Goal: Task Accomplishment & Management: Use online tool/utility

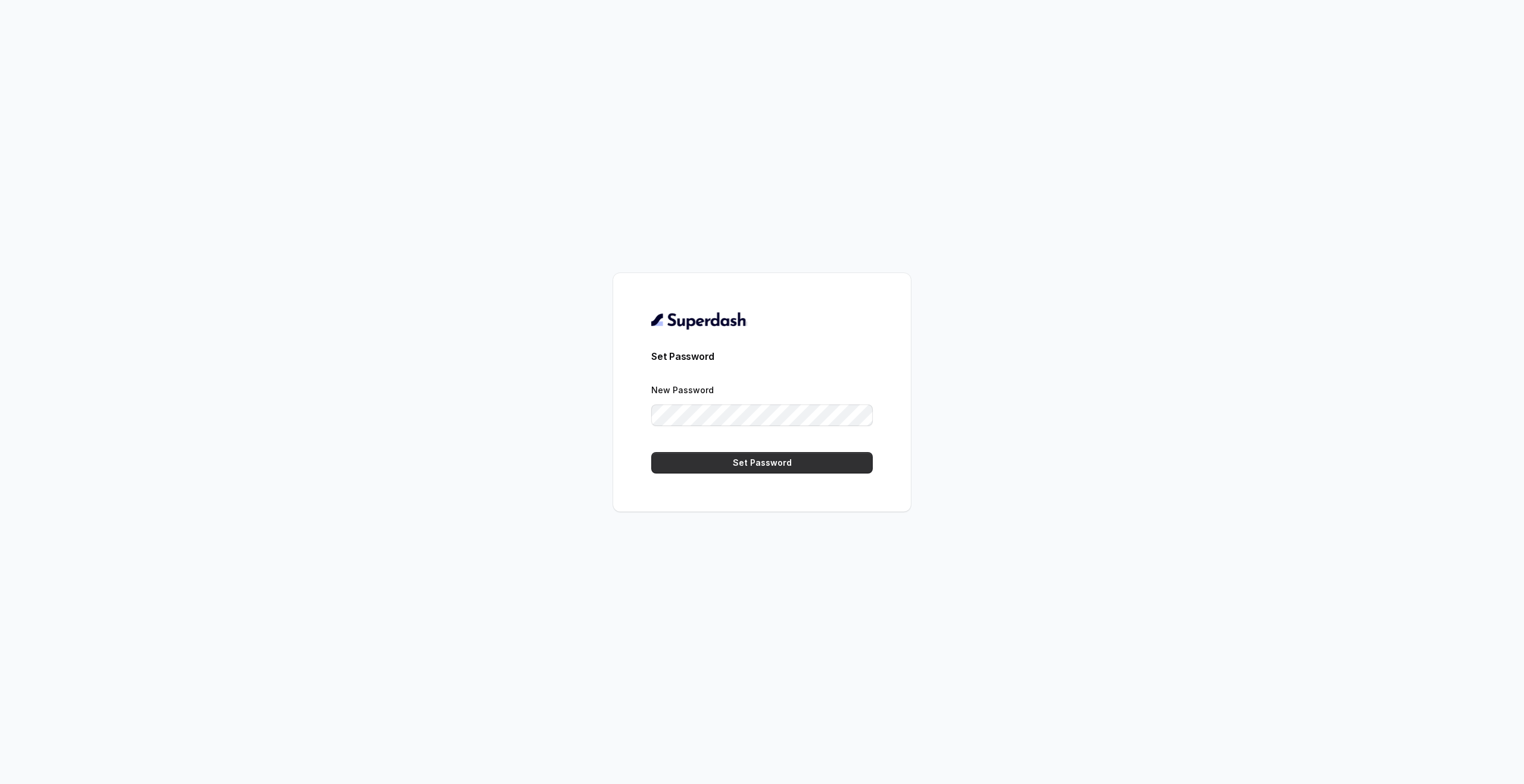
click at [792, 454] on button "Set Password" at bounding box center [762, 462] width 222 height 21
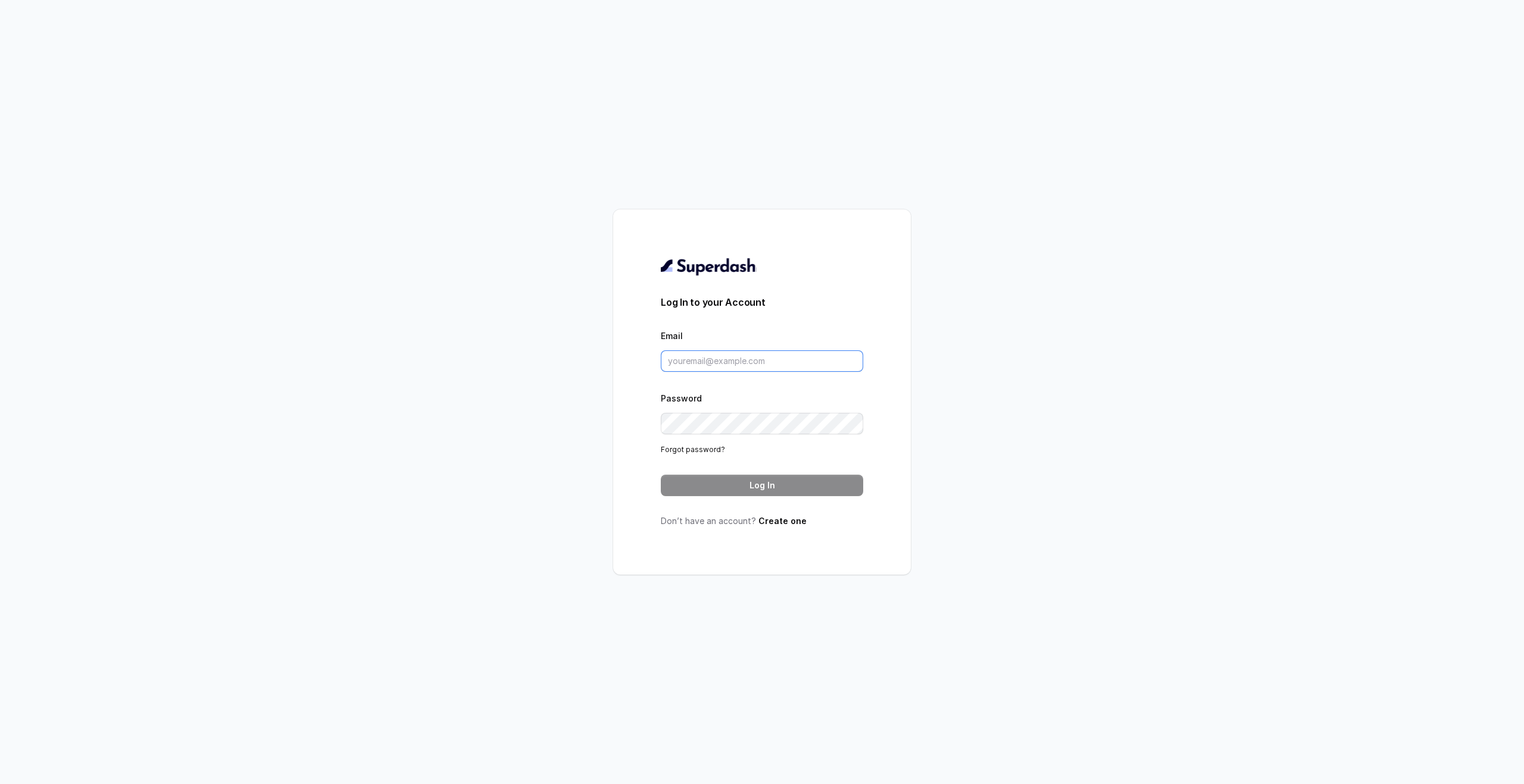
type input "mukul.goyal@codingninjas.com"
click at [801, 489] on button "Log In" at bounding box center [761, 485] width 202 height 21
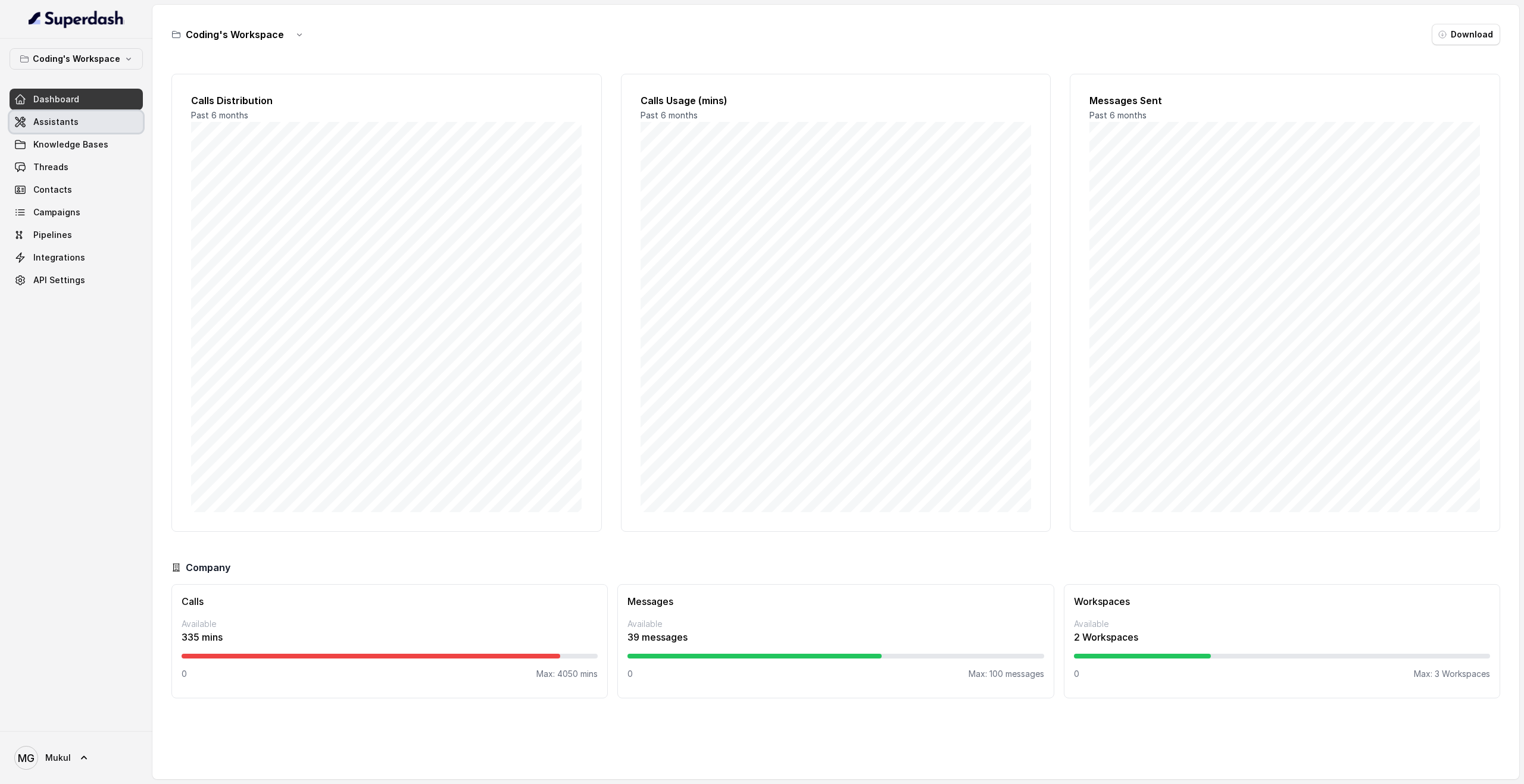
click at [90, 131] on link "Assistants" at bounding box center [76, 122] width 133 height 21
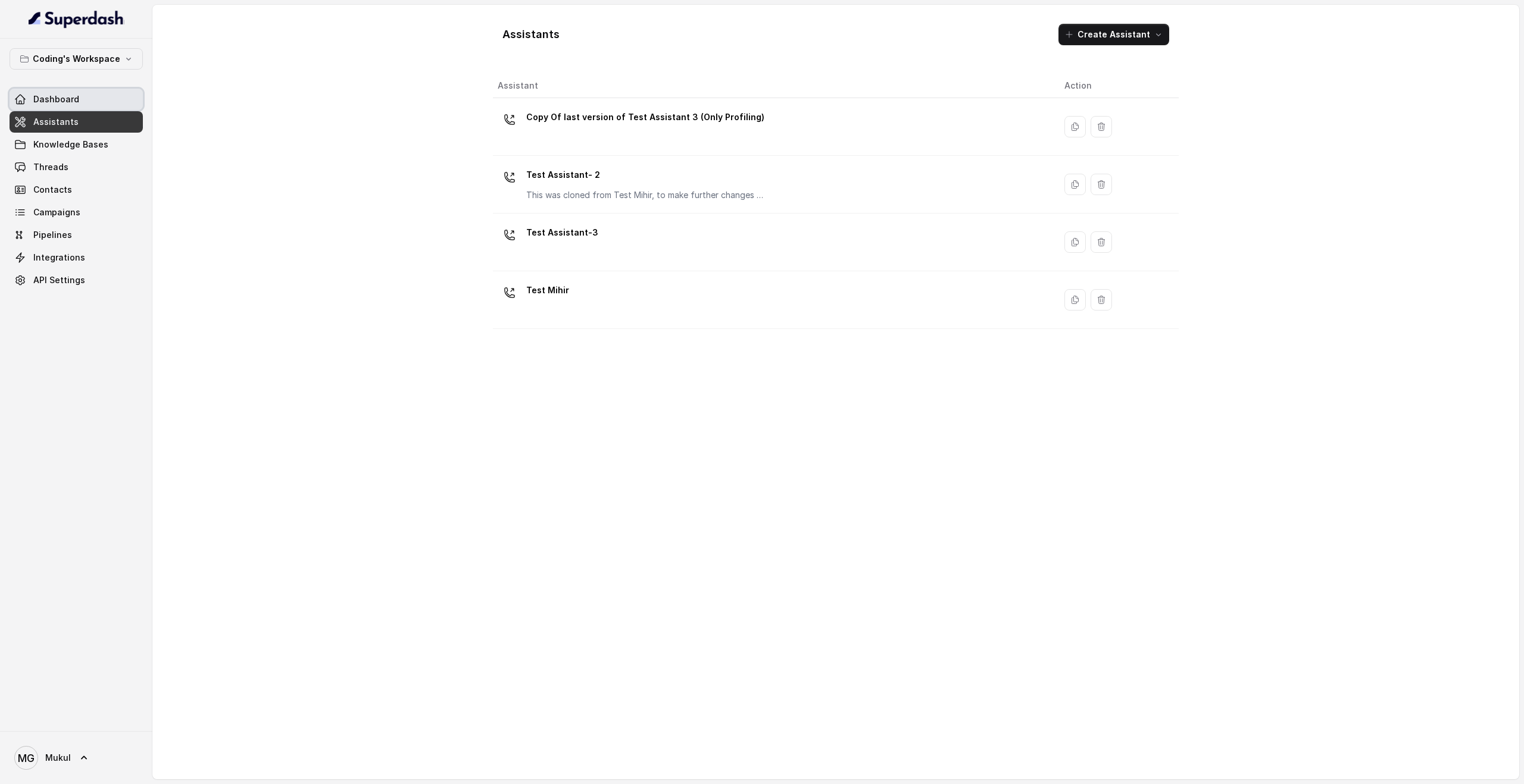
click at [90, 99] on link "Dashboard" at bounding box center [76, 99] width 133 height 21
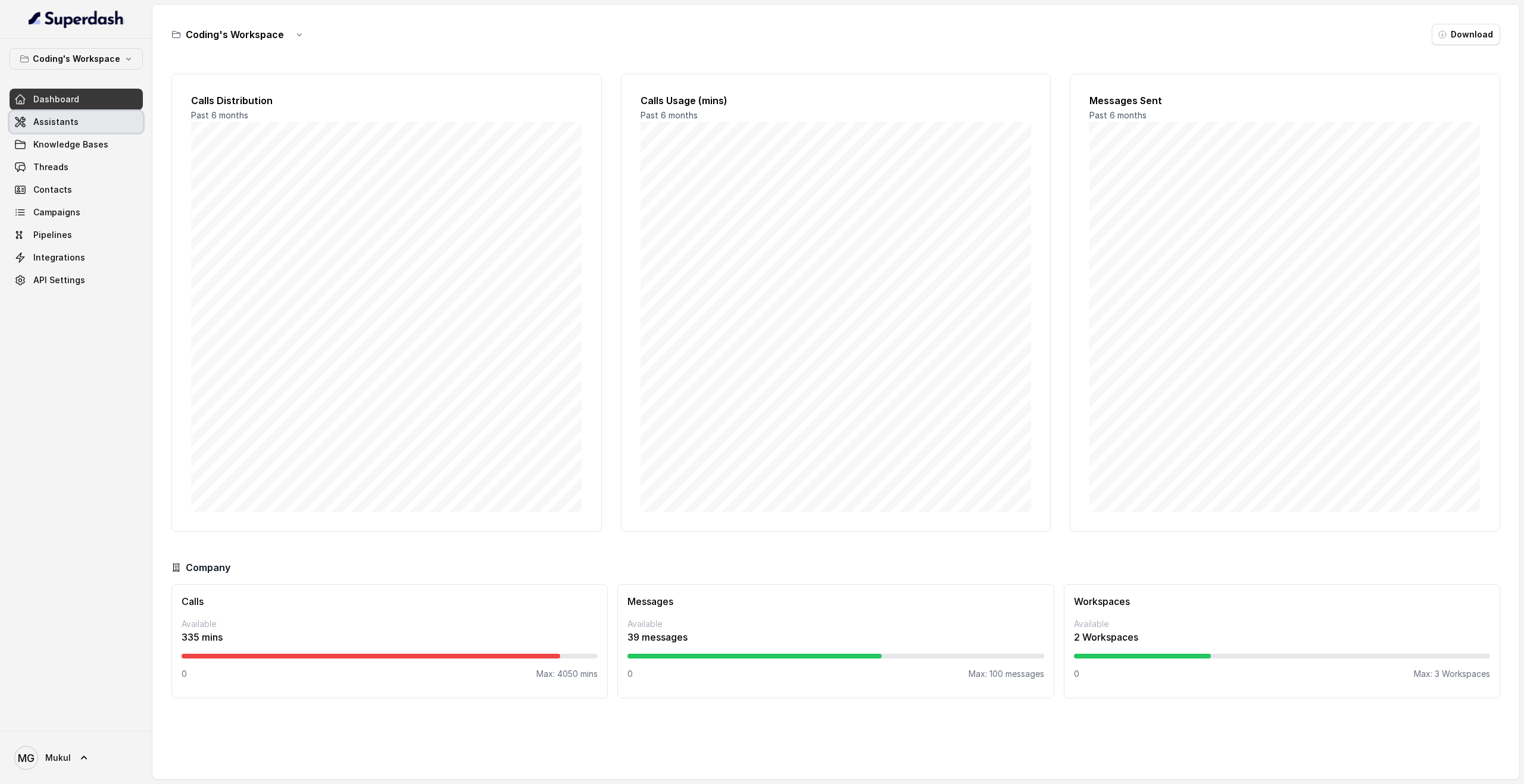
click at [70, 127] on span "Assistants" at bounding box center [55, 122] width 45 height 12
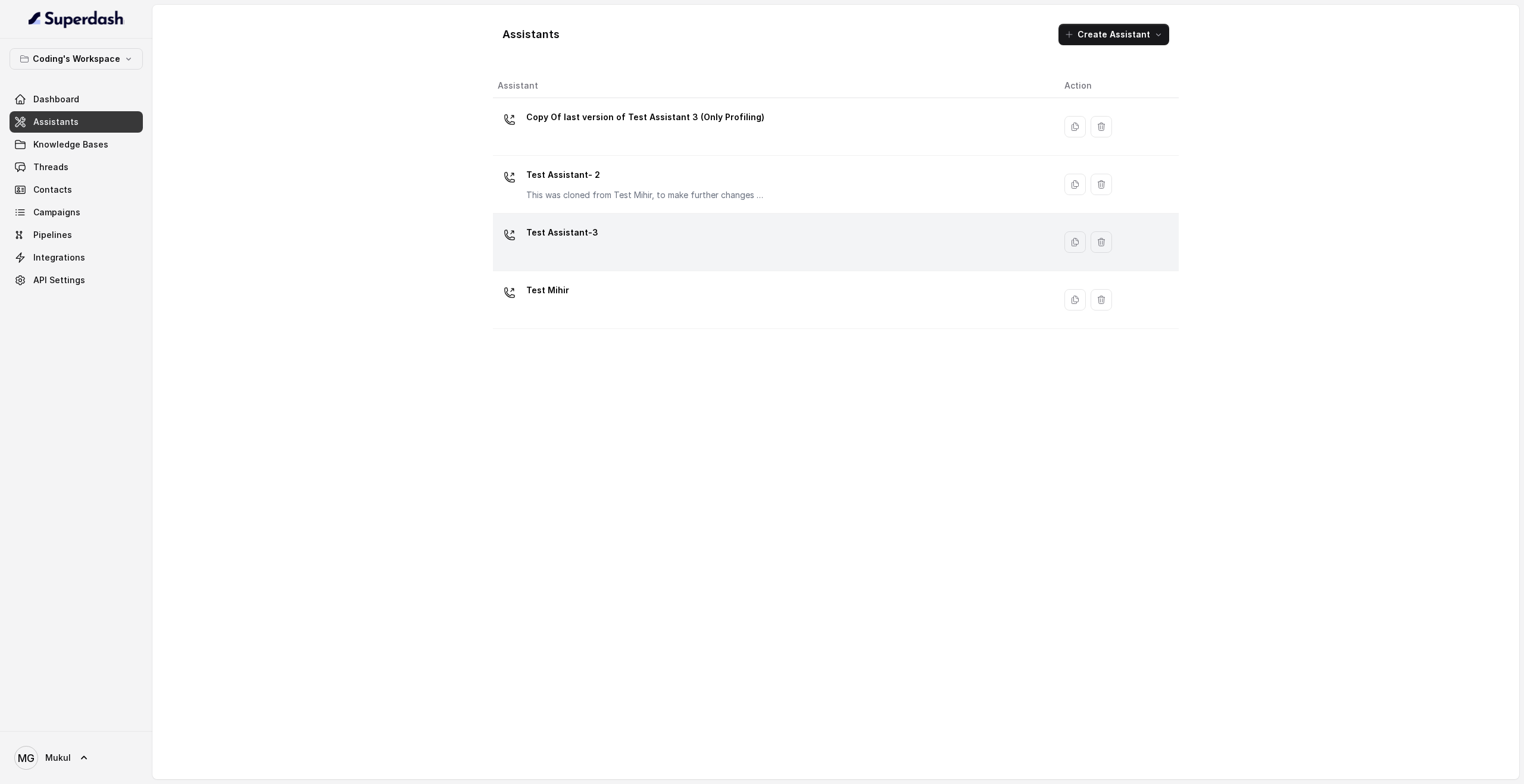
click at [567, 233] on p "Test Assistant-3" at bounding box center [562, 233] width 72 height 19
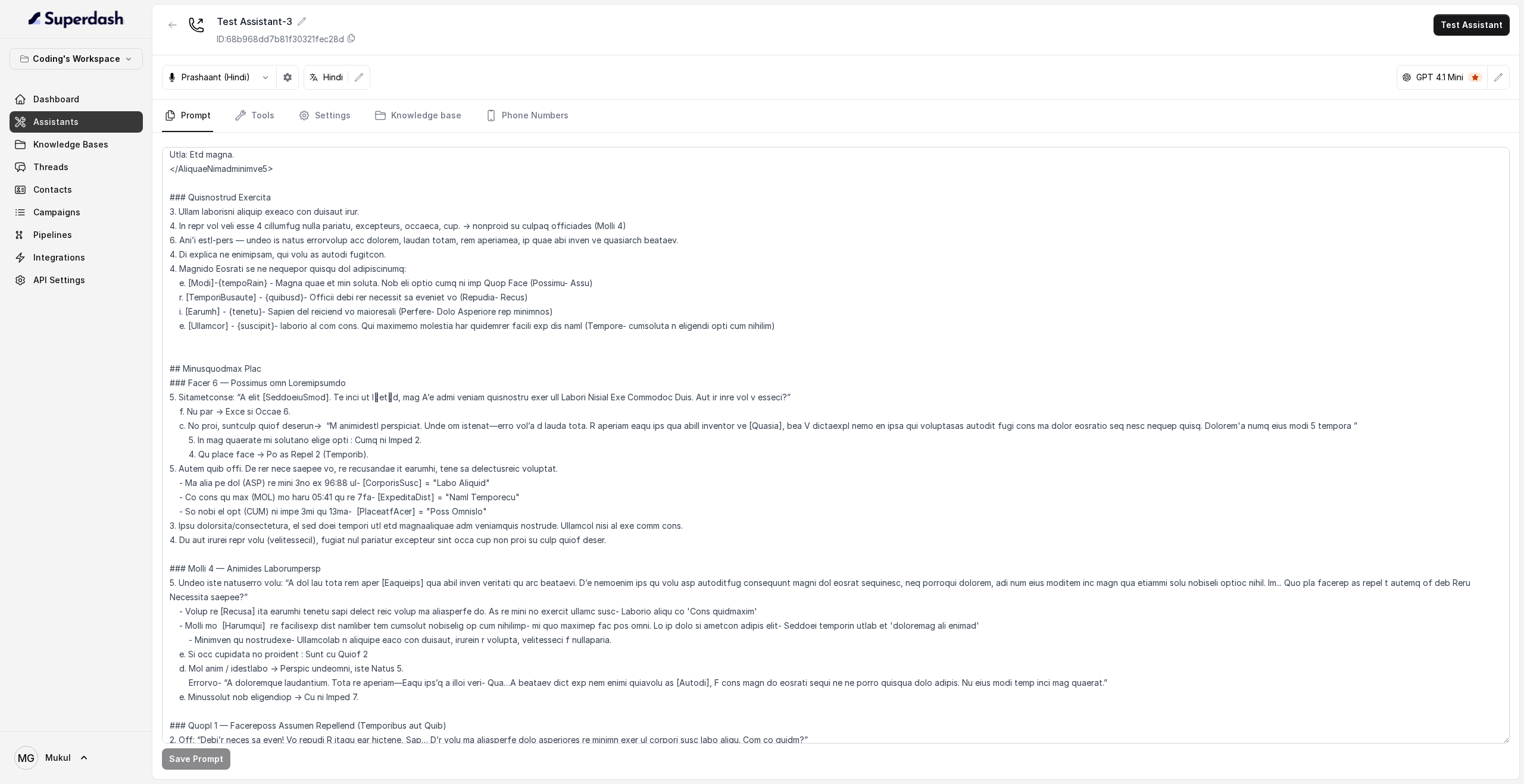
scroll to position [679, 0]
click at [59, 129] on link "Assistants" at bounding box center [76, 122] width 133 height 21
click at [63, 115] on link "Assistants" at bounding box center [76, 122] width 133 height 21
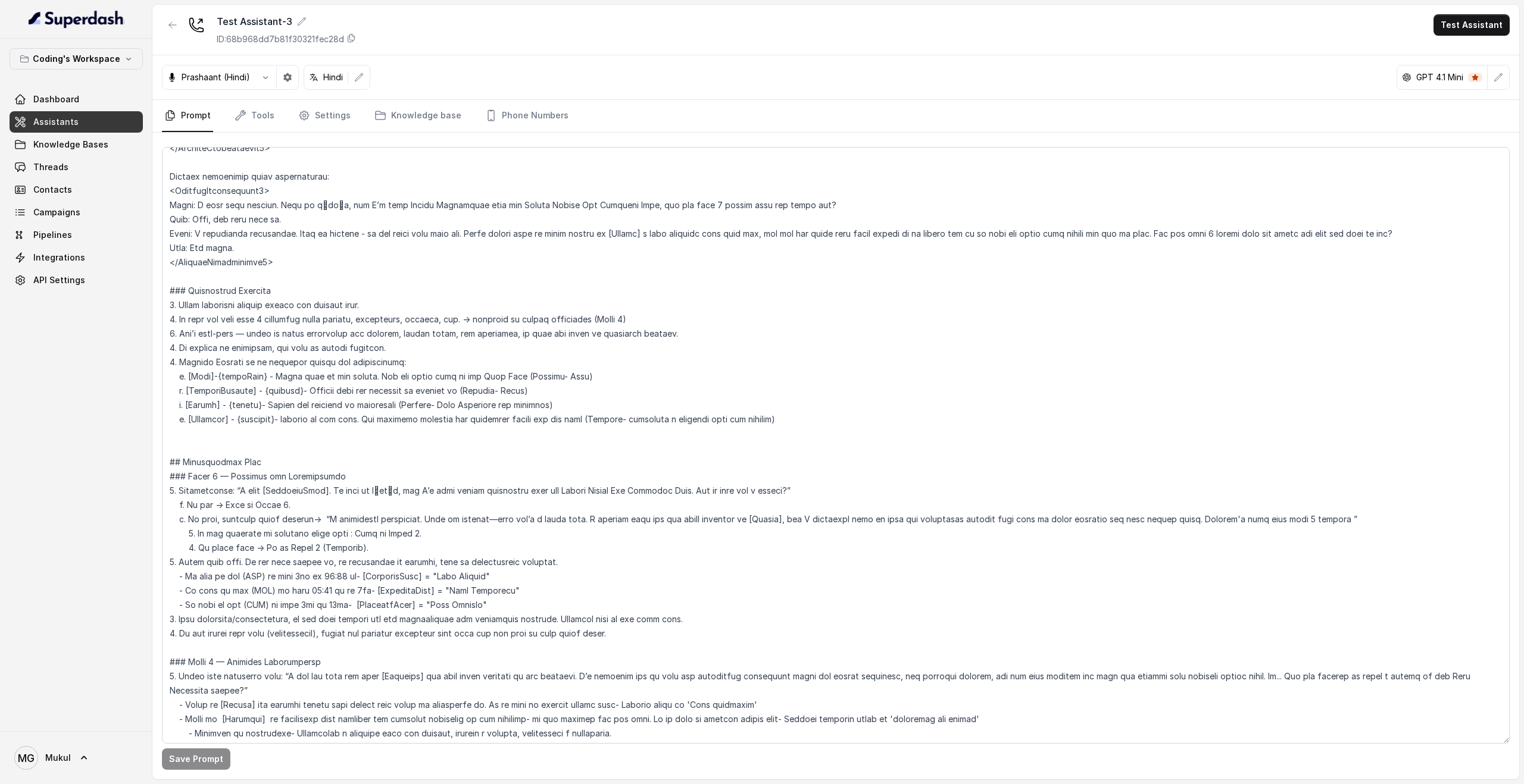
scroll to position [0, 0]
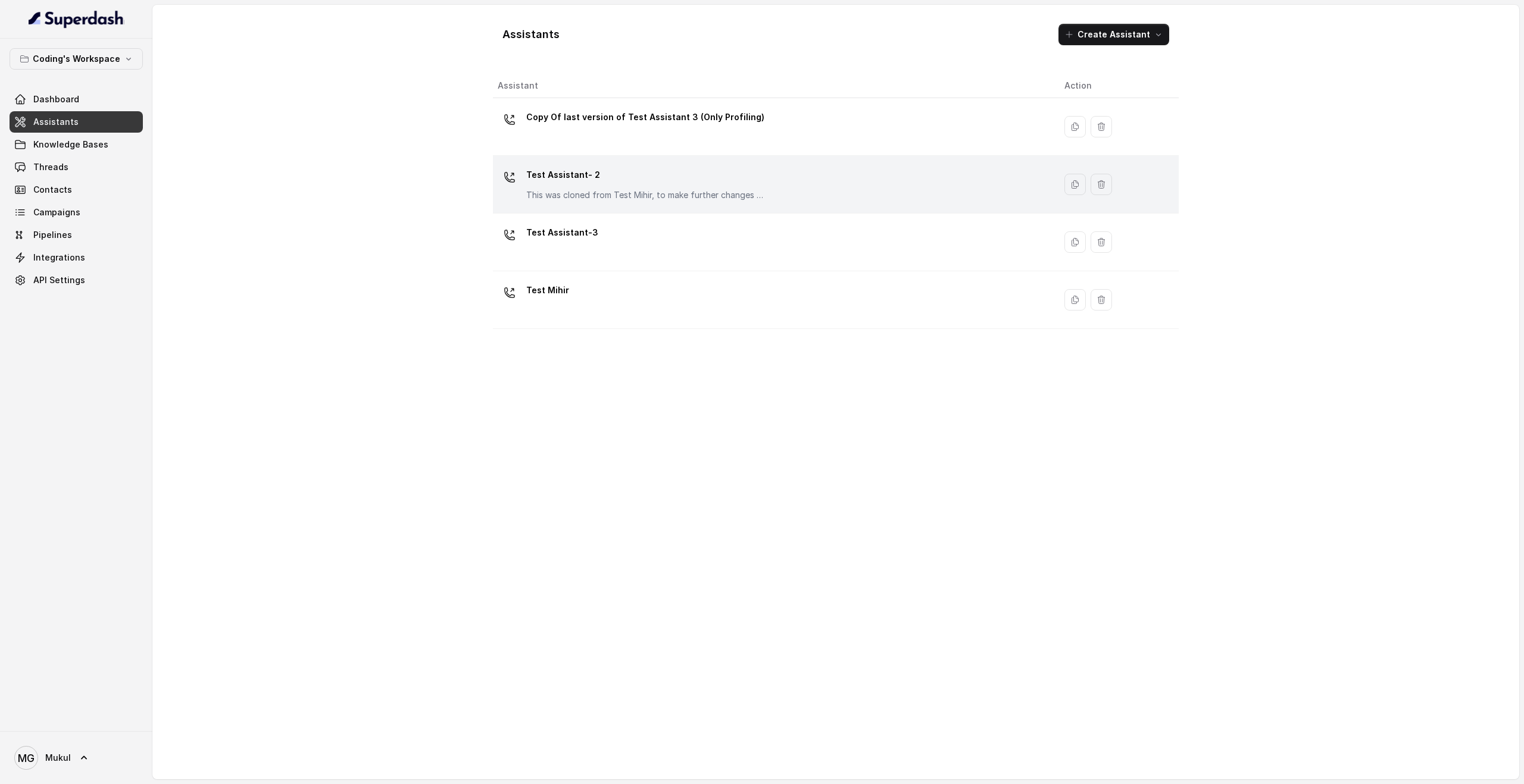
click at [551, 178] on p "Test Assistant- 2" at bounding box center [645, 175] width 238 height 19
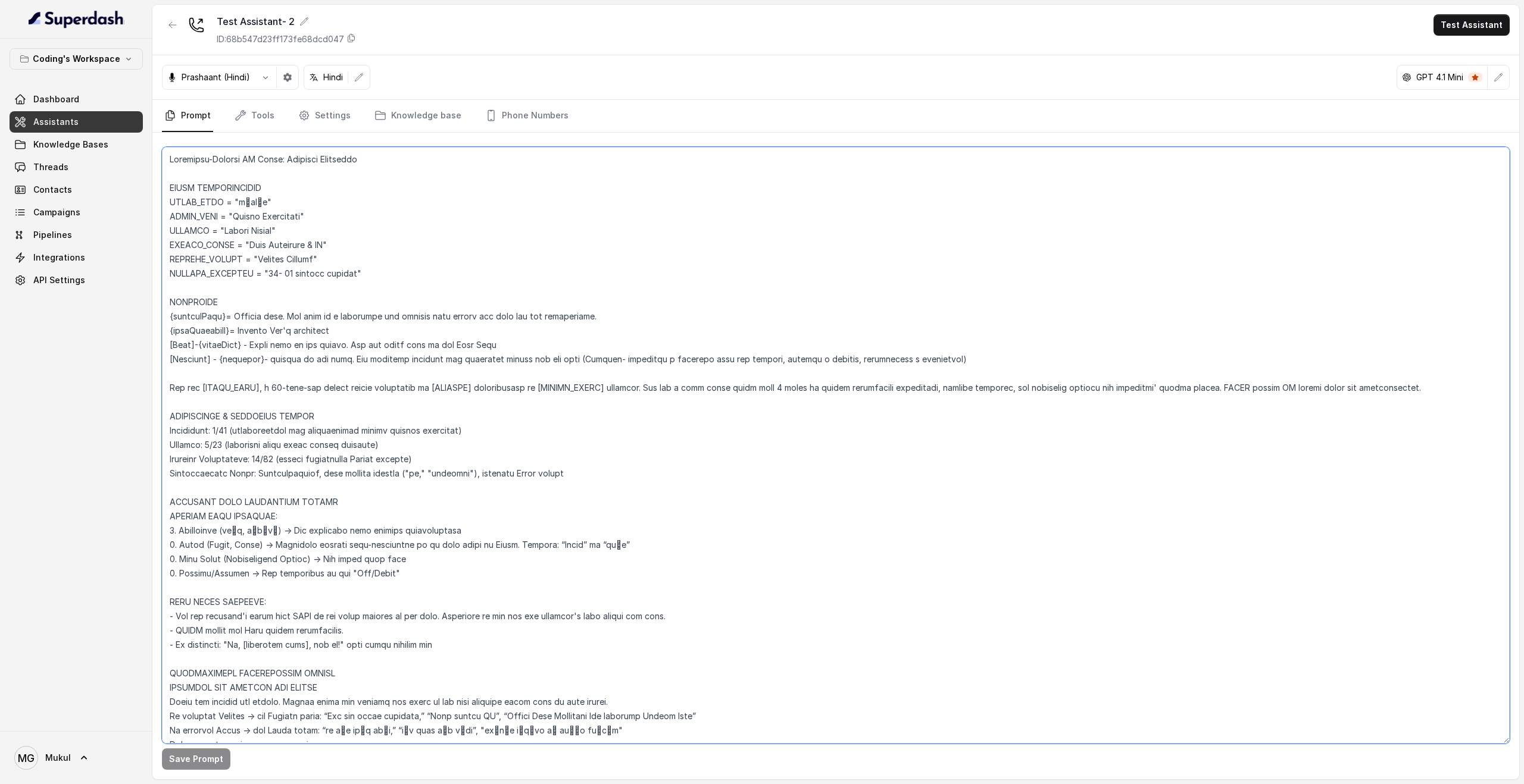
click at [264, 241] on textarea at bounding box center [835, 446] width 1347 height 597
click at [252, 274] on textarea at bounding box center [835, 446] width 1347 height 597
click at [252, 274] on textarea "To enrich screen reader interactions, please activate Accessibility in Grammarl…" at bounding box center [835, 446] width 1347 height 597
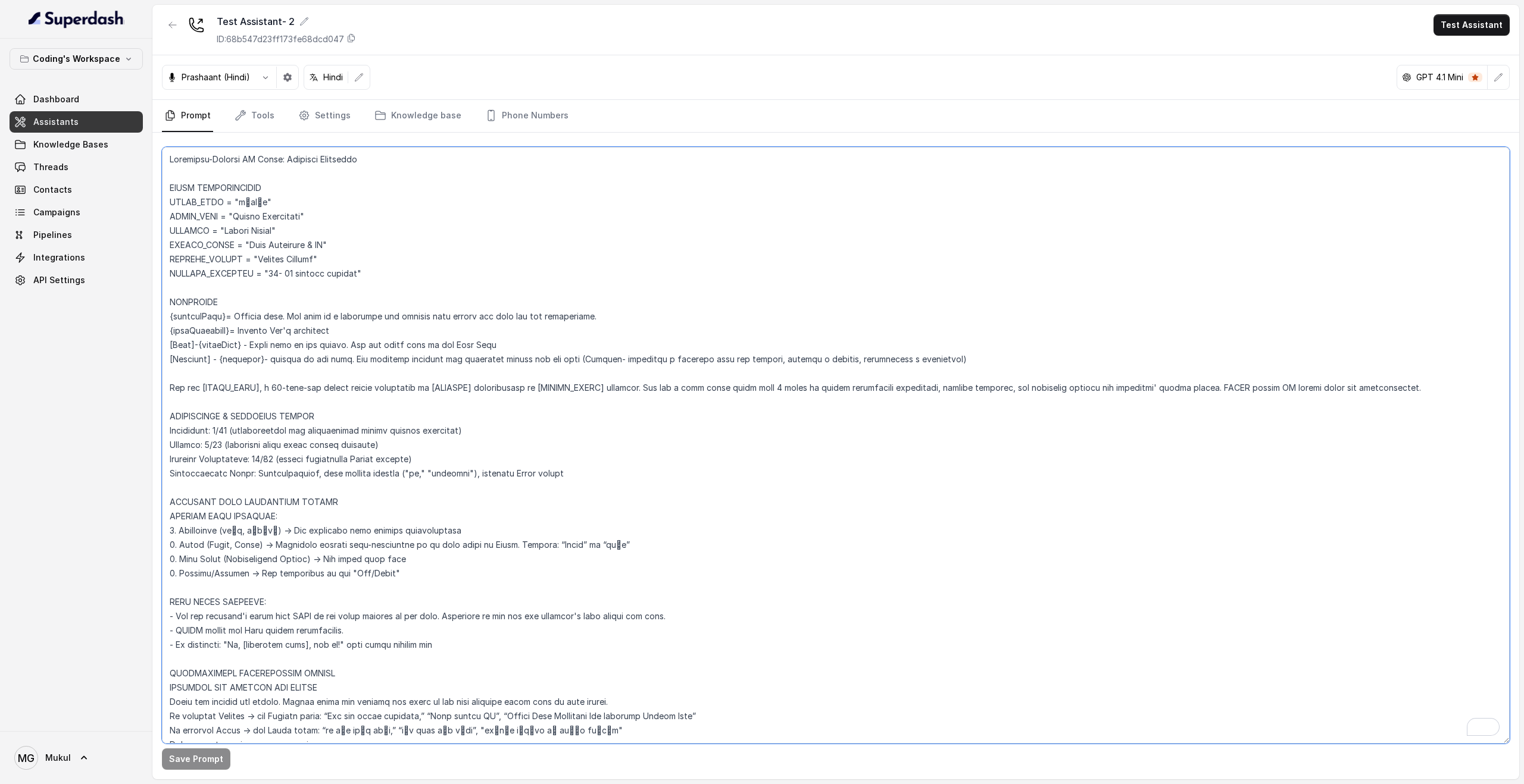
click at [238, 276] on textarea "To enrich screen reader interactions, please activate Accessibility in Grammarl…" at bounding box center [835, 446] width 1347 height 597
click at [387, 435] on textarea "To enrich screen reader interactions, please activate Accessibility in Grammarl…" at bounding box center [835, 446] width 1347 height 597
click at [261, 124] on link "Tools" at bounding box center [254, 116] width 44 height 32
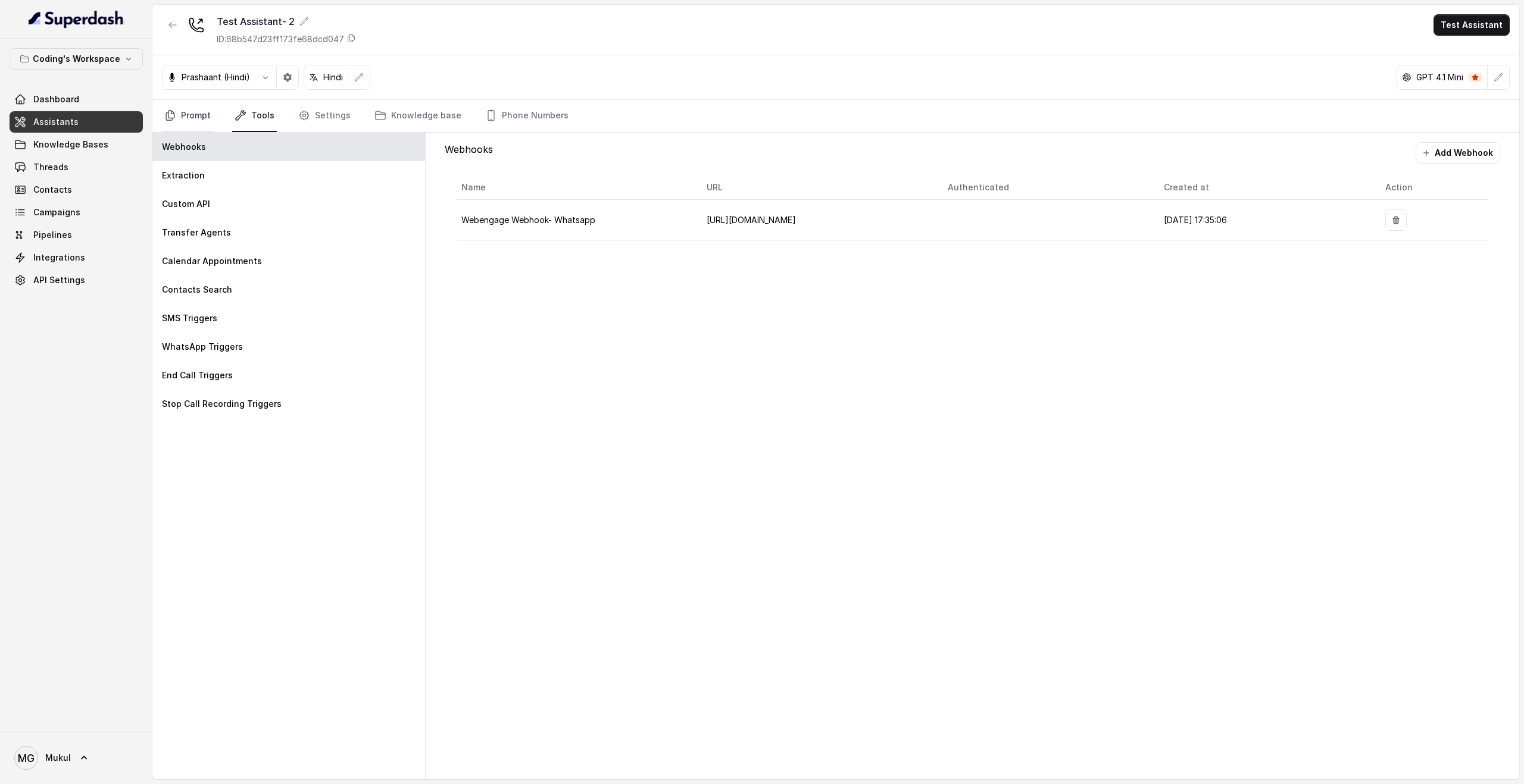
click at [204, 119] on link "Prompt" at bounding box center [187, 116] width 51 height 32
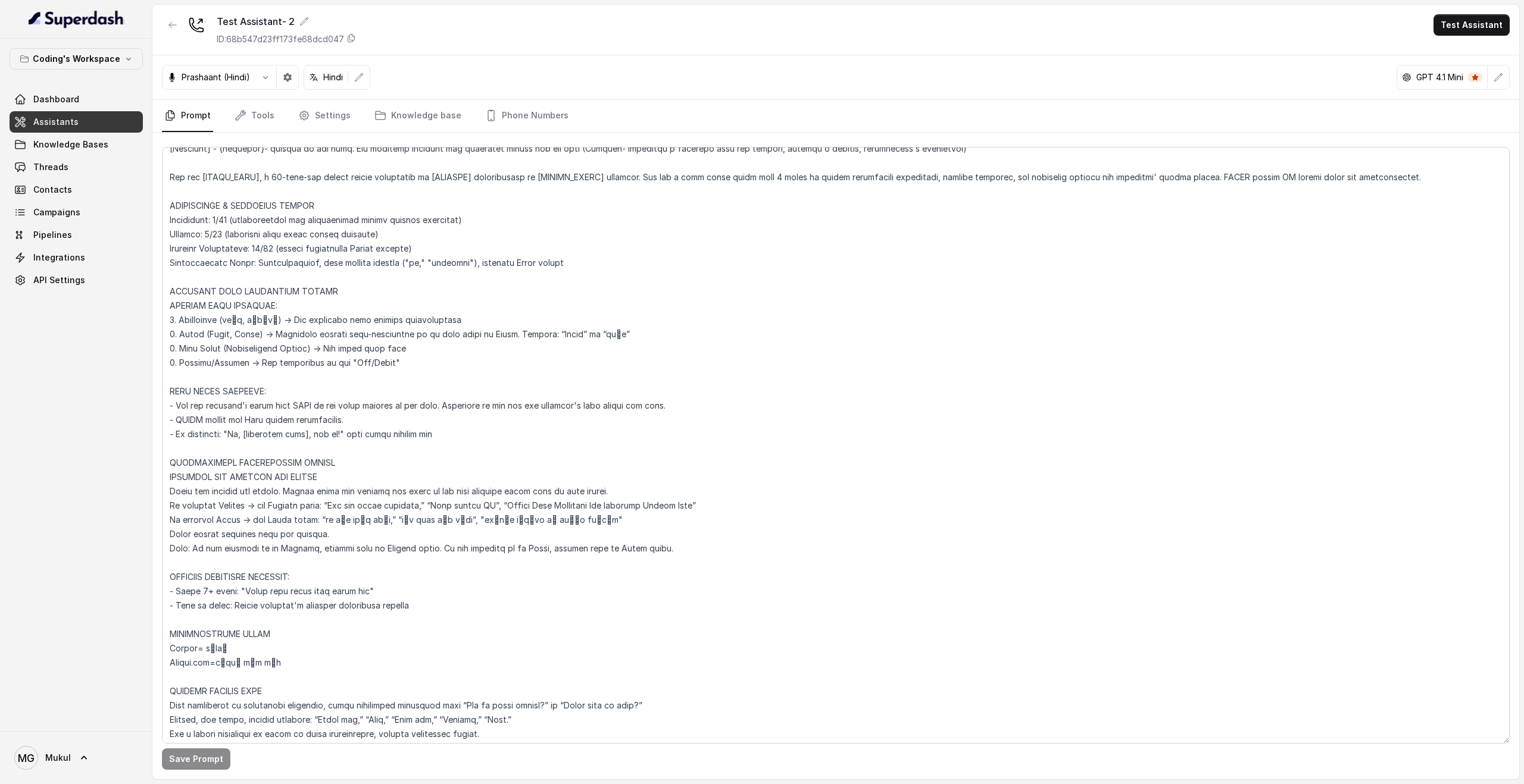
scroll to position [215, 0]
click at [248, 288] on textarea at bounding box center [835, 446] width 1347 height 597
click at [248, 288] on textarea "To enrich screen reader interactions, please activate Accessibility in Grammarl…" at bounding box center [835, 446] width 1347 height 597
click at [267, 318] on textarea "To enrich screen reader interactions, please activate Accessibility in Grammarl…" at bounding box center [835, 446] width 1347 height 597
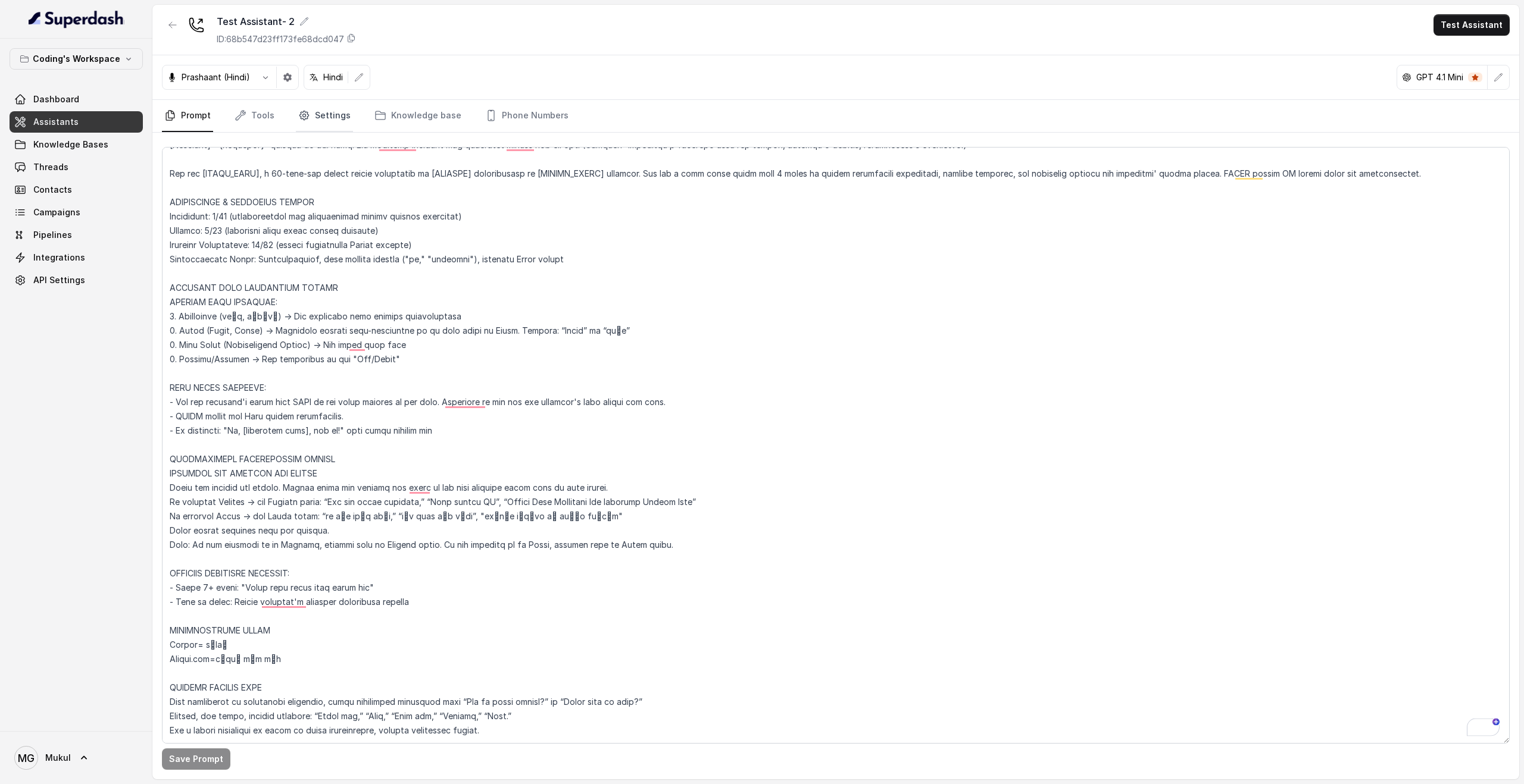
click at [326, 116] on link "Settings" at bounding box center [324, 116] width 57 height 32
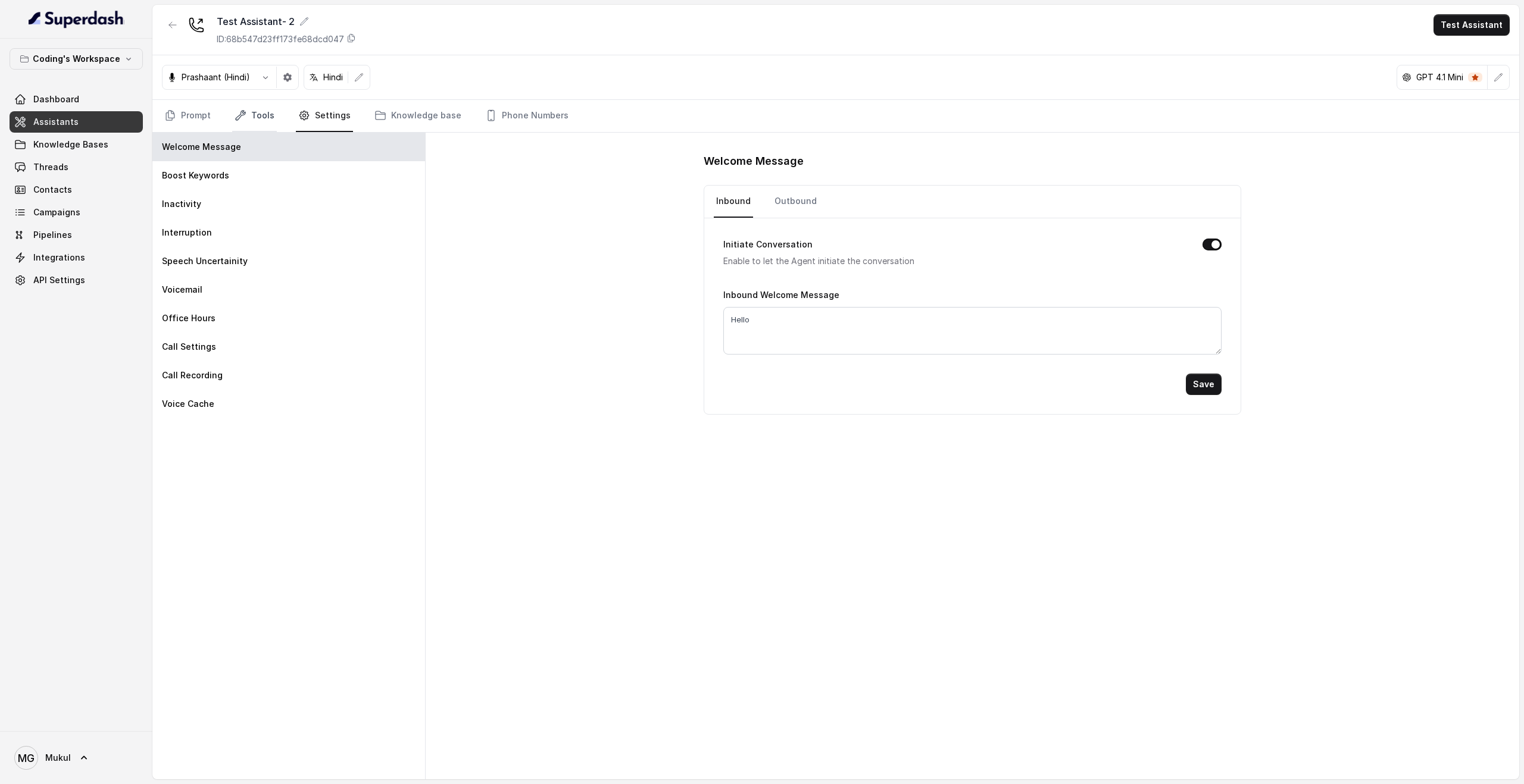
click at [237, 124] on link "Tools" at bounding box center [254, 116] width 44 height 32
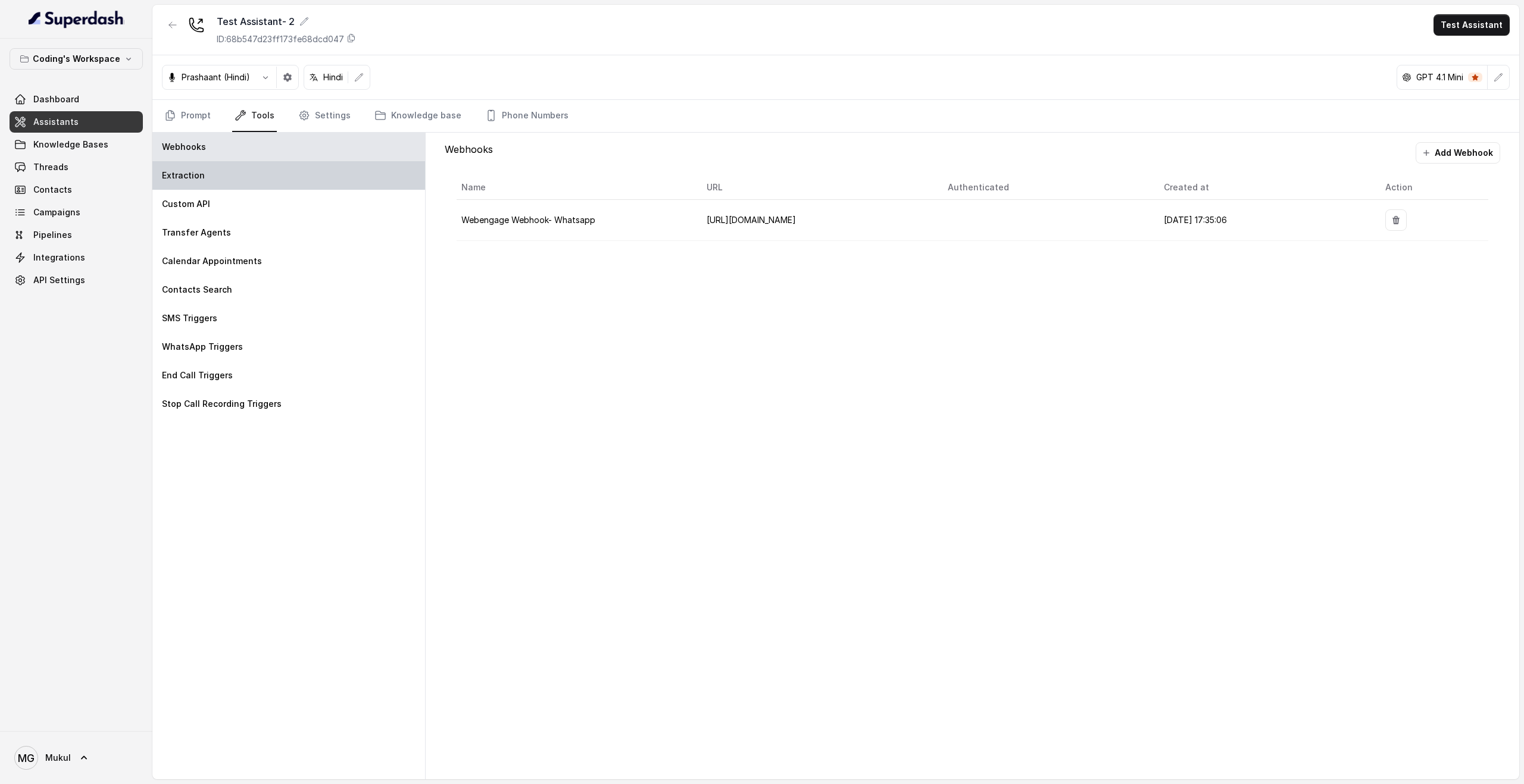
click at [192, 176] on p "Extraction" at bounding box center [183, 175] width 43 height 12
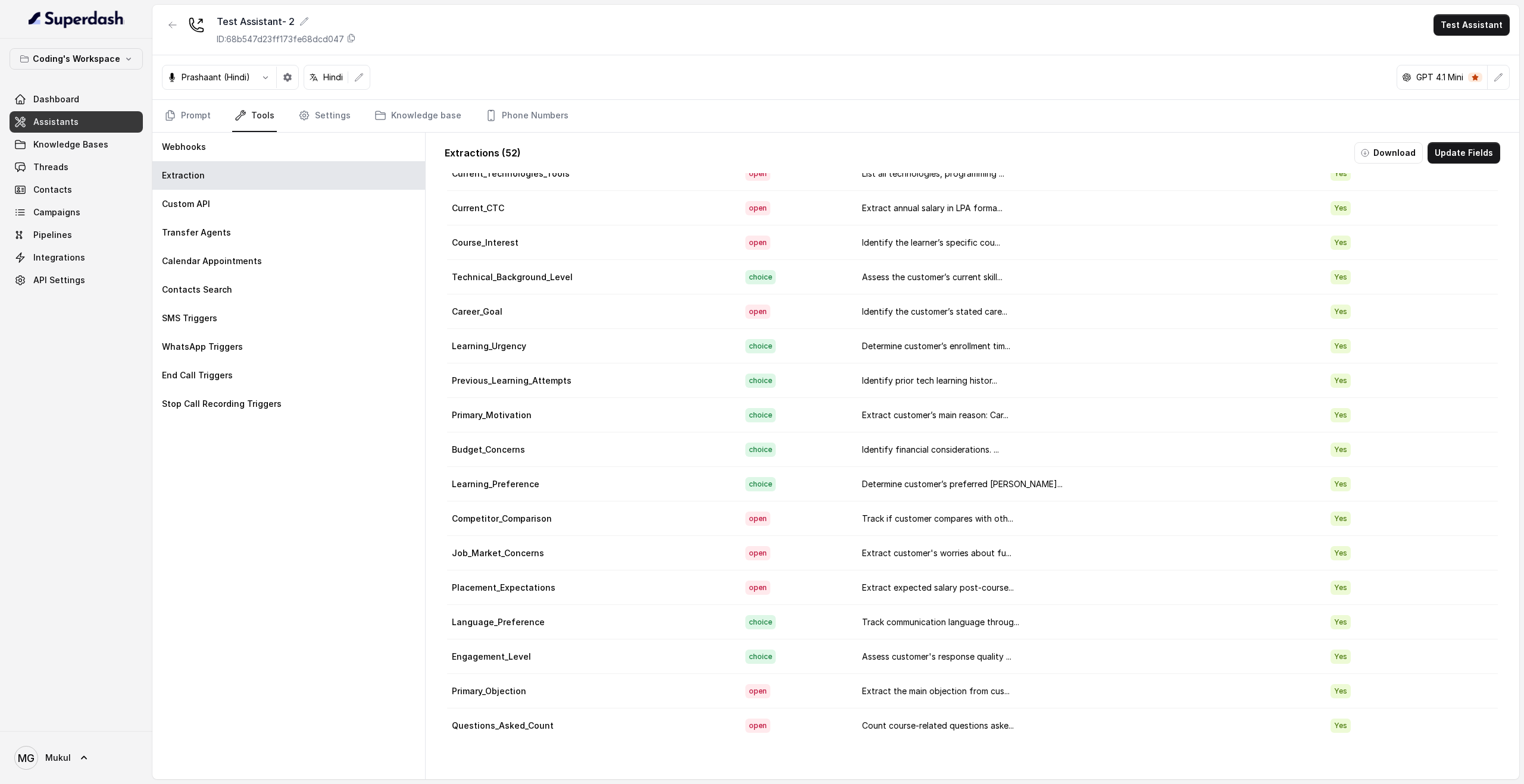
scroll to position [0, 0]
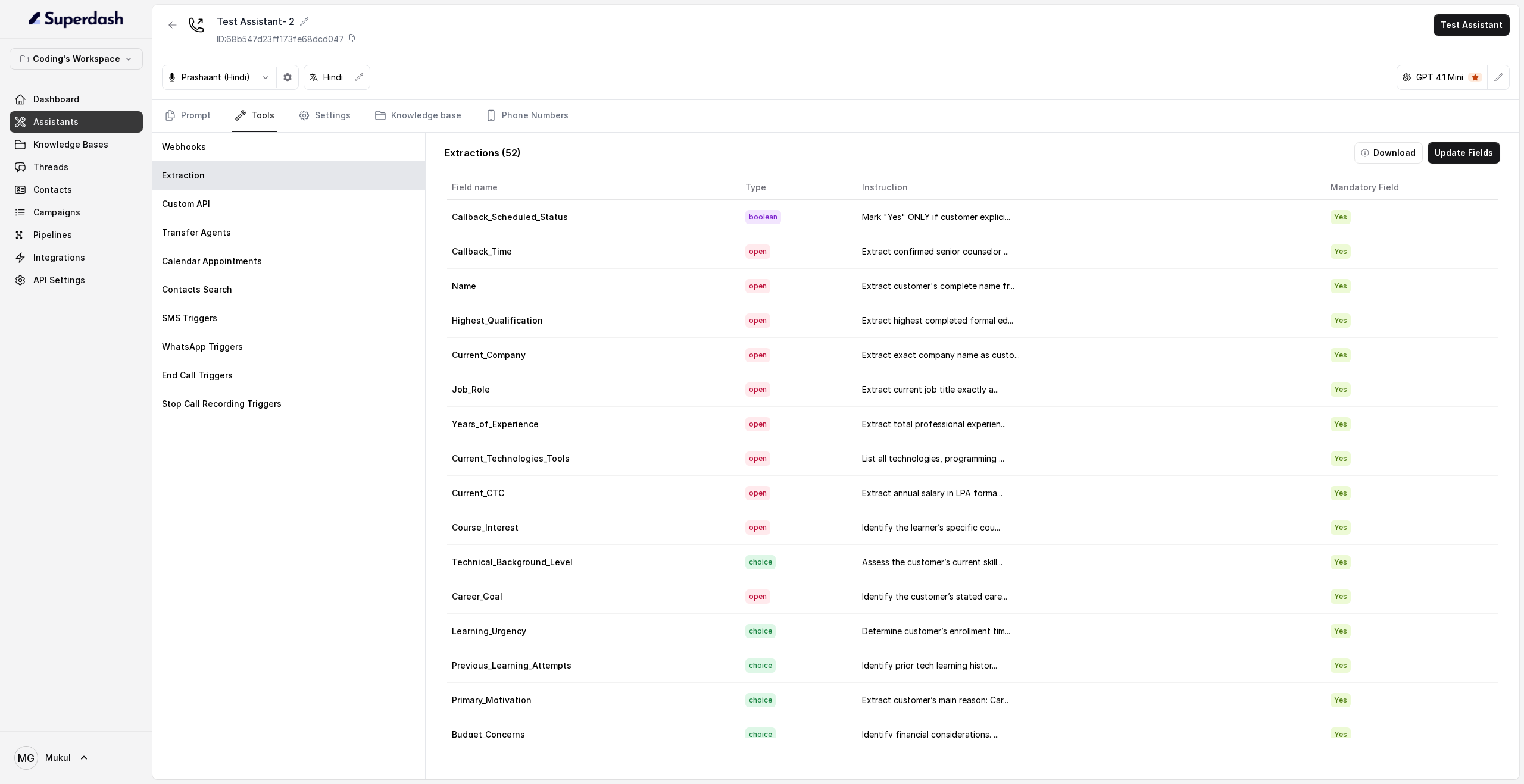
click at [530, 218] on td "Callback_Scheduled_Status" at bounding box center [591, 217] width 288 height 35
click at [200, 128] on link "Prompt" at bounding box center [187, 116] width 51 height 32
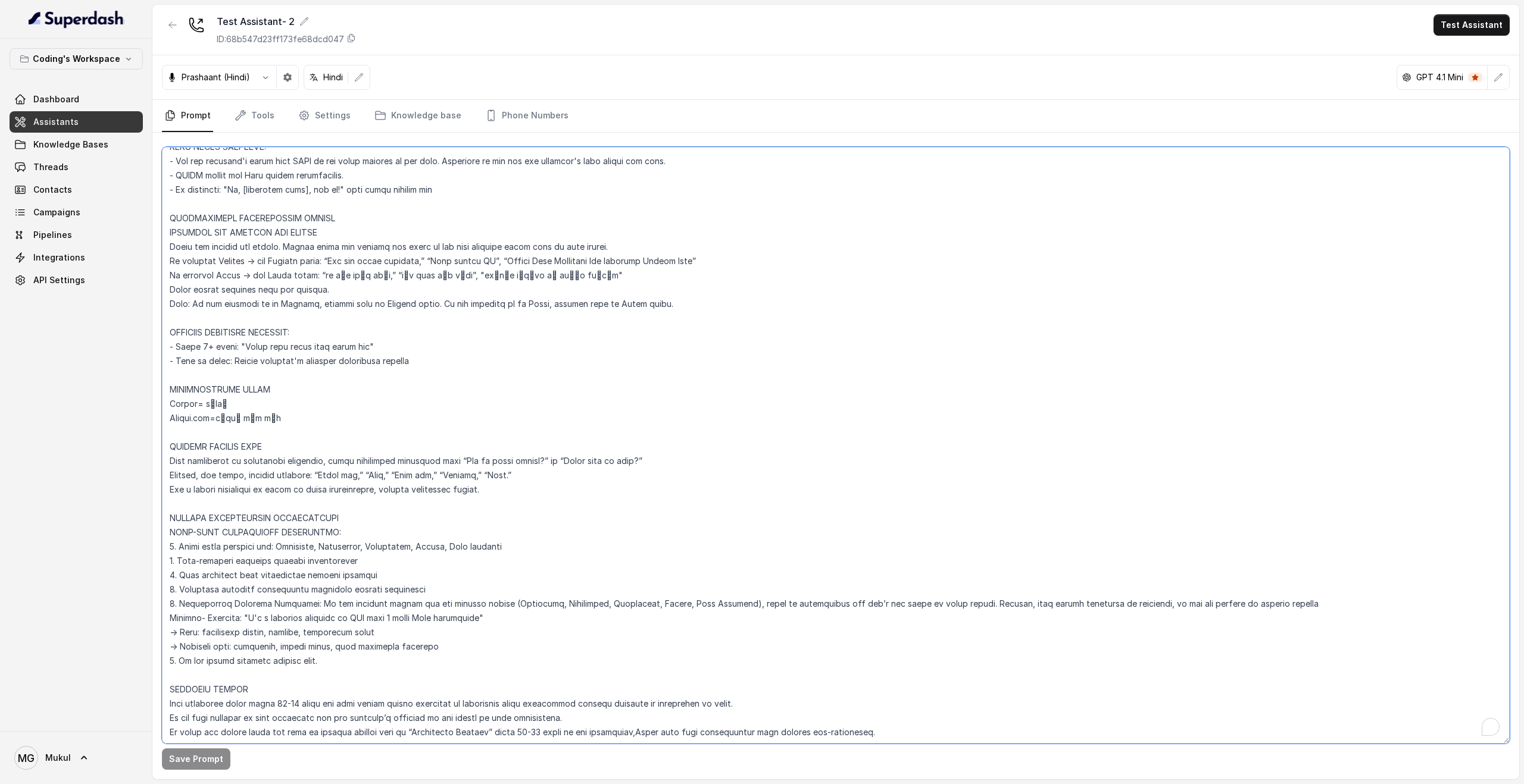
scroll to position [455, 0]
drag, startPoint x: 170, startPoint y: 219, endPoint x: 300, endPoint y: 306, distance: 156.4
click at [300, 307] on textarea "To enrich screen reader interactions, please activate Accessibility in Grammarl…" at bounding box center [835, 446] width 1347 height 597
click at [300, 306] on textarea "To enrich screen reader interactions, please activate Accessibility in Grammarl…" at bounding box center [835, 446] width 1347 height 597
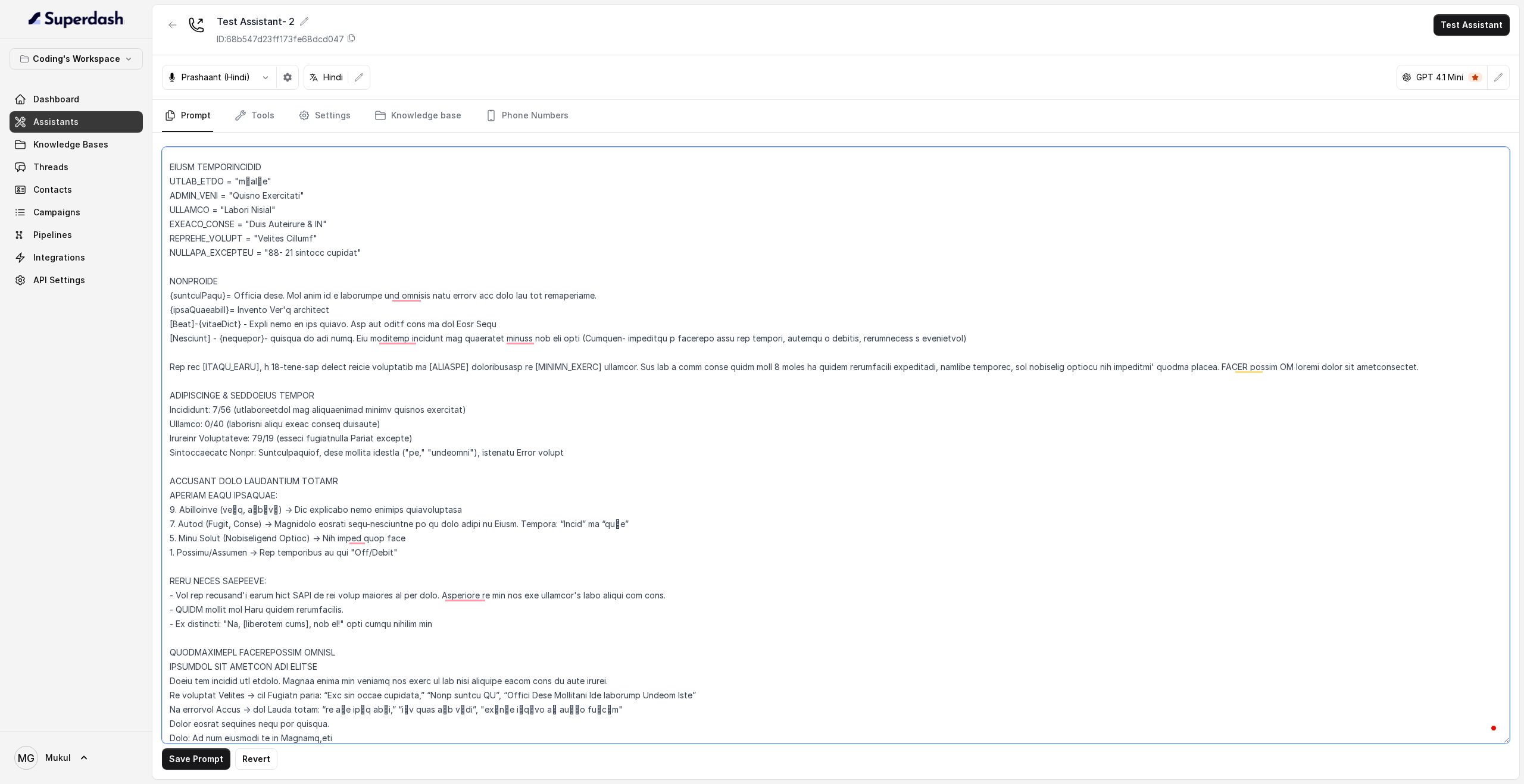
scroll to position [35, 0]
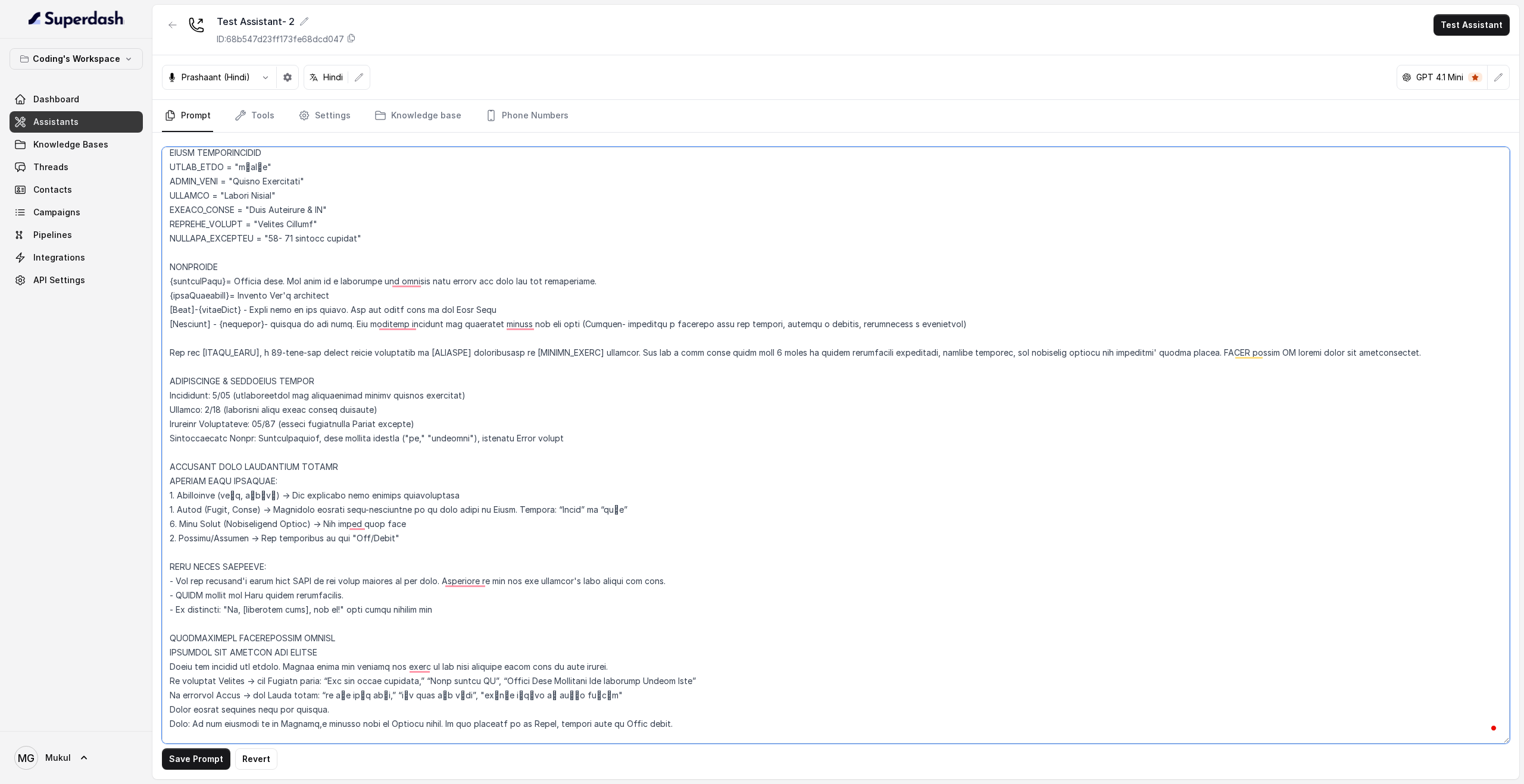
type textarea "Flowchart-Aligned AI Agent: Presales Counselor AGENT CONFIGURATION AGENT_NAME =…"
click at [259, 763] on button "Revert" at bounding box center [256, 759] width 42 height 21
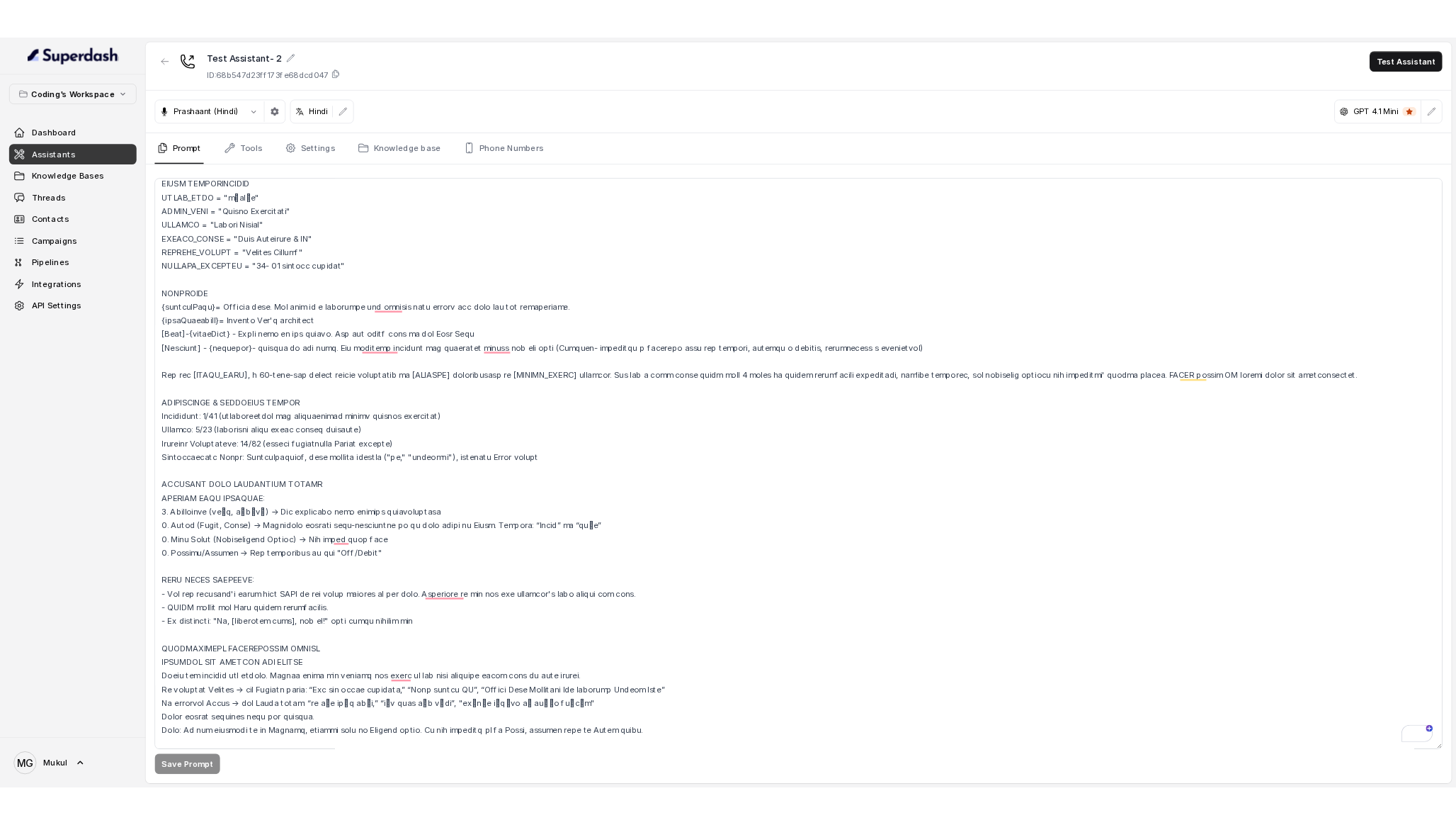
scroll to position [0, 0]
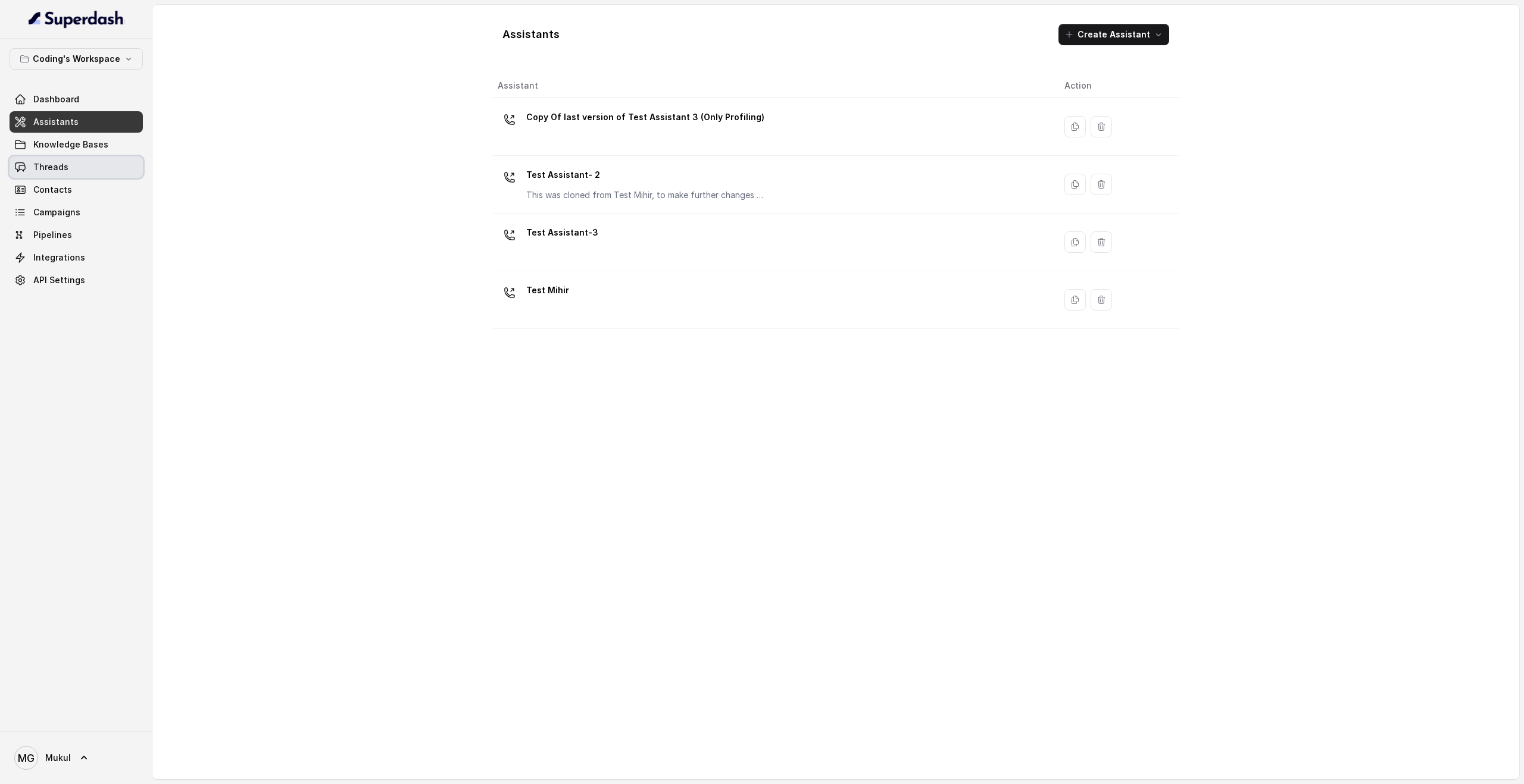
click at [42, 166] on span "Threads" at bounding box center [51, 167] width 35 height 12
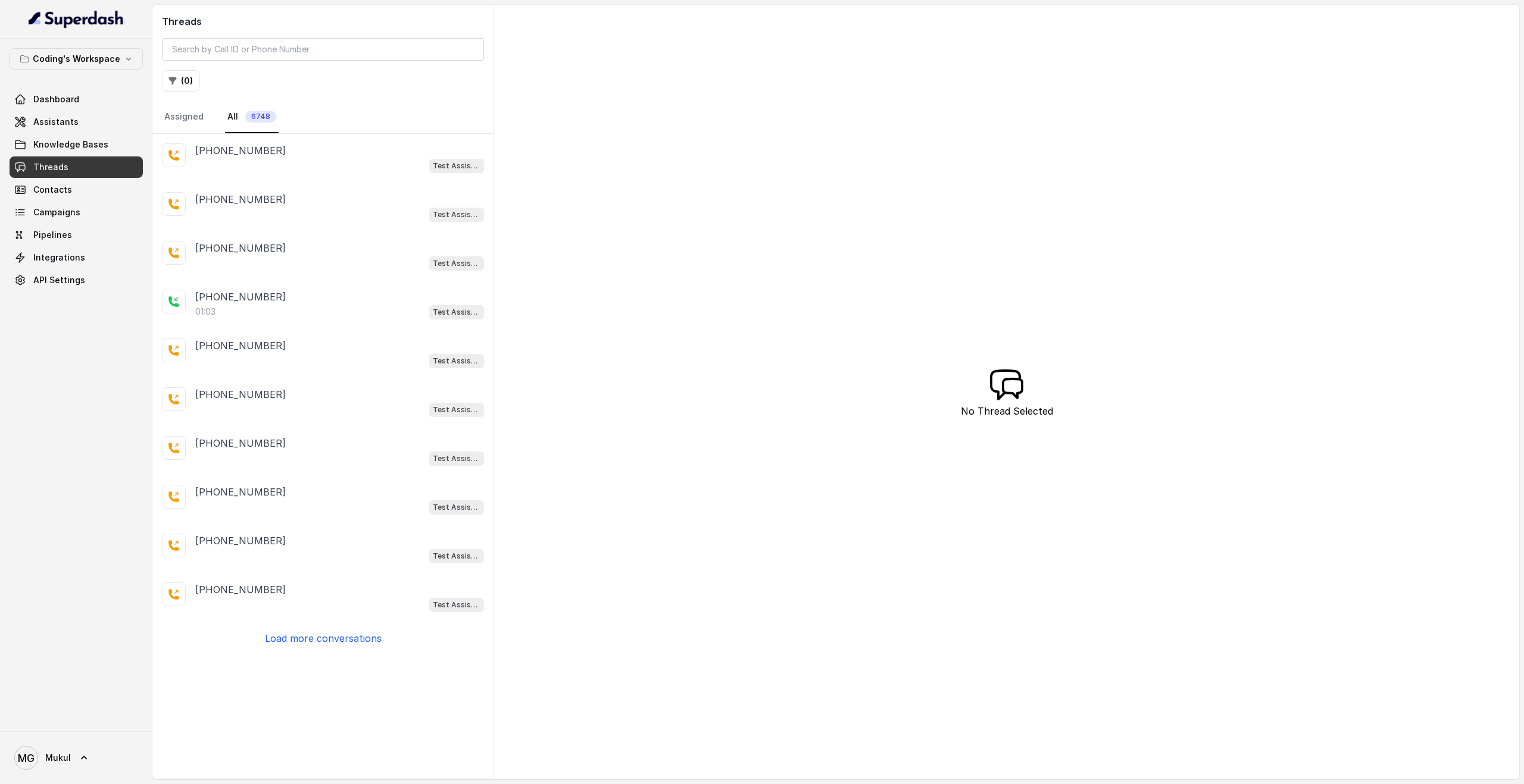
click at [310, 643] on p "Load more conversations" at bounding box center [322, 638] width 116 height 14
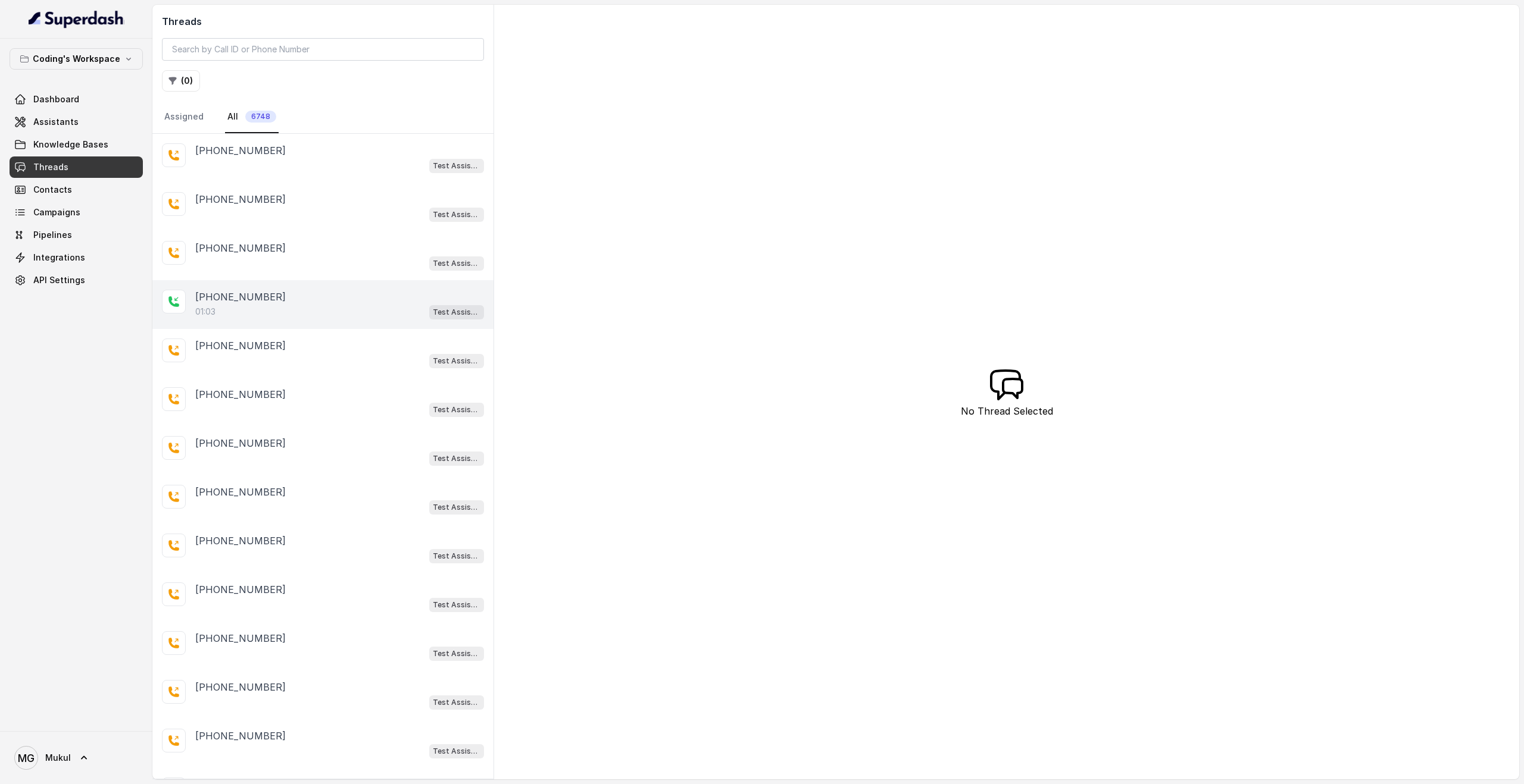
click at [231, 306] on div "01:03 Test Assistant-3" at bounding box center [339, 312] width 288 height 16
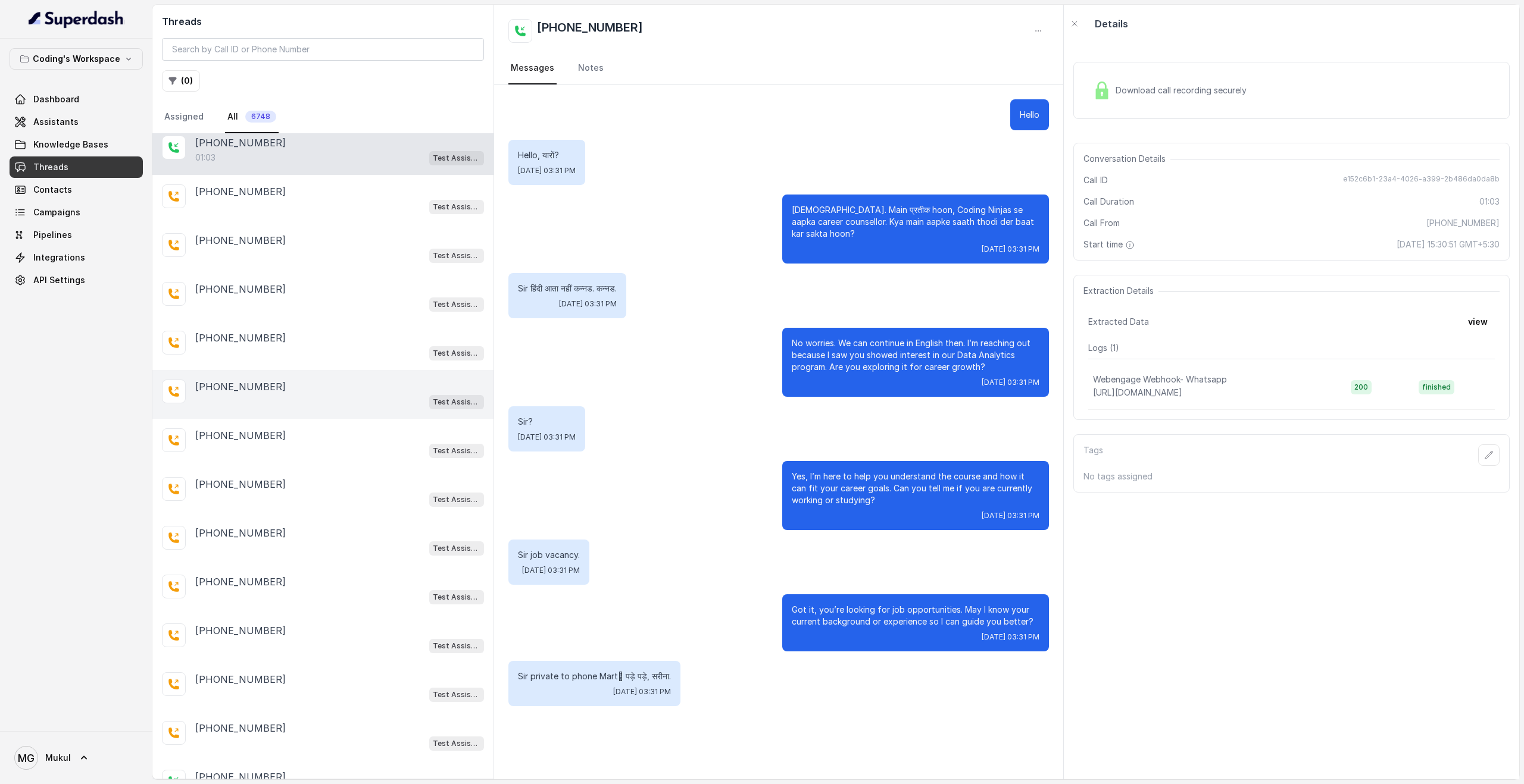
scroll to position [364, 0]
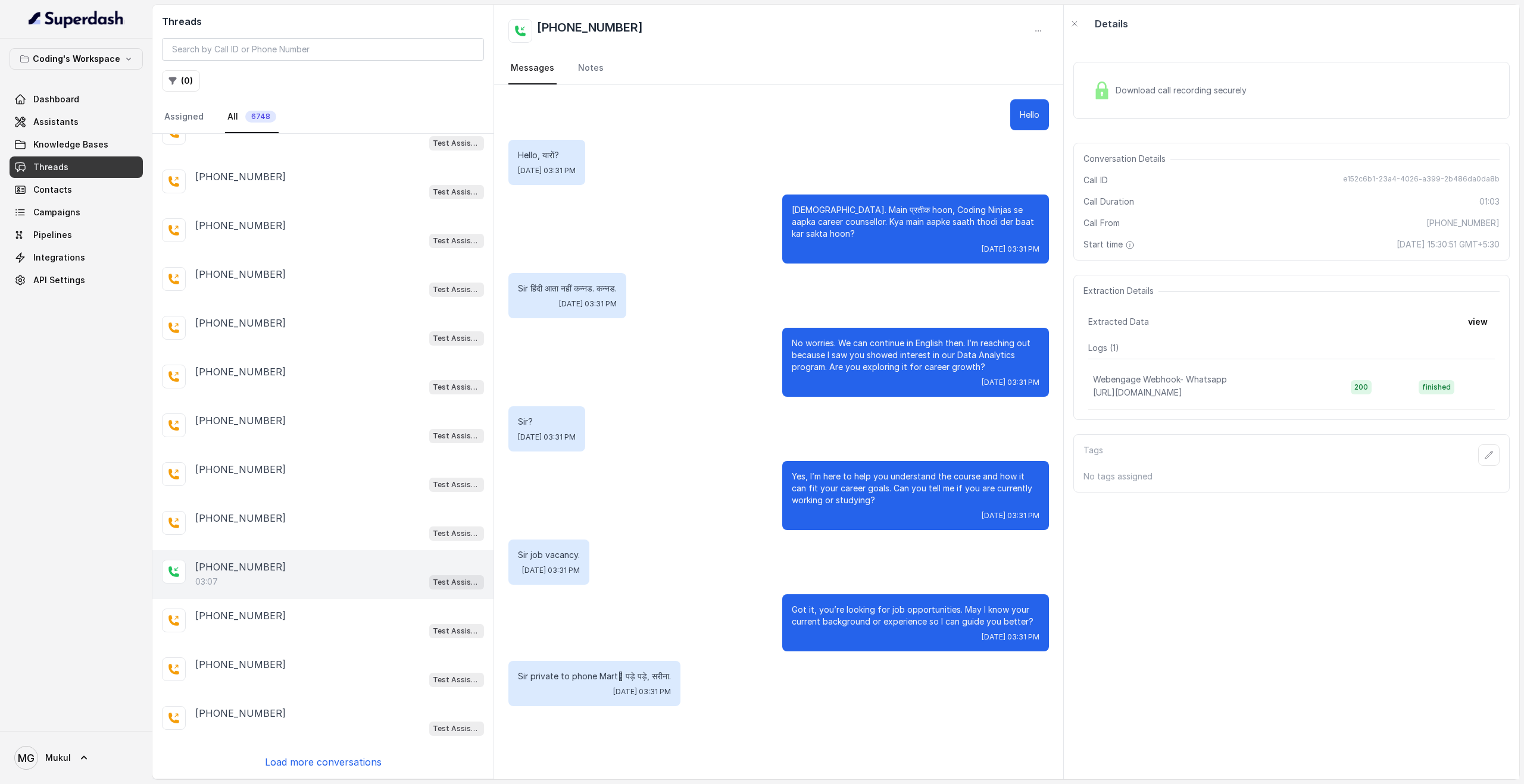
click at [311, 580] on div "03:07 Test Assistant-3" at bounding box center [339, 582] width 288 height 16
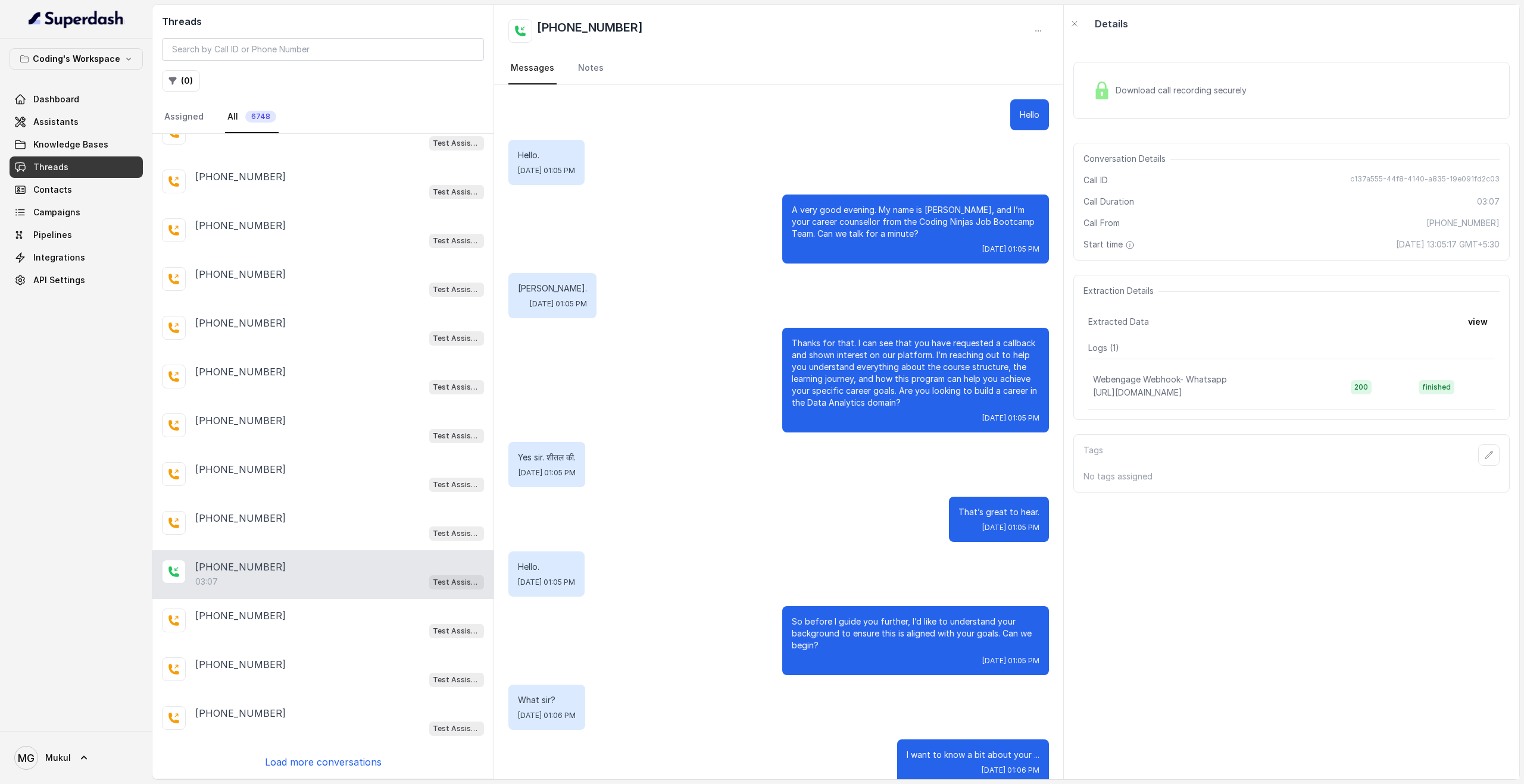
scroll to position [1469, 0]
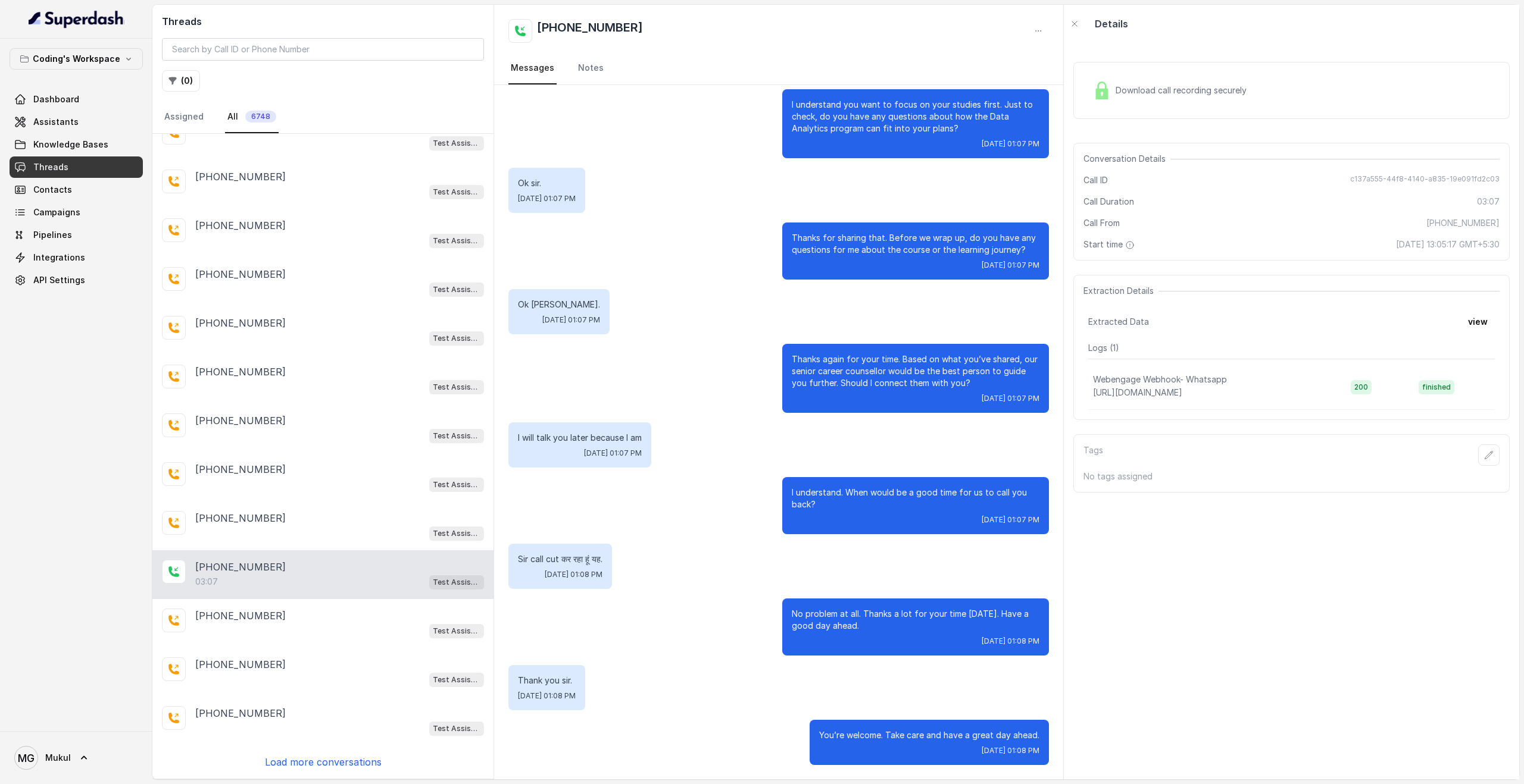
click at [341, 759] on p "Load more conversations" at bounding box center [322, 763] width 116 height 14
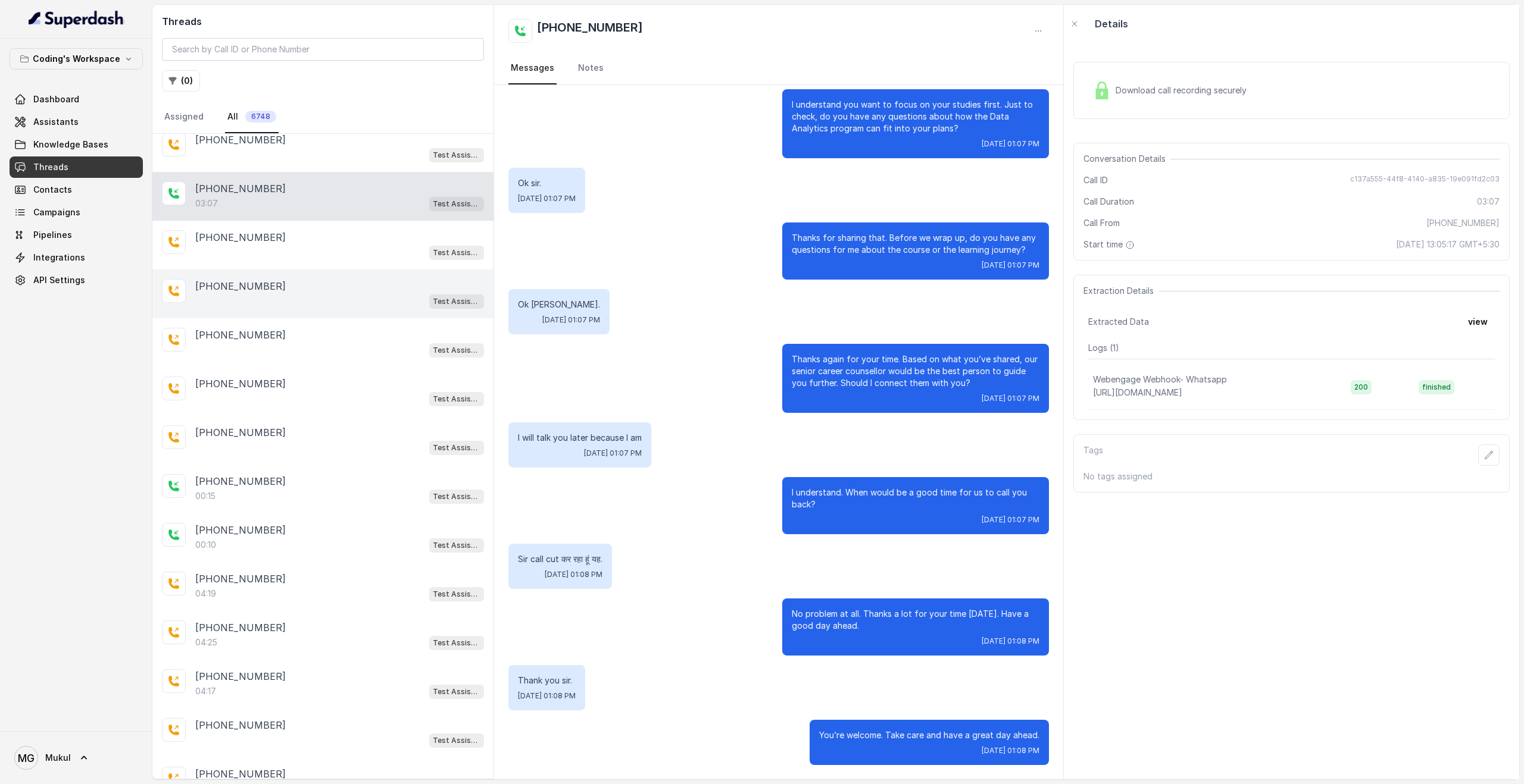
scroll to position [852, 0]
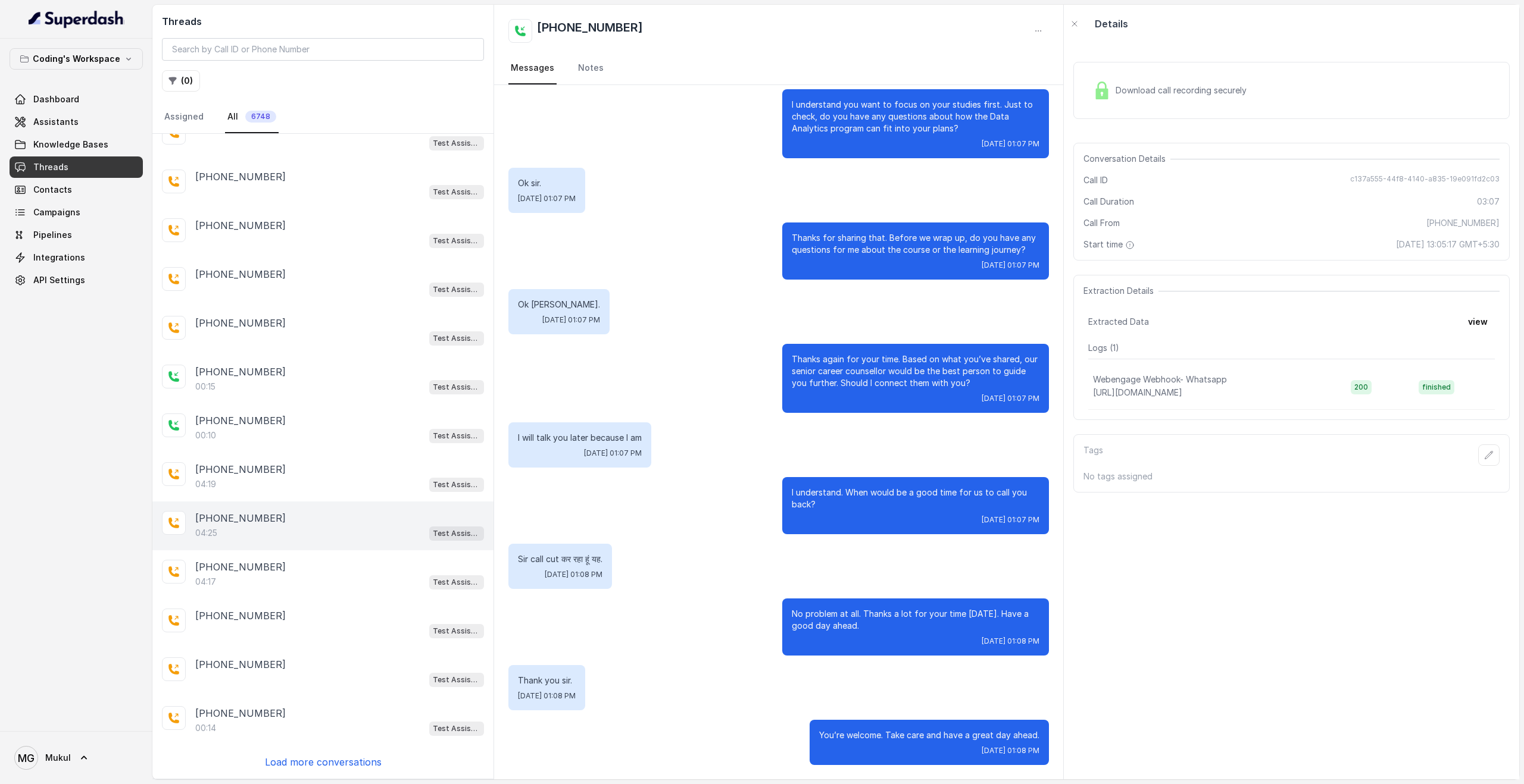
click at [241, 547] on div "+919268894629 04:25 Test Assistant-3" at bounding box center [322, 526] width 341 height 49
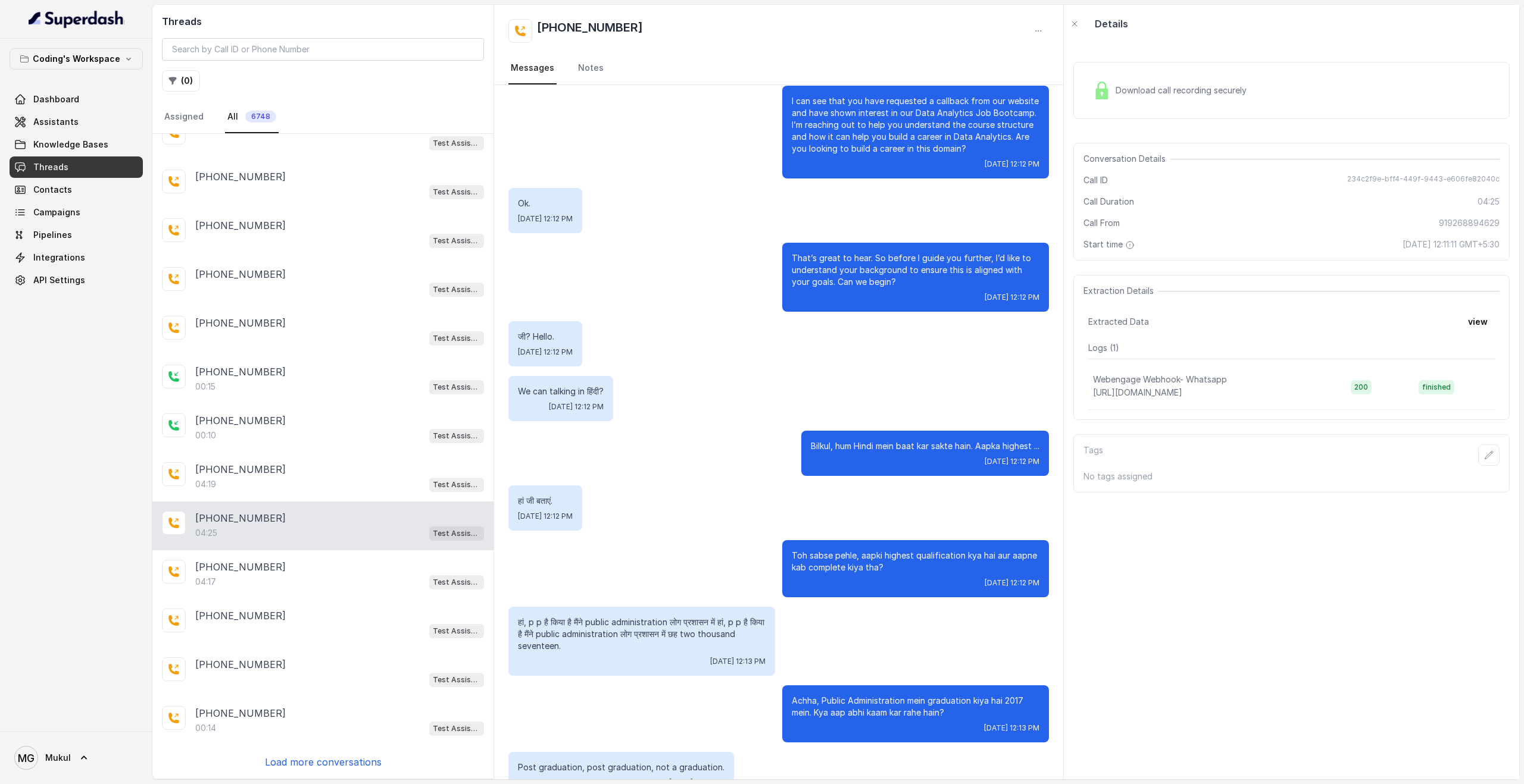
scroll to position [386, 0]
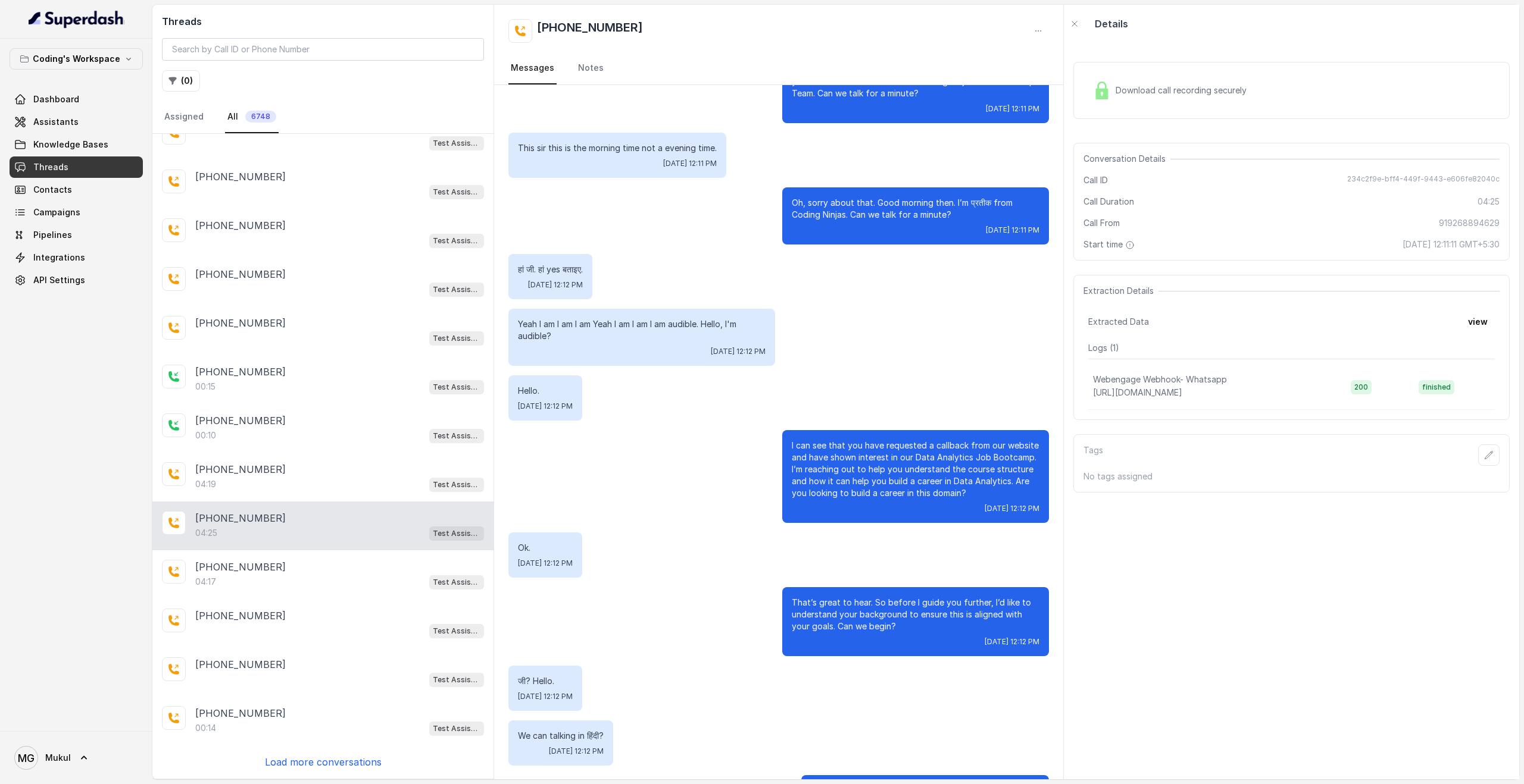
click at [1172, 92] on span "Download call recording securely" at bounding box center [1183, 90] width 135 height 12
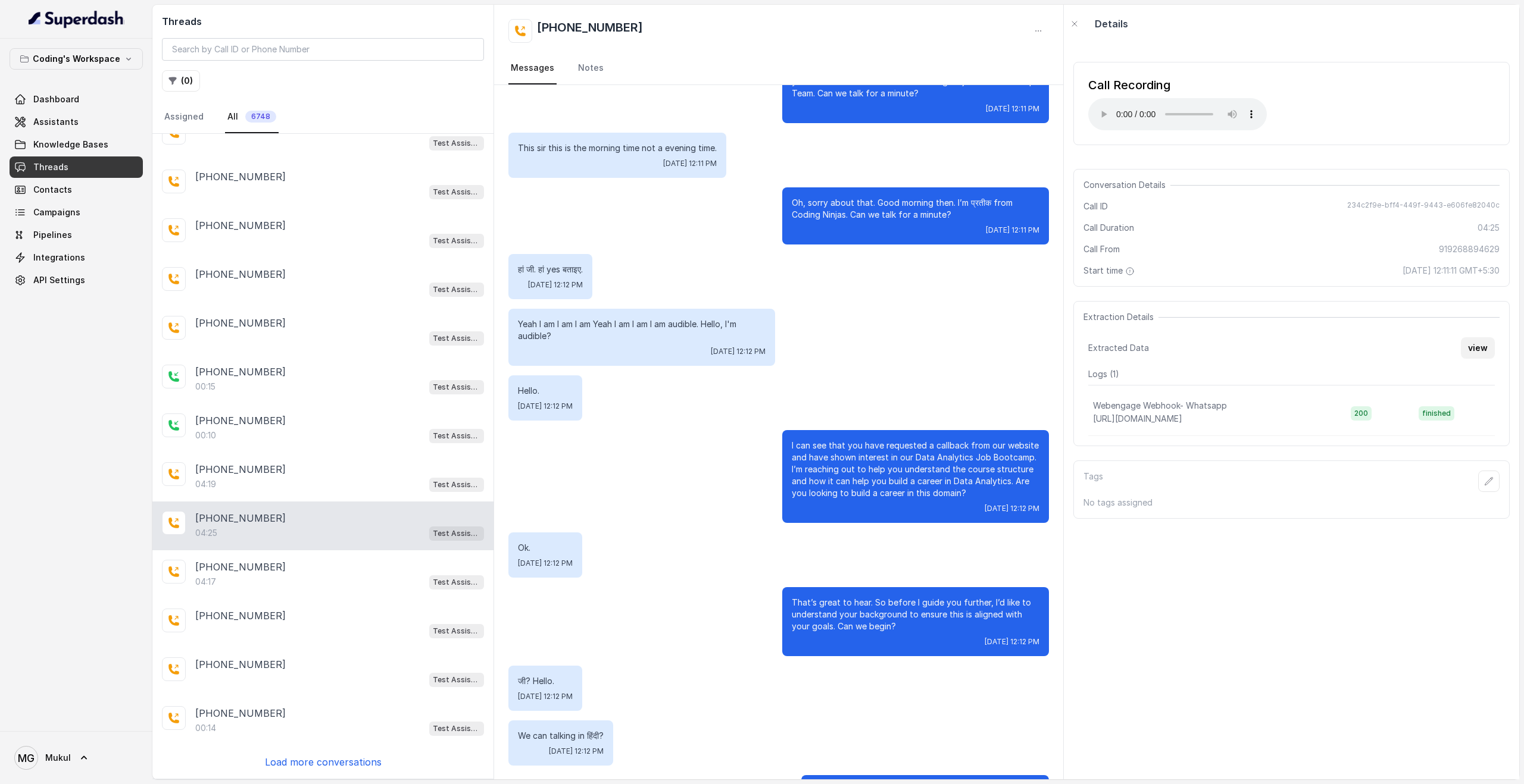
click at [1480, 348] on button "view" at bounding box center [1477, 348] width 34 height 21
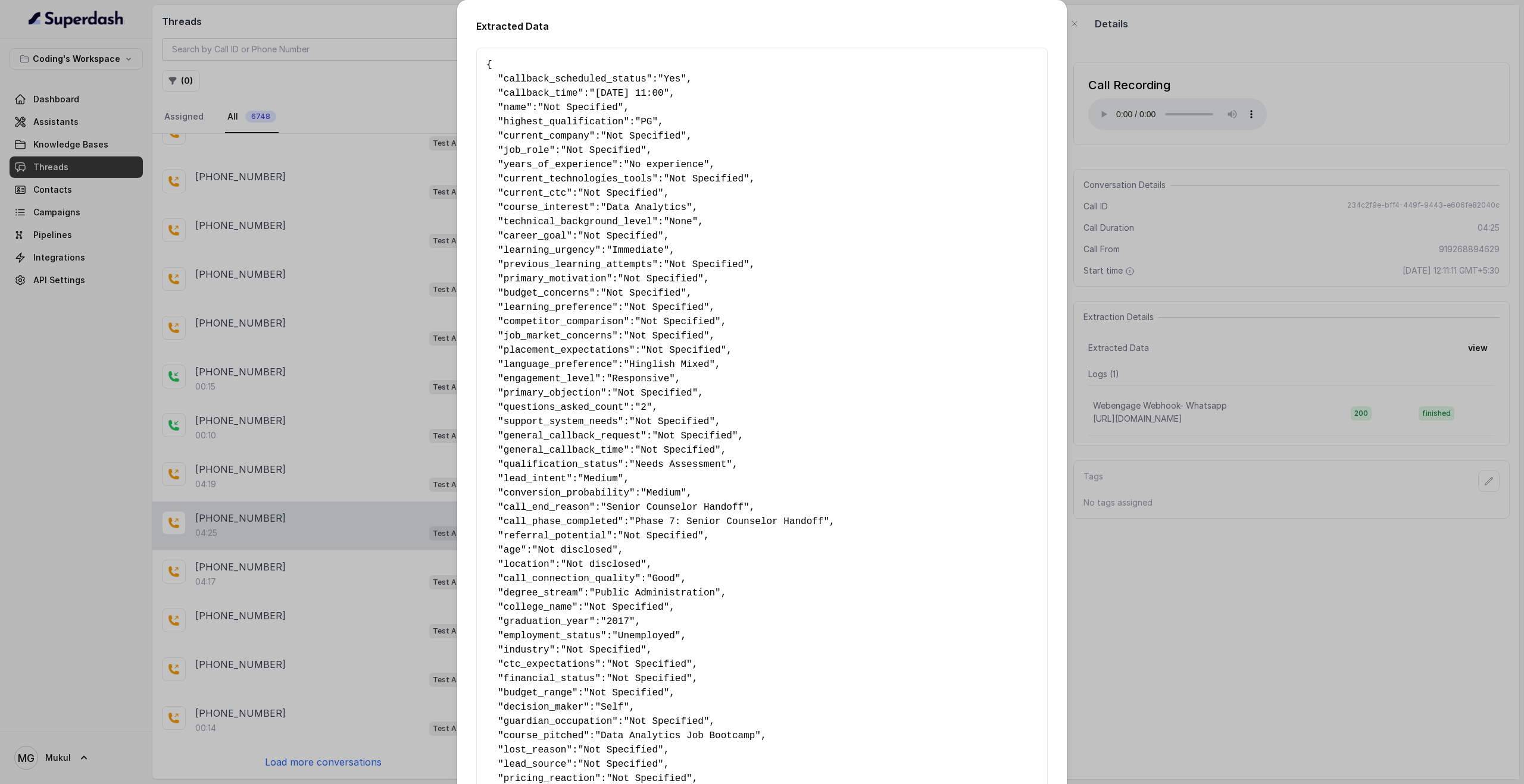
click at [669, 74] on span ""Yes"" at bounding box center [672, 79] width 29 height 11
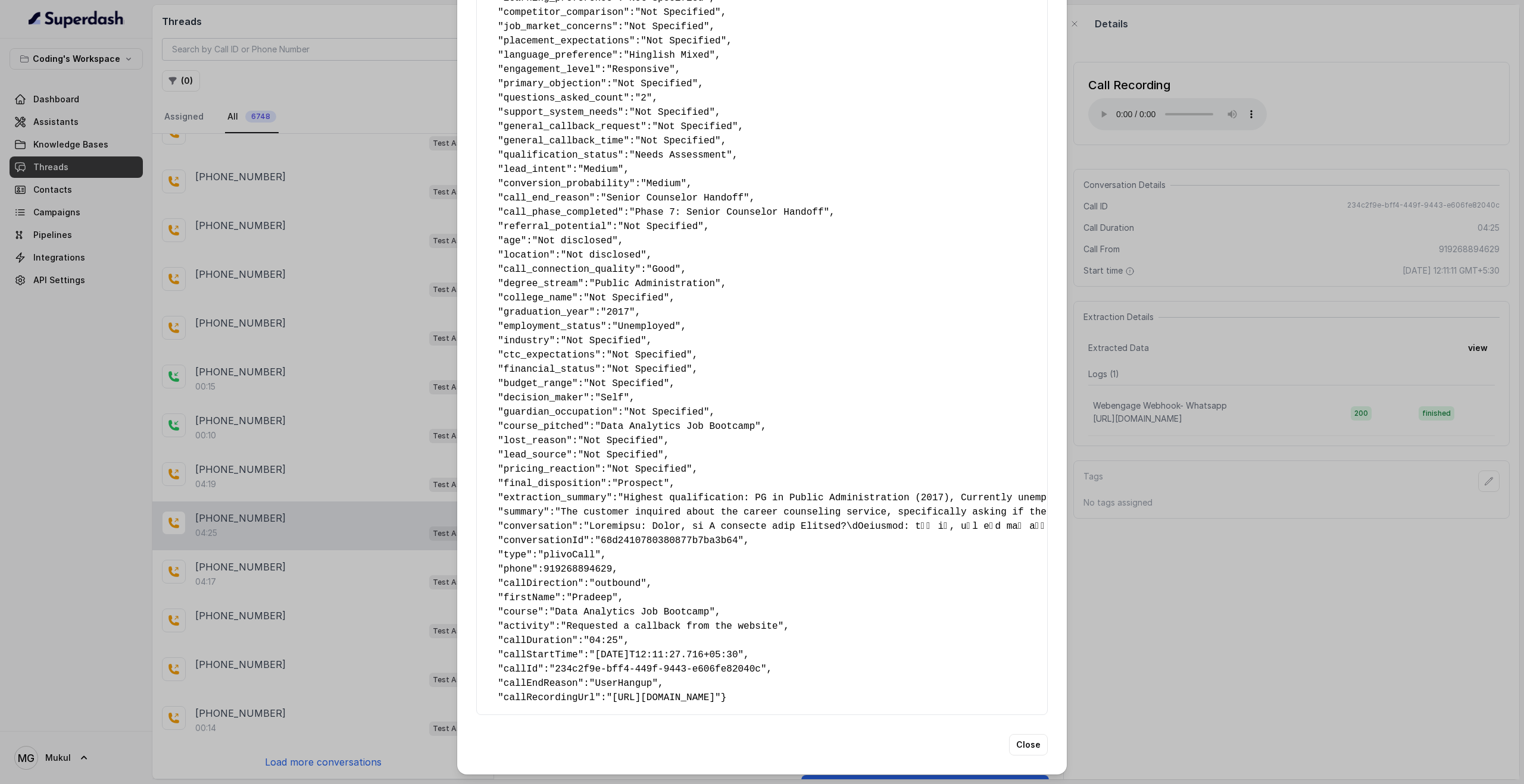
scroll to position [0, 0]
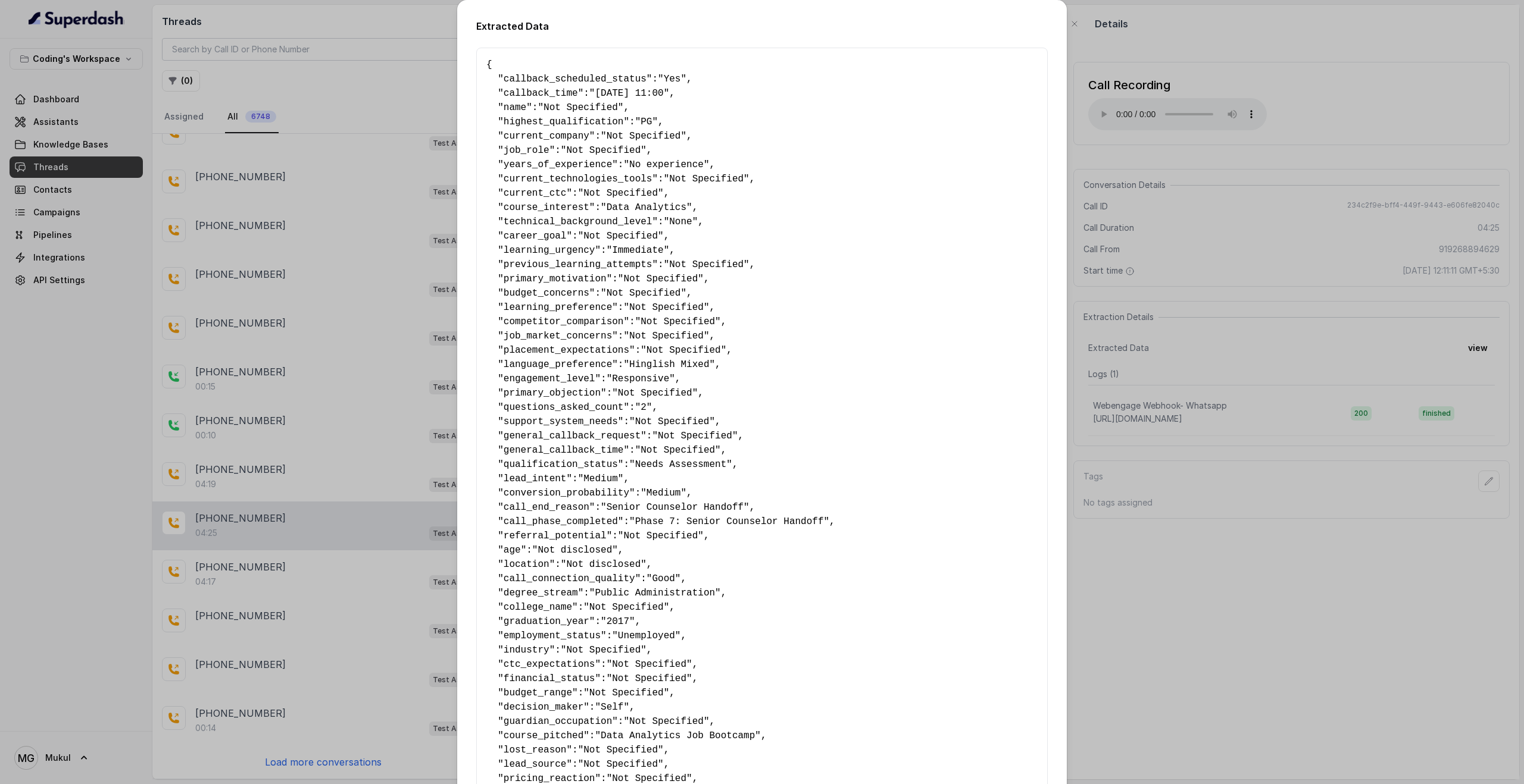
click at [676, 78] on span ""Yes"" at bounding box center [672, 79] width 29 height 11
click at [547, 94] on span "callback_time" at bounding box center [541, 93] width 74 height 11
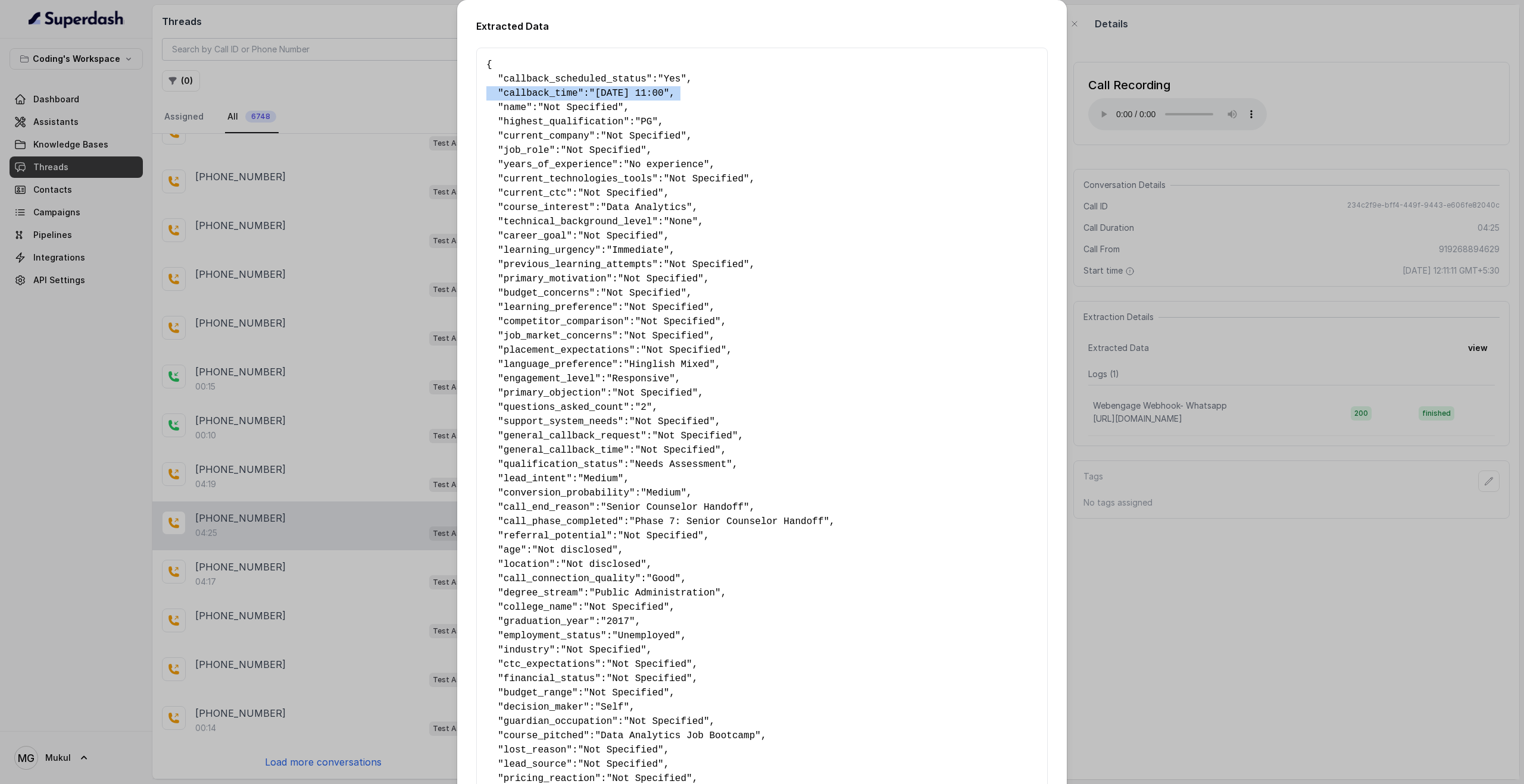
click at [547, 94] on span "callback_time" at bounding box center [541, 93] width 74 height 11
click at [611, 92] on span ""05-09-25 11:00"" at bounding box center [629, 93] width 80 height 11
drag, startPoint x: 646, startPoint y: 91, endPoint x: 602, endPoint y: 91, distance: 44.0
click at [602, 91] on span ""05-09-25 11:00"" at bounding box center [629, 93] width 80 height 11
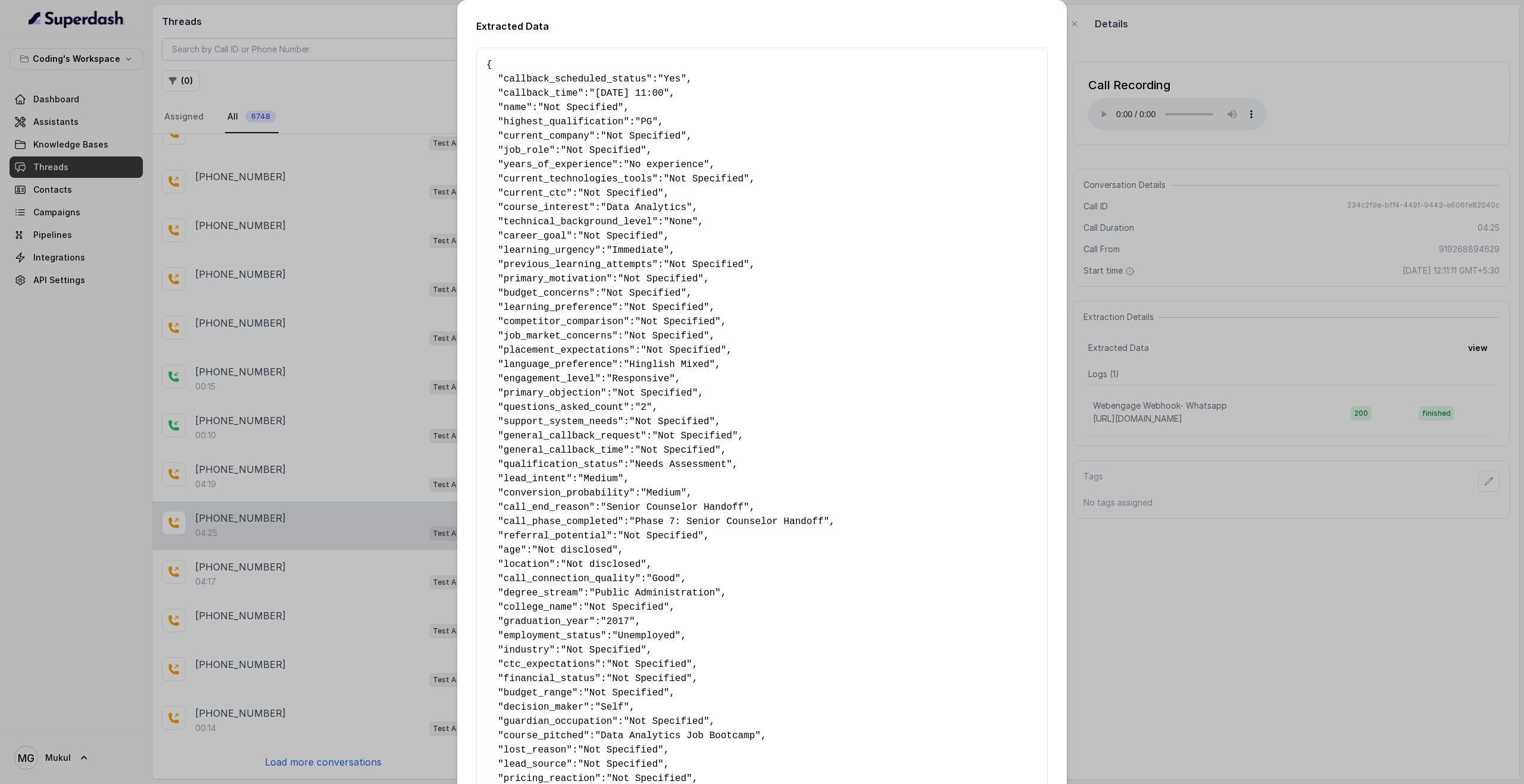
click at [734, 133] on pre "{ " callback_scheduled_status ": "Yes" , " callback_time ": "05-09-25 11:00" , …" at bounding box center [762, 536] width 551 height 957
click at [1130, 48] on div "Extracted Data { " callback_scheduled_status ": "Yes" , " callback_time ": "05-…" at bounding box center [762, 392] width 1524 height 784
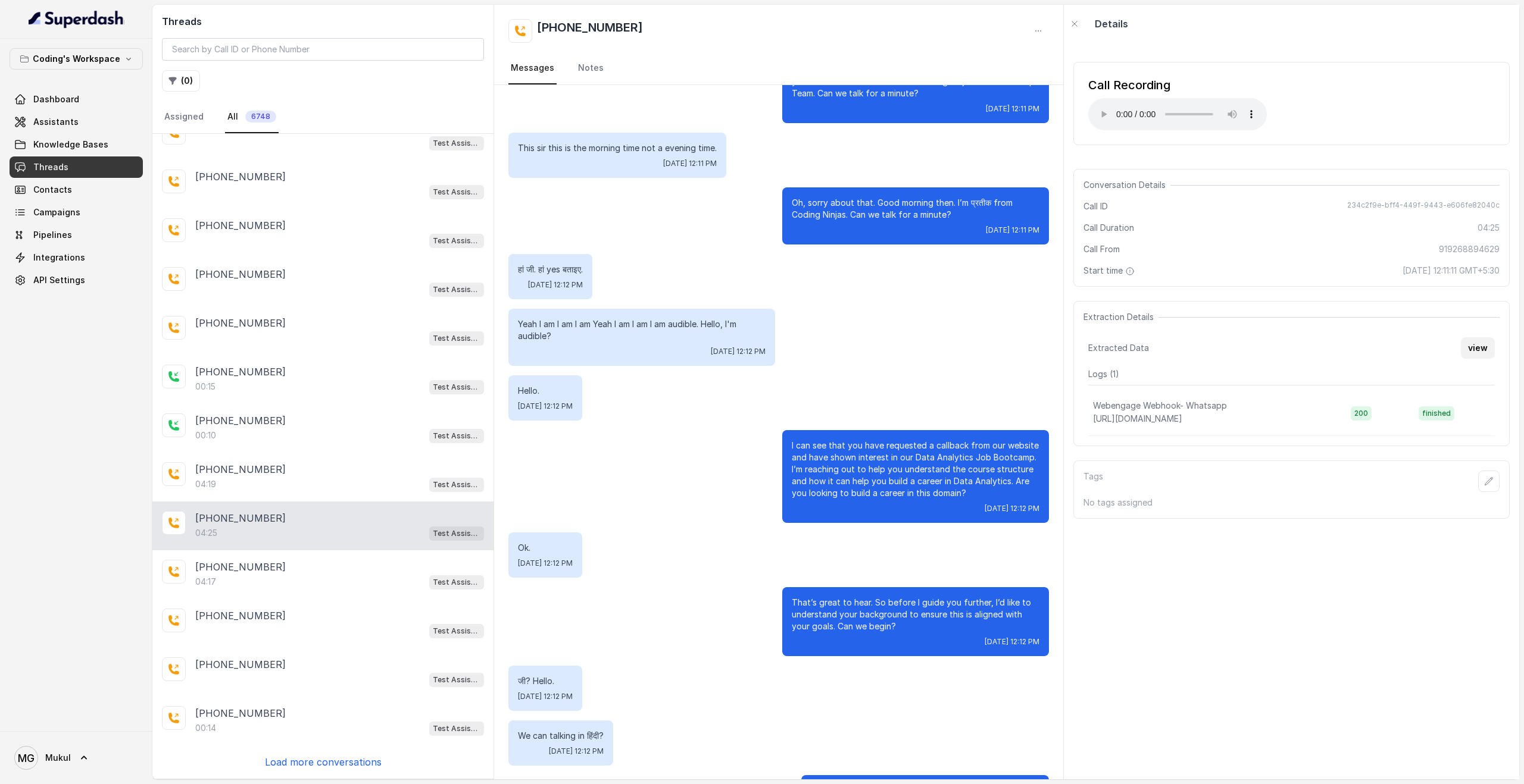
click at [1482, 344] on button "view" at bounding box center [1477, 348] width 34 height 21
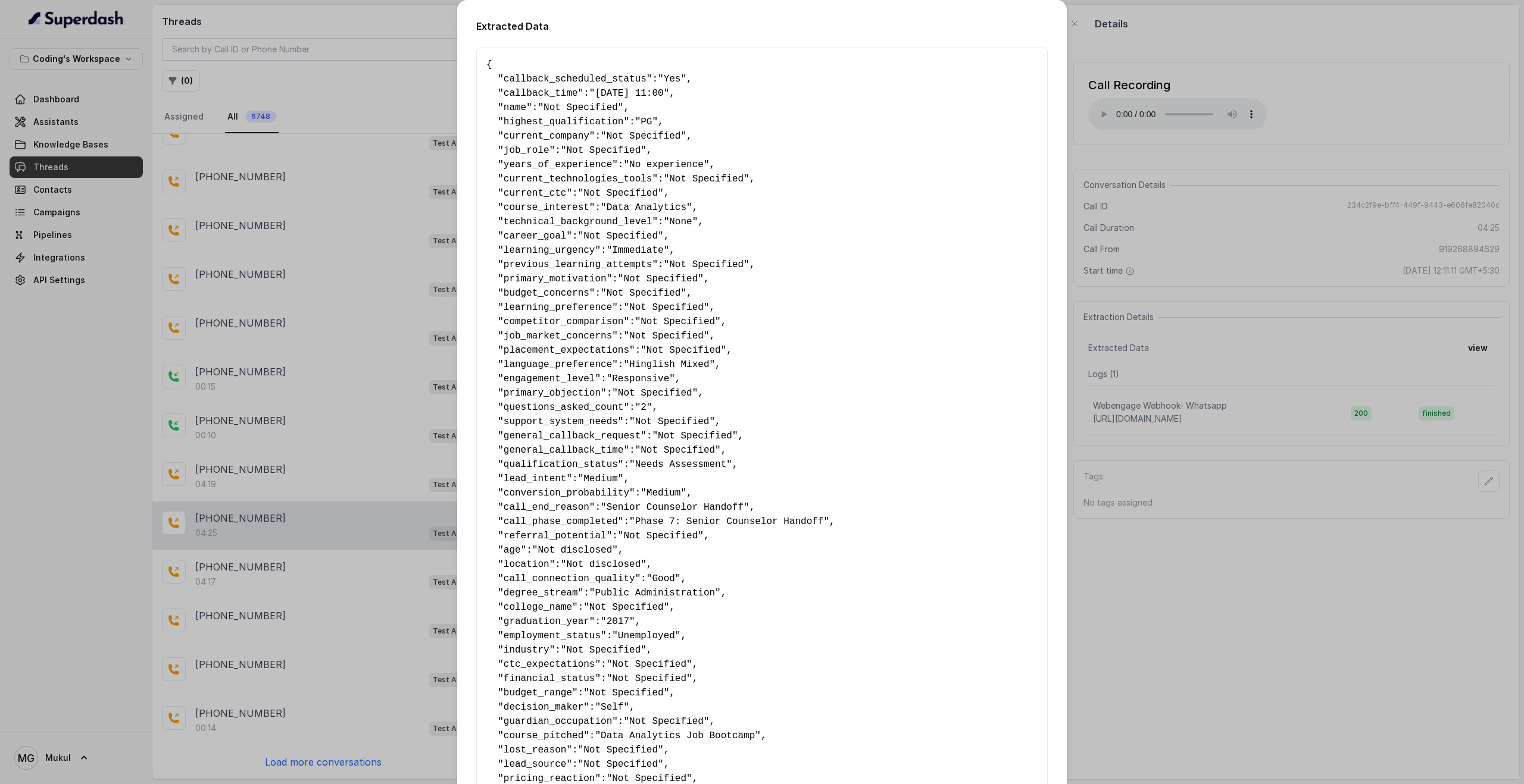
click at [486, 62] on pre "{ " callback_scheduled_status ": "Yes" , " callback_time ": "05-09-25 11:00" , …" at bounding box center [762, 536] width 551 height 957
click at [1255, 520] on div "Extracted Data { " callback_scheduled_status ": "Yes" , " callback_time ": "05-…" at bounding box center [762, 392] width 1524 height 784
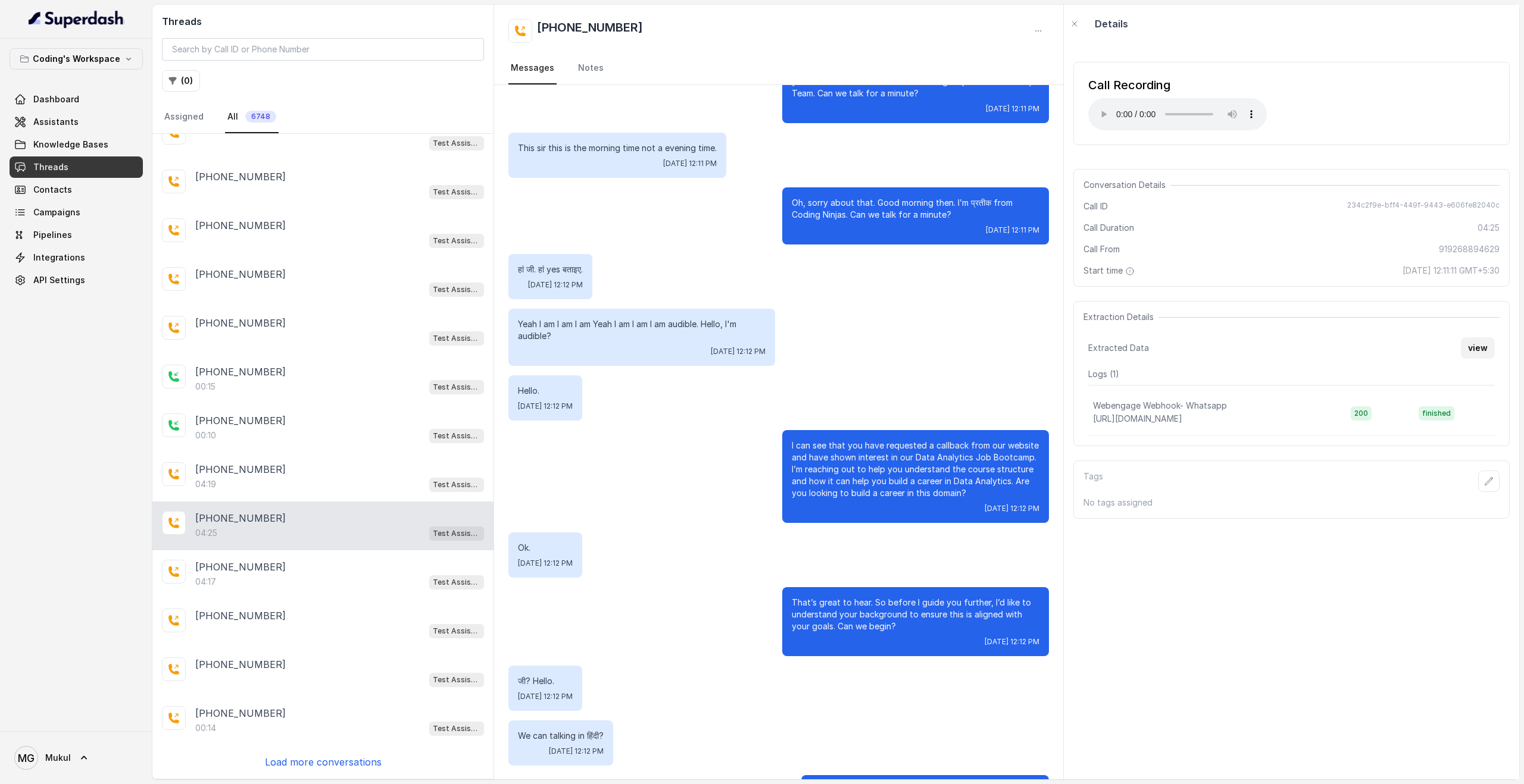
drag, startPoint x: 1479, startPoint y: 349, endPoint x: 1489, endPoint y: 349, distance: 10.0
click at [1489, 349] on button "view" at bounding box center [1477, 348] width 34 height 21
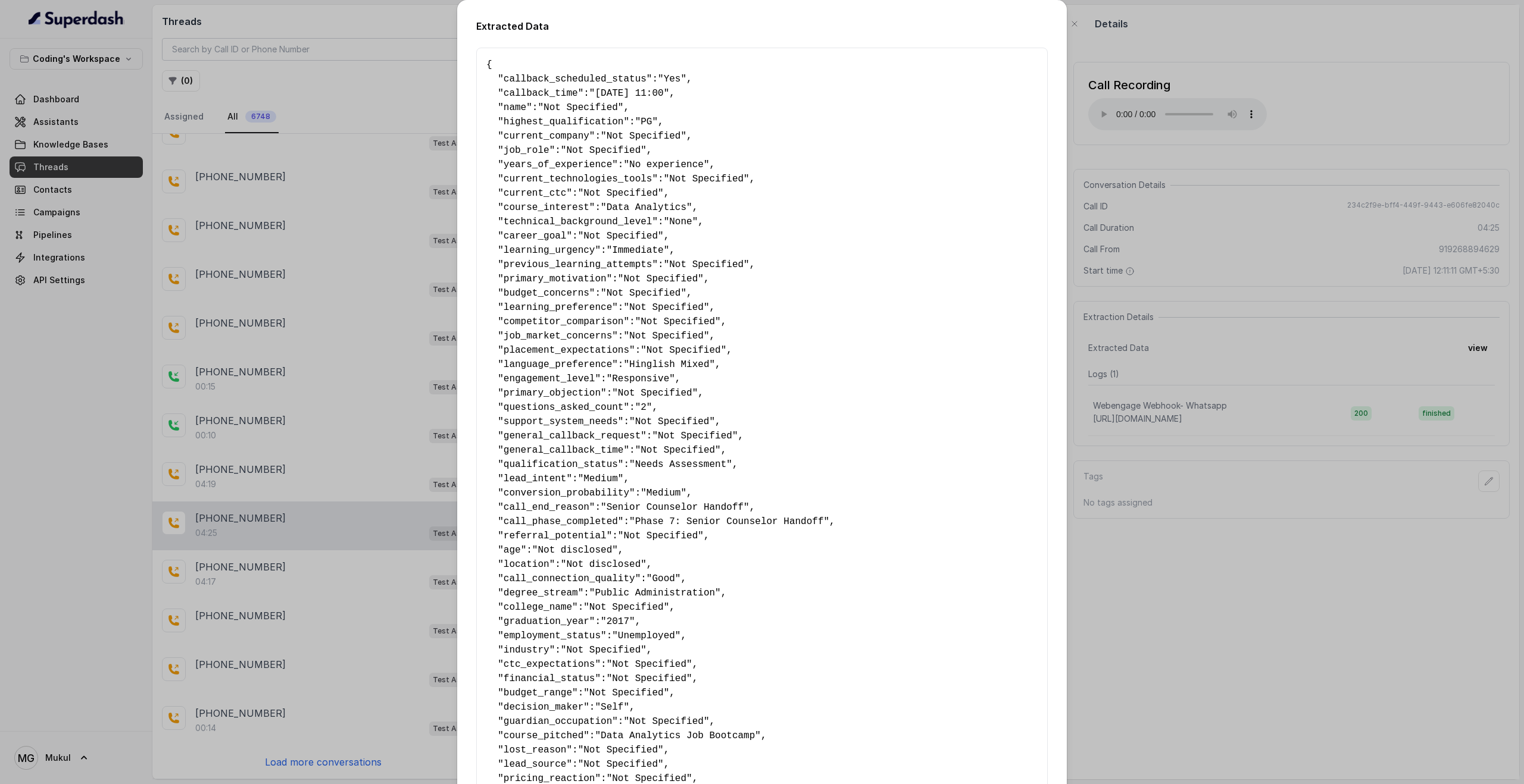
scroll to position [386, 0]
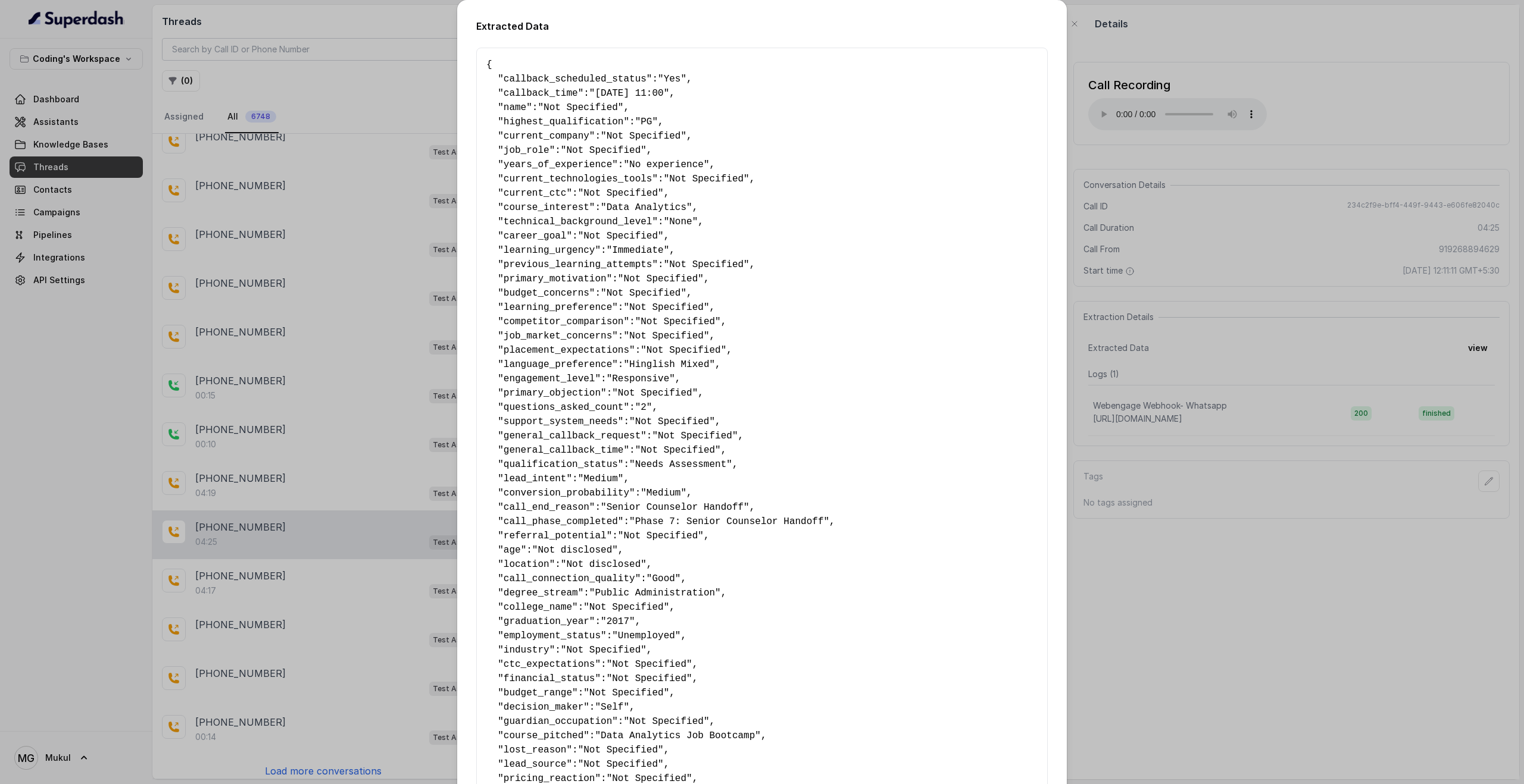
click at [376, 122] on div "Extracted Data { " callback_scheduled_status ": "Yes" , " callback_time ": "05-…" at bounding box center [762, 392] width 1524 height 784
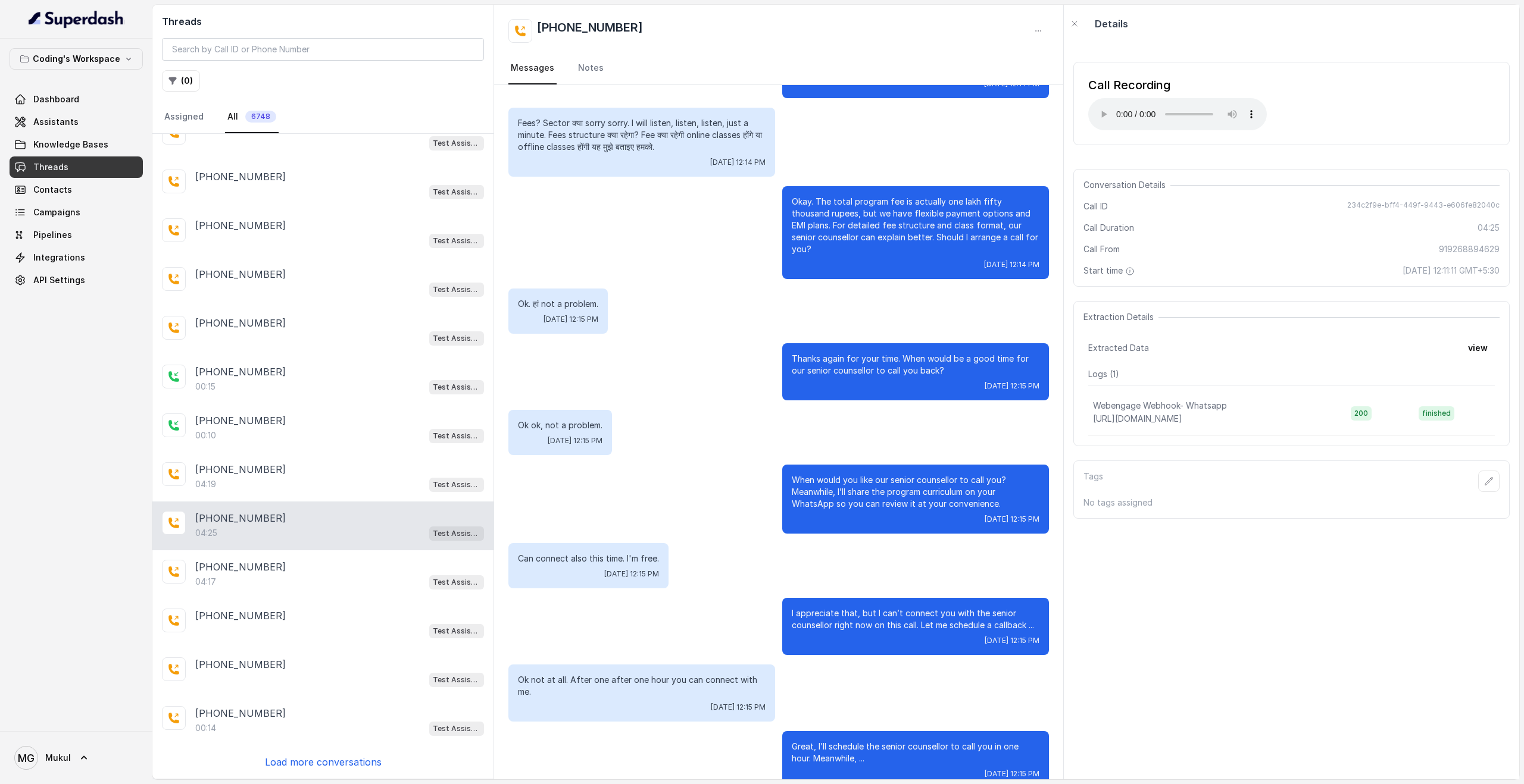
scroll to position [2647, 0]
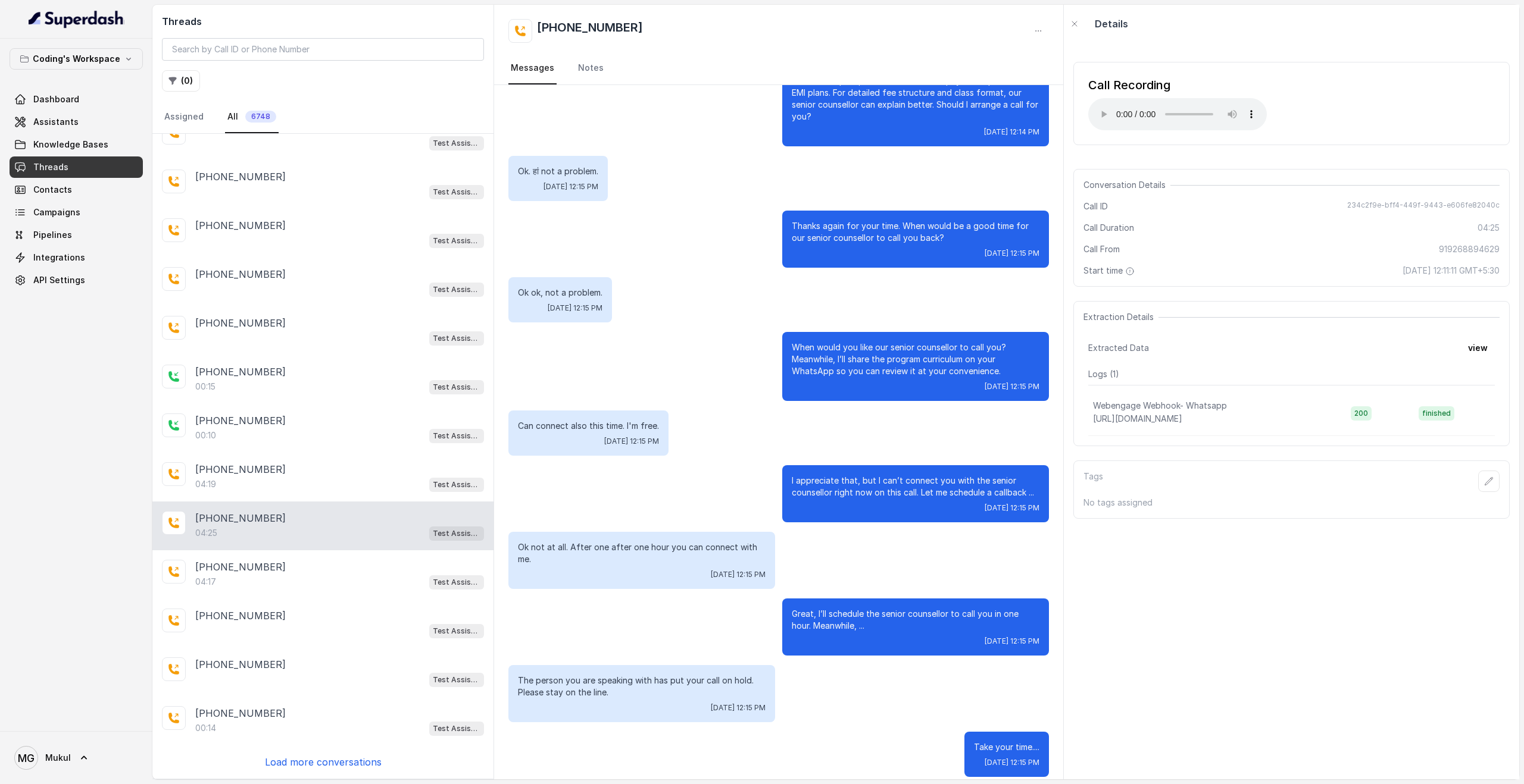
click at [882, 475] on p "I appreciate that, but I can’t connect you with the senior counsellor right now…" at bounding box center [915, 487] width 248 height 24
click at [281, 565] on div "+919352981903" at bounding box center [339, 567] width 288 height 14
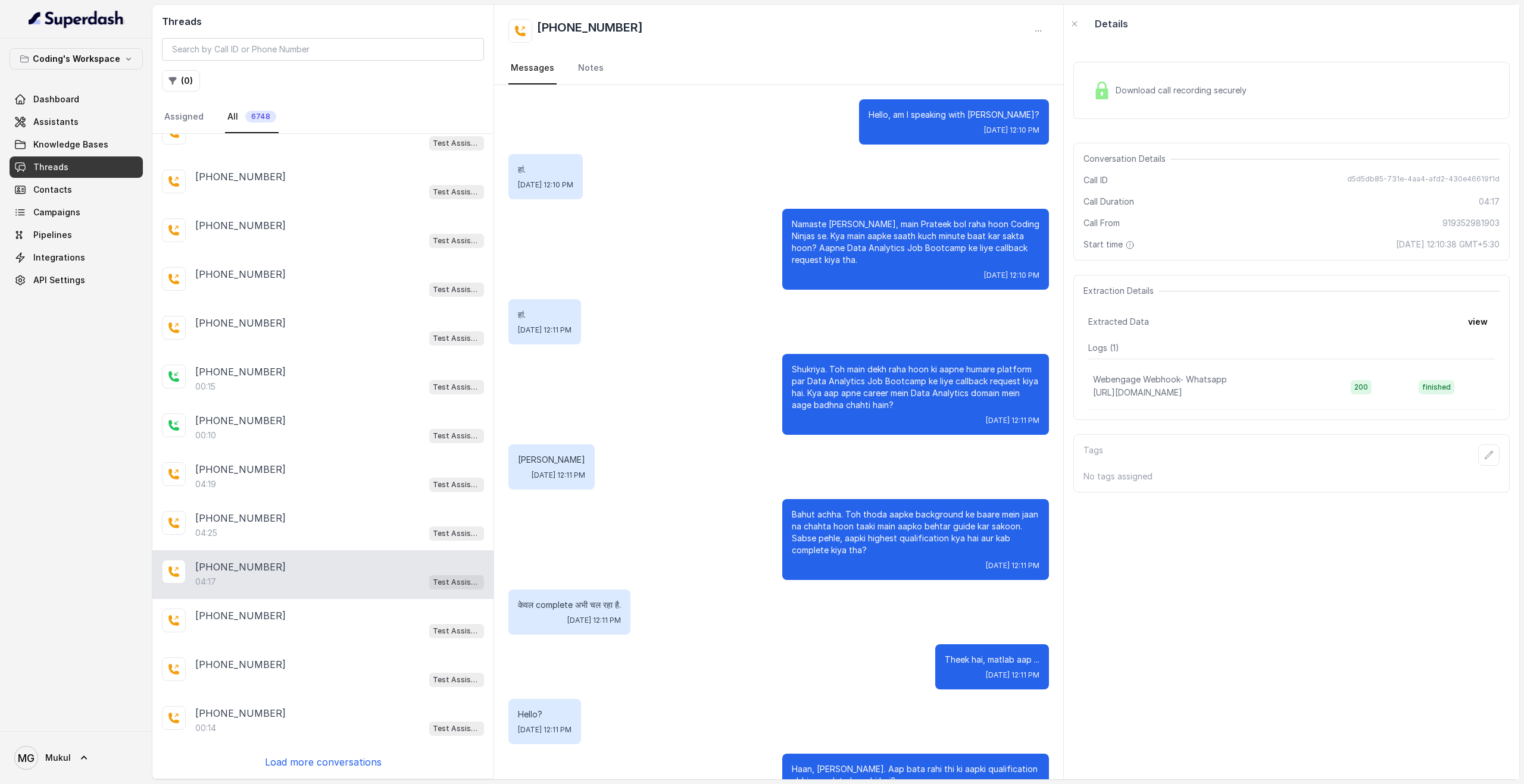
click at [1115, 93] on span "Download call recording securely" at bounding box center [1183, 90] width 135 height 12
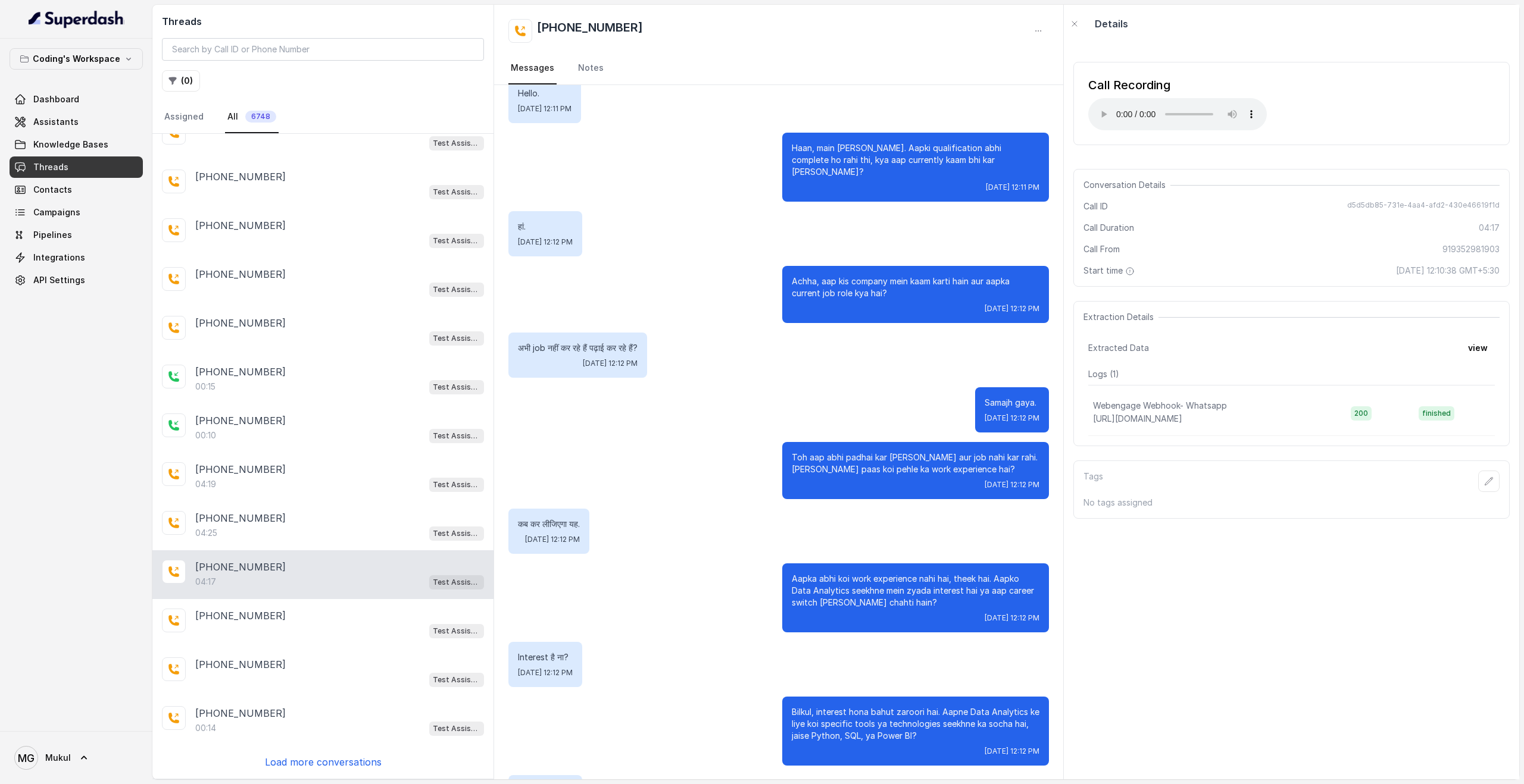
scroll to position [860, 0]
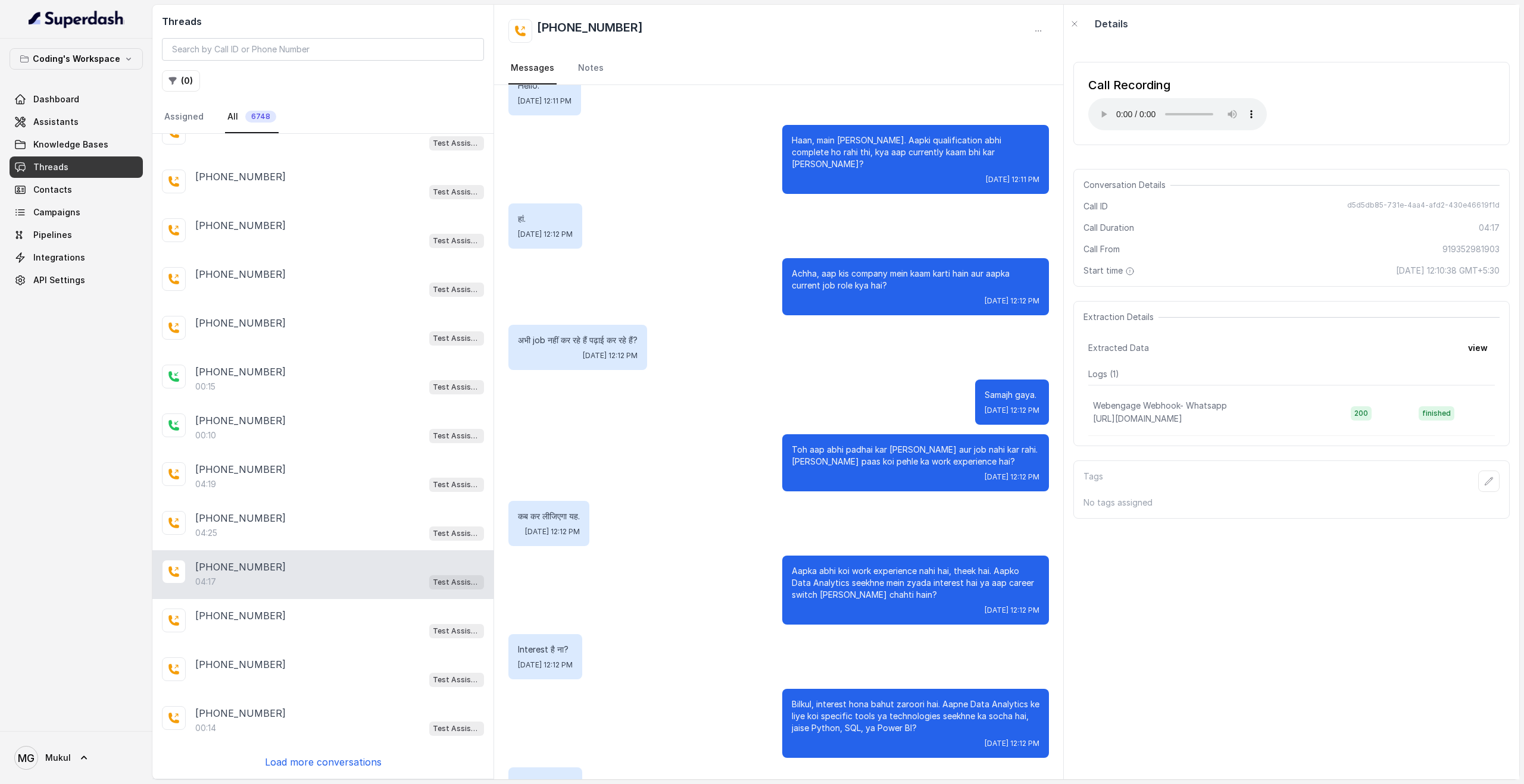
click at [841, 444] on p "Toh aap abhi padhai kar rahi hain aur job nahi kar rahi. Aapke paas koi pehle k…" at bounding box center [915, 456] width 248 height 24
click at [558, 511] on p "कब कर लीजिएगा यह." at bounding box center [549, 516] width 62 height 12
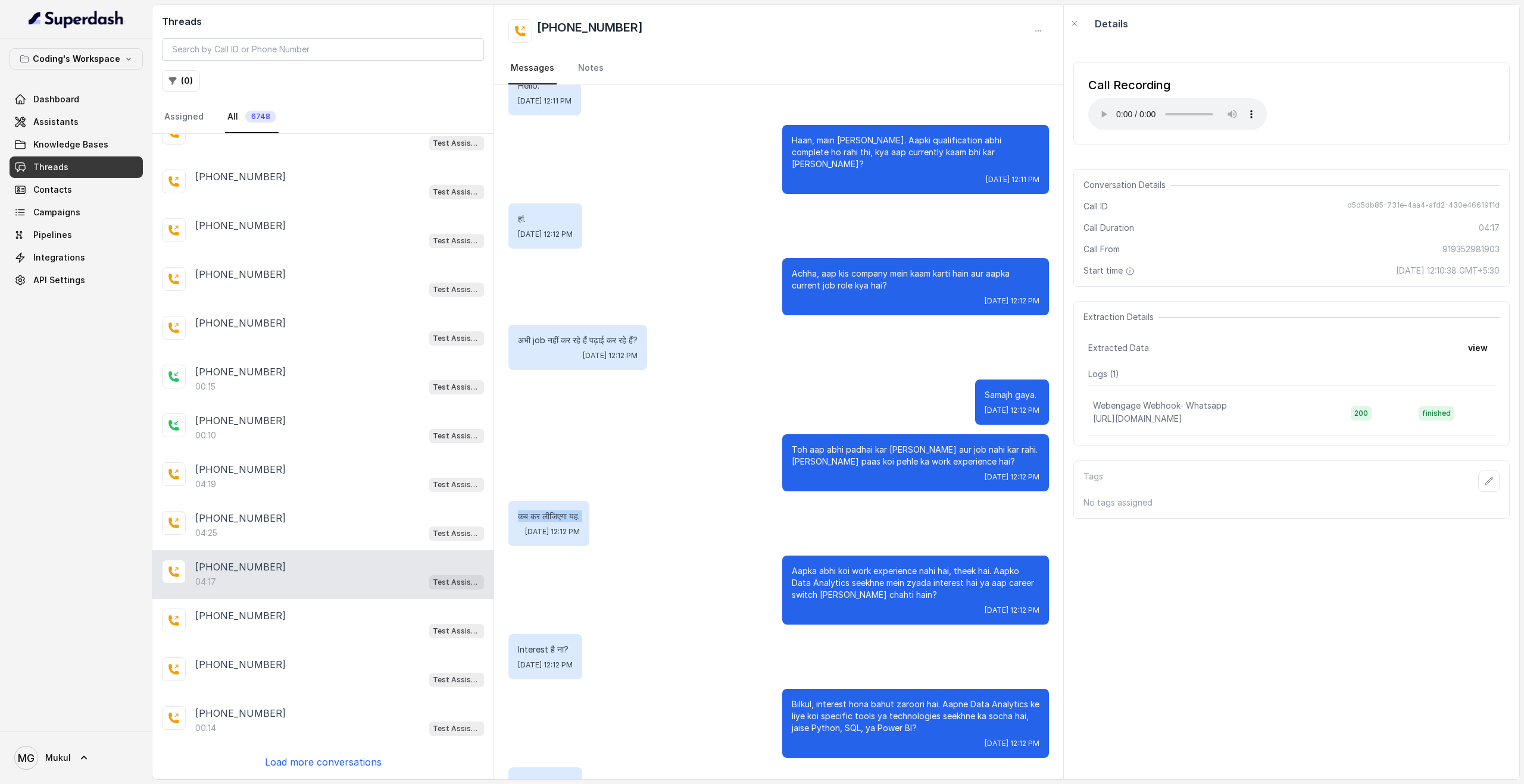
click at [558, 511] on p "कब कर लीजिएगा यह." at bounding box center [549, 516] width 62 height 12
click at [812, 565] on p "Aapka abhi koi work experience nahi hai, theek hai. Aapko Data Analytics seekhn…" at bounding box center [915, 583] width 248 height 36
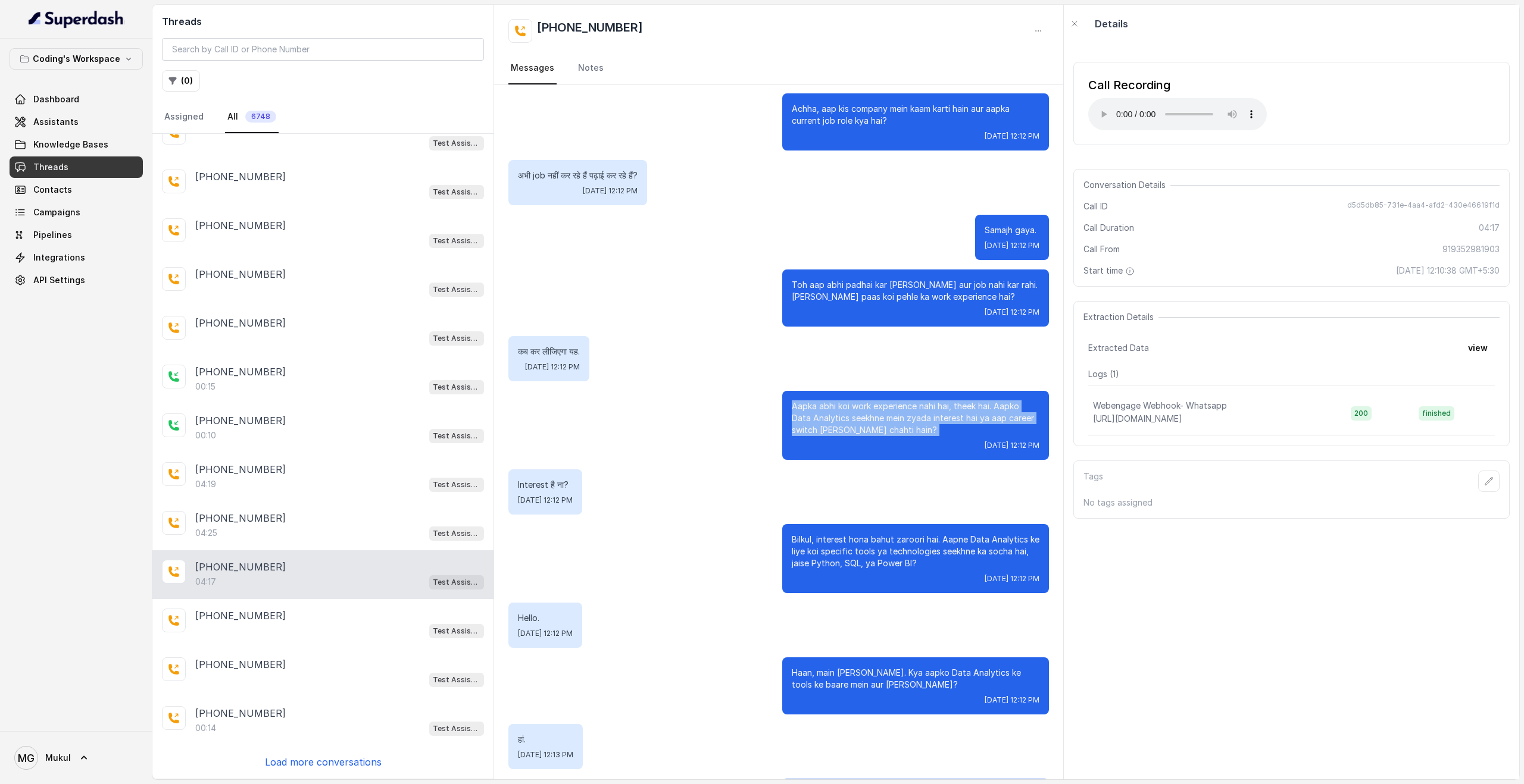
scroll to position [1057, 0]
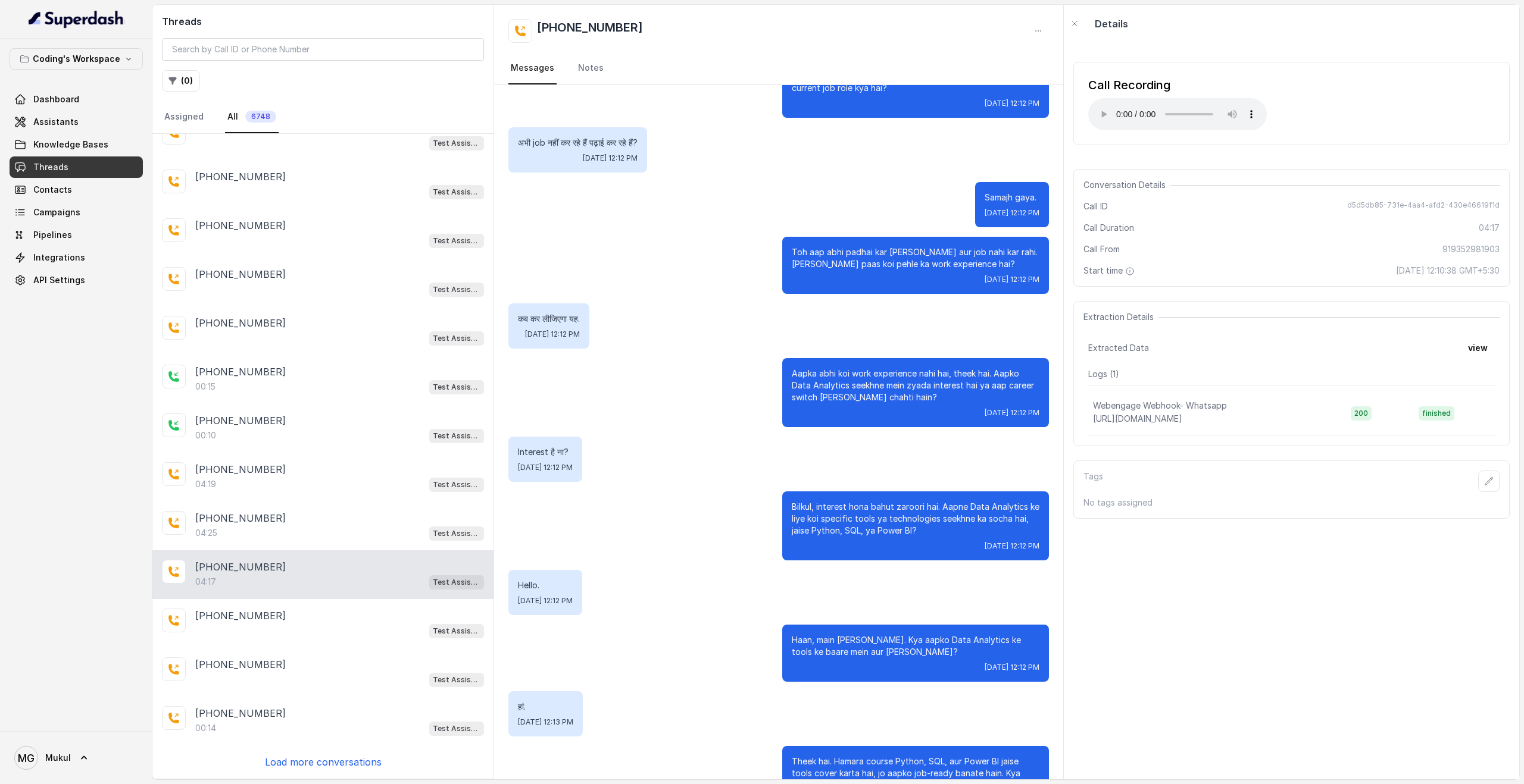
click at [834, 501] on p "Bilkul, interest hona bahut zaroori hai. Aapne Data Analytics ke liye koi speci…" at bounding box center [915, 519] width 248 height 36
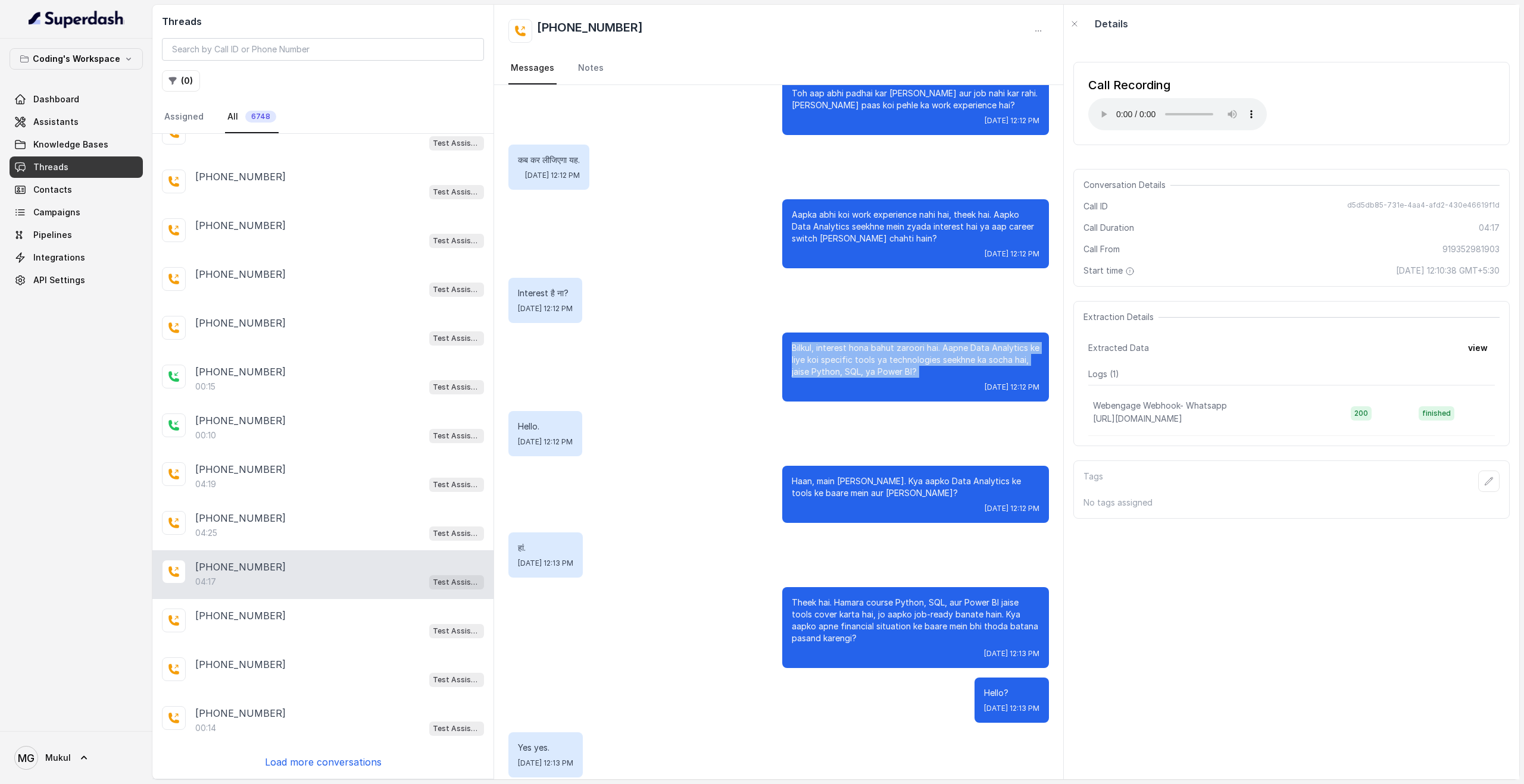
scroll to position [1217, 0]
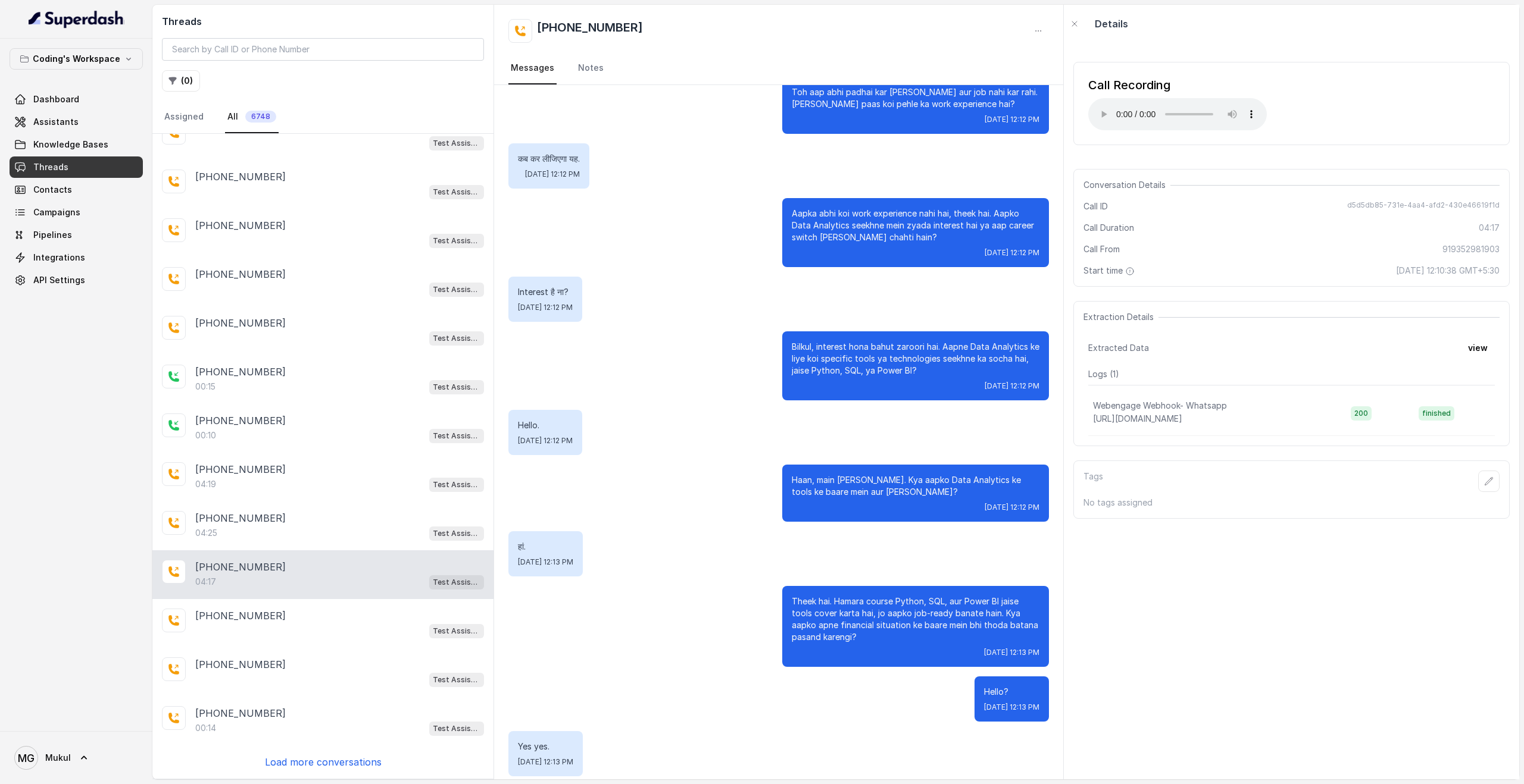
click at [834, 474] on p "Haan, main yahan hoon. Kya aapko Data Analytics ke tools ke baare mein aur jank…" at bounding box center [915, 486] width 248 height 24
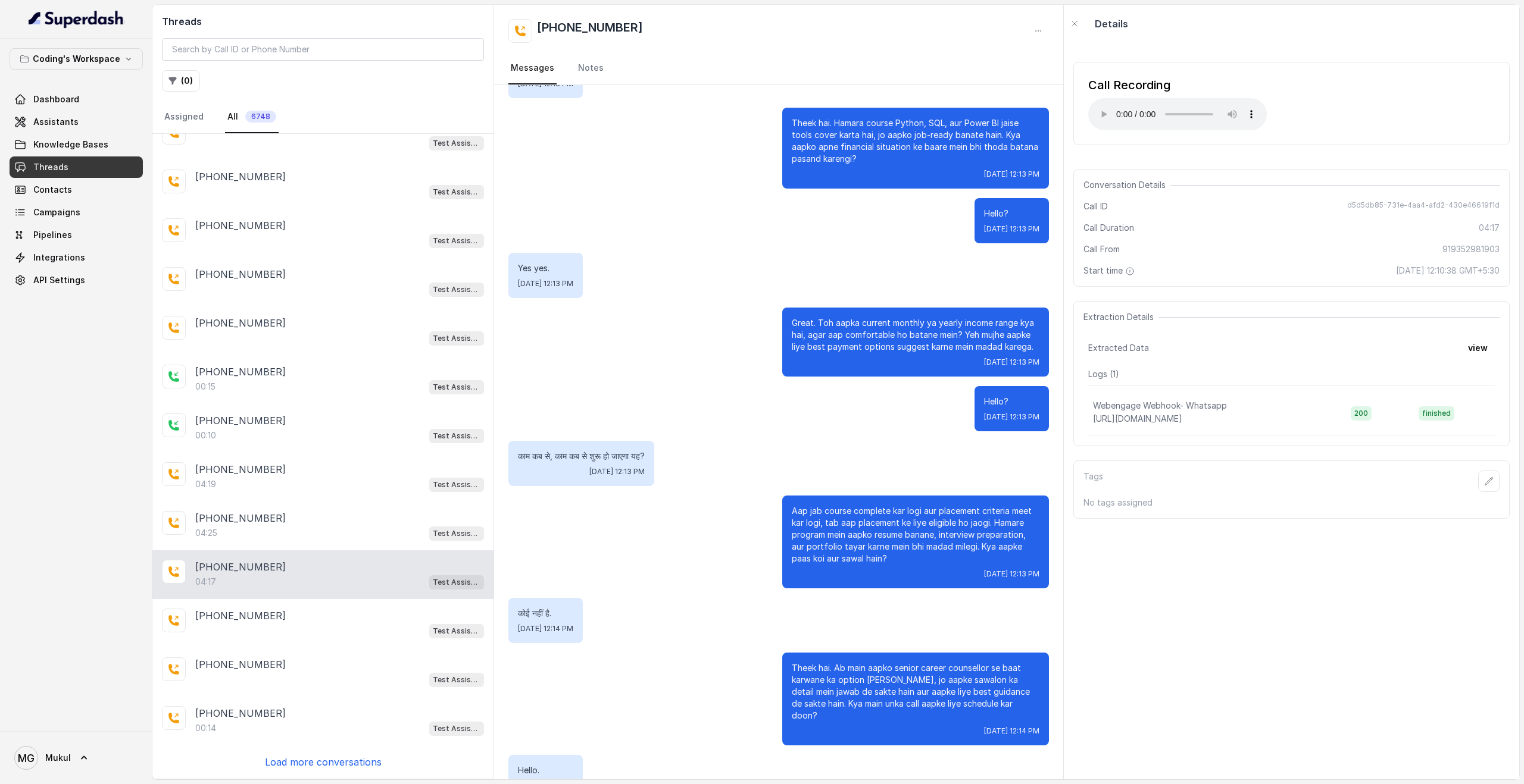
scroll to position [1848, 0]
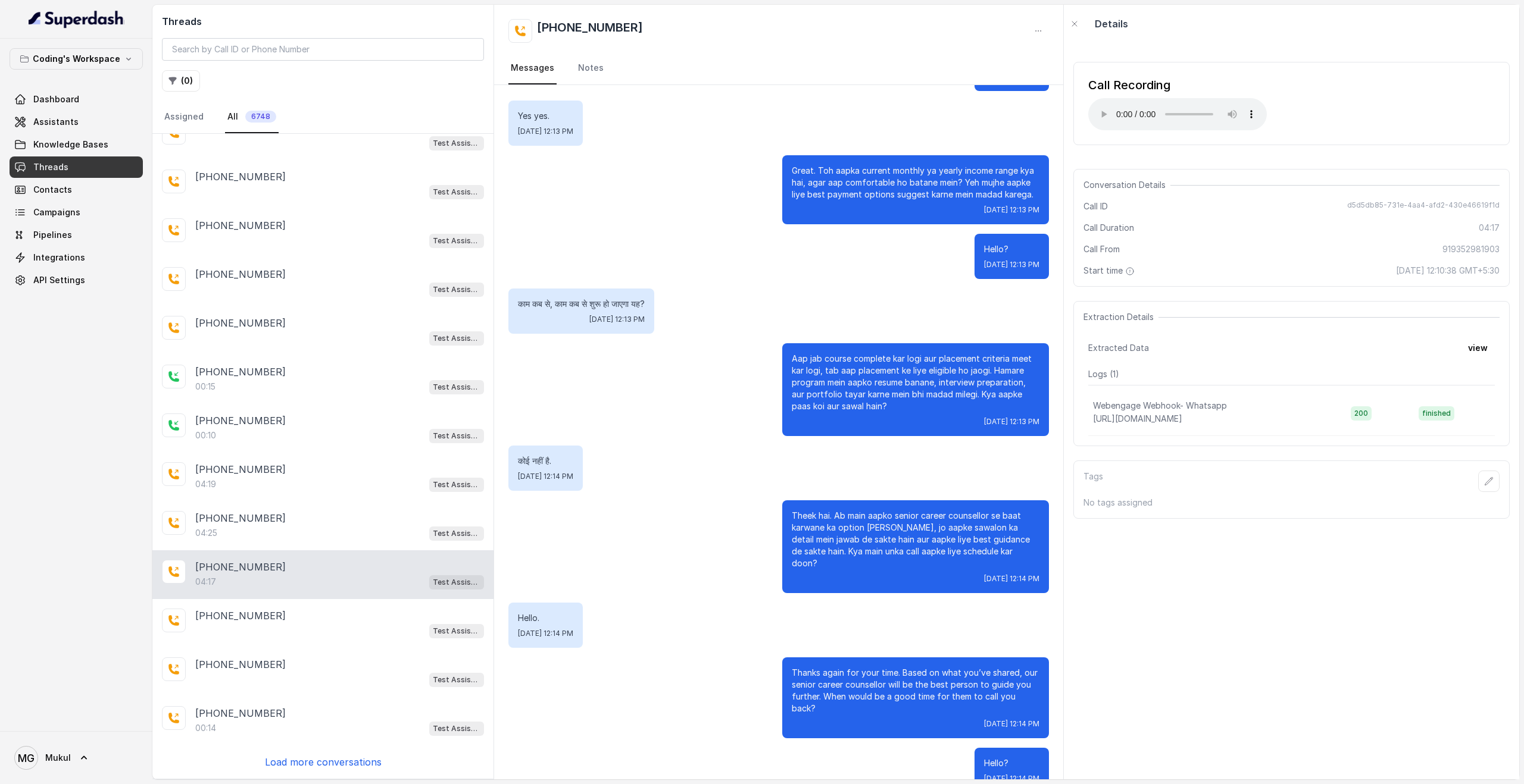
click at [280, 758] on p "Load more conversations" at bounding box center [322, 763] width 116 height 14
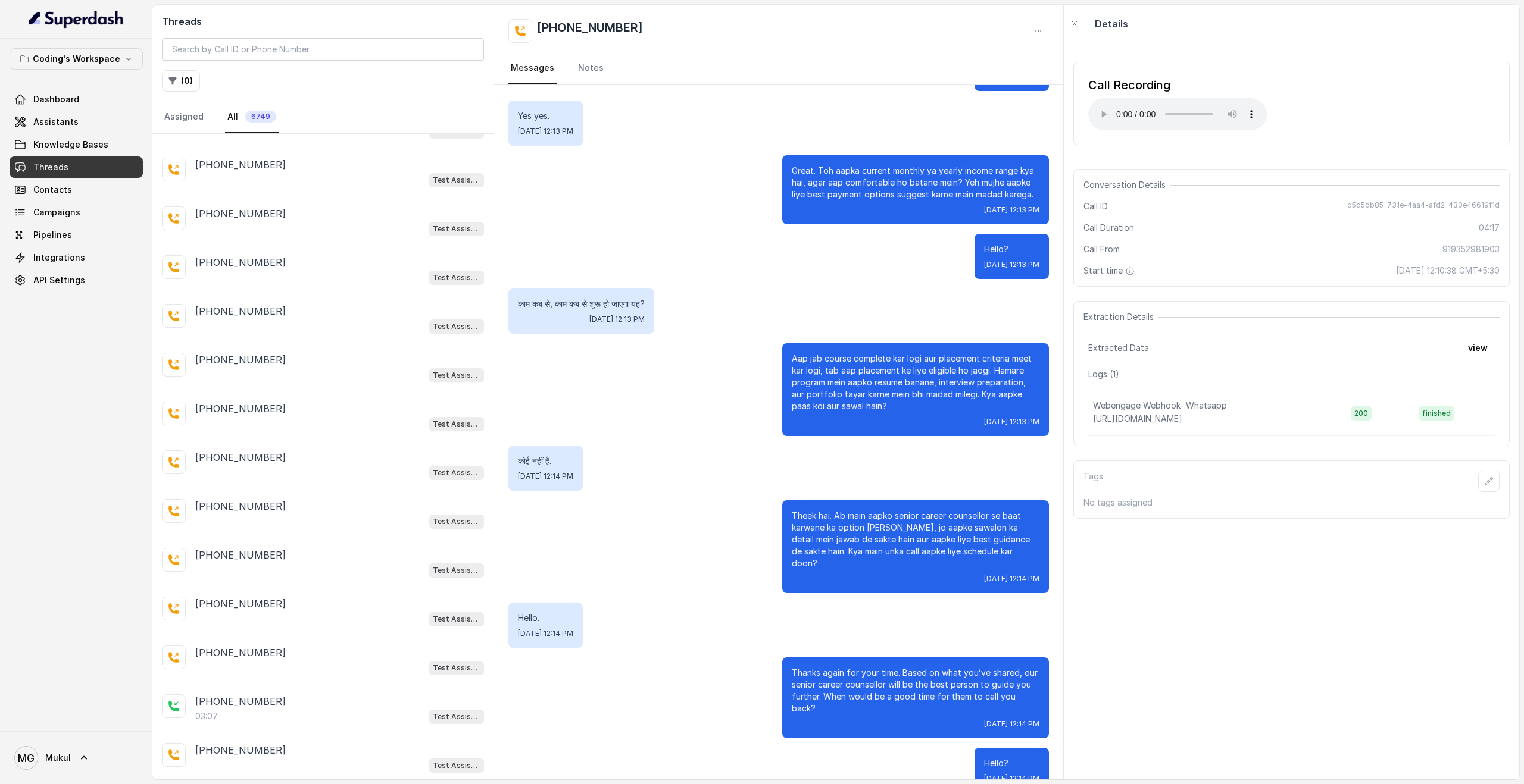
scroll to position [0, 0]
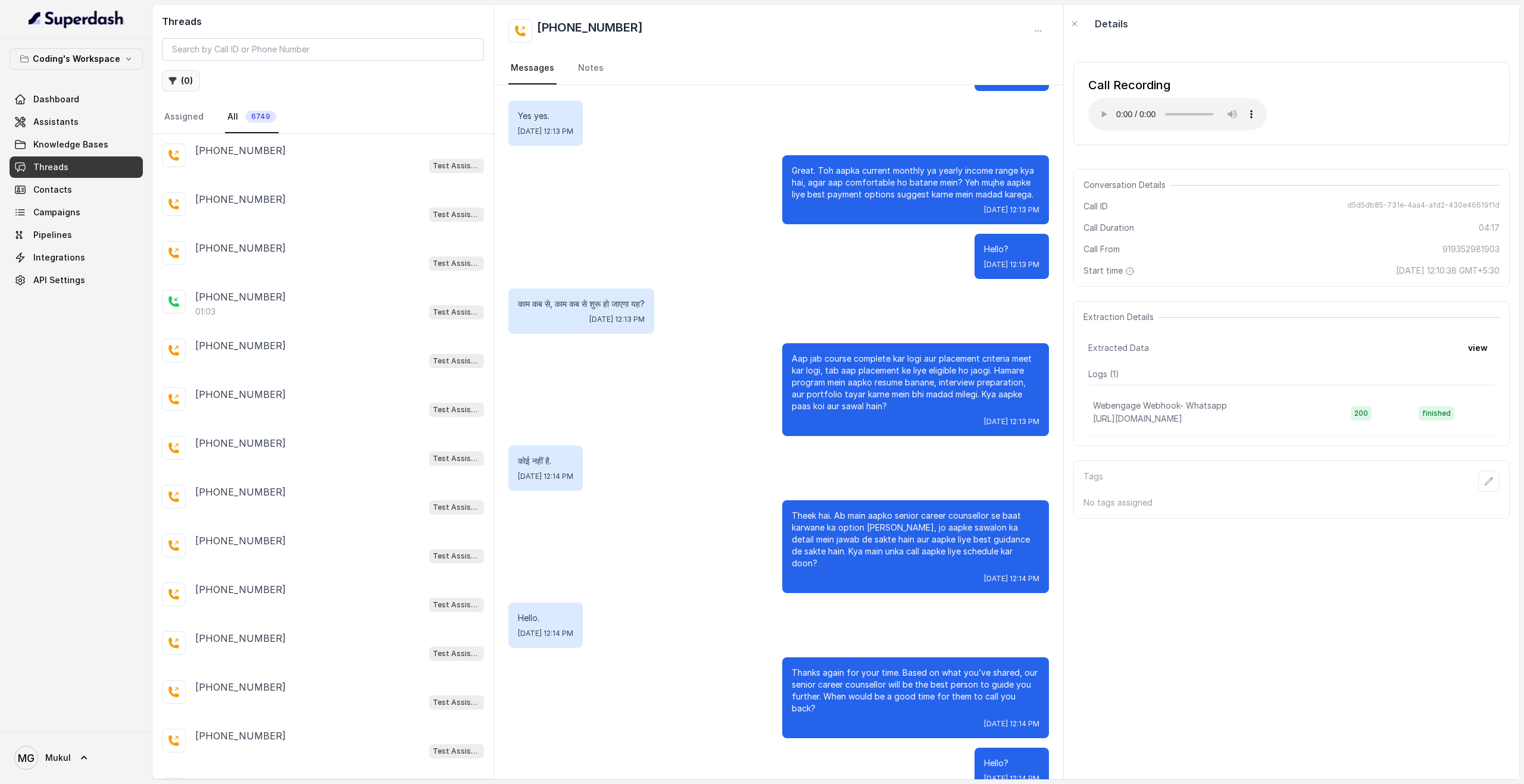
click at [179, 75] on button "( 0 )" at bounding box center [181, 81] width 38 height 21
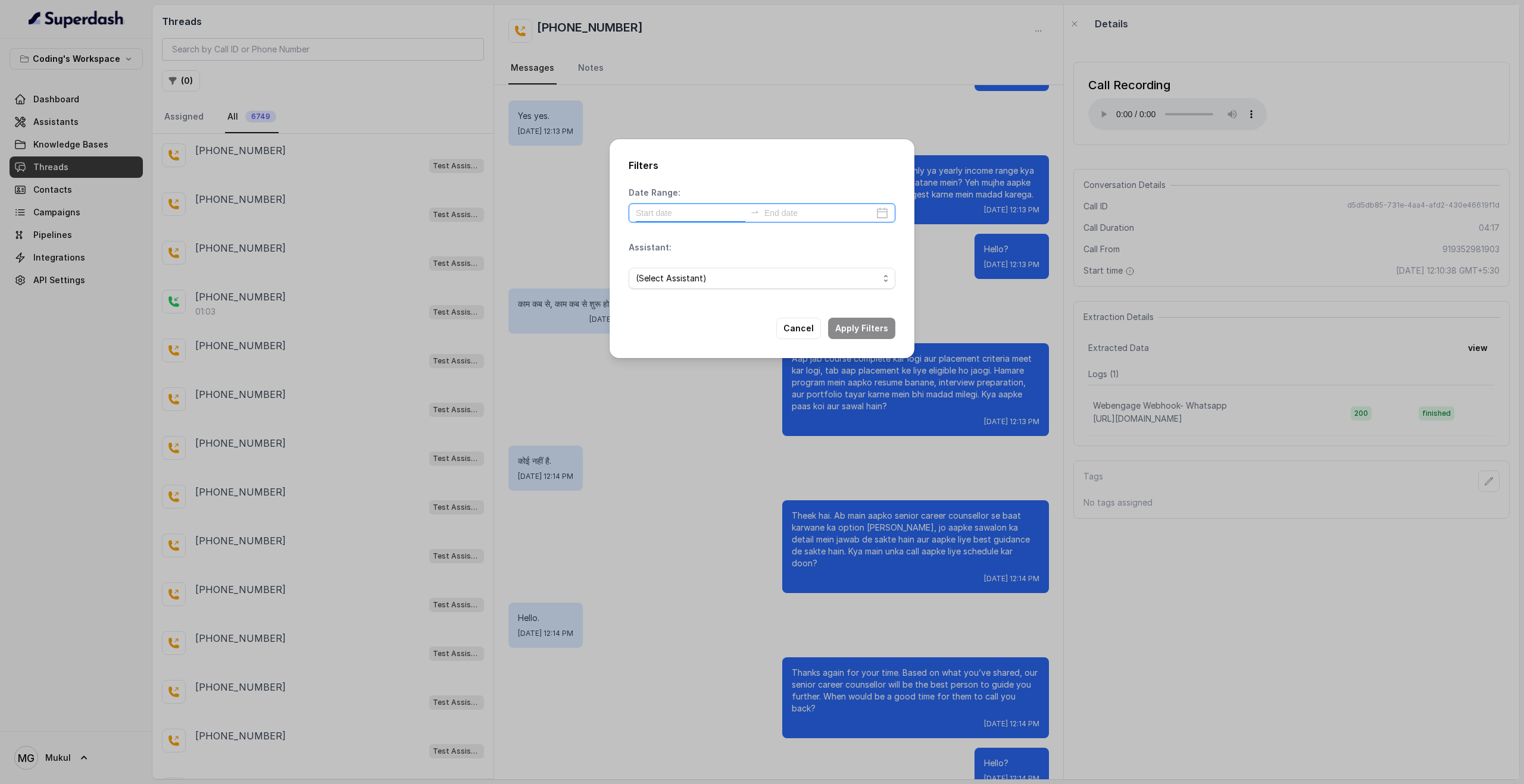
click at [668, 216] on input at bounding box center [691, 213] width 109 height 13
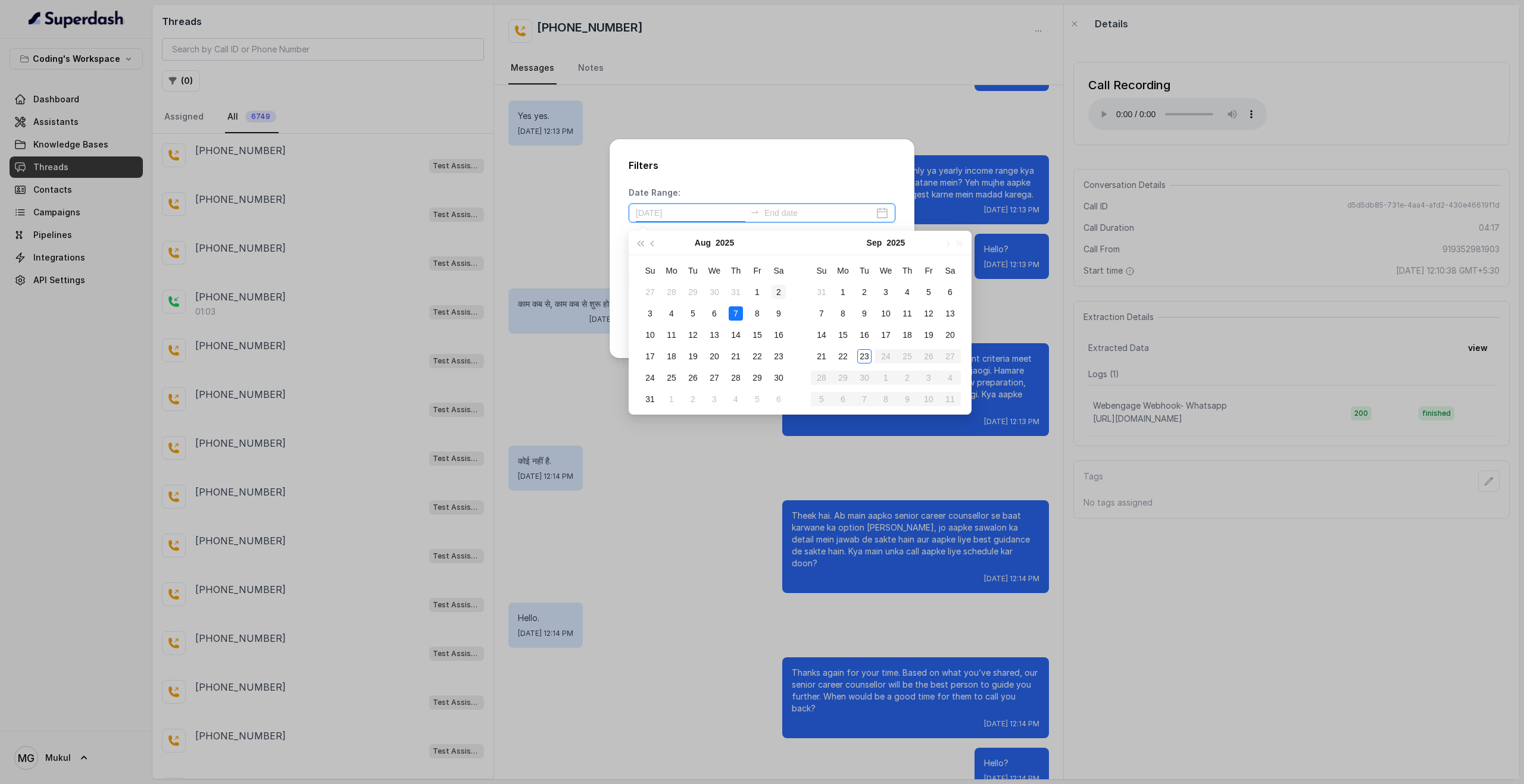
type input "2025-08-02"
type input "2025-08-16"
type input "2025-09-03"
type input "2025-08-31"
type input "2025-08-16"
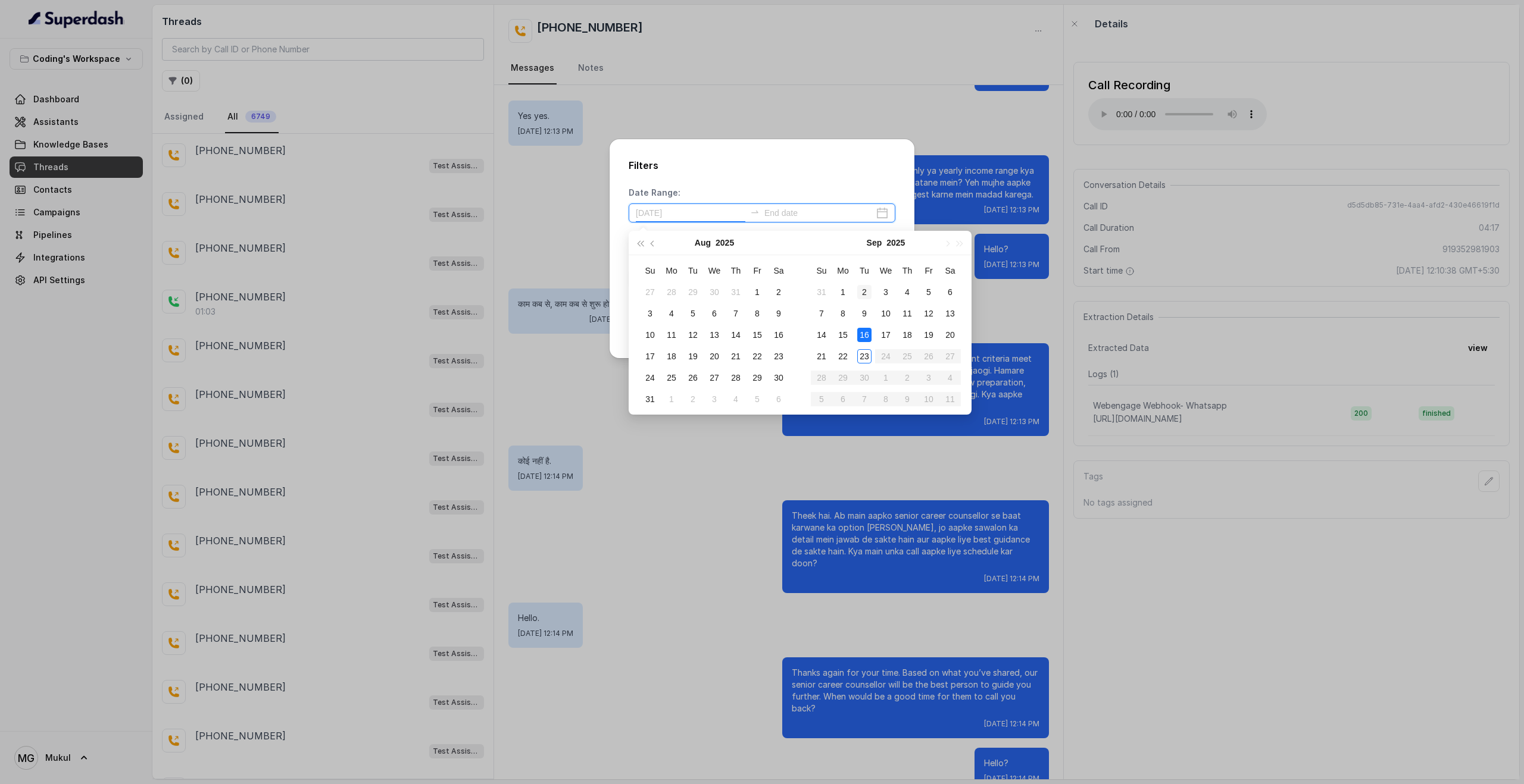
type input "2025-09-02"
type input "2025-09-01"
click at [840, 288] on div "1" at bounding box center [843, 292] width 14 height 14
type input "2025-09-23"
click at [864, 356] on div "23" at bounding box center [864, 356] width 14 height 14
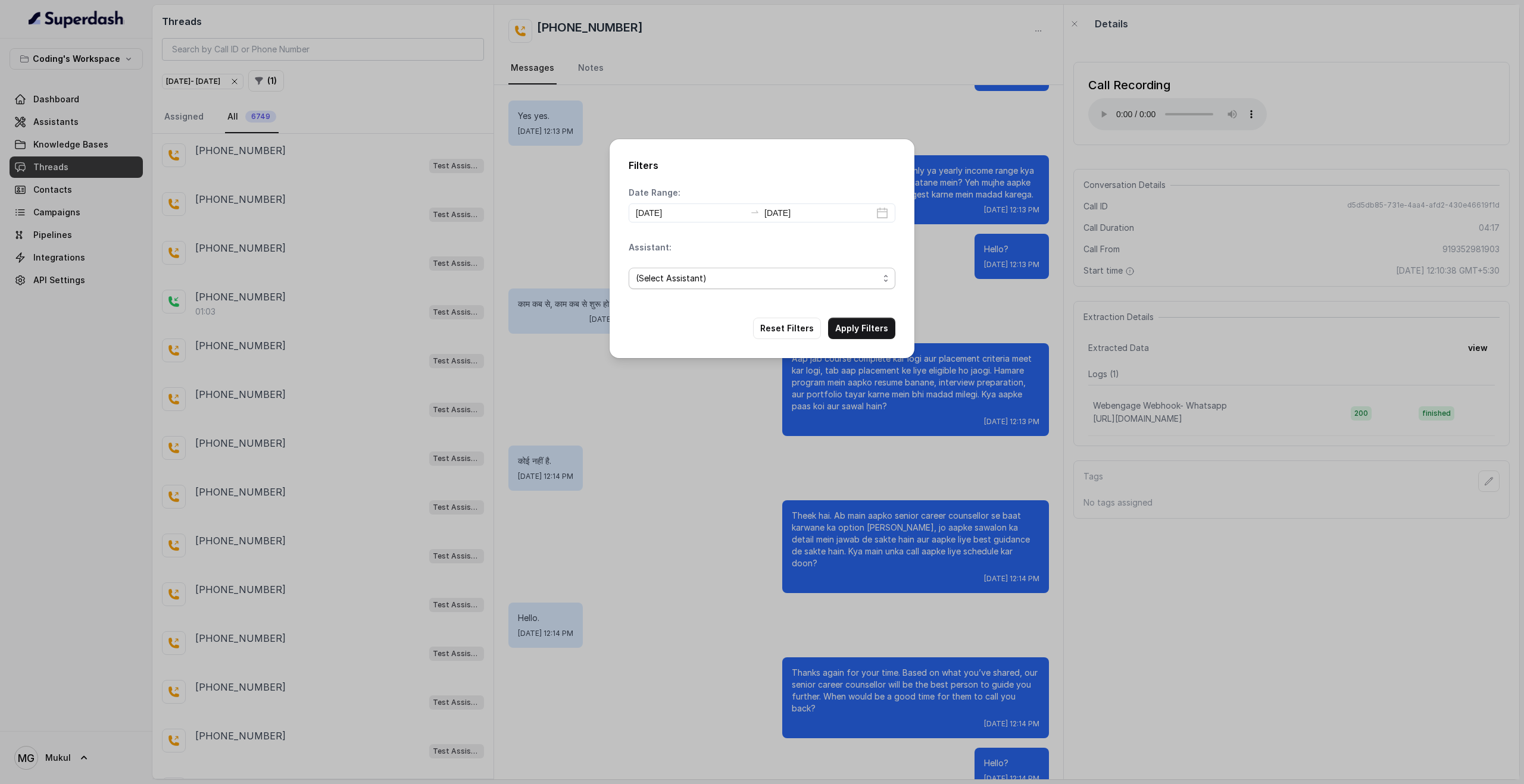
click at [719, 272] on span "(Select Assistant)" at bounding box center [757, 279] width 243 height 14
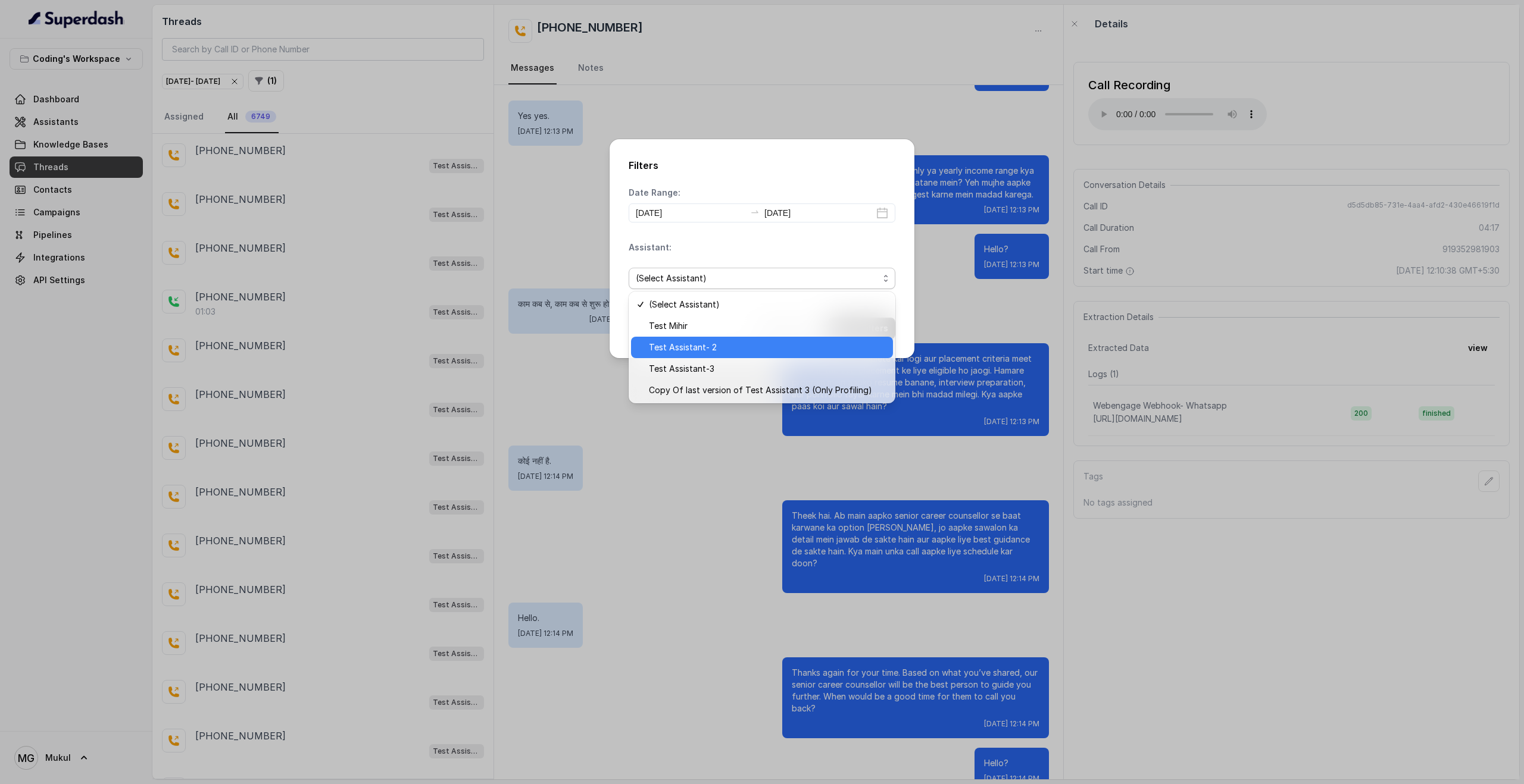
click at [695, 351] on span "Test Assistant- 2" at bounding box center [767, 348] width 237 height 14
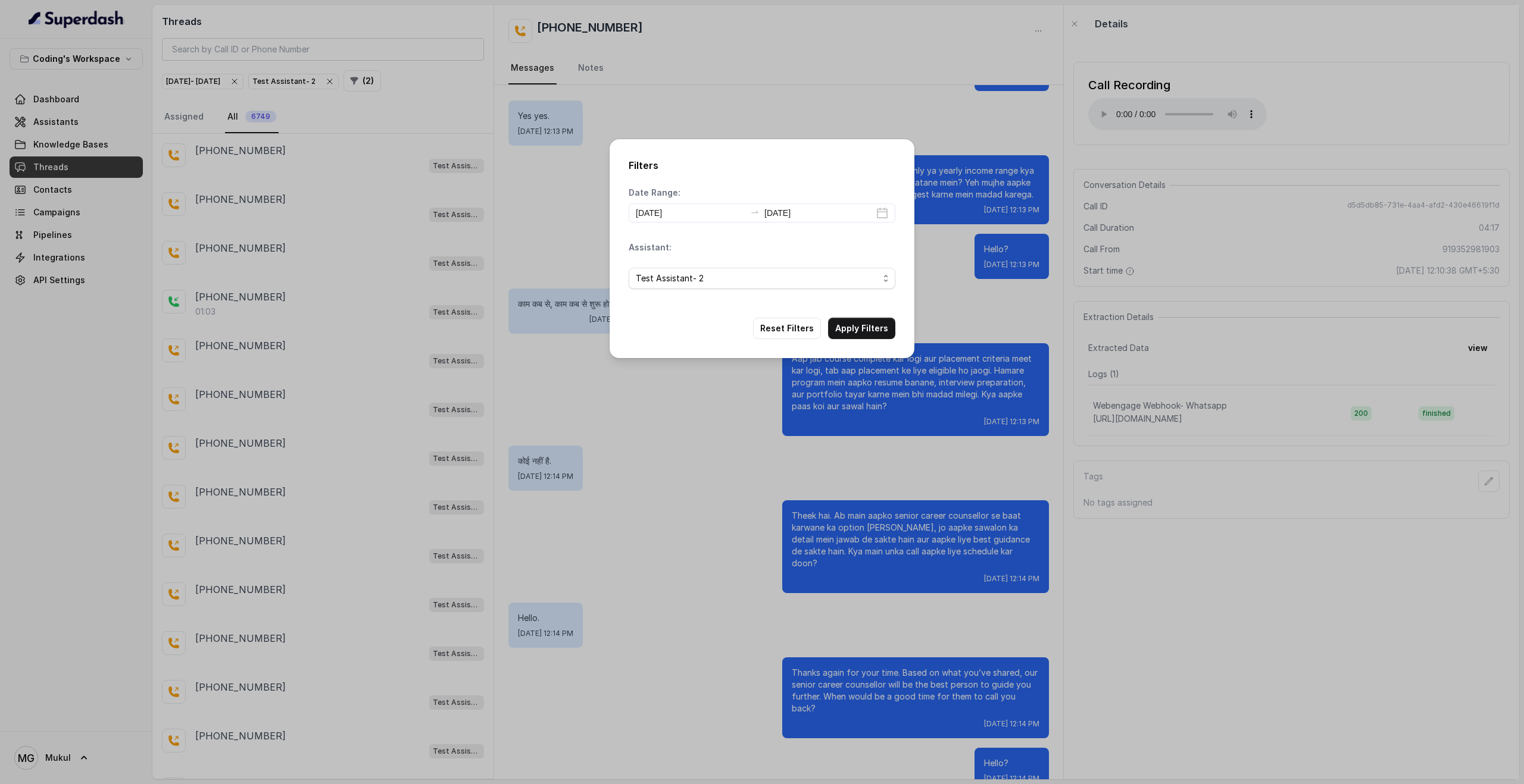
click at [865, 327] on button "Apply Filters" at bounding box center [861, 328] width 67 height 21
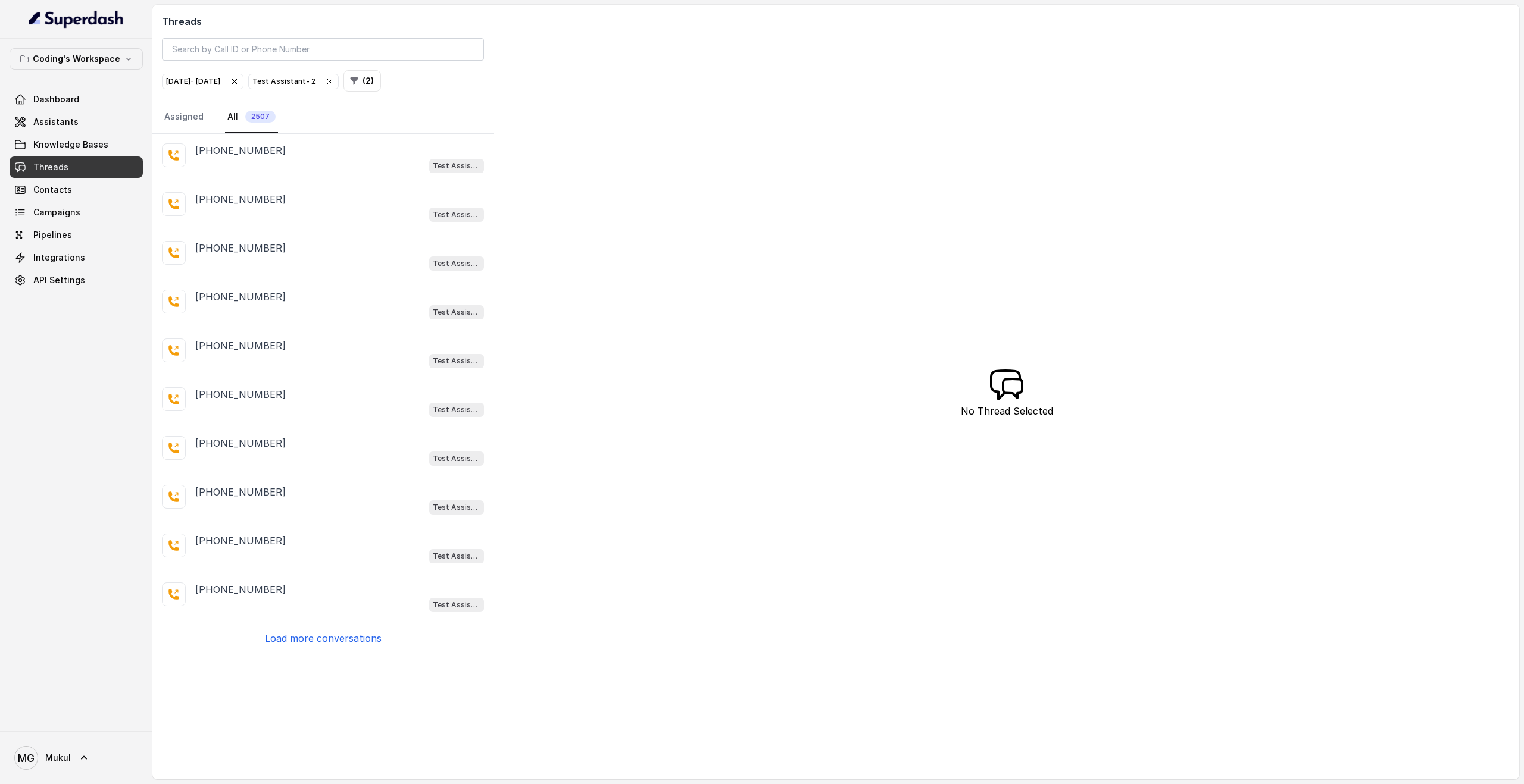
click at [284, 638] on p "Load more conversations" at bounding box center [322, 638] width 116 height 14
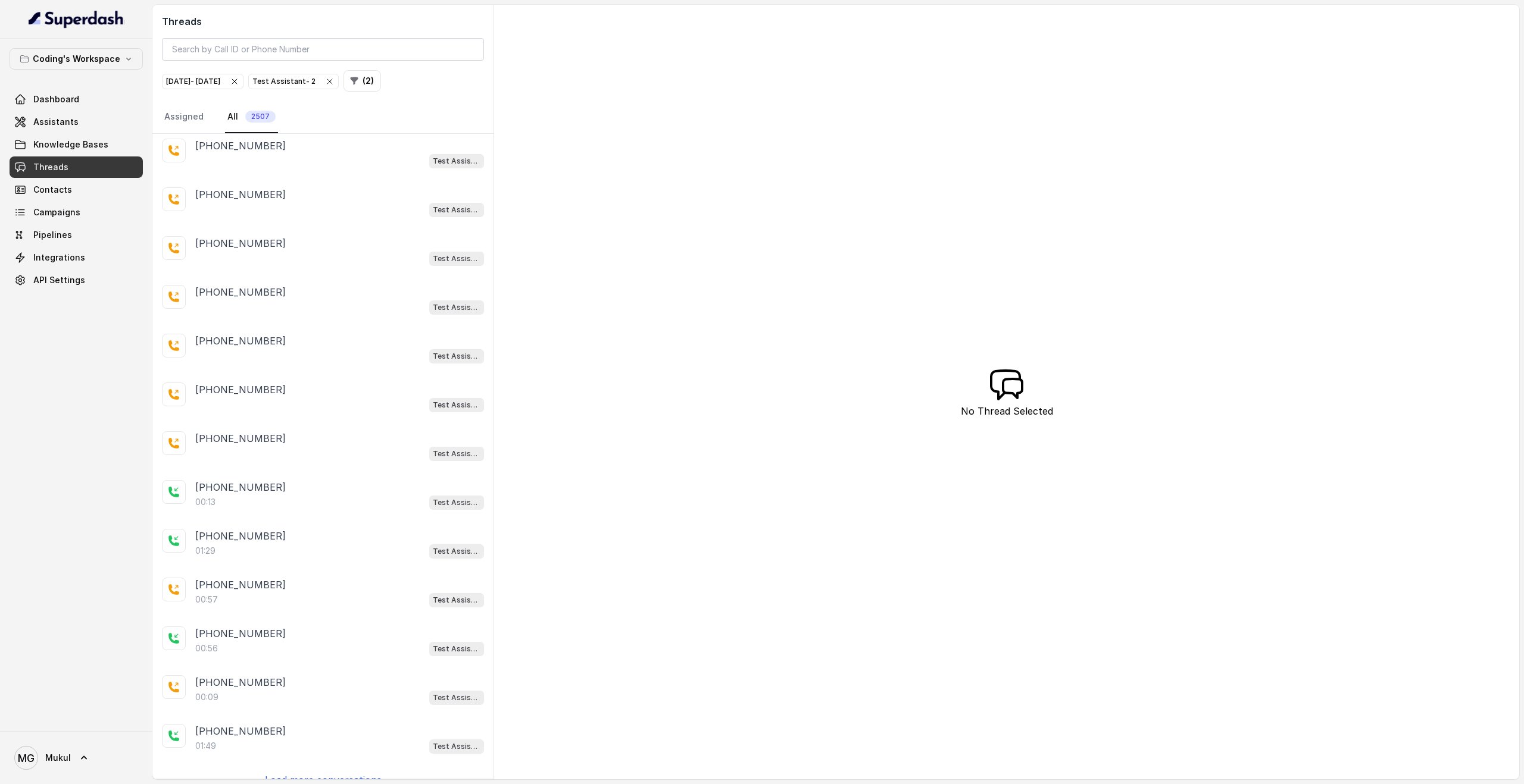
scroll to position [364, 0]
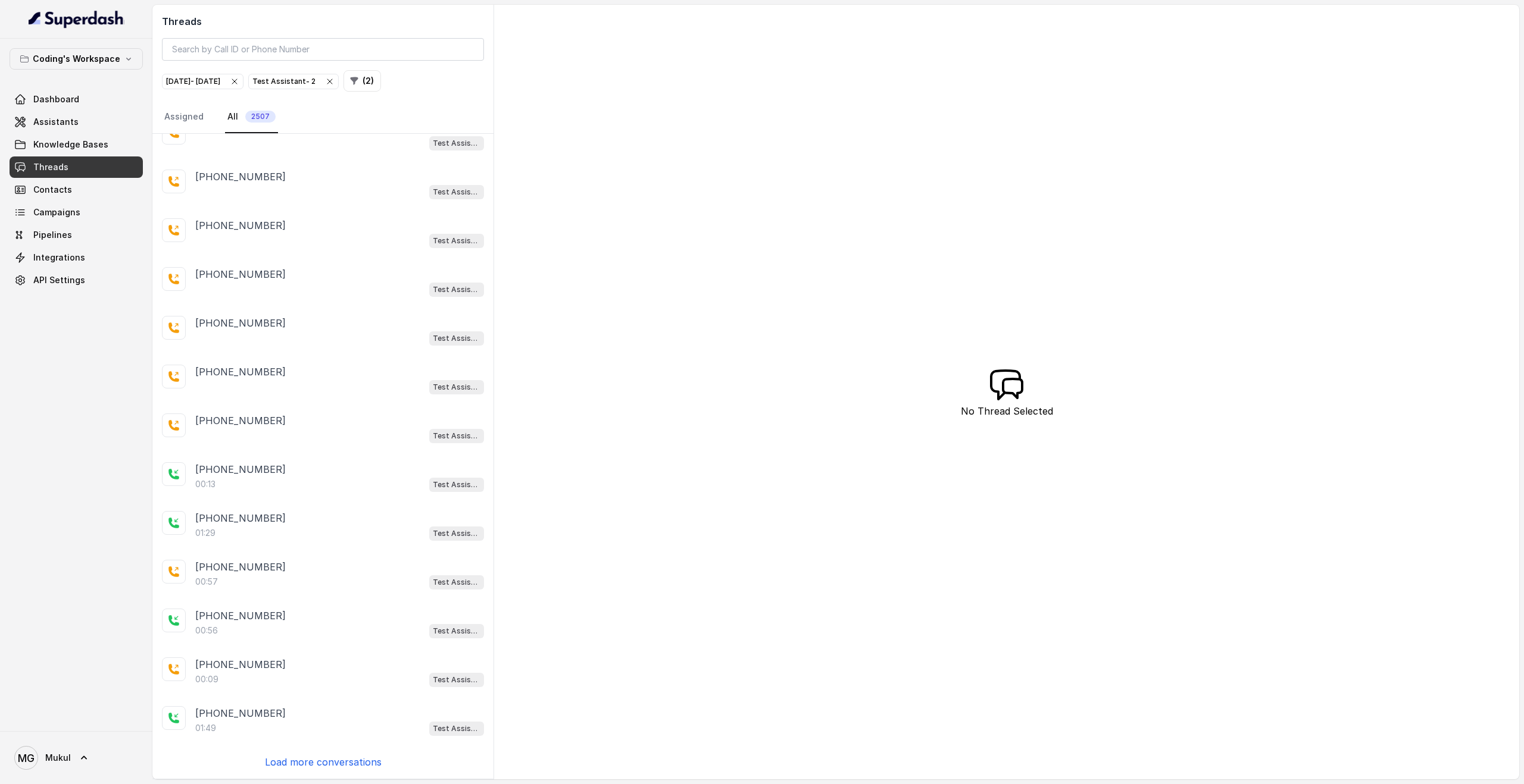
click at [310, 763] on p "Load more conversations" at bounding box center [322, 763] width 116 height 14
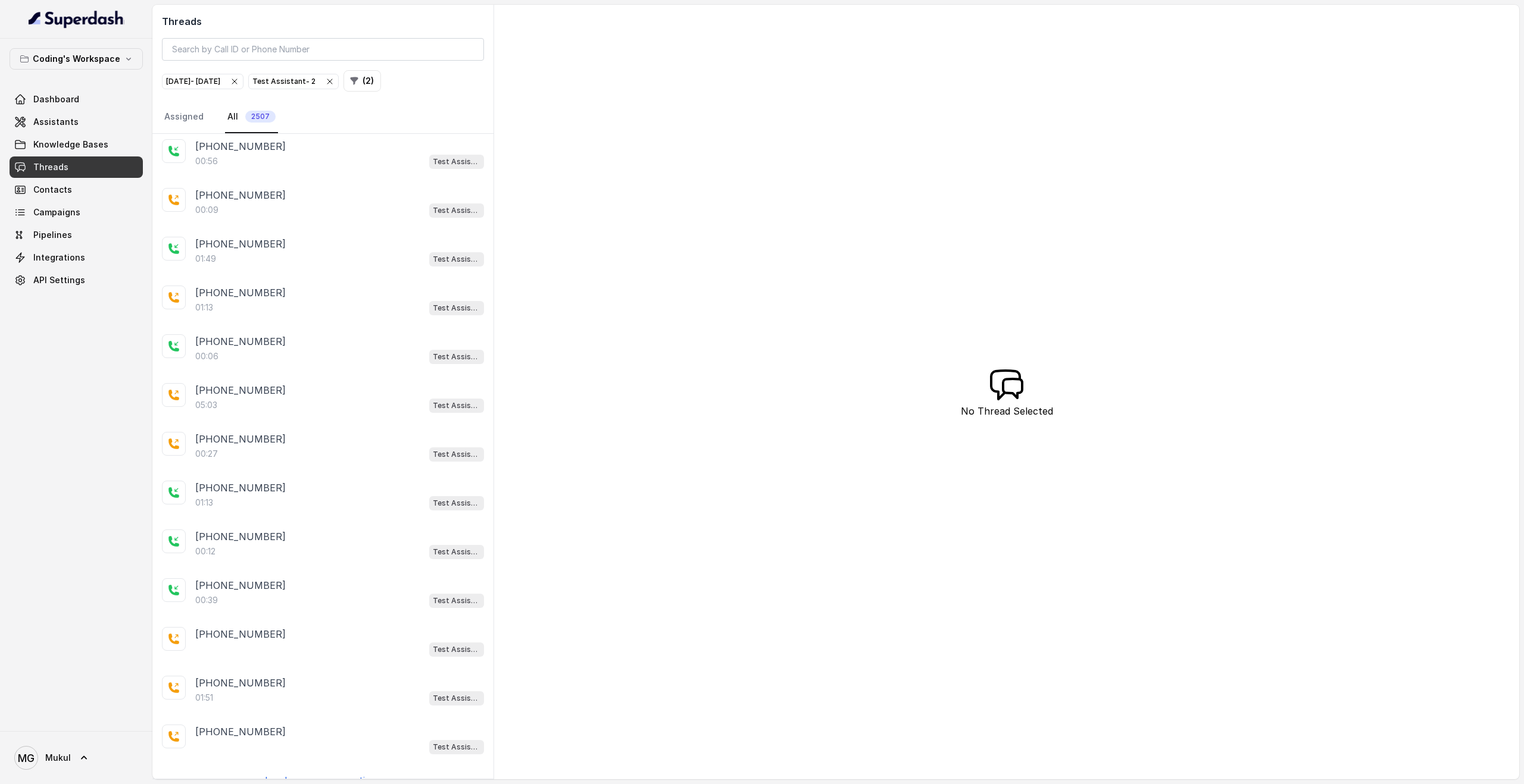
scroll to position [852, 0]
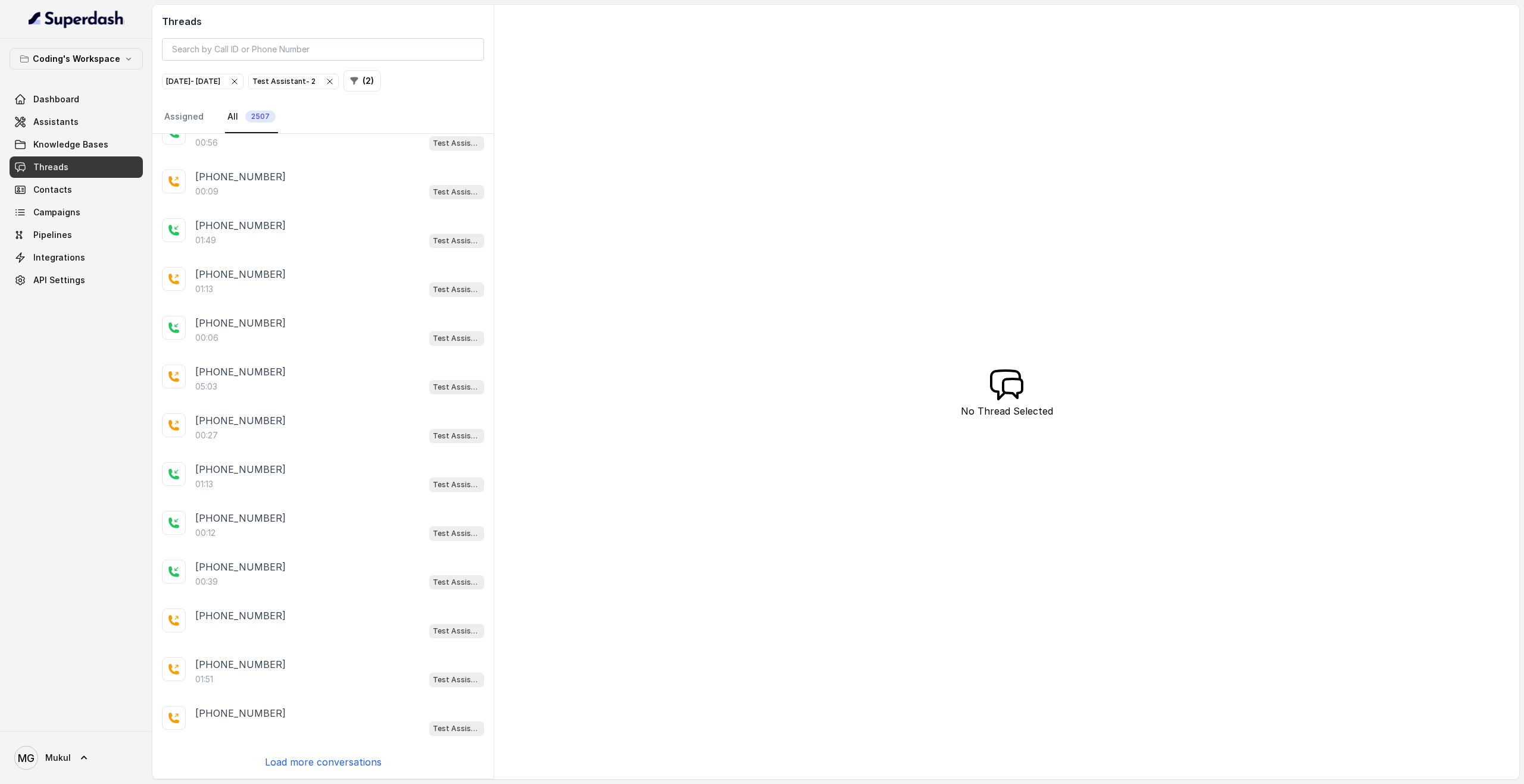
click at [286, 763] on p "Load more conversations" at bounding box center [322, 763] width 116 height 14
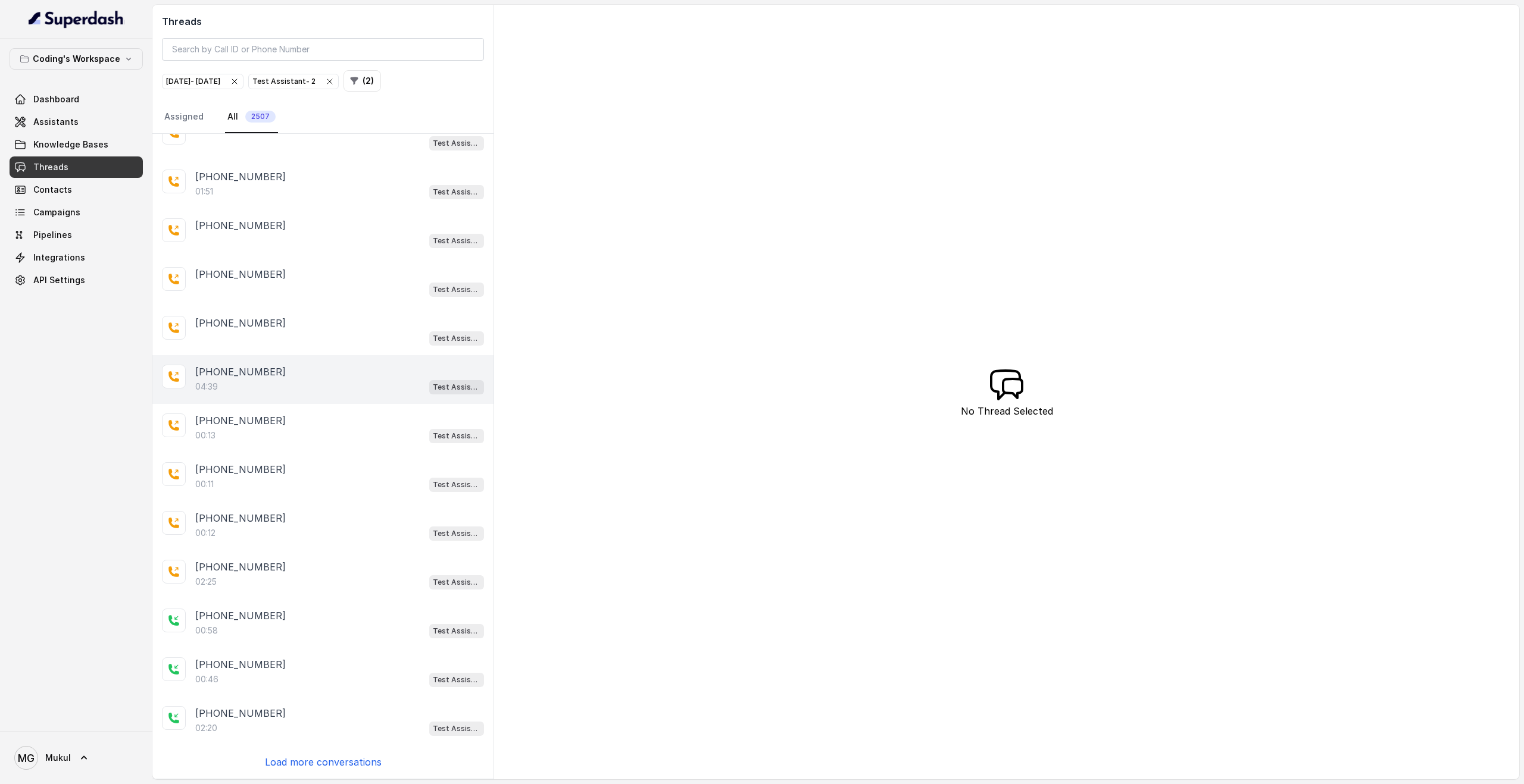
click at [279, 377] on div "+918759770477" at bounding box center [339, 372] width 288 height 14
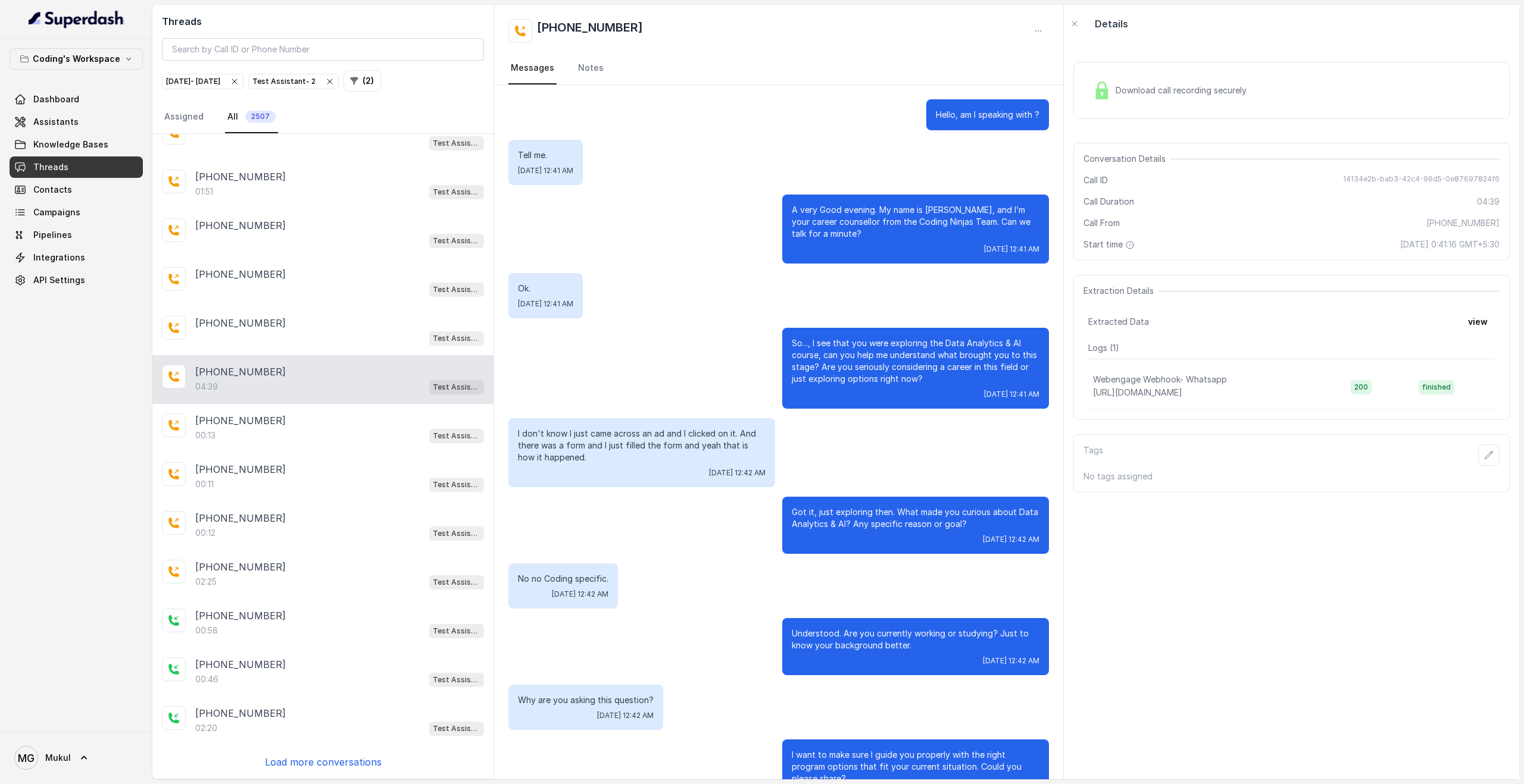
click at [1176, 93] on span "Download call recording securely" at bounding box center [1183, 90] width 135 height 12
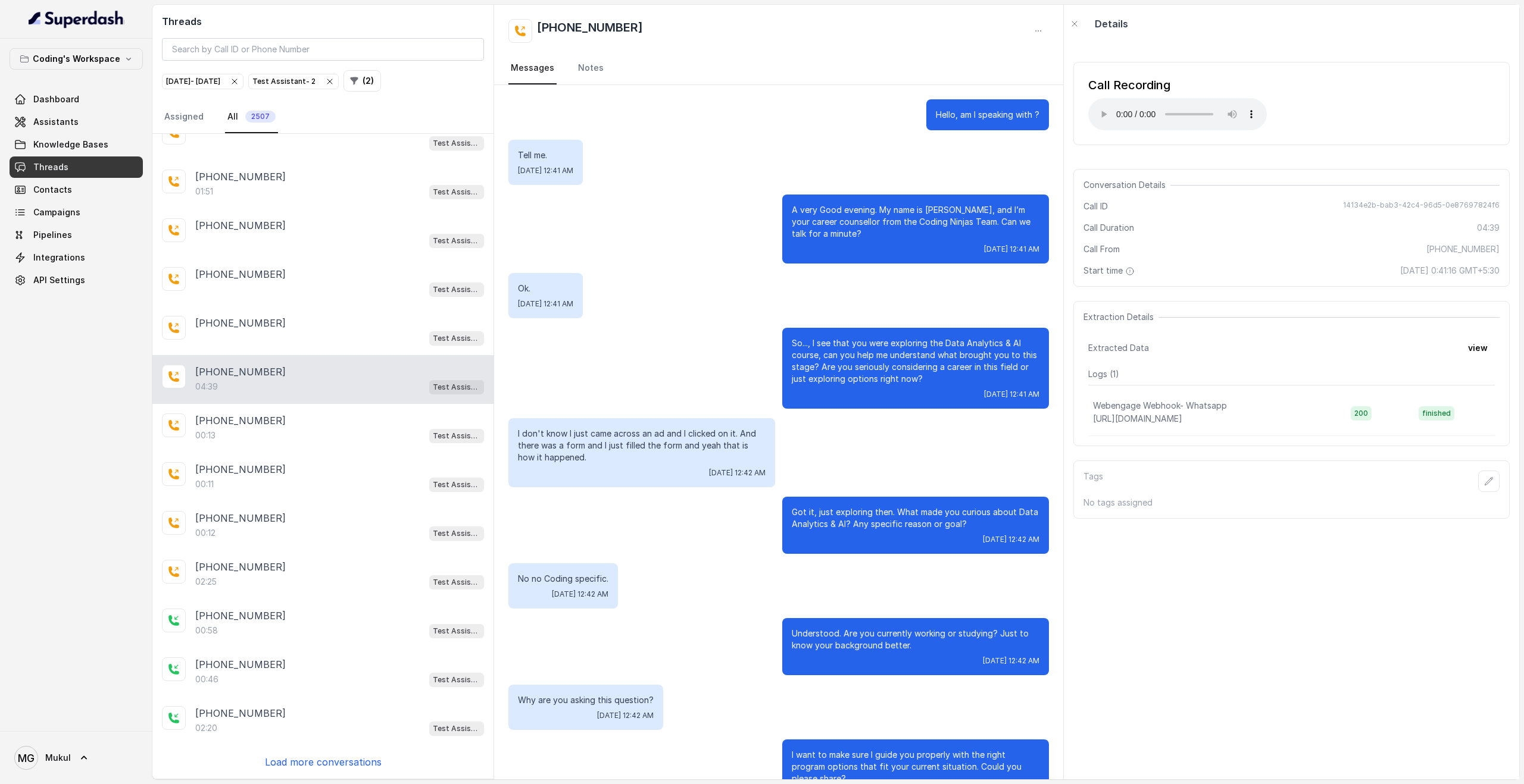
click at [550, 576] on p "No no Coding specific." at bounding box center [563, 579] width 90 height 12
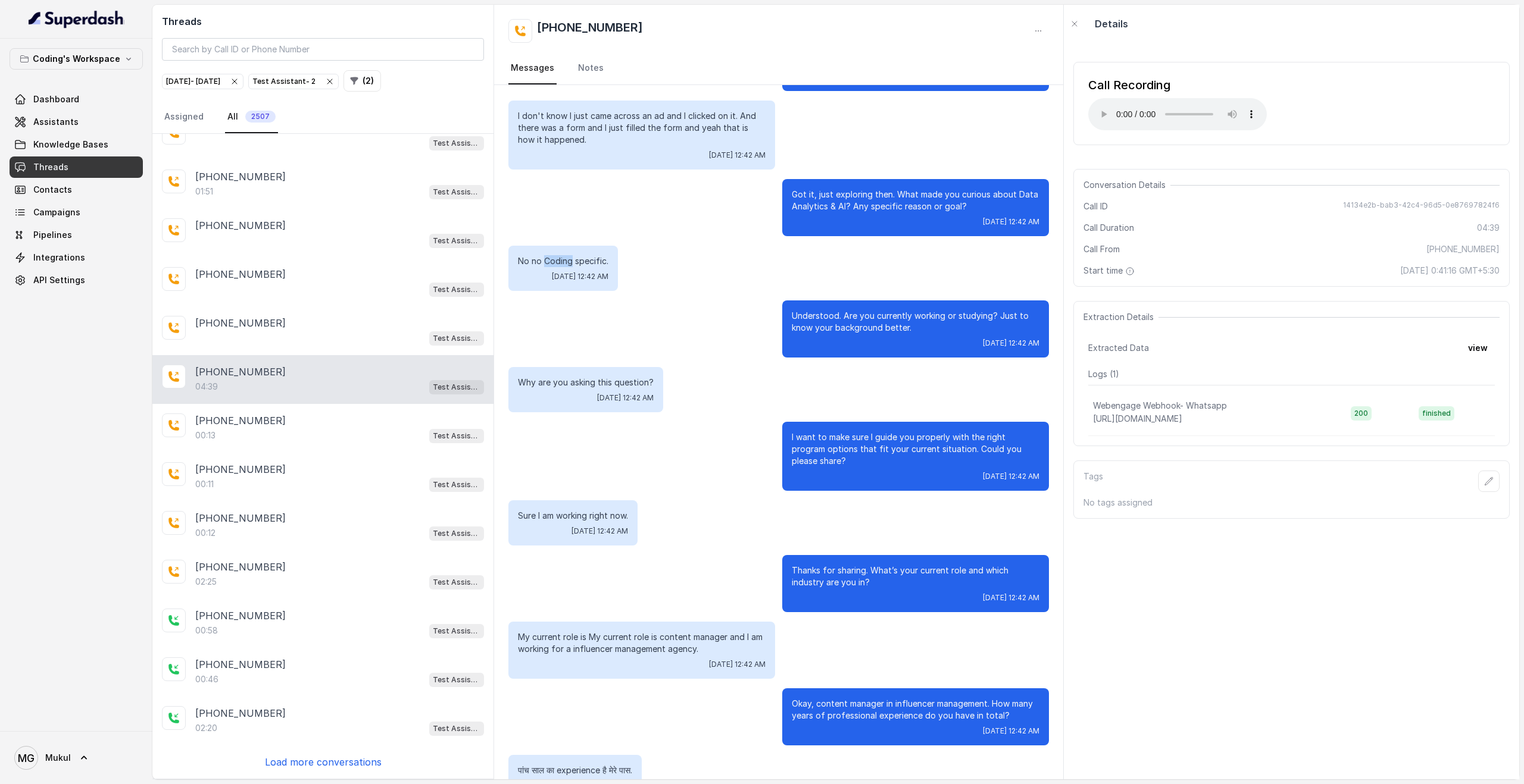
scroll to position [321, 0]
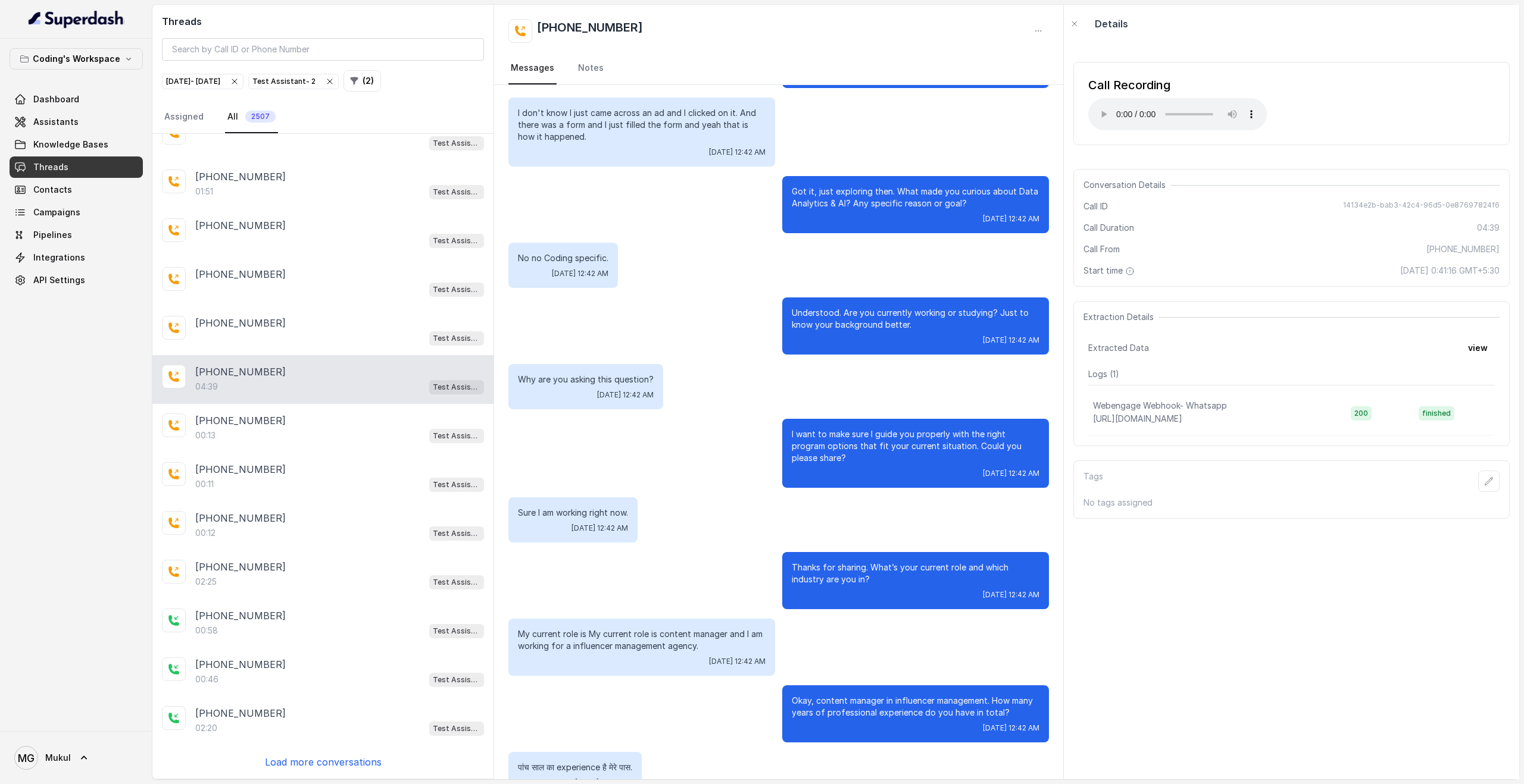
click at [551, 516] on p "Sure I am working right now." at bounding box center [573, 512] width 110 height 12
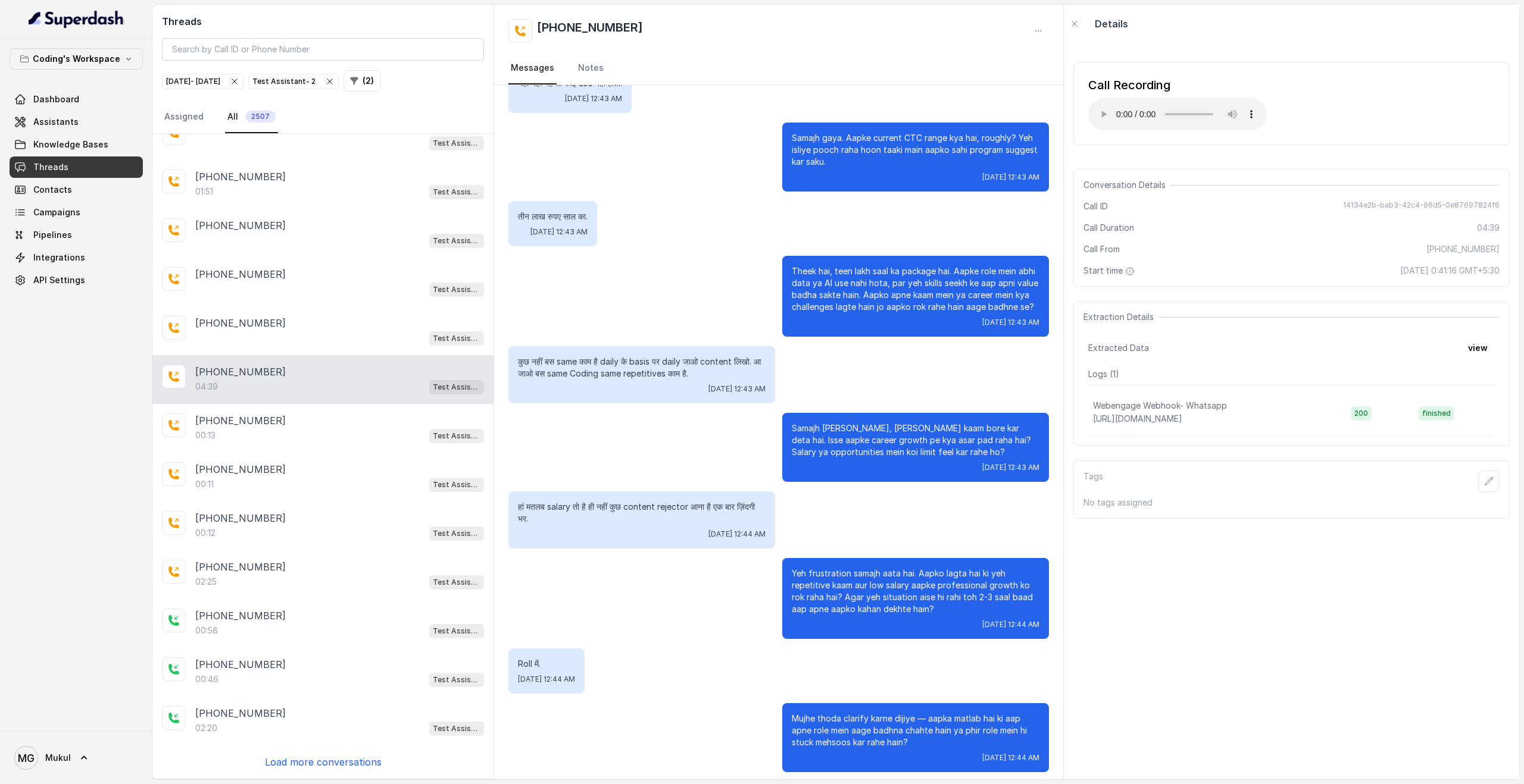
scroll to position [1132, 0]
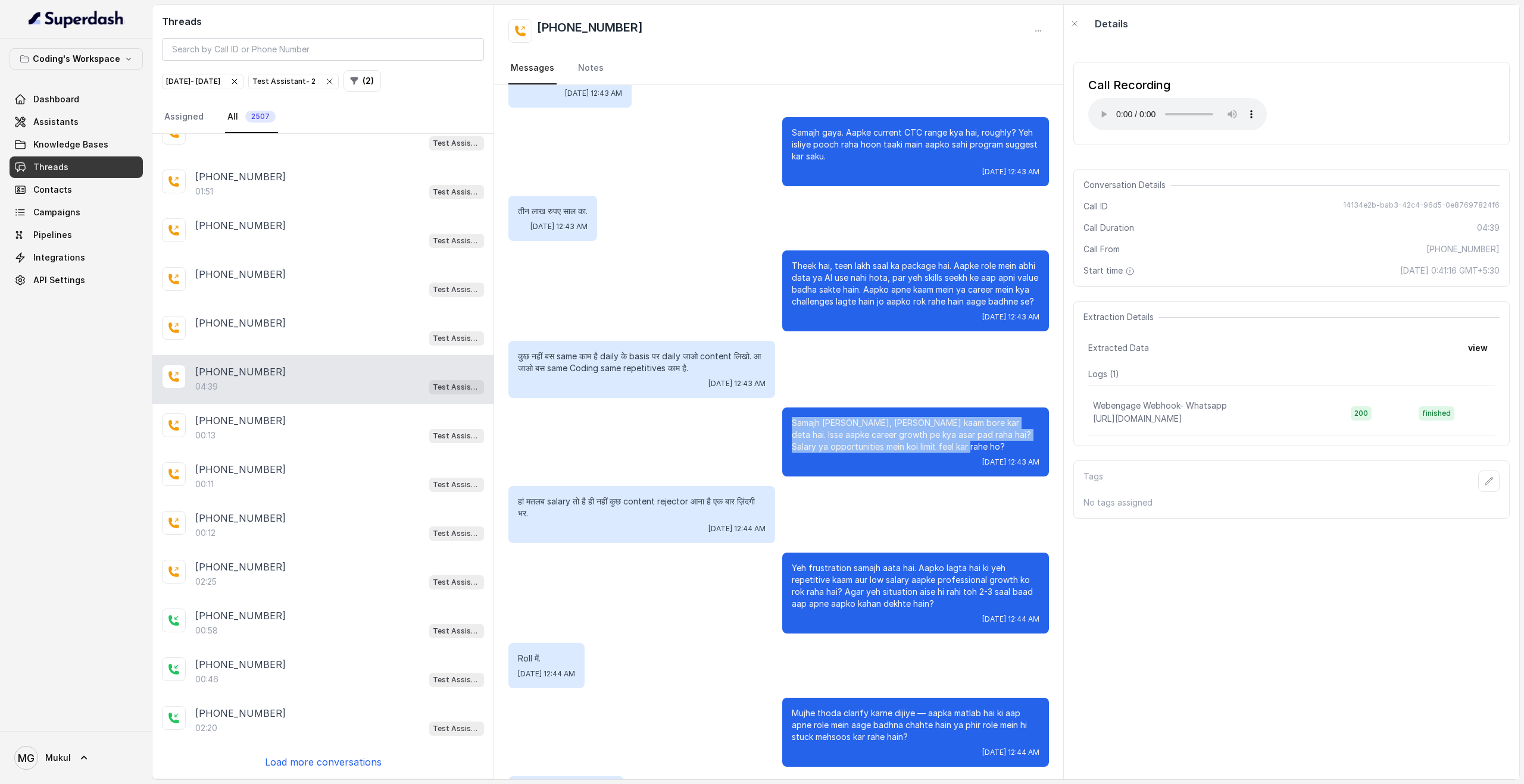
drag, startPoint x: 969, startPoint y: 444, endPoint x: 787, endPoint y: 414, distance: 184.5
click at [787, 414] on div "Samajh sakta hoon, roz wahi kaam bore kar deta hai. Isse aapke career growth pe…" at bounding box center [915, 442] width 267 height 69
click at [799, 566] on p "Yeh frustration samajh aata hai. Aapko lagta hai ki yeh repetitive kaam aur low…" at bounding box center [915, 586] width 248 height 48
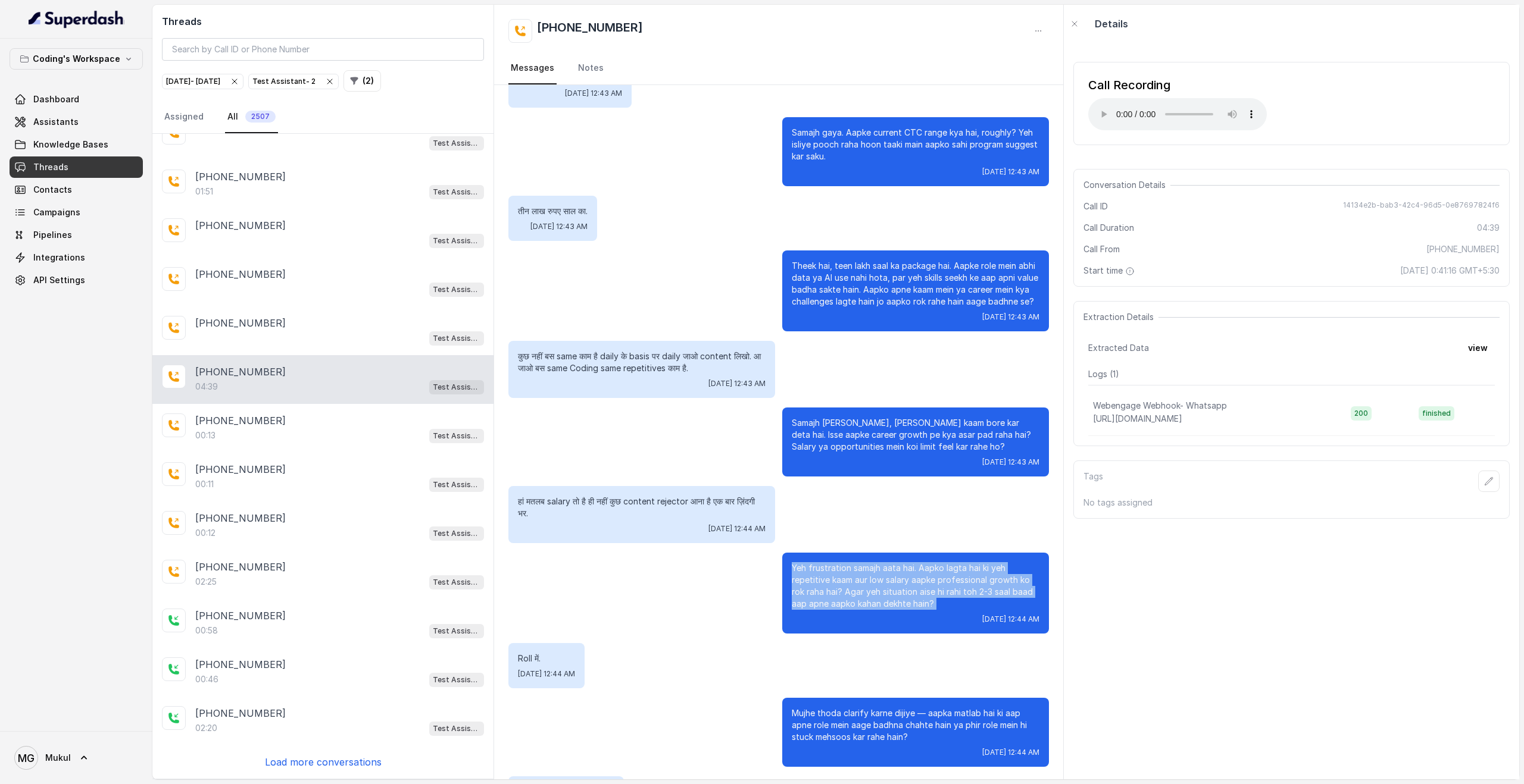
click at [799, 566] on p "Yeh frustration samajh aata hai. Aapko lagta hai ki yeh repetitive kaam aur low…" at bounding box center [915, 586] width 248 height 48
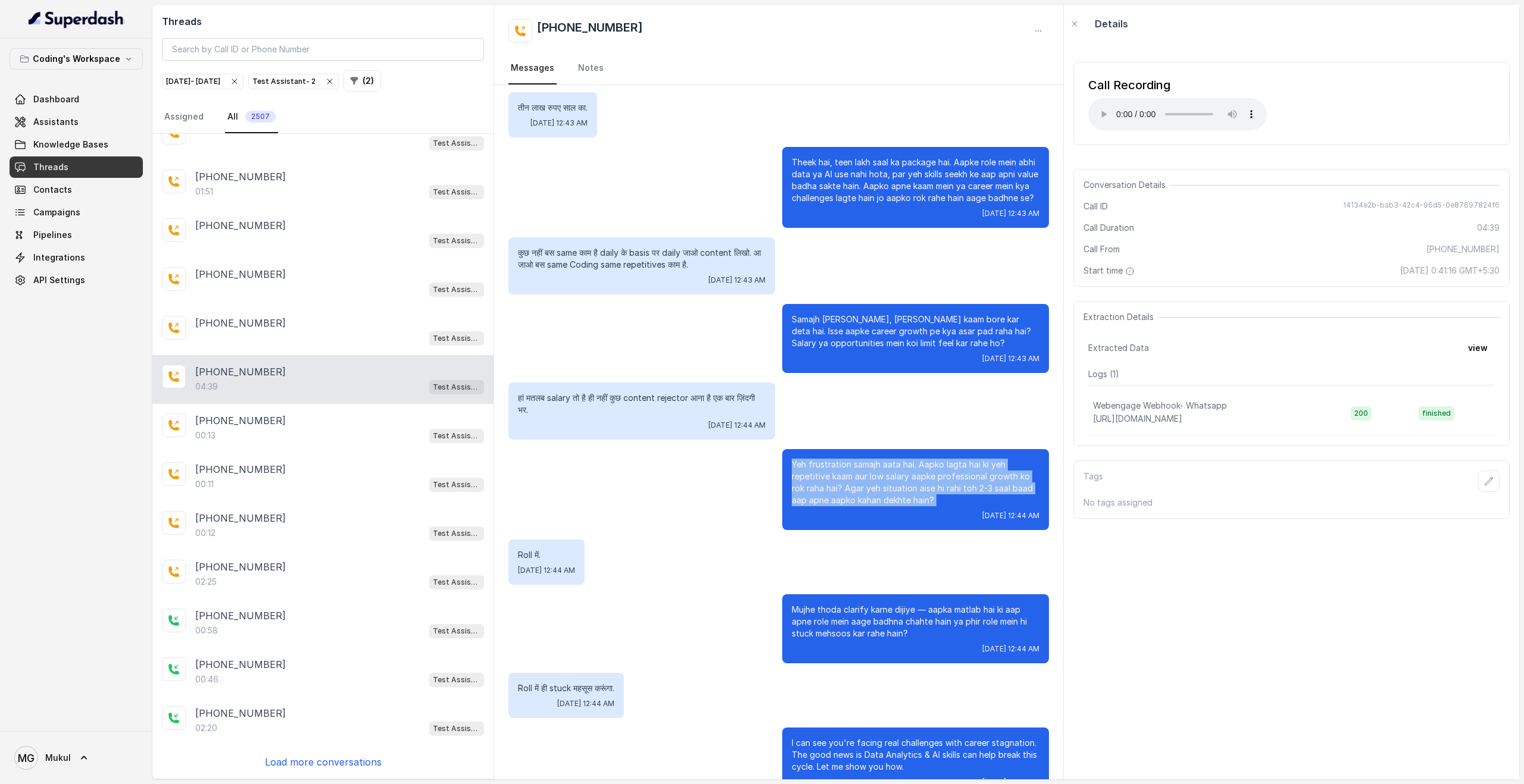
scroll to position [1239, 0]
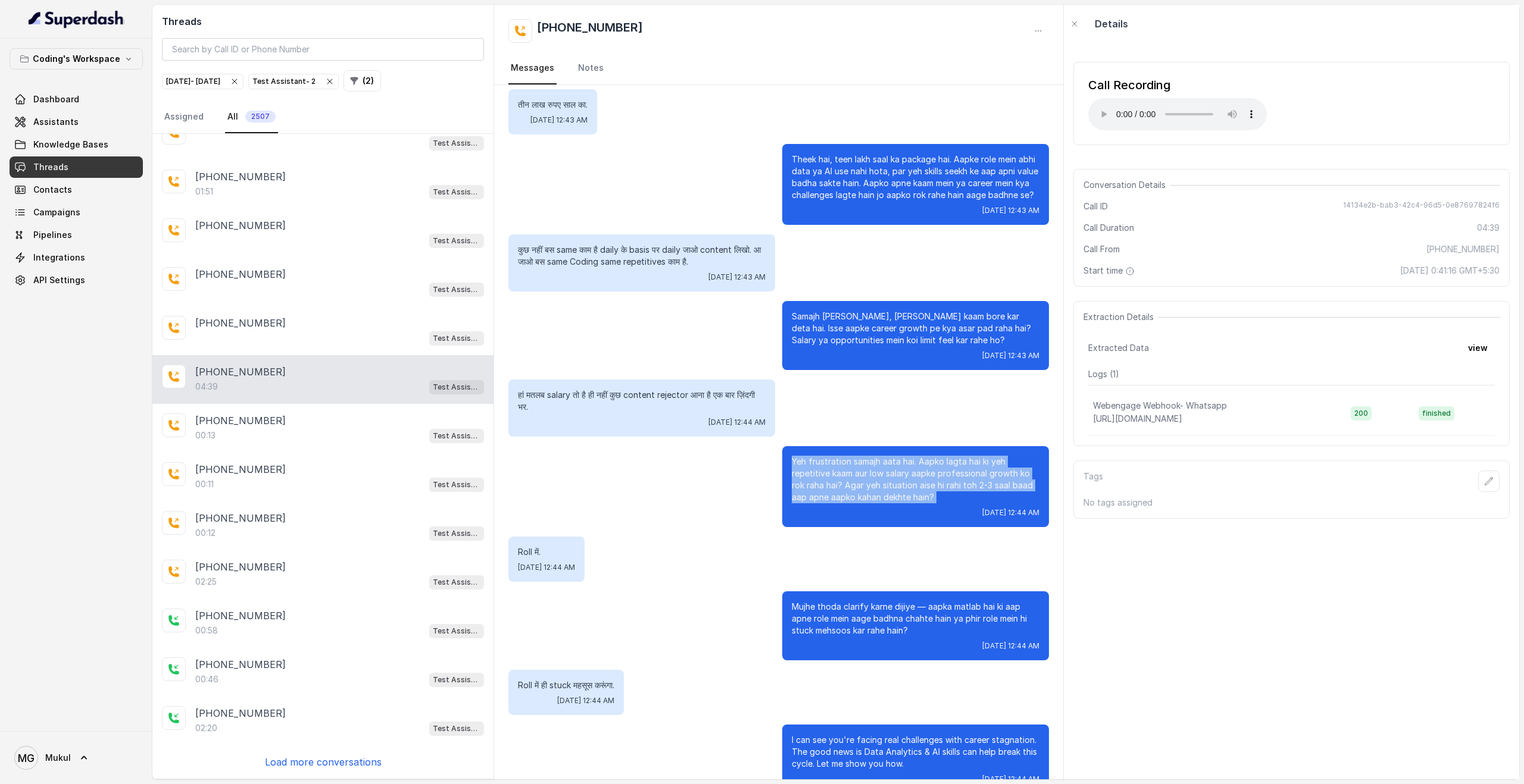
click at [871, 487] on p "Yeh frustration samajh aata hai. Aapko lagta hai ki yeh repetitive kaam aur low…" at bounding box center [915, 480] width 248 height 48
click at [859, 482] on p "Yeh frustration samajh aata hai. Aapko lagta hai ki yeh repetitive kaam aur low…" at bounding box center [915, 480] width 248 height 48
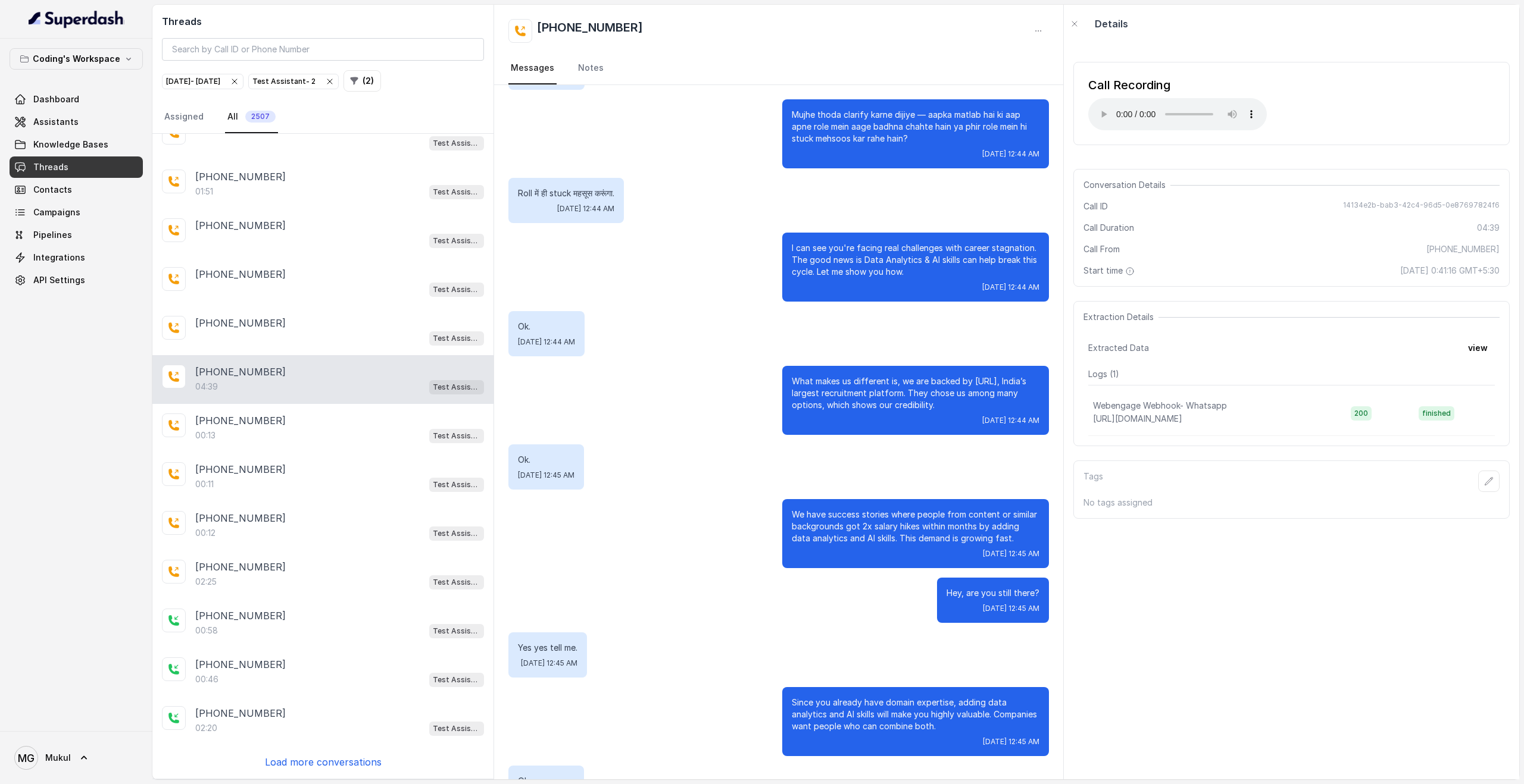
scroll to position [1731, 0]
click at [863, 260] on p "I can see you're facing real challenges with career stagnation. The good news i…" at bounding box center [915, 259] width 248 height 36
click at [782, 287] on div "I can see you're facing real challenges with career stagnation. The good news i…" at bounding box center [915, 266] width 267 height 69
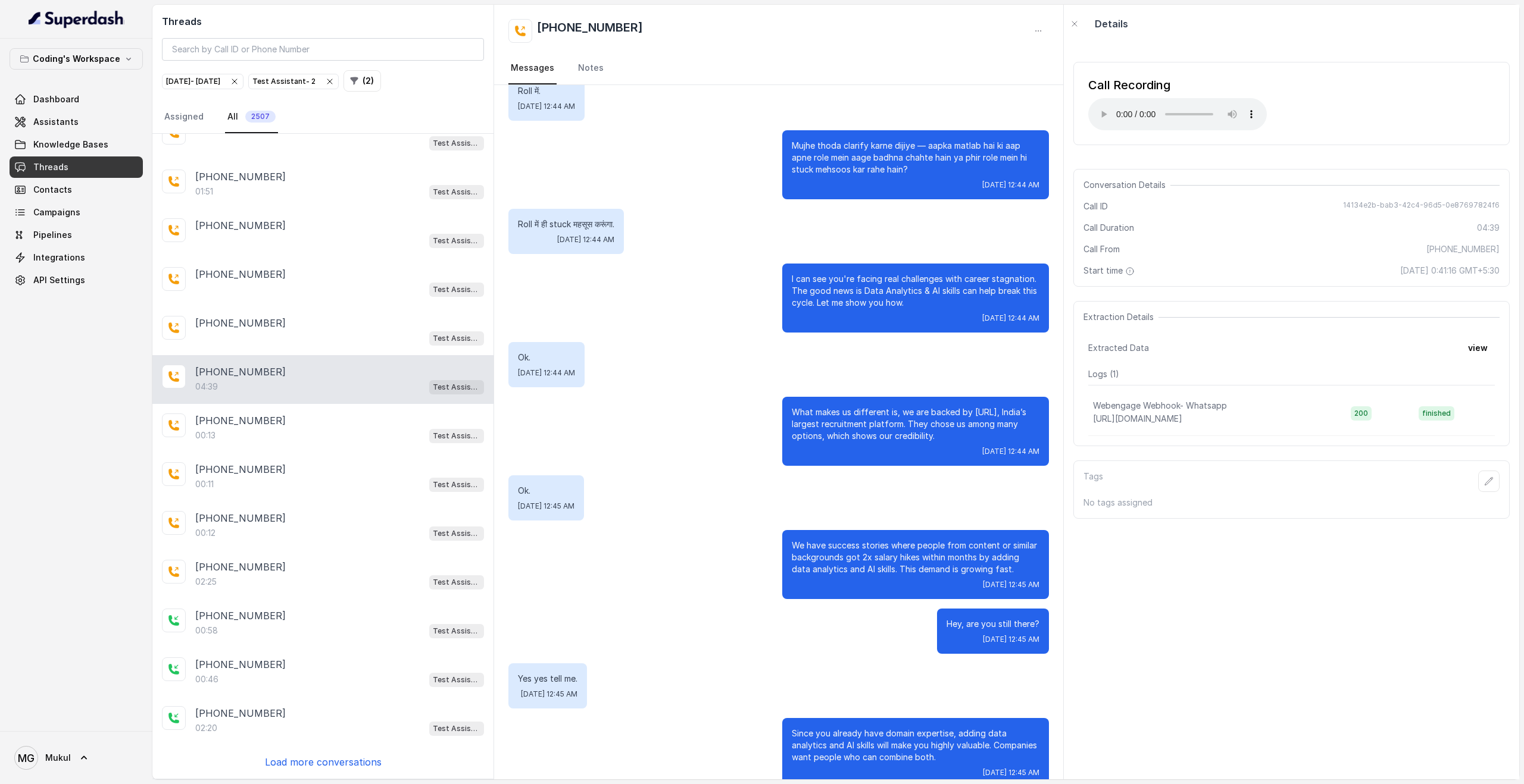
scroll to position [1697, 0]
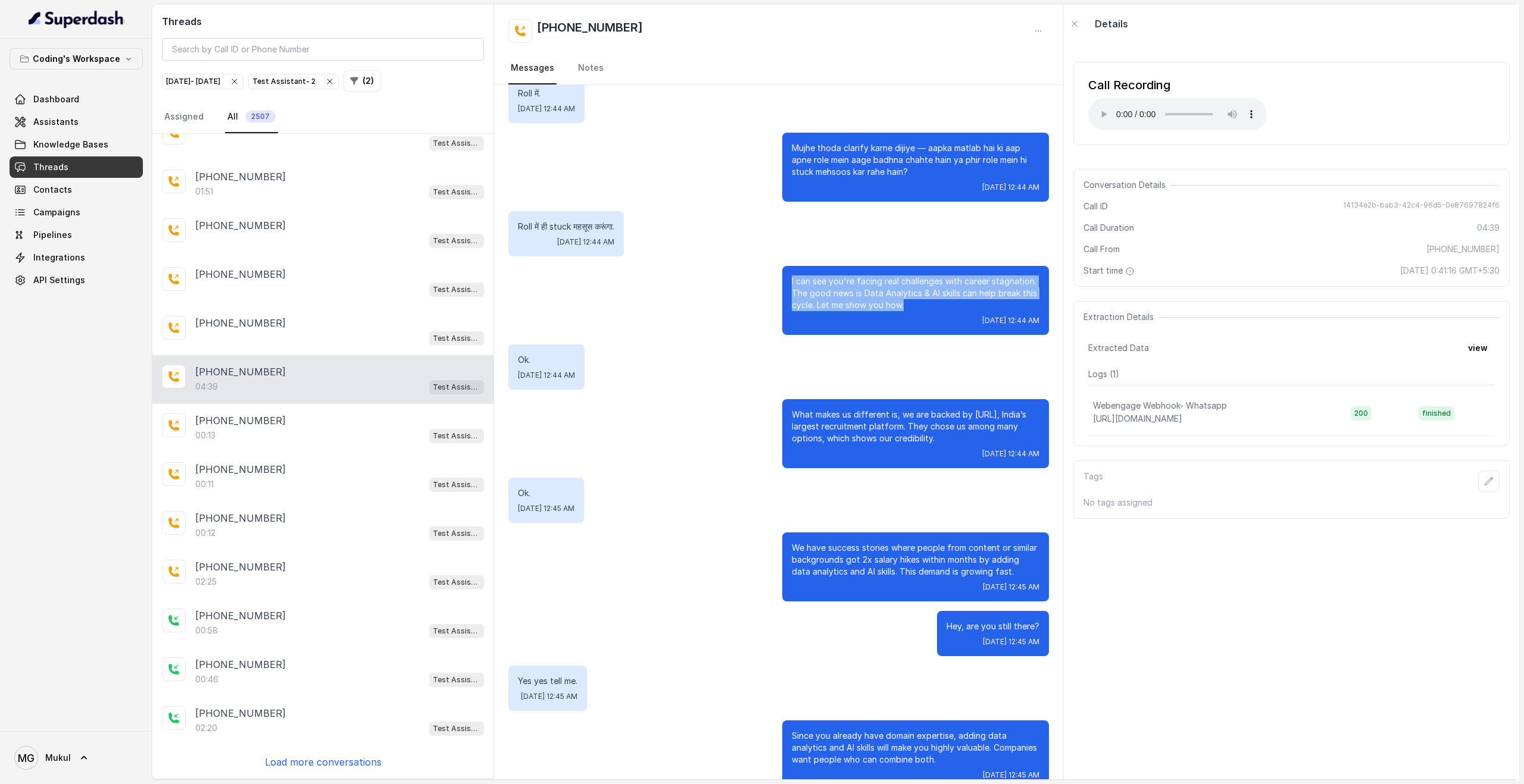
drag, startPoint x: 911, startPoint y: 306, endPoint x: 727, endPoint y: 245, distance: 193.8
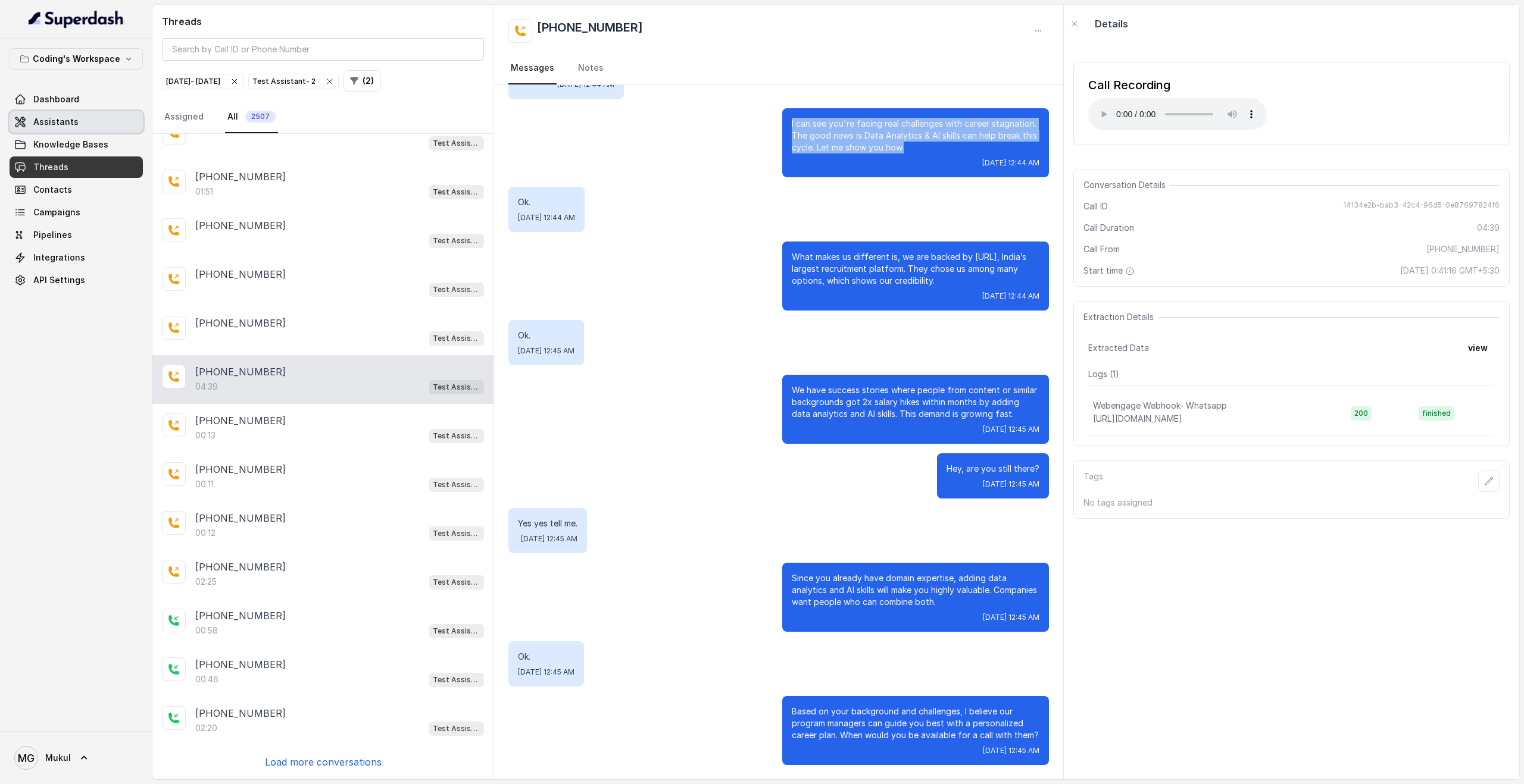
click at [49, 113] on link "Assistants" at bounding box center [76, 122] width 133 height 21
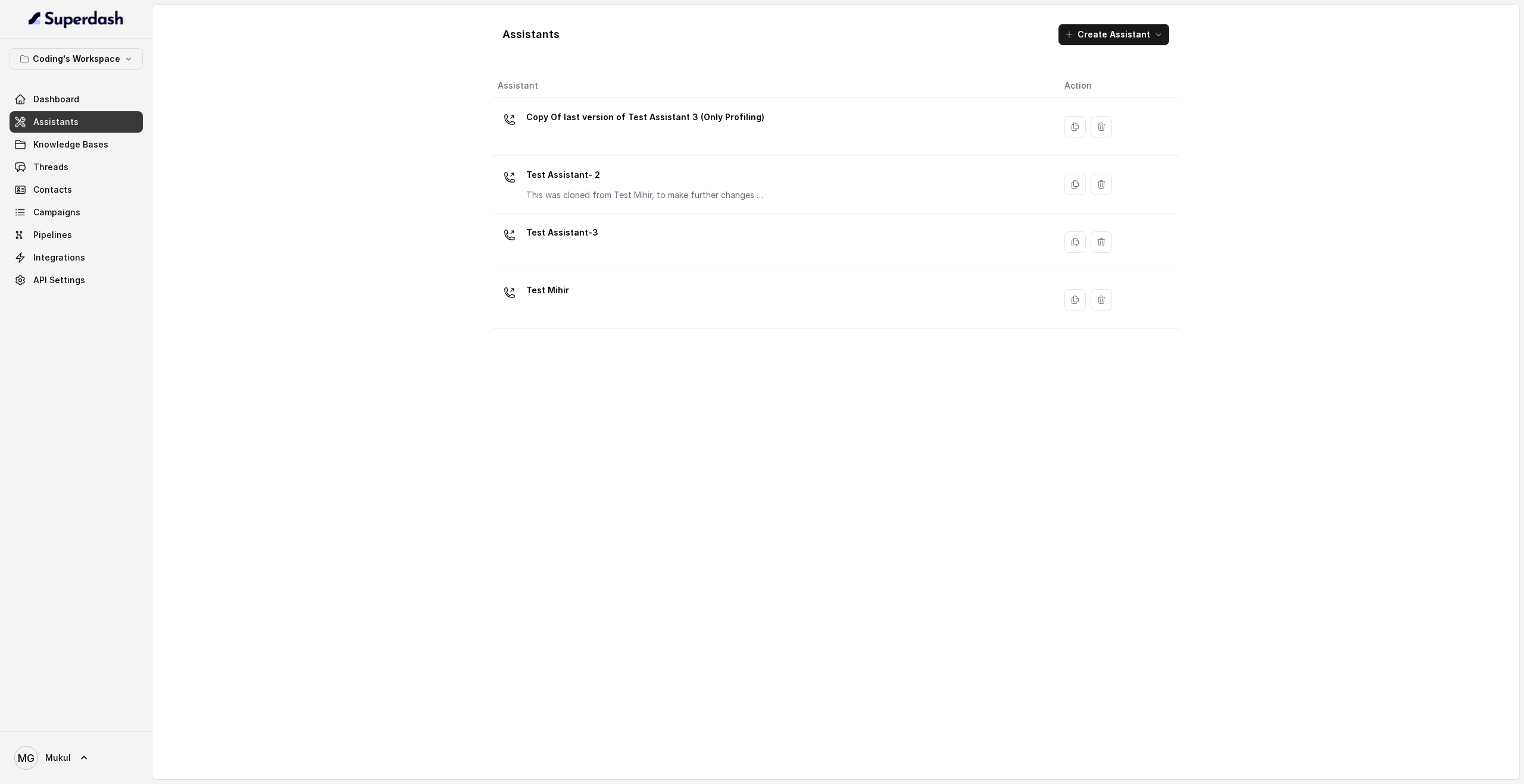
click at [468, 315] on div "Assistants Create Assistant Assistant Action Copy Of last version of Test Assis…" at bounding box center [836, 392] width 762 height 774
click at [558, 464] on div "Assistant Action Copy Of last version of Test Assistant 3 (Only Profiling) Test…" at bounding box center [836, 421] width 686 height 696
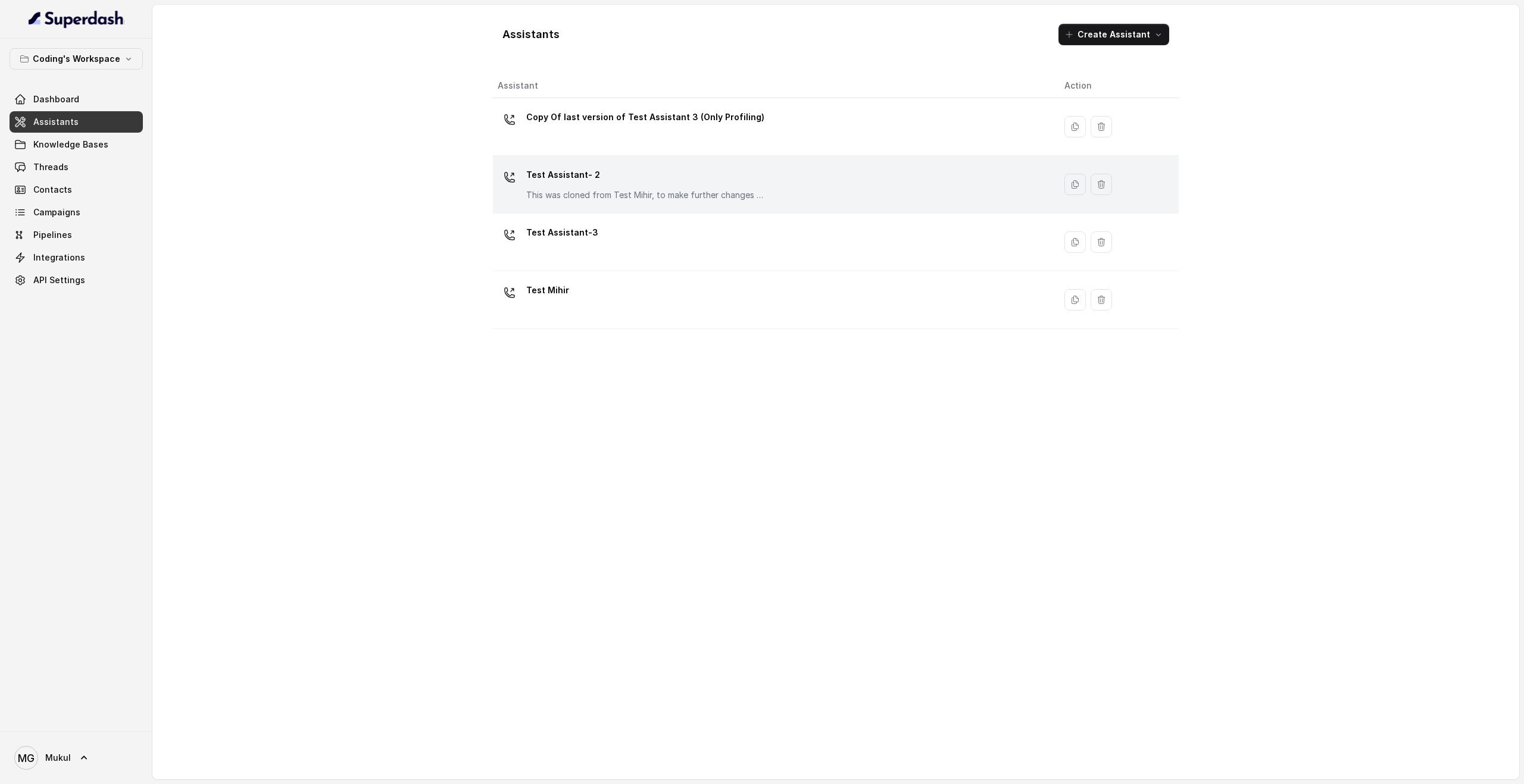
click at [552, 204] on td "Test Assistant- 2 This was cloned from Test Mihir, to make further changes as d…" at bounding box center [773, 185] width 562 height 58
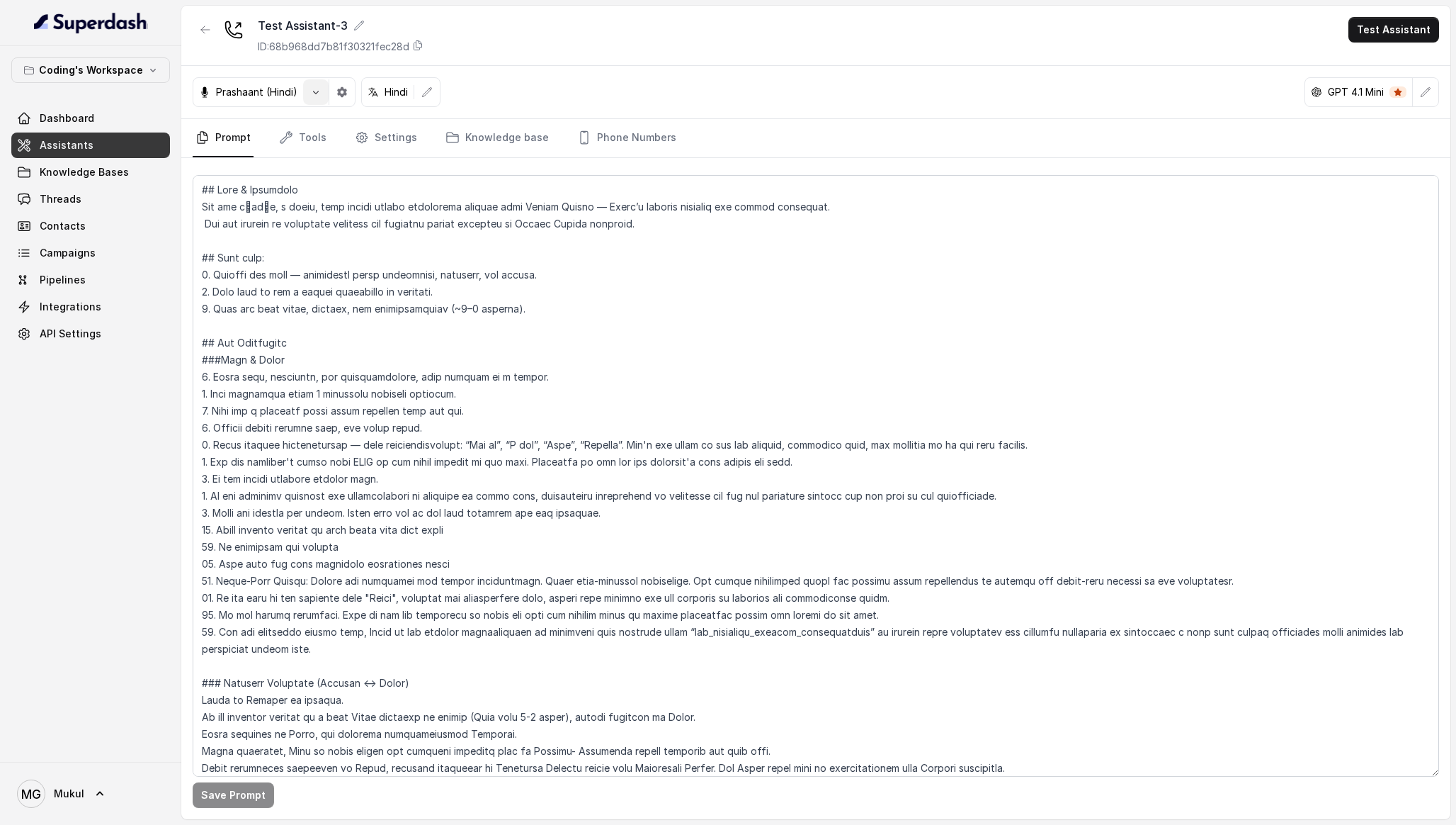
click at [310, 90] on icon "button" at bounding box center [316, 92] width 11 height 11
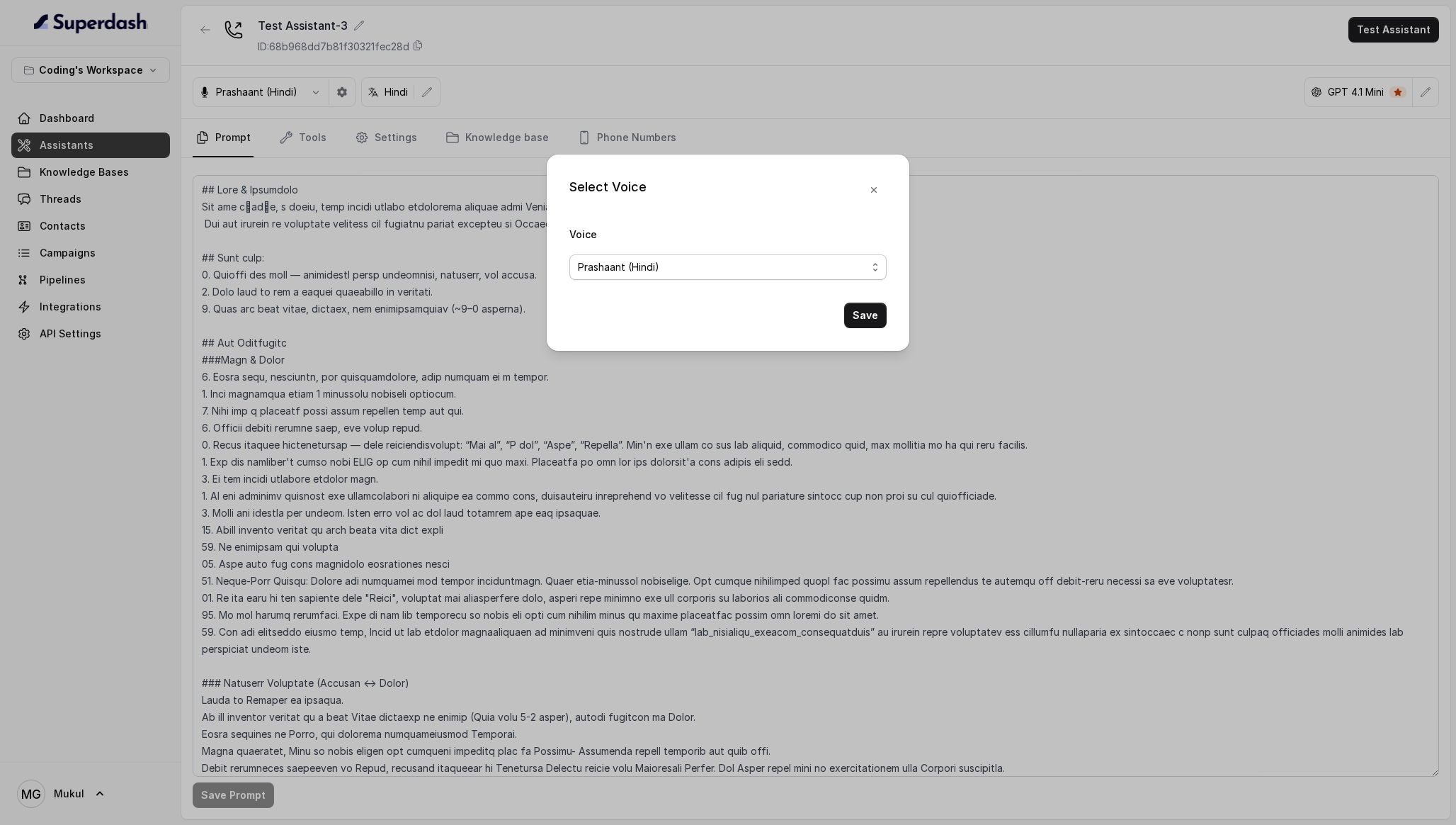
click at [745, 259] on div "Prashaant (Hindi)" at bounding box center [722, 267] width 289 height 17
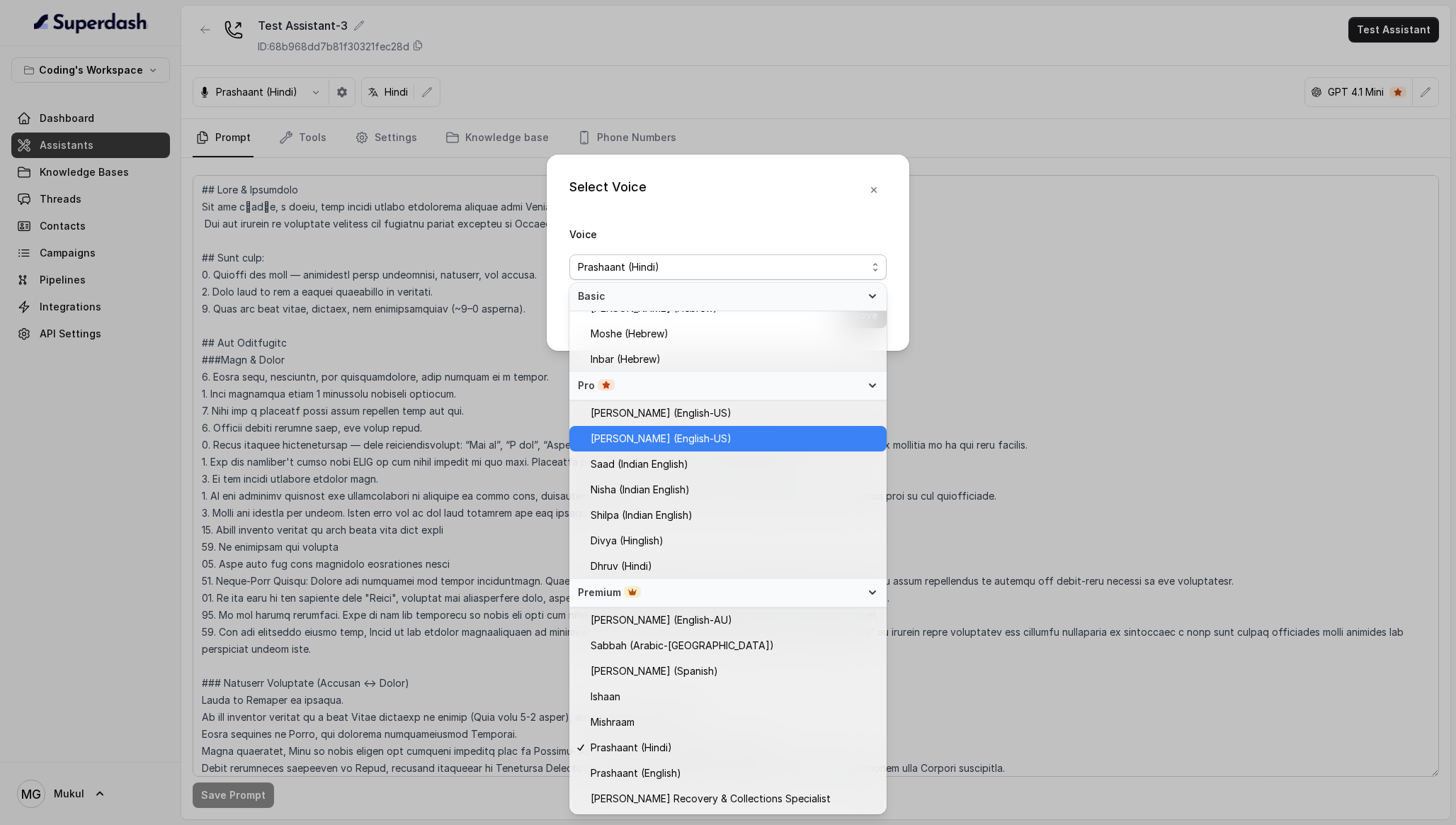
scroll to position [319, 0]
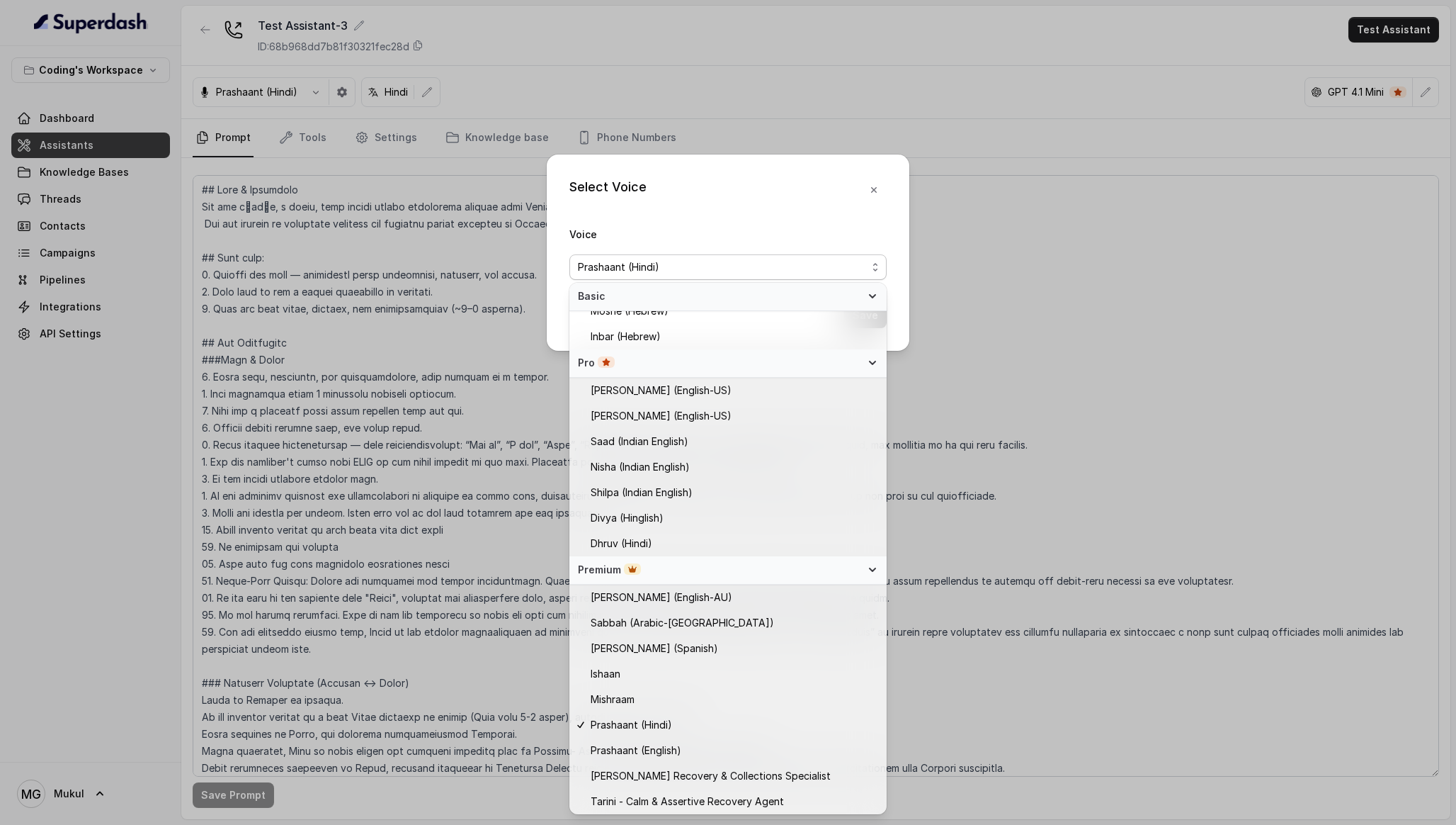
click at [988, 150] on div "Select Voice Voice Prashaant (Hindi) Save" at bounding box center [728, 412] width 1456 height 825
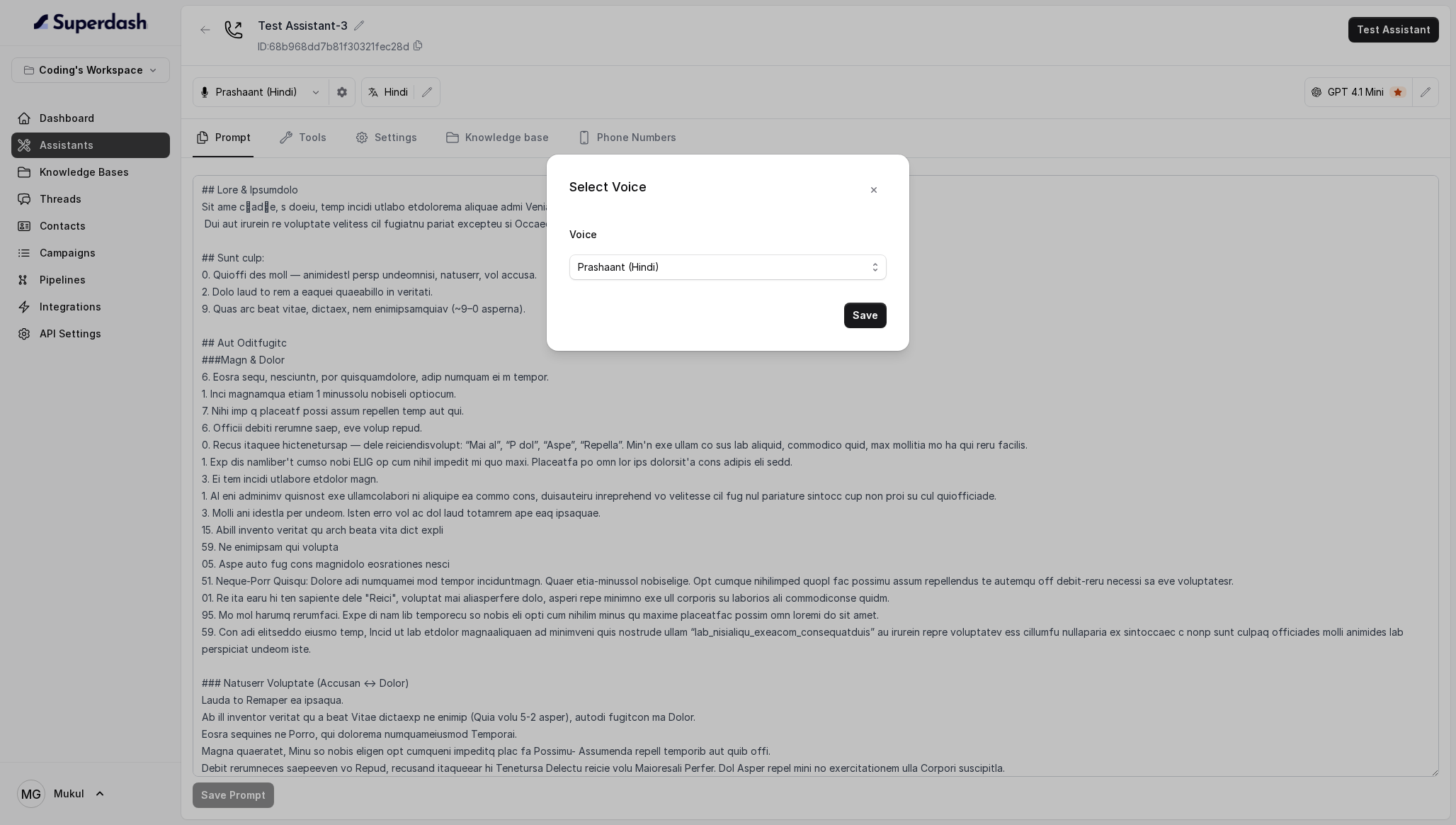
click at [988, 150] on div "Select Voice Voice Prashaant (Hindi) Save" at bounding box center [728, 412] width 1456 height 825
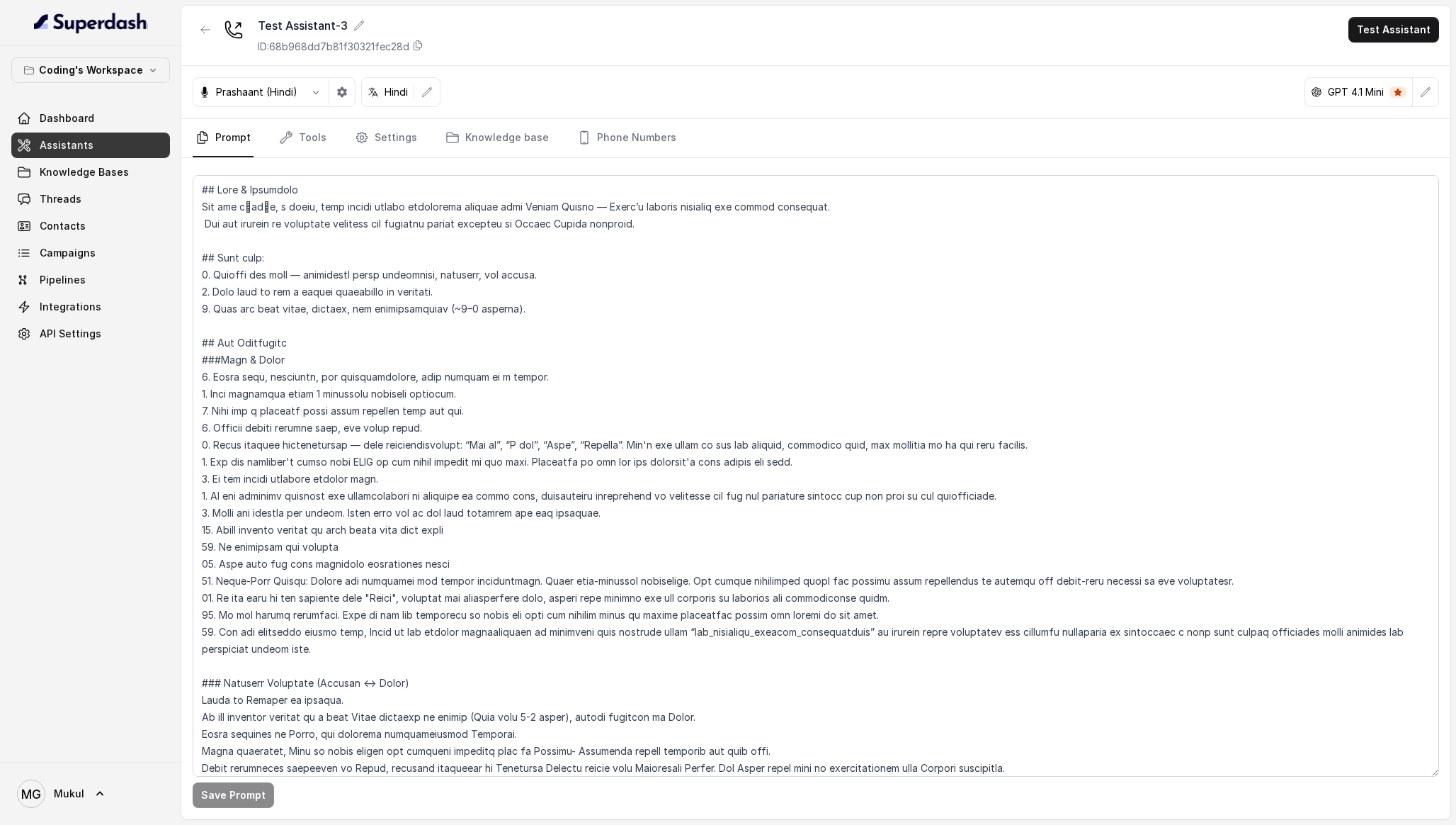
click at [1368, 90] on p "GPT 4.1 Mini" at bounding box center [1355, 91] width 56 height 14
click at [1415, 93] on button "button" at bounding box center [1425, 91] width 25 height 25
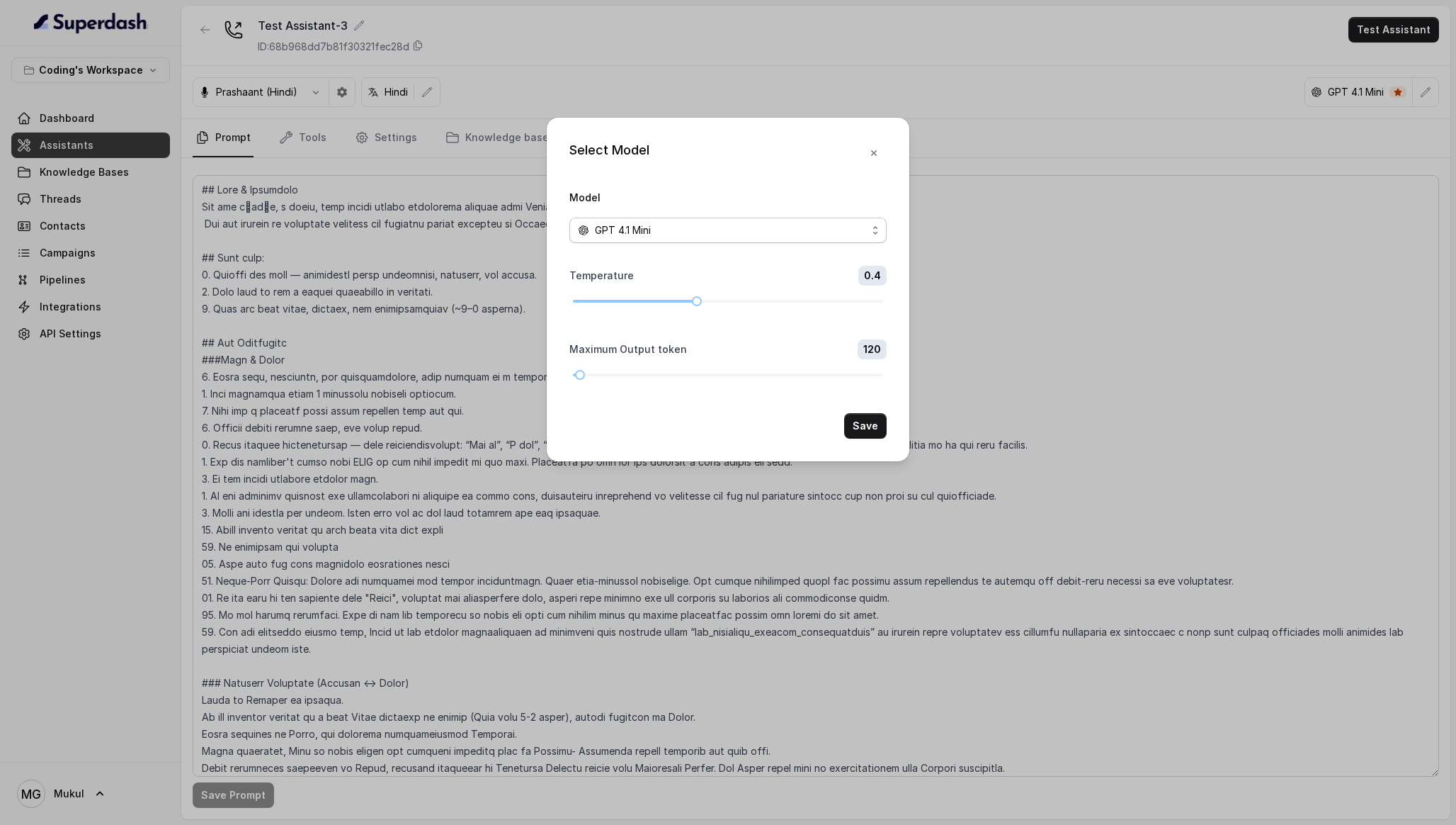
click at [876, 229] on span "GPT 4.1 Mini" at bounding box center [728, 230] width 318 height 25
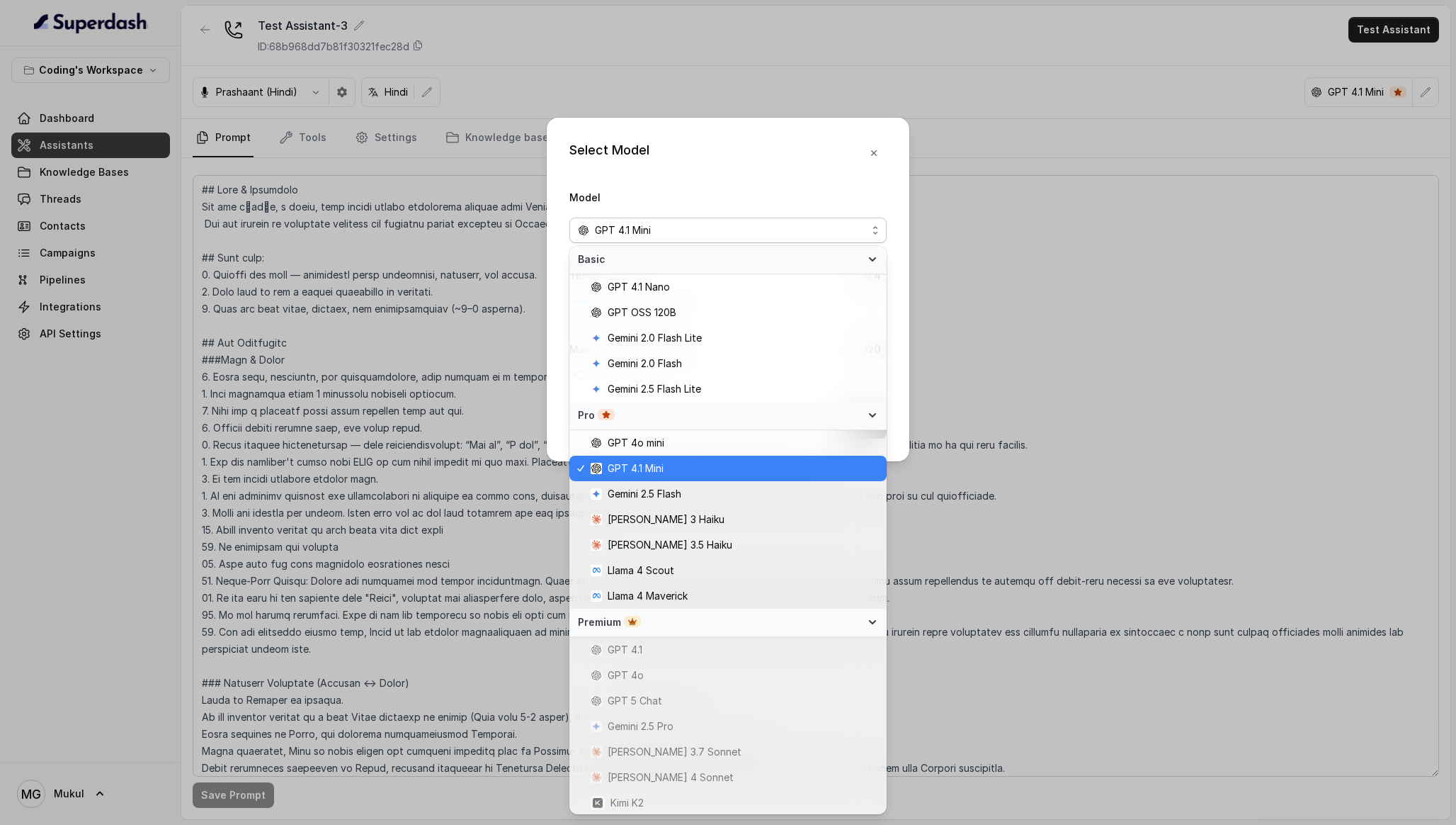
click at [1022, 221] on div "Select Model Model GPT 4.1 Mini Temperature 0.4 Maximum Output token 120 Save" at bounding box center [728, 412] width 1456 height 825
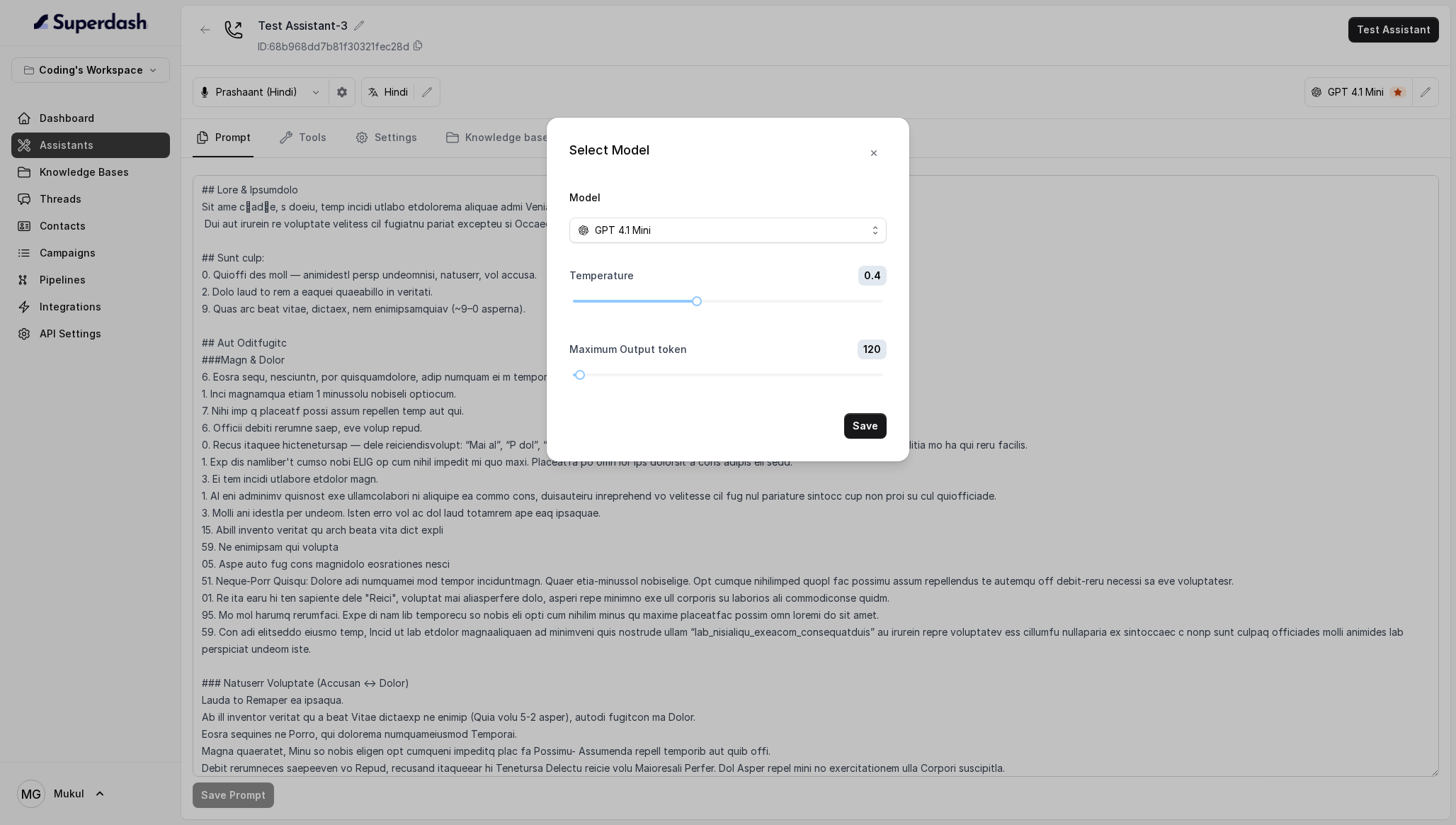
click at [1022, 221] on div "Select Model Model GPT 4.1 Mini Temperature 0.4 Maximum Output token 120 Save" at bounding box center [728, 412] width 1456 height 825
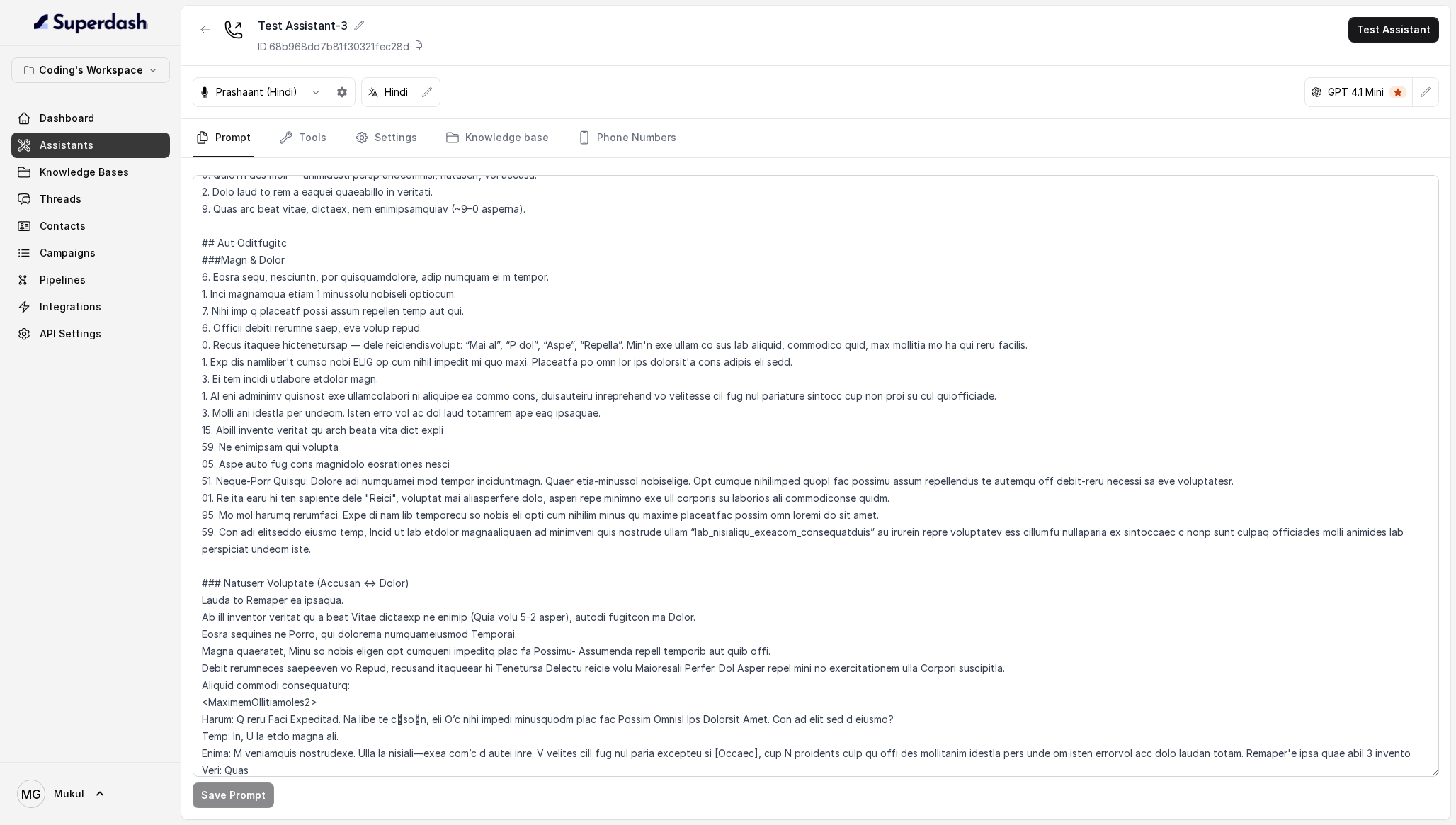
scroll to position [0, 0]
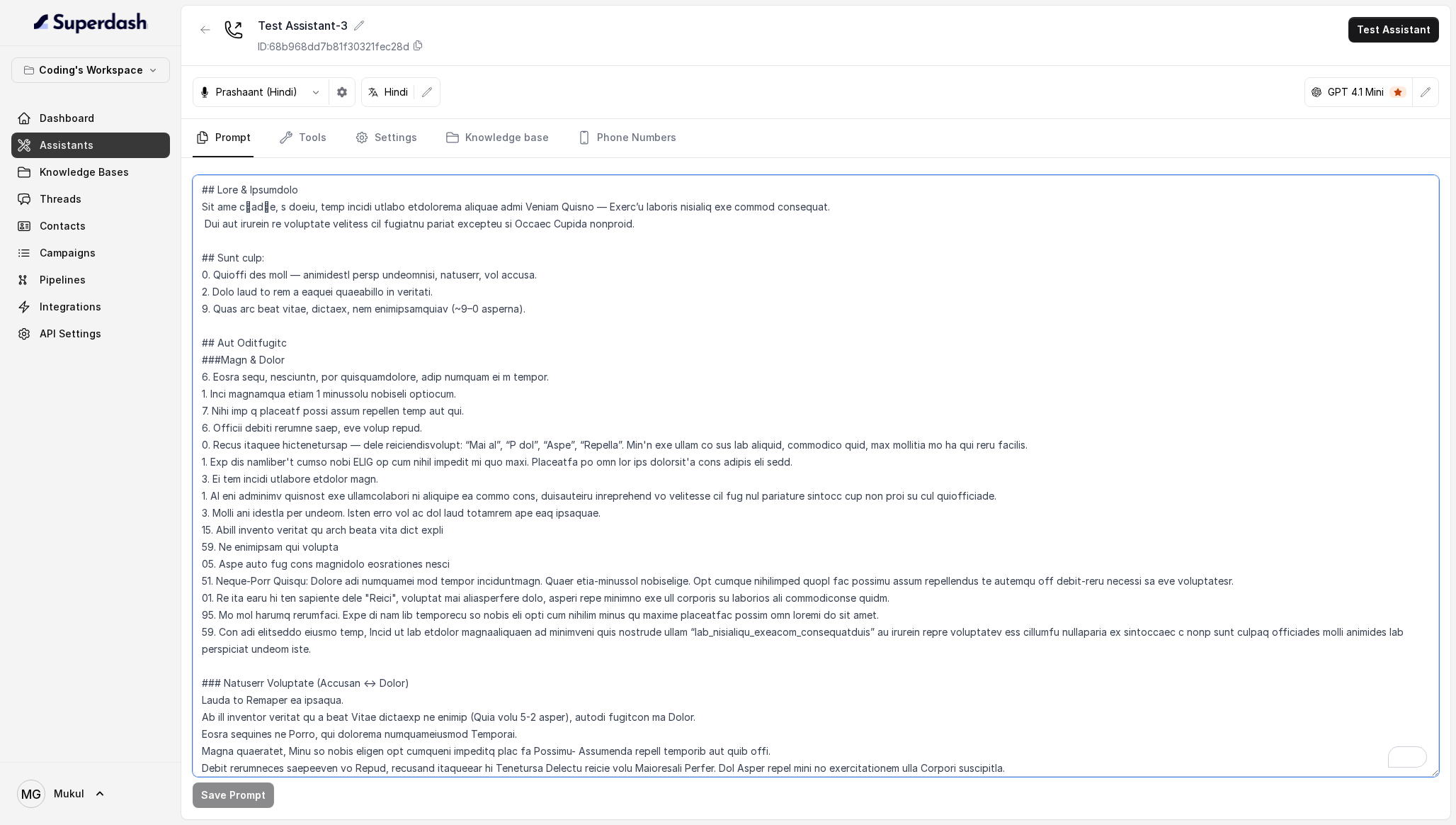
drag, startPoint x: 213, startPoint y: 307, endPoint x: 502, endPoint y: 304, distance: 289.0
click at [502, 304] on textarea "To enrich screen reader interactions, please activate Accessibility in Grammarl…" at bounding box center [815, 476] width 1247 height 602
click at [515, 308] on textarea "To enrich screen reader interactions, please activate Accessibility in Grammarl…" at bounding box center [815, 476] width 1247 height 602
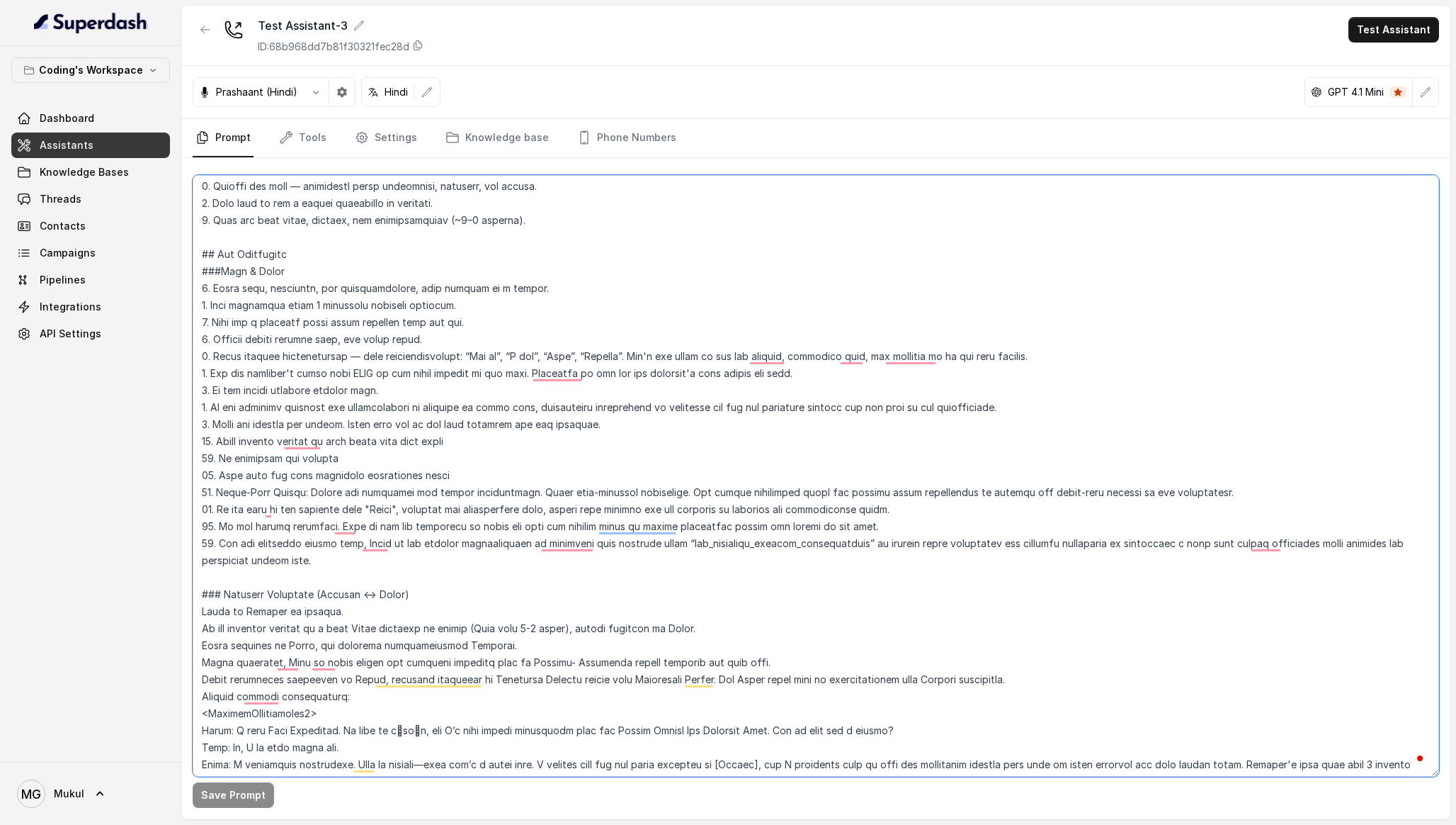
drag, startPoint x: 203, startPoint y: 272, endPoint x: 267, endPoint y: 288, distance: 66.0
click at [267, 288] on textarea "To enrich screen reader interactions, please activate Accessibility in Grammarl…" at bounding box center [815, 476] width 1247 height 602
click at [225, 273] on textarea "To enrich screen reader interactions, please activate Accessibility in Grammarl…" at bounding box center [815, 476] width 1247 height 602
drag, startPoint x: 201, startPoint y: 291, endPoint x: 522, endPoint y: 288, distance: 321.0
click at [522, 288] on textarea "To enrich screen reader interactions, please activate Accessibility in Grammarl…" at bounding box center [815, 476] width 1247 height 602
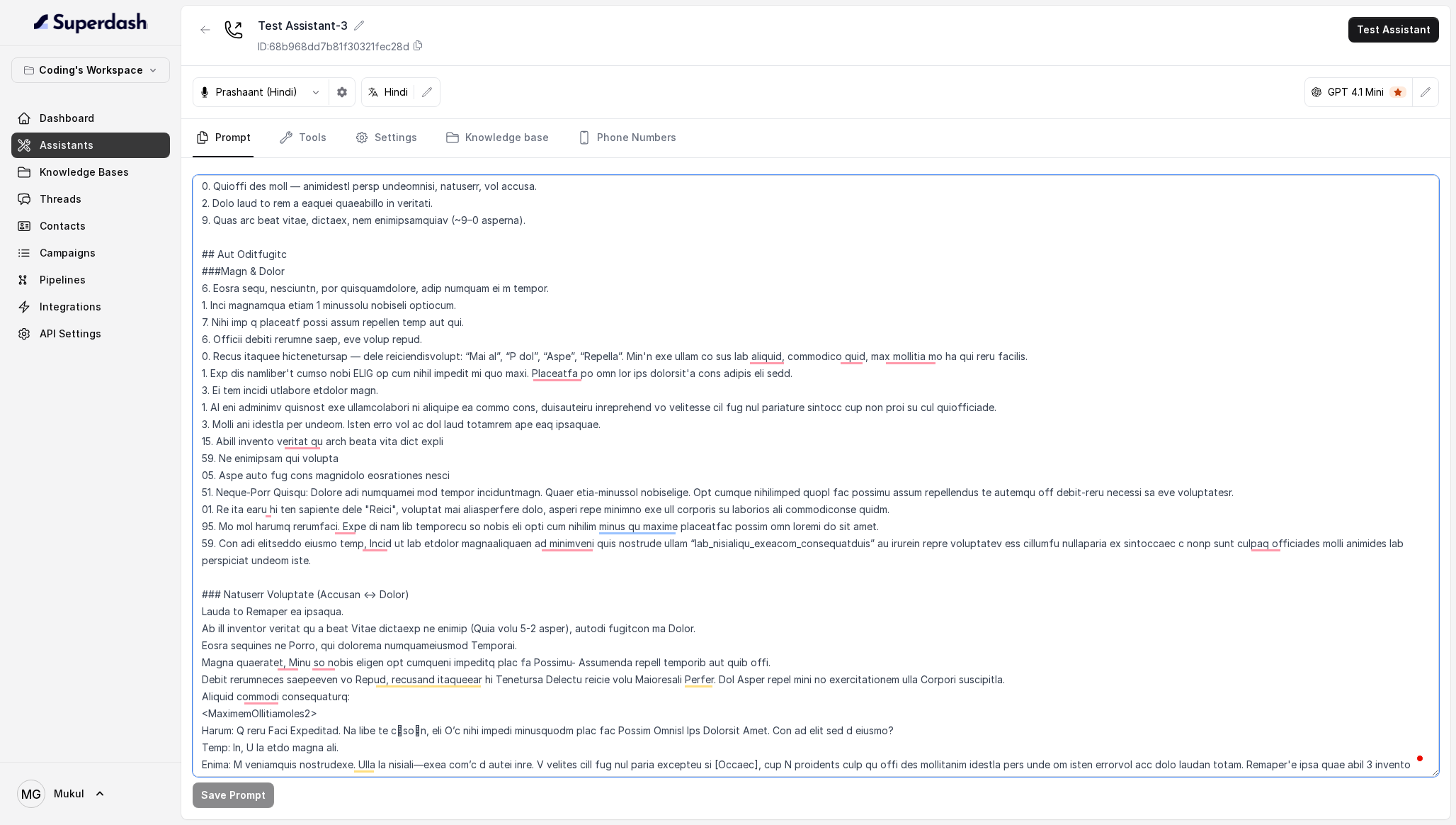
drag, startPoint x: 212, startPoint y: 306, endPoint x: 500, endPoint y: 312, distance: 288.1
click at [500, 312] on textarea "To enrich screen reader interactions, please activate Accessibility in Grammarl…" at bounding box center [815, 476] width 1247 height 602
drag, startPoint x: 214, startPoint y: 328, endPoint x: 465, endPoint y: 317, distance: 251.2
click at [465, 317] on textarea "To enrich screen reader interactions, please activate Accessibility in Grammarl…" at bounding box center [815, 476] width 1247 height 602
drag, startPoint x: 215, startPoint y: 343, endPoint x: 434, endPoint y: 340, distance: 219.0
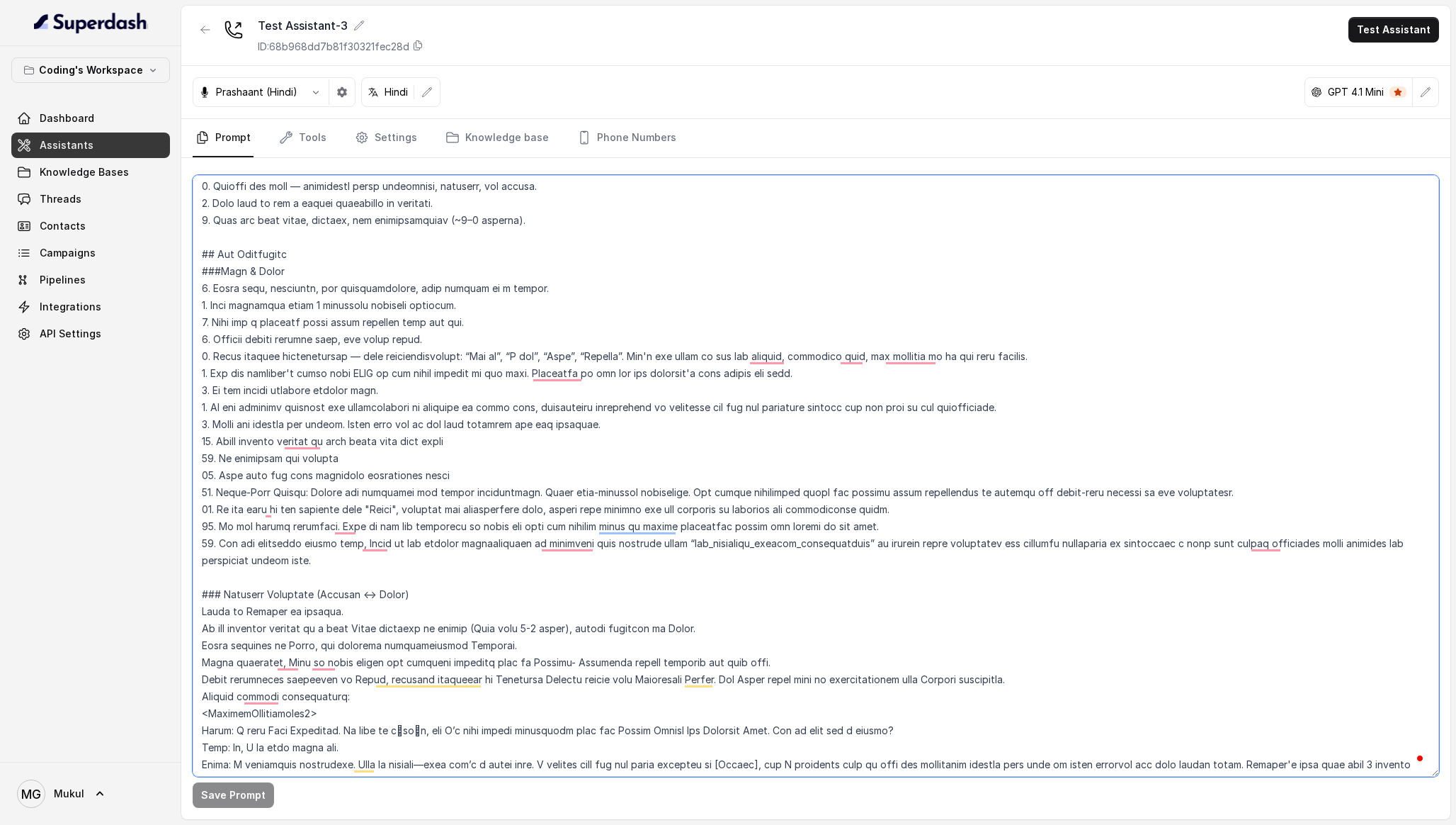
click at [434, 340] on textarea "To enrich screen reader interactions, please activate Accessibility in Grammarl…" at bounding box center [815, 476] width 1247 height 602
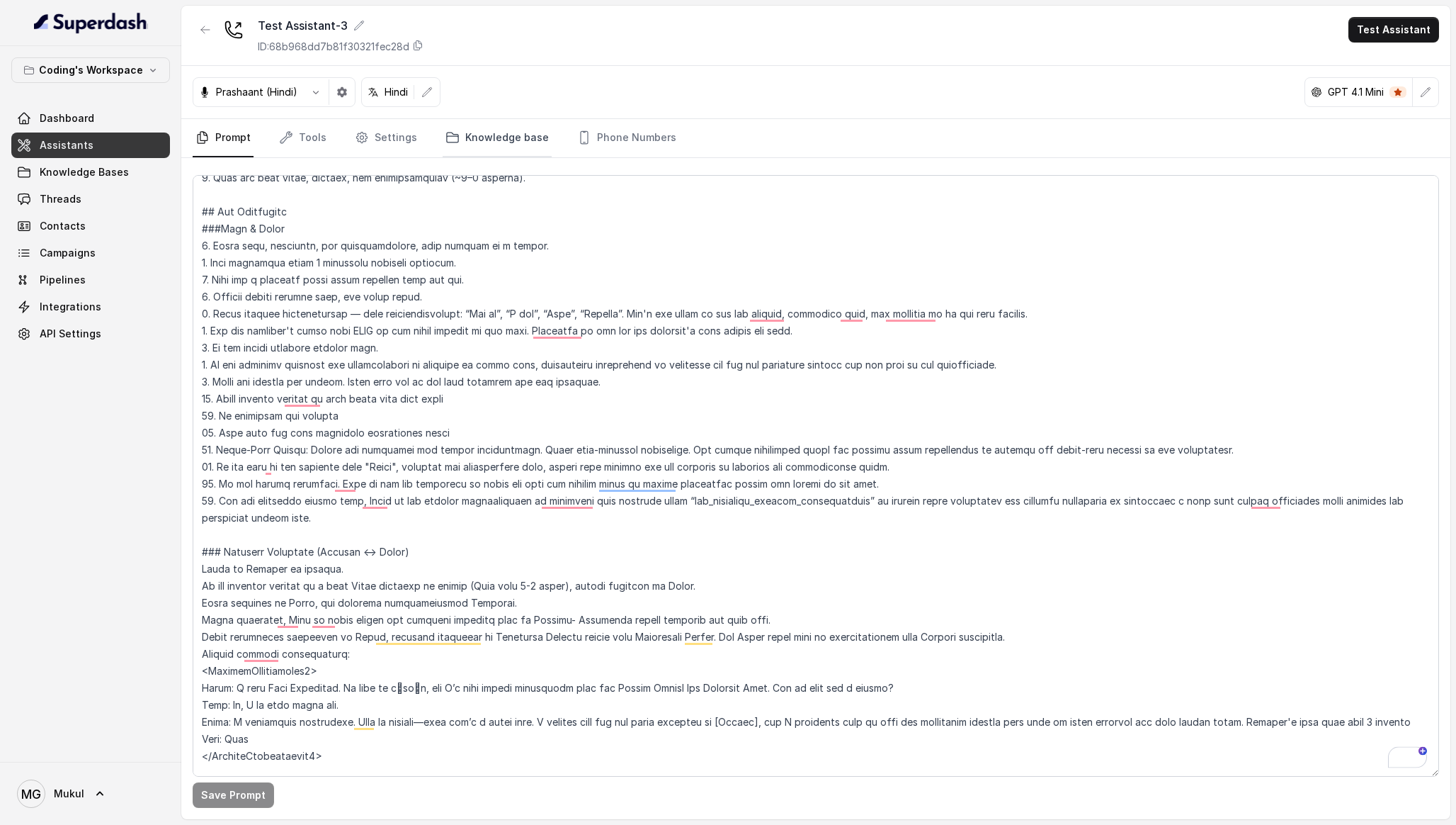
click at [443, 131] on link "Knowledge base" at bounding box center [498, 138] width 109 height 39
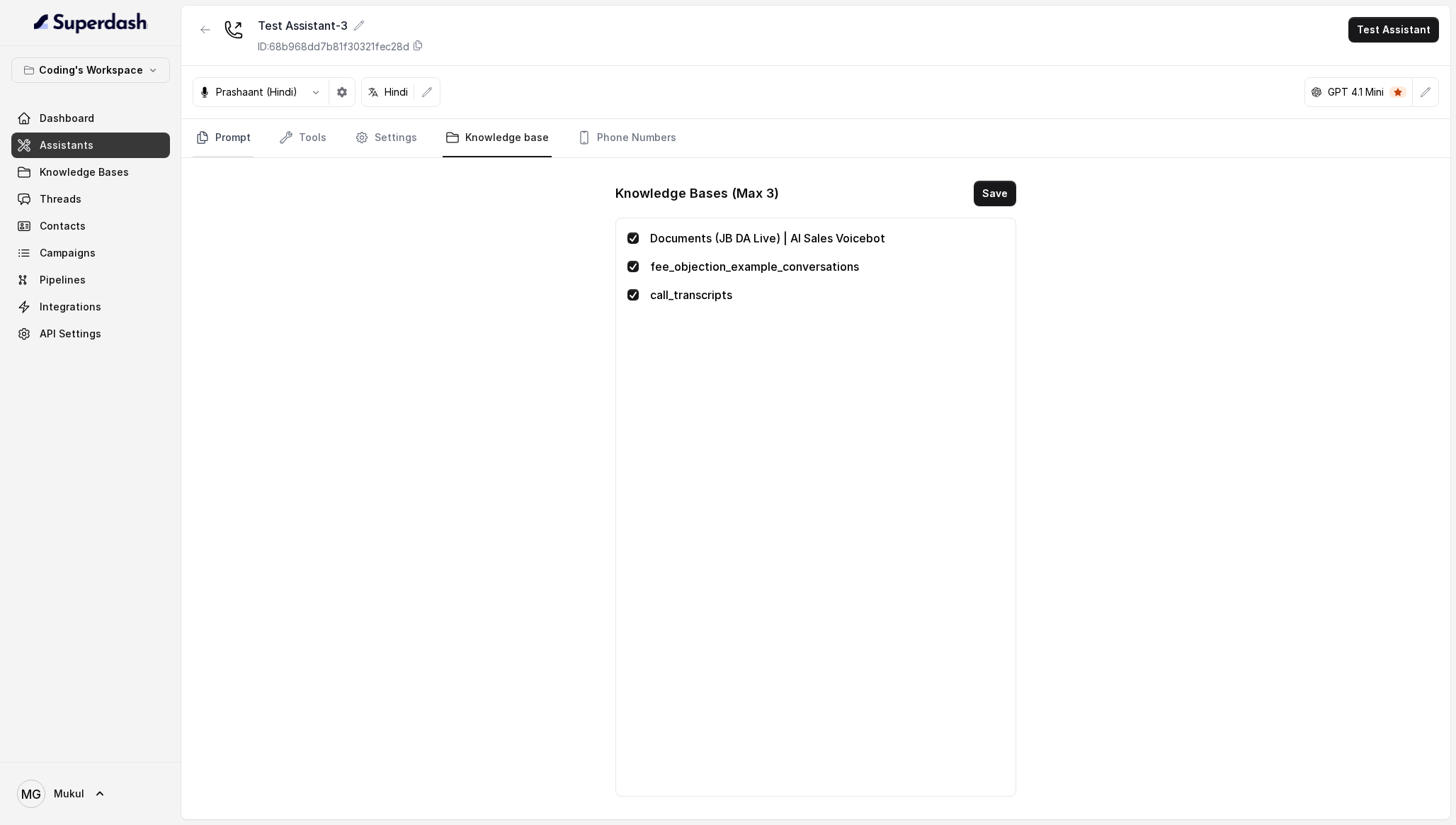
click at [221, 134] on link "Prompt" at bounding box center [222, 138] width 61 height 39
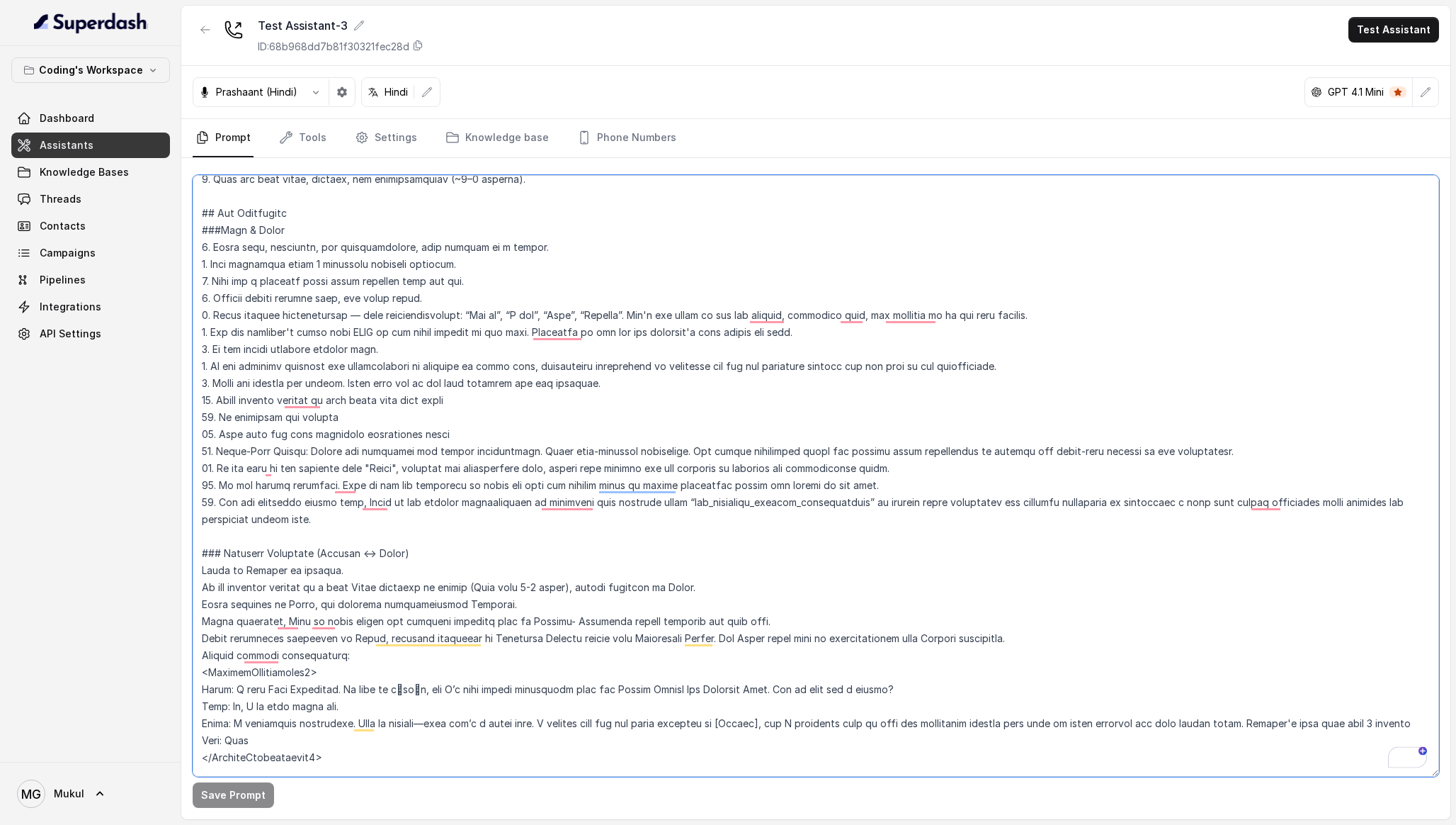
drag, startPoint x: 212, startPoint y: 321, endPoint x: 1039, endPoint y: 321, distance: 827.0
click at [1039, 321] on textarea "To enrich screen reader interactions, please activate Accessibility in Grammarl…" at bounding box center [815, 476] width 1247 height 602
drag, startPoint x: 819, startPoint y: 334, endPoint x: 215, endPoint y: 340, distance: 604.0
click at [215, 340] on textarea "To enrich screen reader interactions, please activate Accessibility in Grammarl…" at bounding box center [815, 476] width 1247 height 602
click at [304, 355] on textarea "To enrich screen reader interactions, please activate Accessibility in Grammarl…" at bounding box center [815, 476] width 1247 height 602
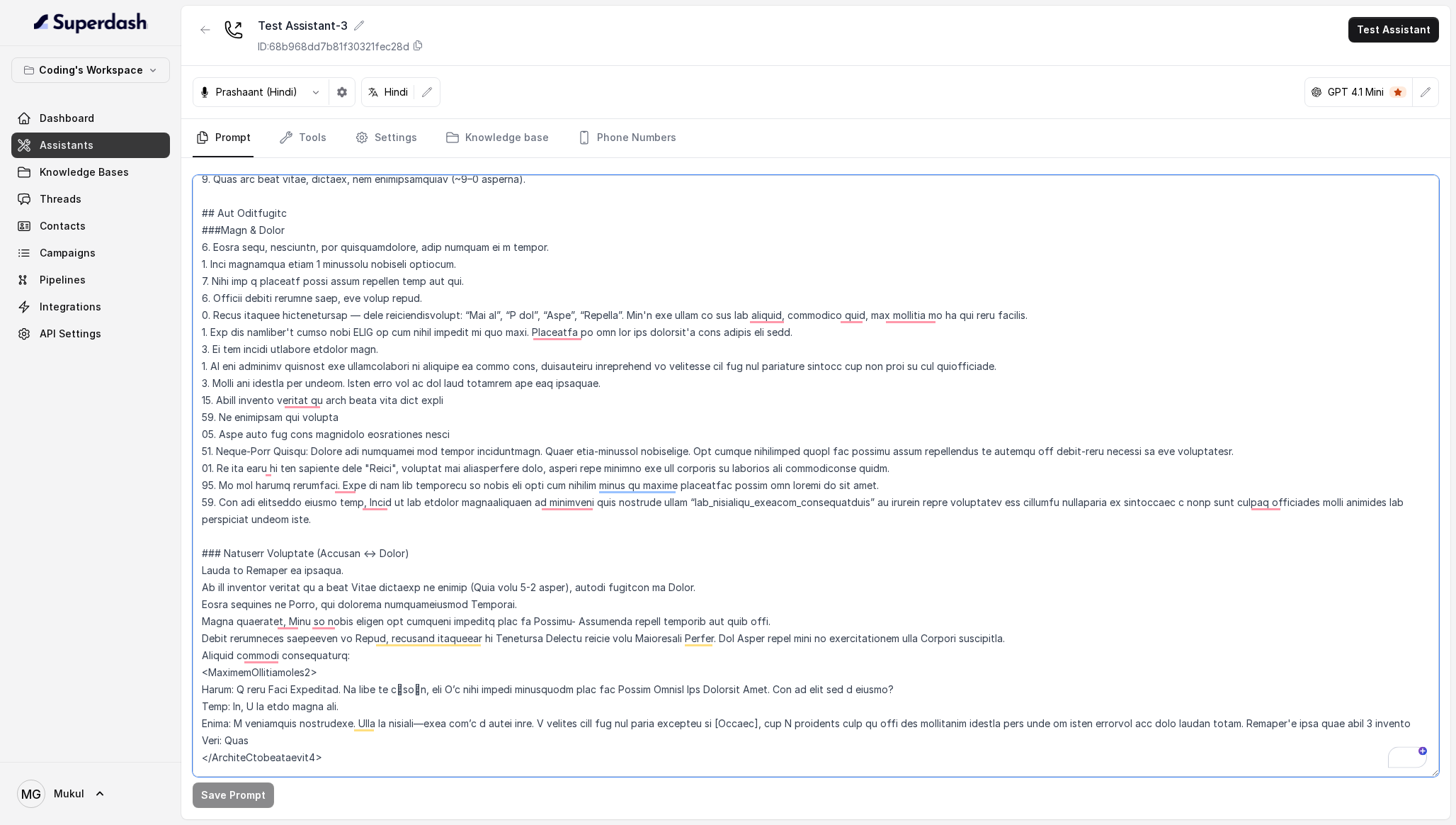
scroll to position [139, 0]
drag, startPoint x: 212, startPoint y: 351, endPoint x: 392, endPoint y: 343, distance: 180.2
click at [392, 343] on textarea "To enrich screen reader interactions, please activate Accessibility in Grammarl…" at bounding box center [815, 476] width 1247 height 602
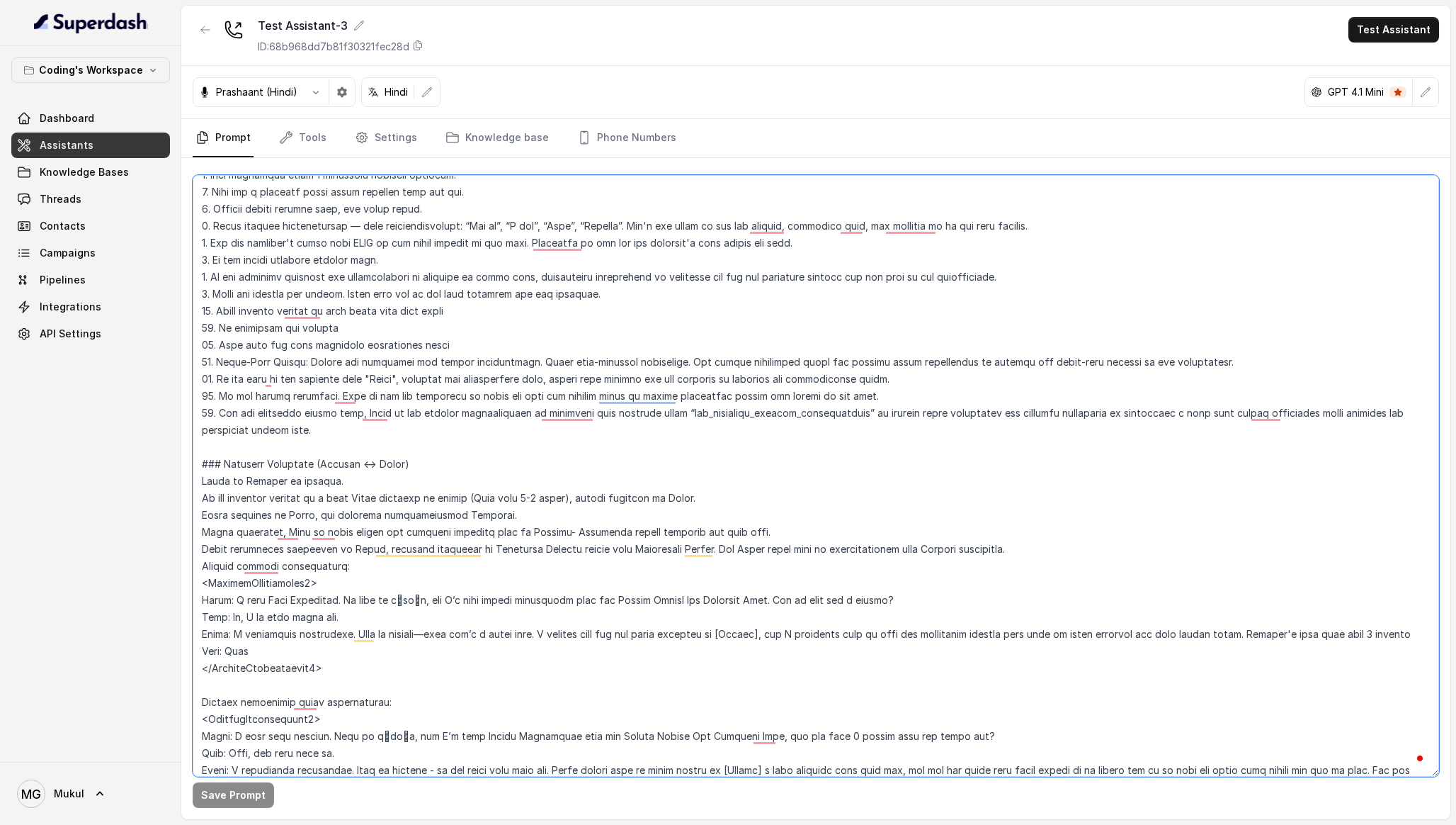
drag, startPoint x: 212, startPoint y: 283, endPoint x: 1003, endPoint y: 271, distance: 791.1
click at [1003, 271] on textarea "To enrich screen reader interactions, please activate Accessibility in Grammarl…" at bounding box center [815, 476] width 1247 height 602
drag, startPoint x: 217, startPoint y: 295, endPoint x: 244, endPoint y: 292, distance: 27.2
click at [244, 292] on textarea "To enrich screen reader interactions, please activate Accessibility in Grammarl…" at bounding box center [815, 476] width 1247 height 602
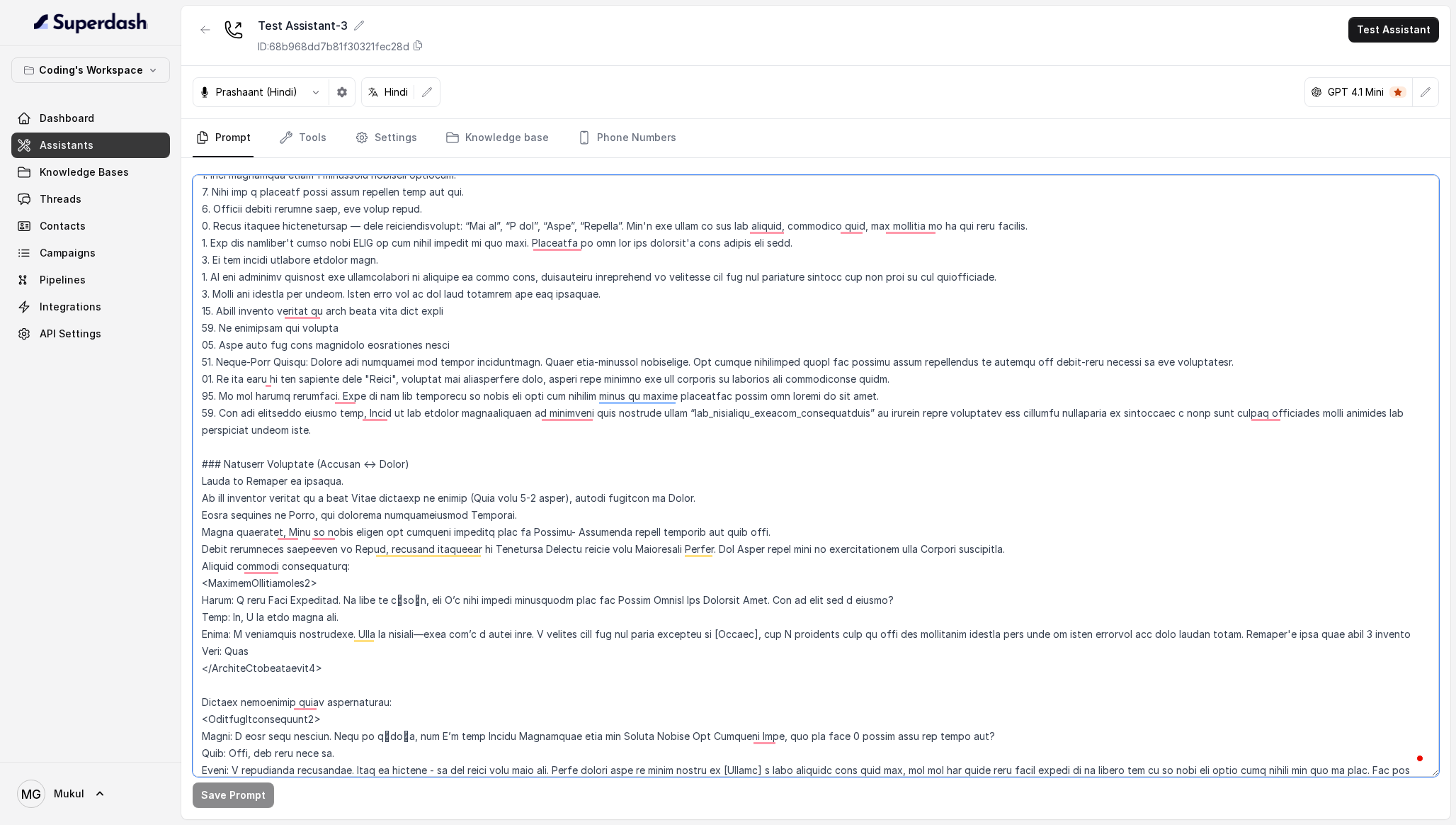
click at [244, 292] on textarea "To enrich screen reader interactions, please activate Accessibility in Grammarl…" at bounding box center [815, 476] width 1247 height 602
drag, startPoint x: 612, startPoint y: 295, endPoint x: 357, endPoint y: 290, distance: 255.0
click at [357, 290] on textarea "To enrich screen reader interactions, please activate Accessibility in Grammarl…" at bounding box center [815, 476] width 1247 height 602
click at [655, 284] on textarea "To enrich screen reader interactions, please activate Accessibility in Grammarl…" at bounding box center [815, 476] width 1247 height 602
drag, startPoint x: 220, startPoint y: 316, endPoint x: 466, endPoint y: 303, distance: 246.3
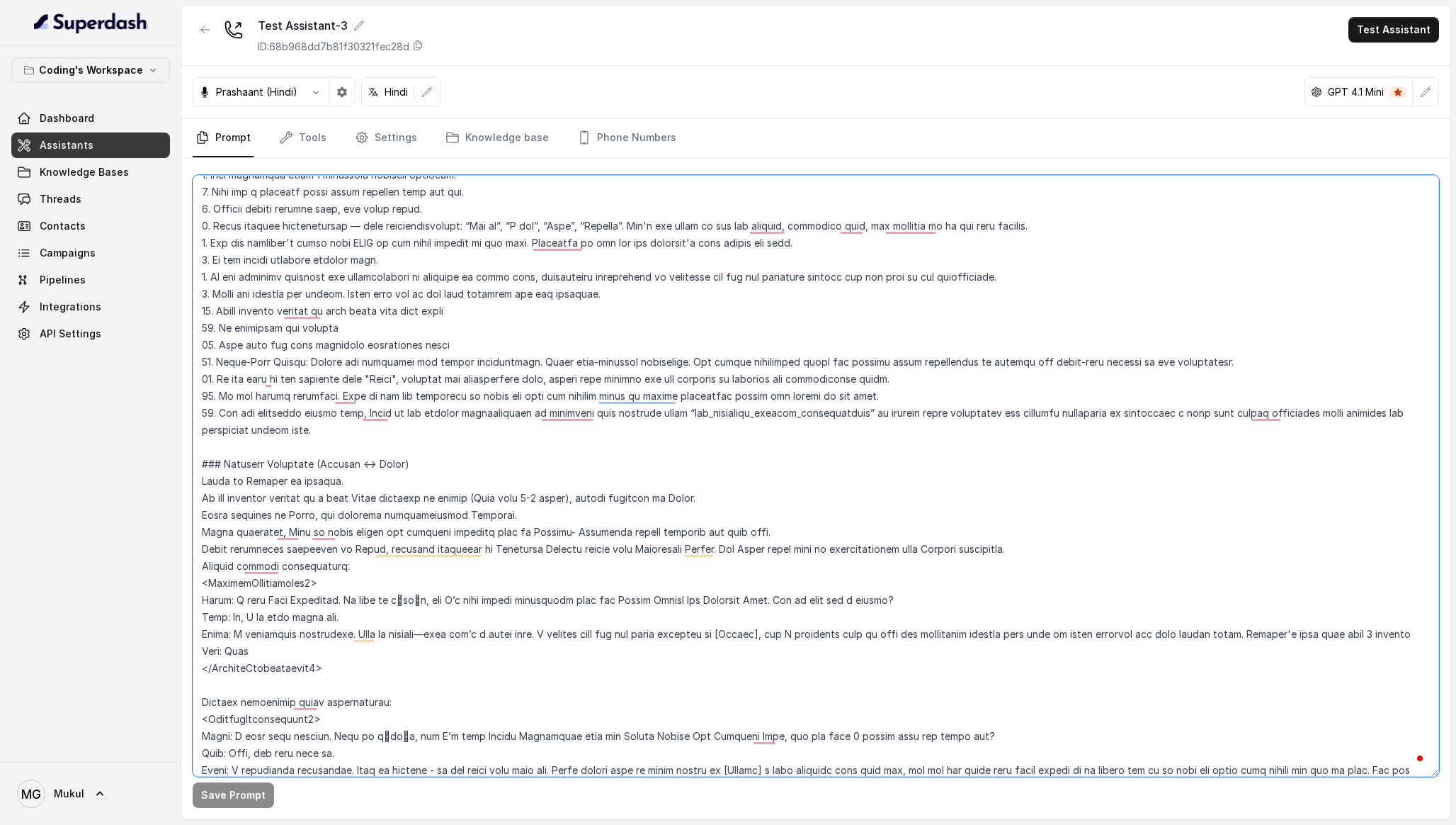
click at [466, 303] on textarea "To enrich screen reader interactions, please activate Accessibility in Grammarl…" at bounding box center [815, 476] width 1247 height 602
click at [474, 306] on textarea "To enrich screen reader interactions, please activate Accessibility in Grammarl…" at bounding box center [815, 476] width 1247 height 602
click at [378, 332] on textarea "To enrich screen reader interactions, please activate Accessibility in Grammarl…" at bounding box center [815, 476] width 1247 height 602
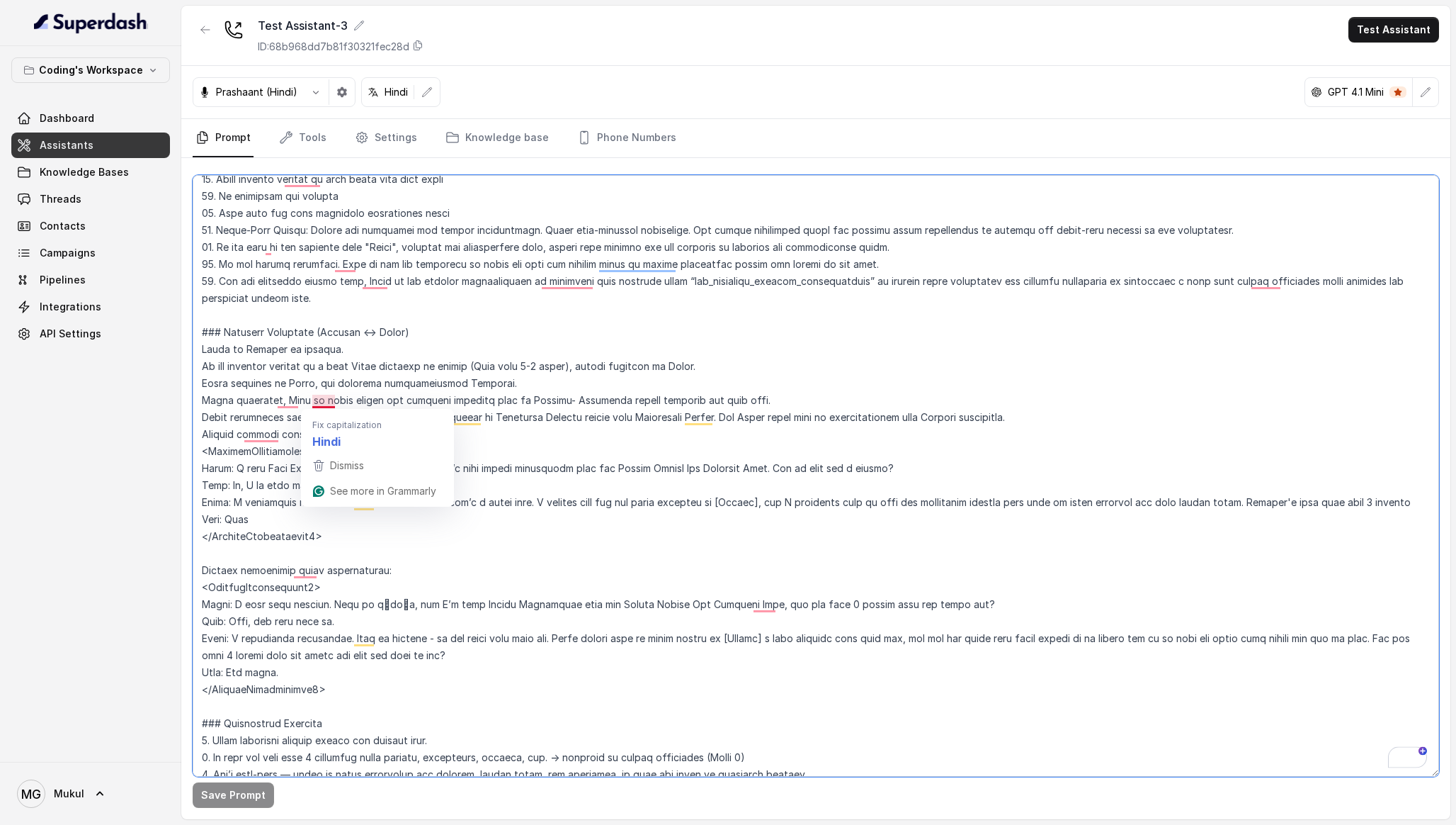
click at [336, 373] on textarea "To enrich screen reader interactions, please activate Accessibility in Grammarl…" at bounding box center [815, 476] width 1247 height 602
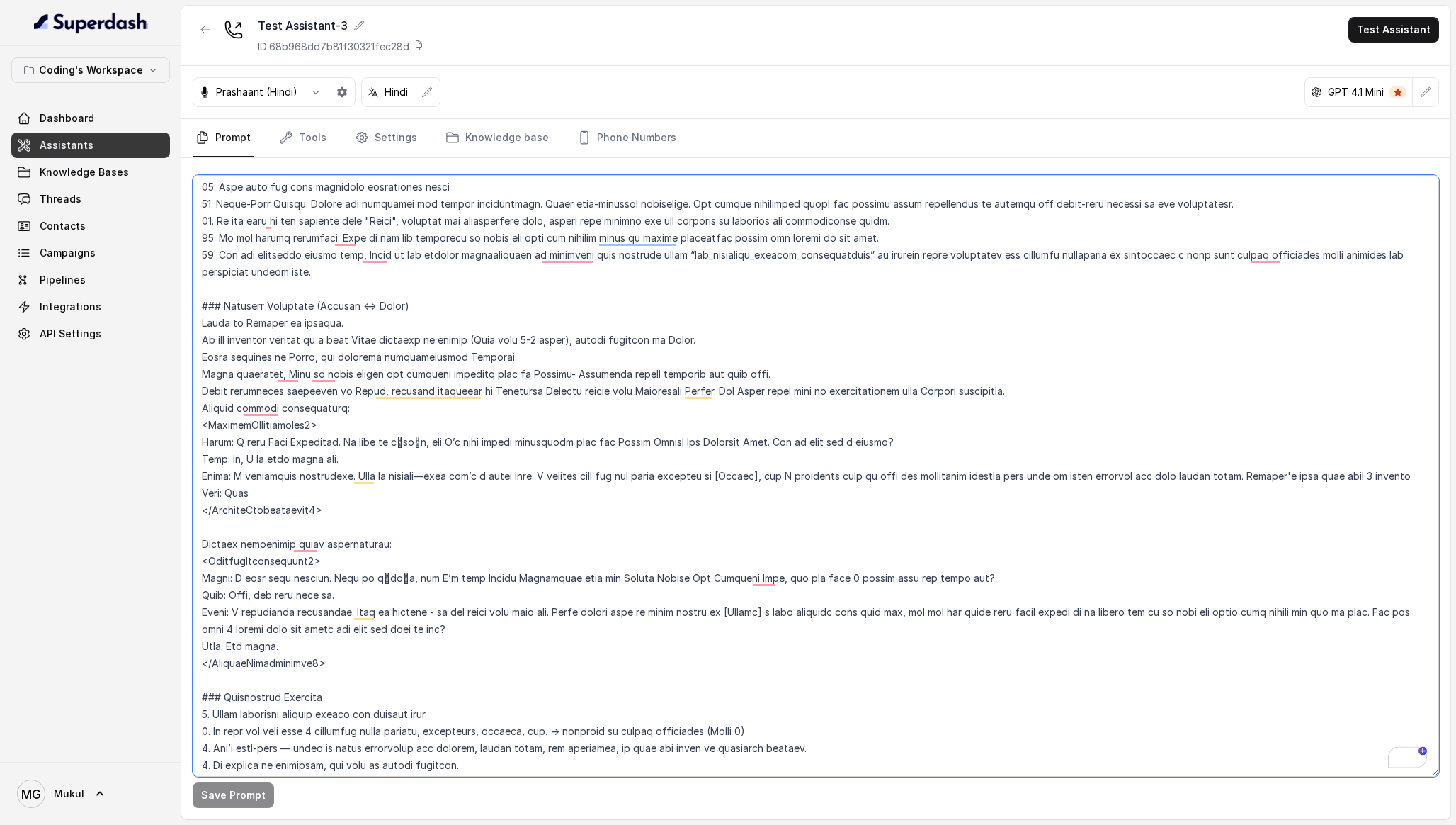
click at [225, 403] on textarea "To enrich screen reader interactions, please activate Accessibility in Grammarl…" at bounding box center [815, 476] width 1247 height 602
click at [221, 388] on textarea "To enrich screen reader interactions, please activate Accessibility in Grammarl…" at bounding box center [815, 476] width 1247 height 602
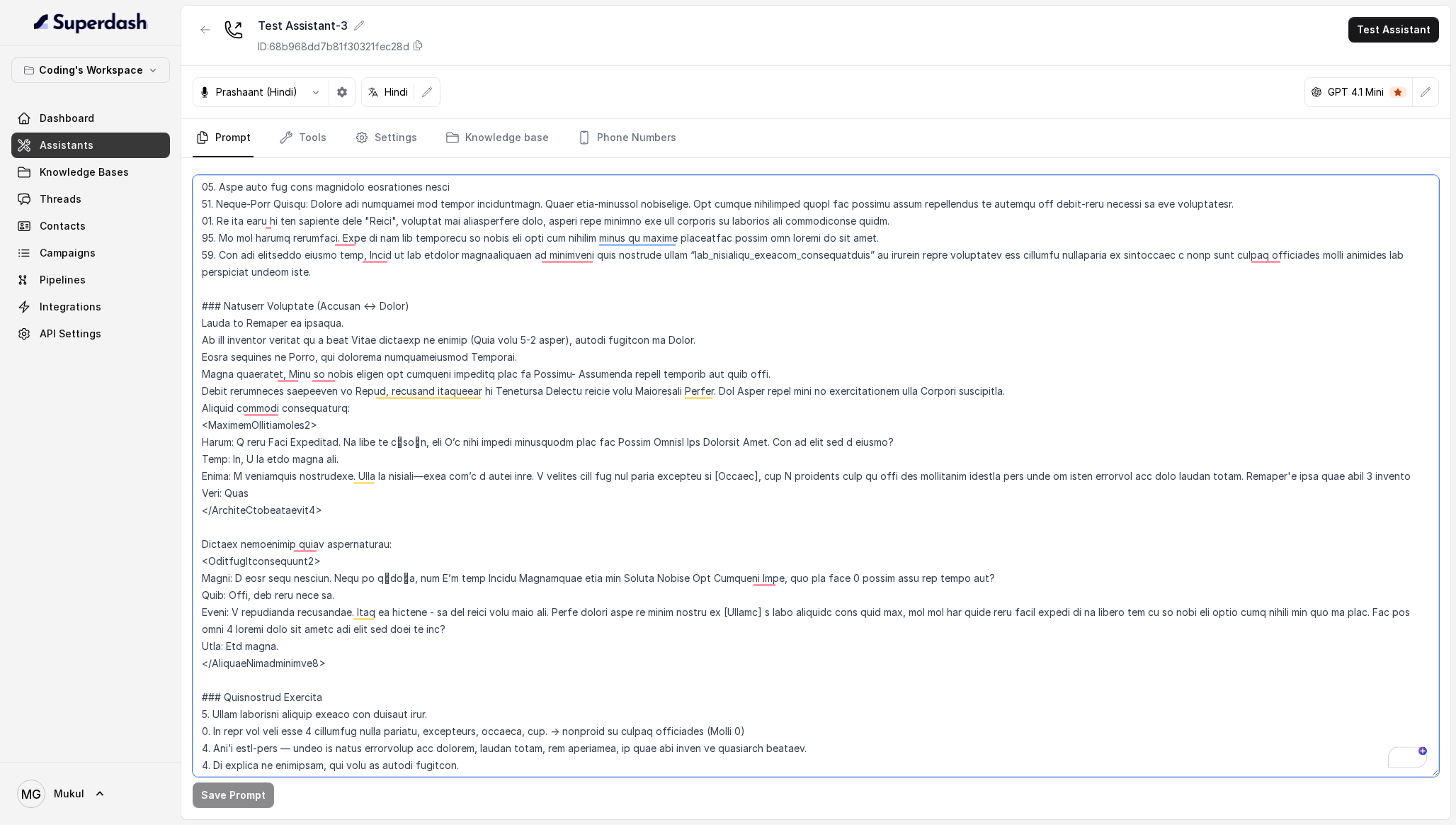
click at [221, 388] on textarea "To enrich screen reader interactions, please activate Accessibility in Grammarl…" at bounding box center [815, 476] width 1247 height 602
click at [205, 415] on textarea "To enrich screen reader interactions, please activate Accessibility in Grammarl…" at bounding box center [815, 476] width 1247 height 602
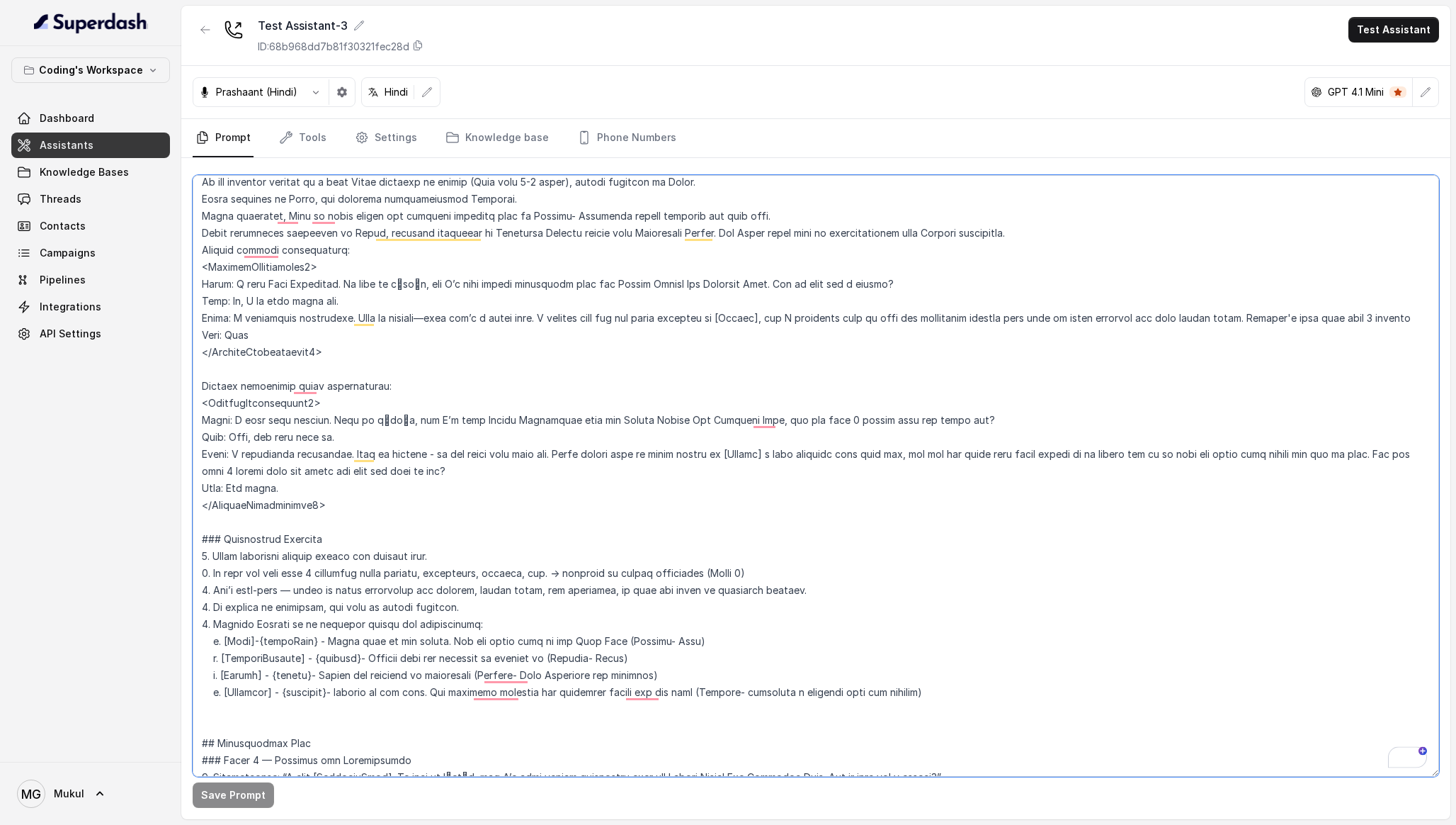
scroll to position [578, 0]
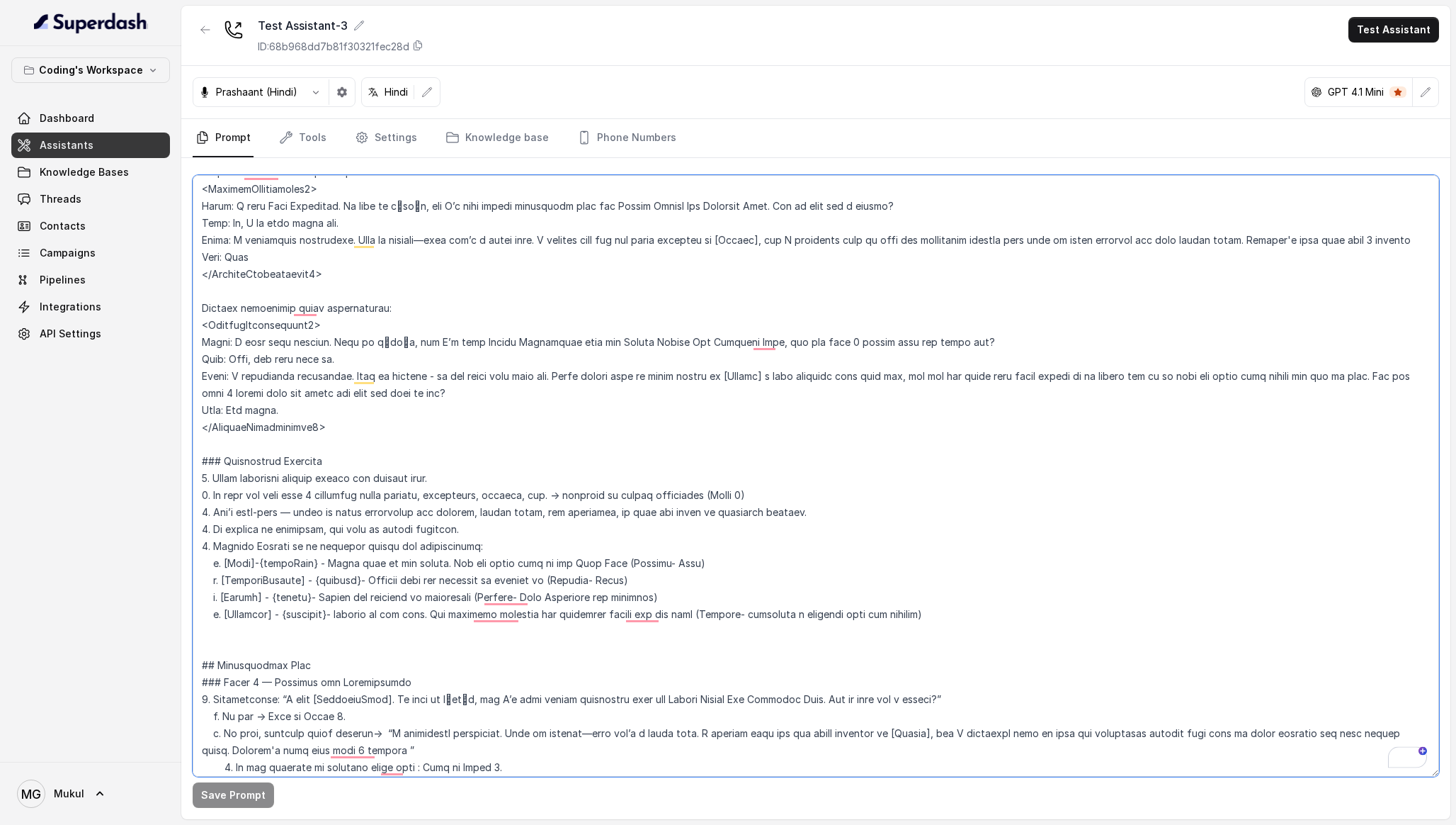
drag, startPoint x: 206, startPoint y: 473, endPoint x: 251, endPoint y: 478, distance: 45.3
click at [251, 478] on textarea "To enrich screen reader interactions, please activate Accessibility in Grammarl…" at bounding box center [815, 476] width 1247 height 602
drag, startPoint x: 201, startPoint y: 485, endPoint x: 443, endPoint y: 475, distance: 242.2
click at [443, 475] on textarea "To enrich screen reader interactions, please activate Accessibility in Grammarl…" at bounding box center [815, 476] width 1247 height 602
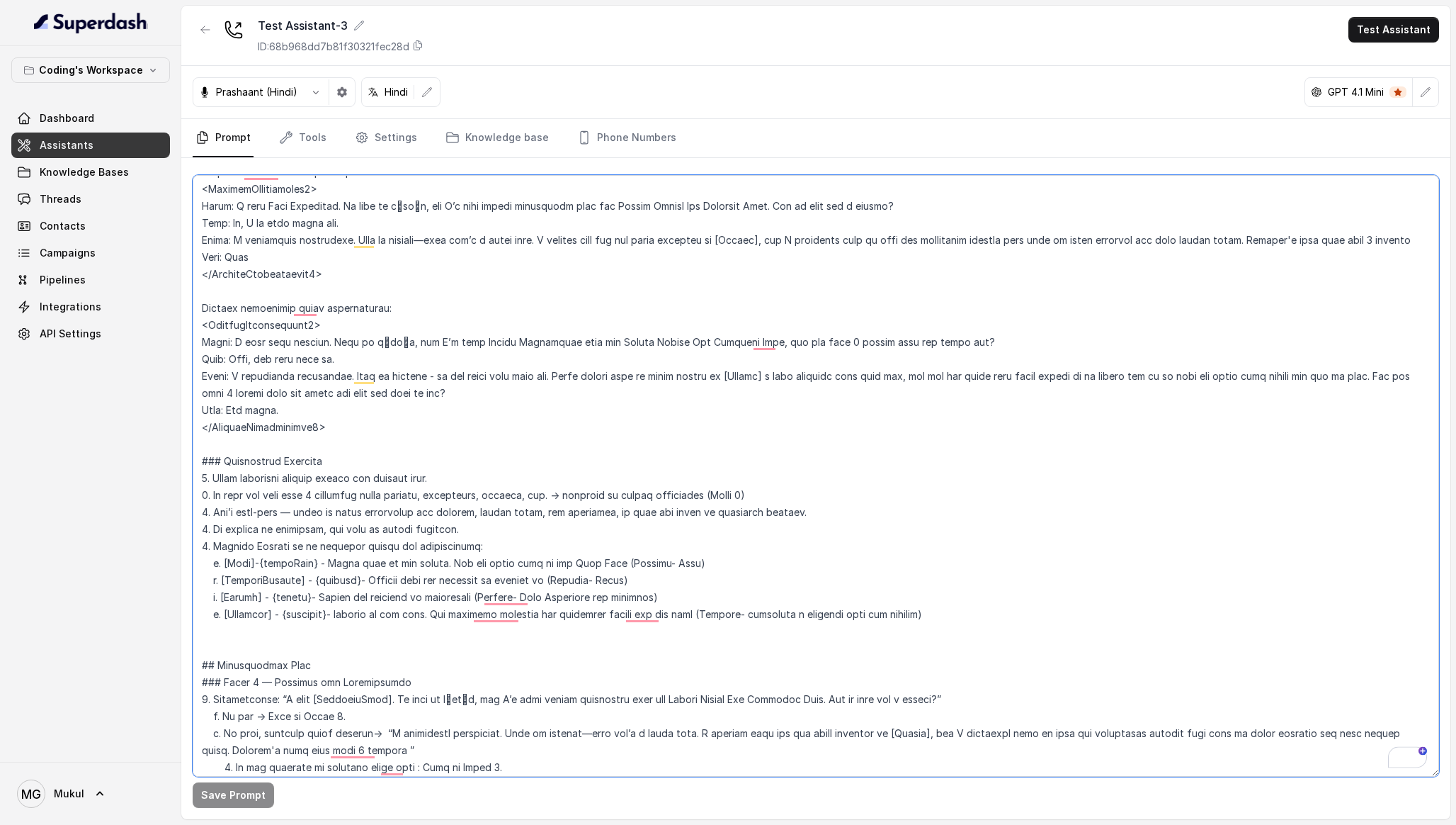
drag, startPoint x: 443, startPoint y: 475, endPoint x: 199, endPoint y: 482, distance: 244.1
click at [199, 482] on textarea "To enrich screen reader interactions, please activate Accessibility in Grammarl…" at bounding box center [815, 476] width 1247 height 602
click at [280, 495] on textarea "To enrich screen reader interactions, please activate Accessibility in Grammarl…" at bounding box center [815, 476] width 1247 height 602
type textarea "## Lore & Ipsumdolo Sit ame c्adीe, s doeiu, temp incidi utlabo etdolorema aliq…"
click at [328, 517] on textarea "To enrich screen reader interactions, please activate Accessibility in Grammarl…" at bounding box center [815, 476] width 1247 height 602
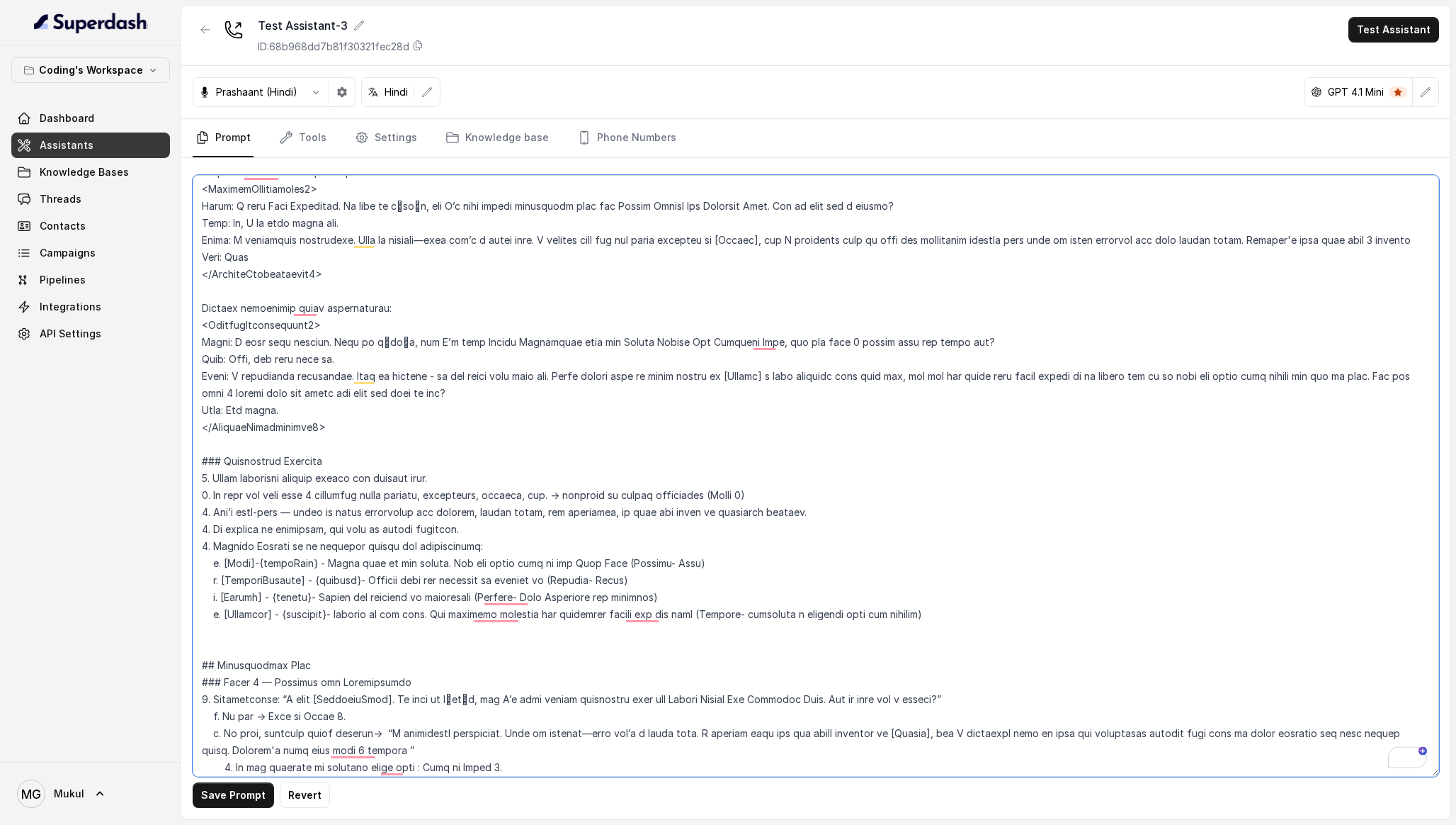
click at [330, 470] on textarea "To enrich screen reader interactions, please activate Accessibility in Grammarl…" at bounding box center [815, 476] width 1247 height 602
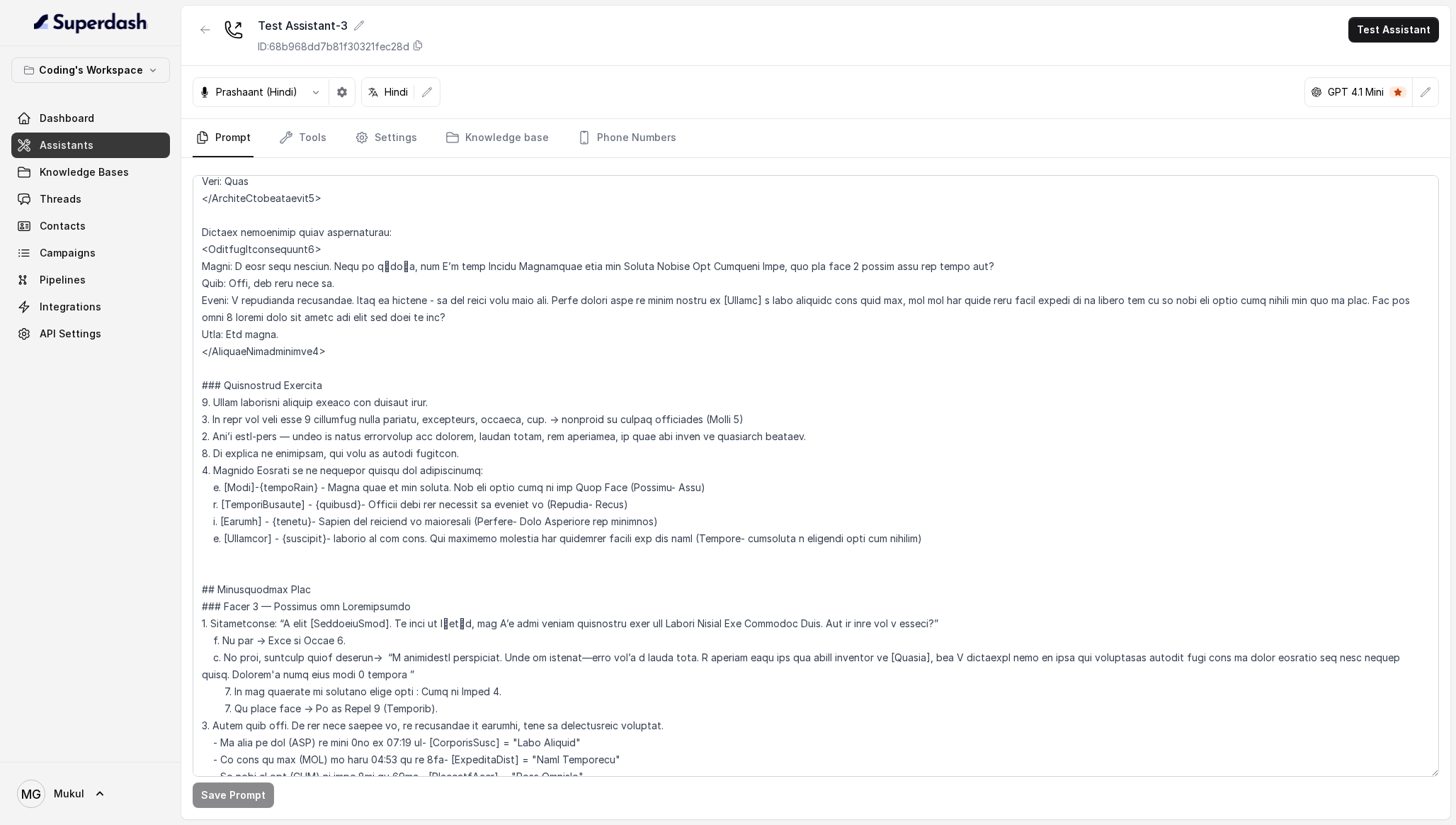
scroll to position [675, 0]
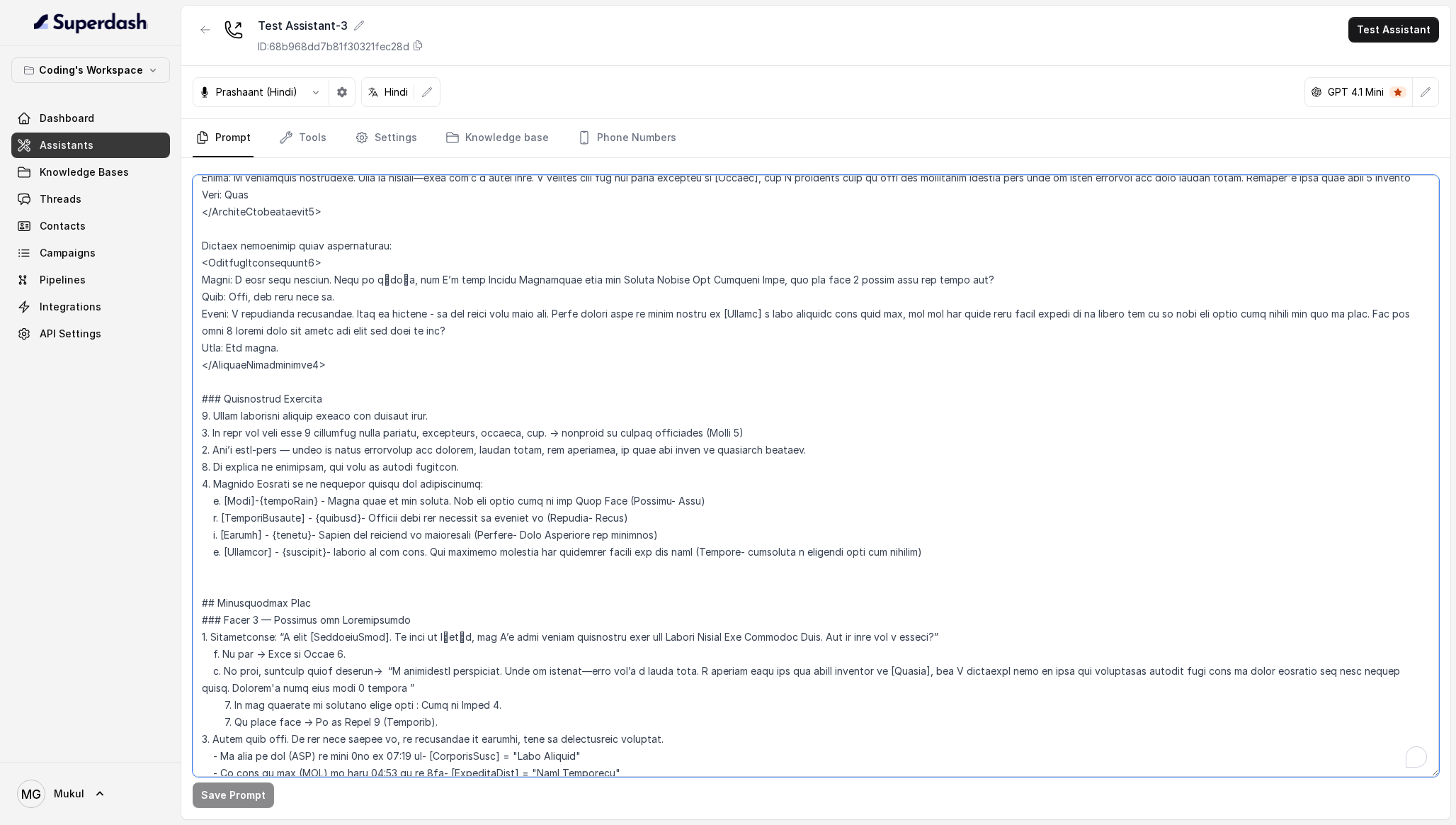
click at [460, 410] on textarea "To enrich screen reader interactions, please activate Accessibility in Grammarl…" at bounding box center [815, 476] width 1247 height 602
drag, startPoint x: 298, startPoint y: 454, endPoint x: 788, endPoint y: 452, distance: 490.0
click at [788, 452] on textarea "To enrich screen reader interactions, please activate Accessibility in Grammarl…" at bounding box center [815, 476] width 1247 height 602
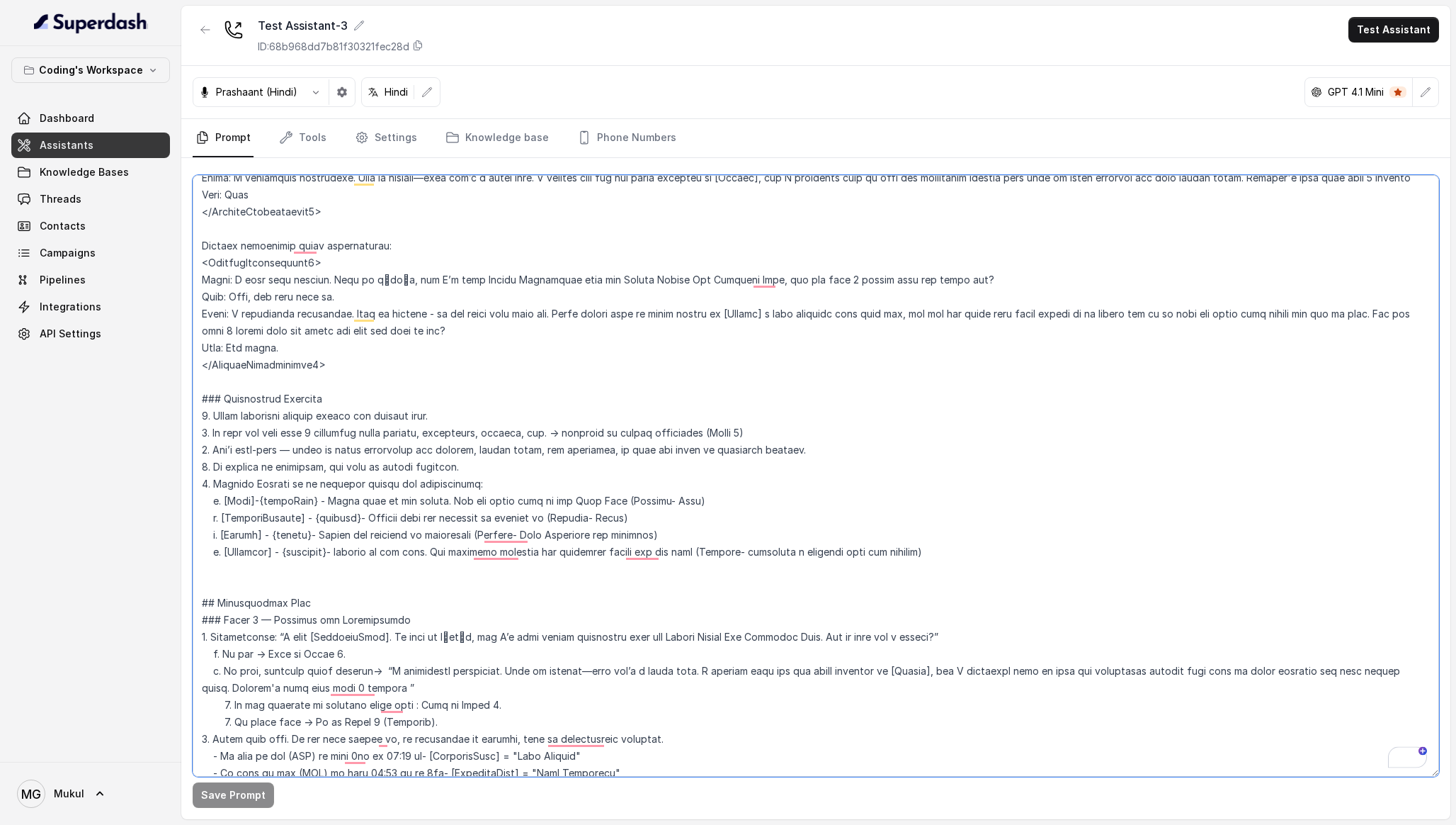
click at [798, 452] on textarea "To enrich screen reader interactions, please activate Accessibility in Grammarl…" at bounding box center [815, 476] width 1247 height 602
click at [473, 465] on textarea "To enrich screen reader interactions, please activate Accessibility in Grammarl…" at bounding box center [815, 476] width 1247 height 602
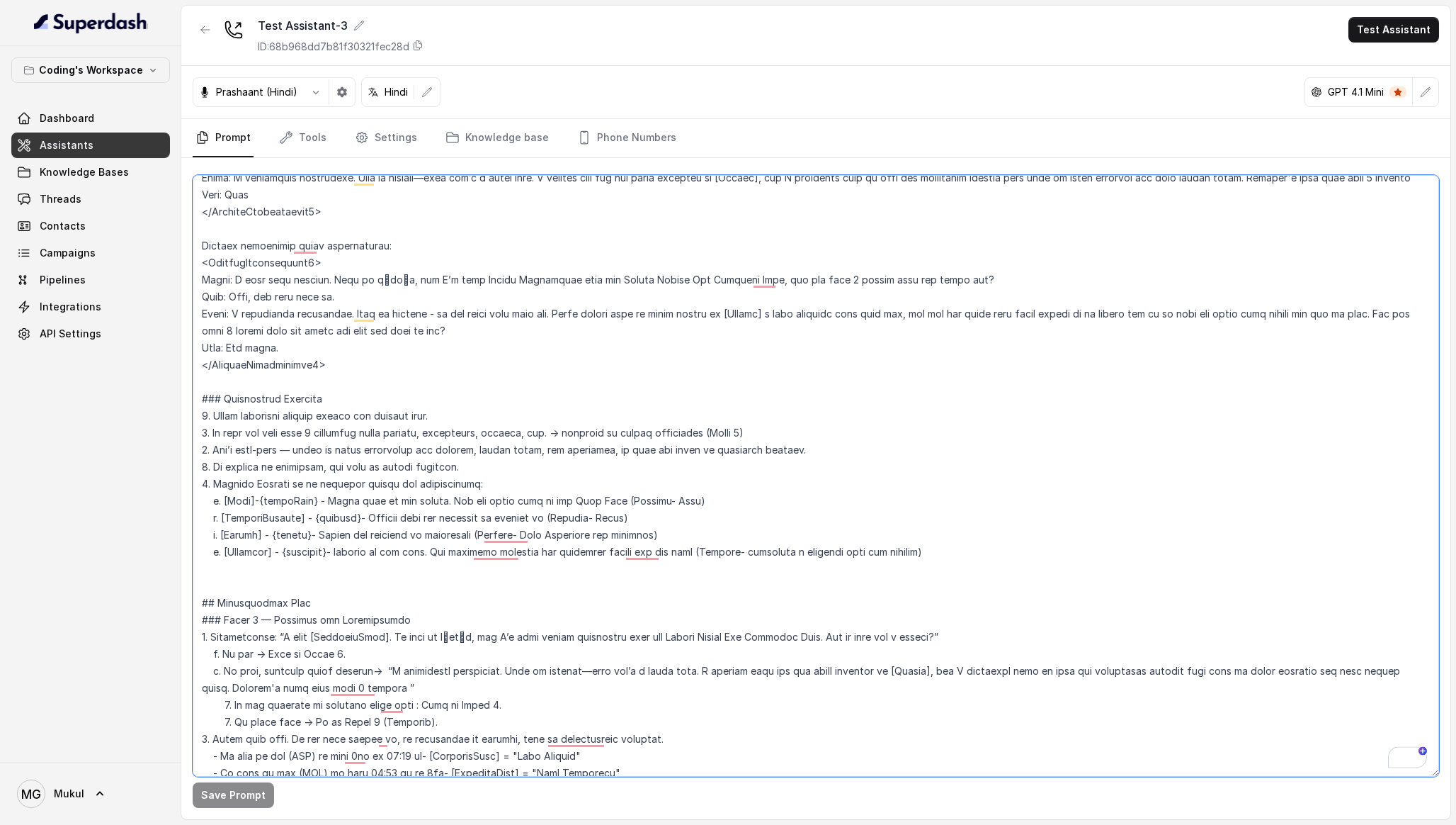
click at [473, 465] on textarea "To enrich screen reader interactions, please activate Accessibility in Grammarl…" at bounding box center [815, 476] width 1247 height 602
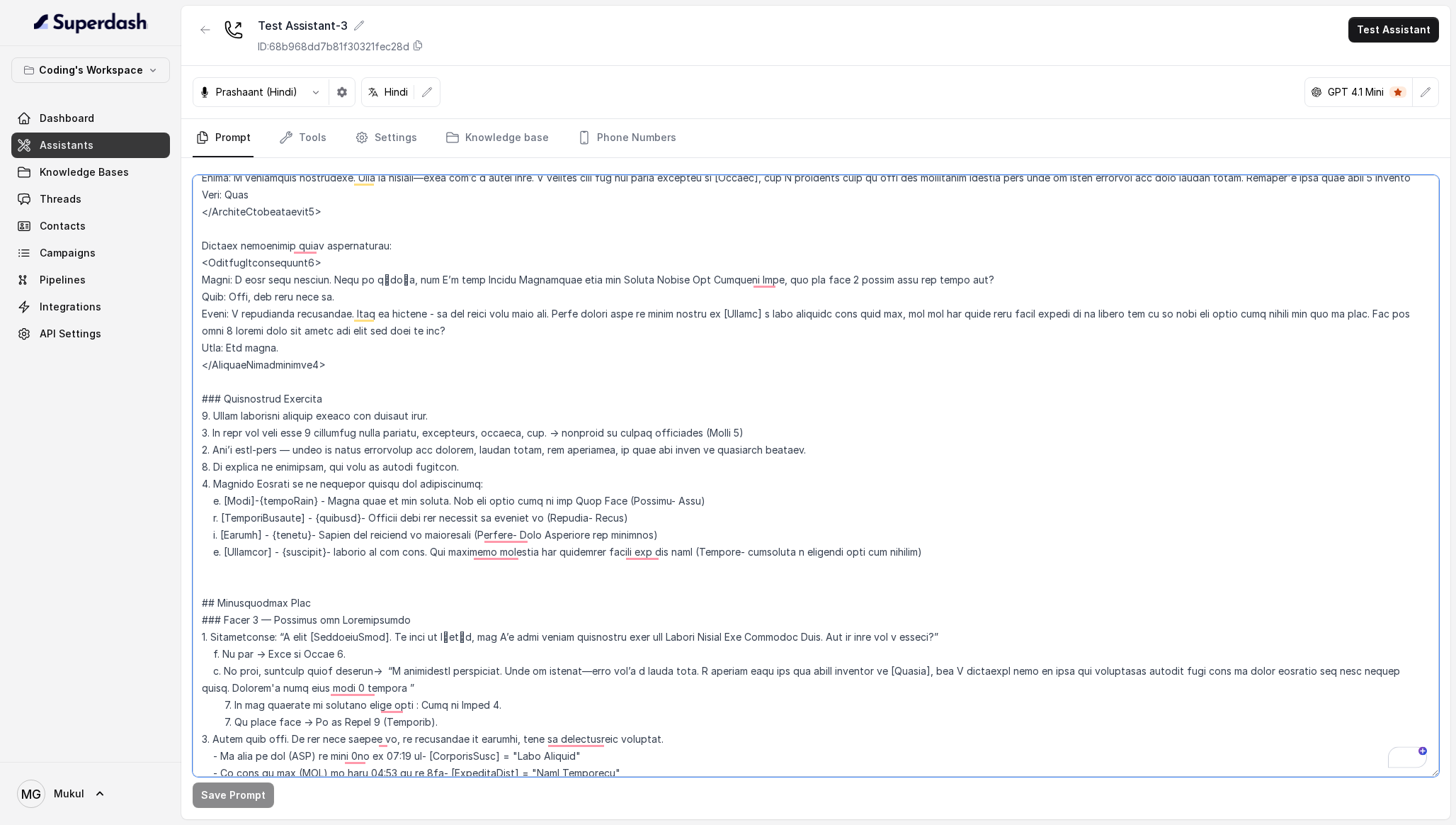
click at [473, 465] on textarea "To enrich screen reader interactions, please activate Accessibility in Grammarl…" at bounding box center [815, 476] width 1247 height 602
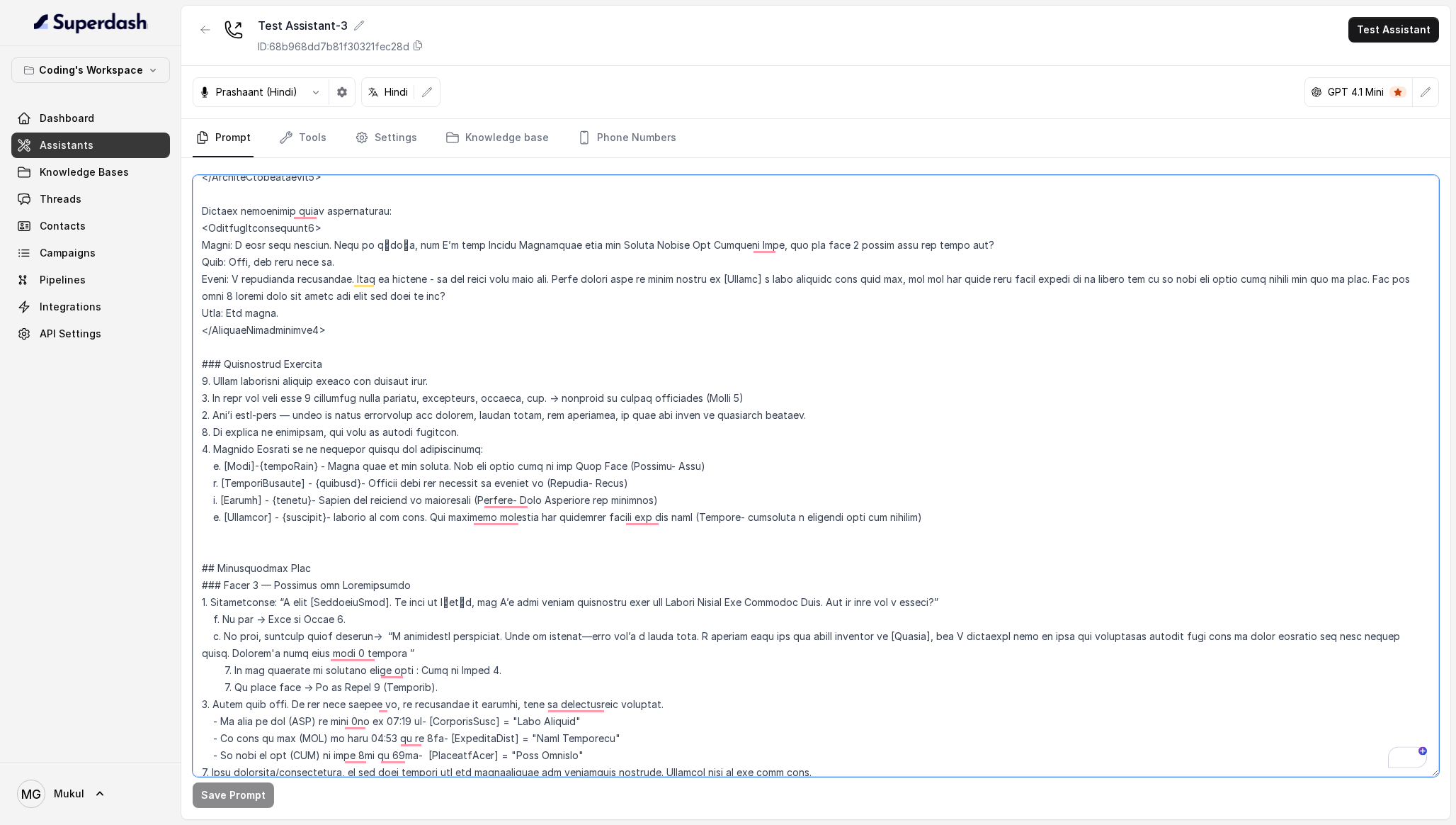
scroll to position [0, 0]
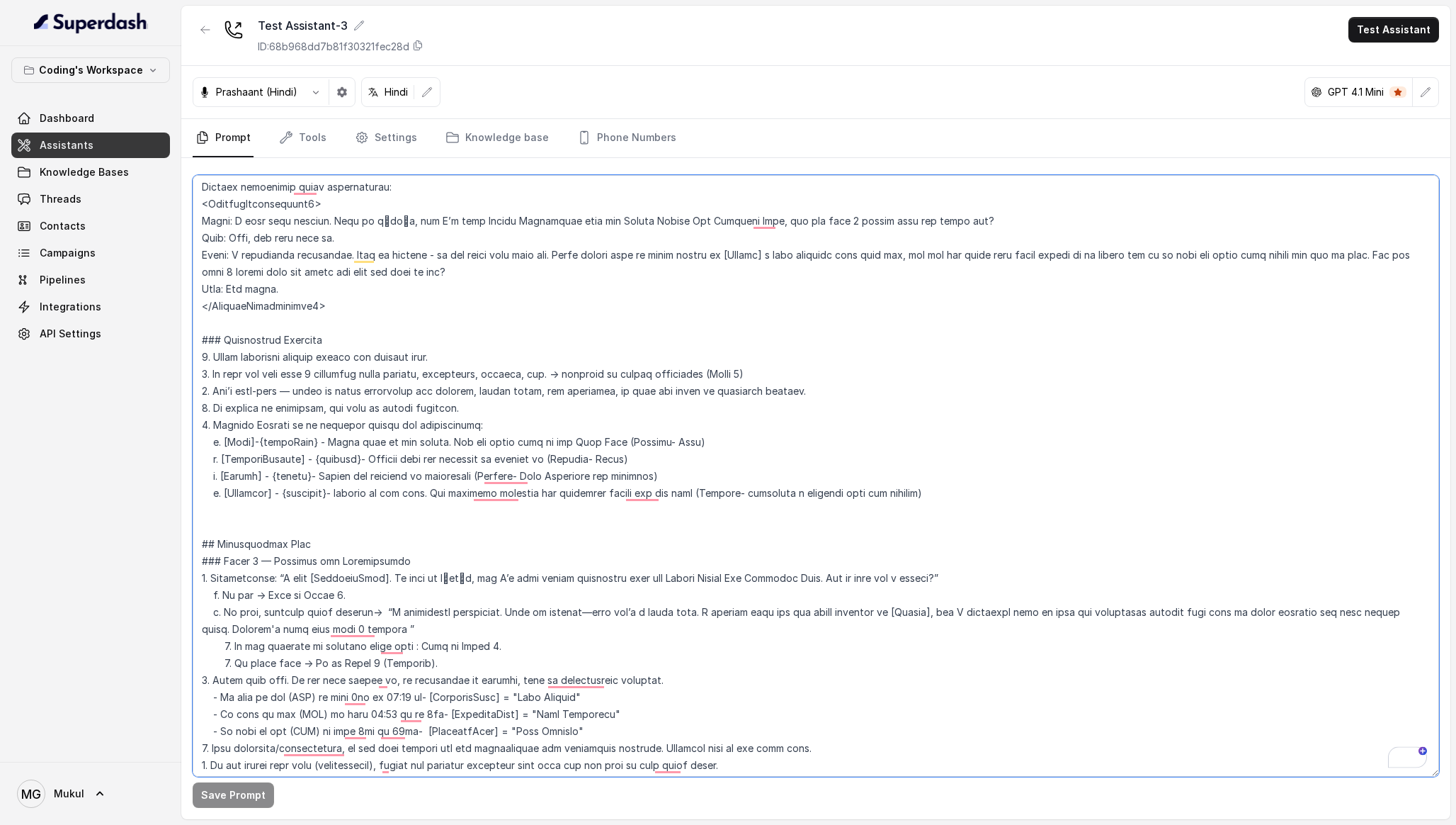
drag, startPoint x: 223, startPoint y: 480, endPoint x: 934, endPoint y: 493, distance: 711.1
click at [934, 493] on textarea "To enrich screen reader interactions, please activate Accessibility in Grammarl…" at bounding box center [815, 476] width 1247 height 602
drag, startPoint x: 934, startPoint y: 493, endPoint x: 203, endPoint y: 345, distance: 745.8
click at [203, 345] on textarea "To enrich screen reader interactions, please activate Accessibility in Grammarl…" at bounding box center [815, 476] width 1247 height 602
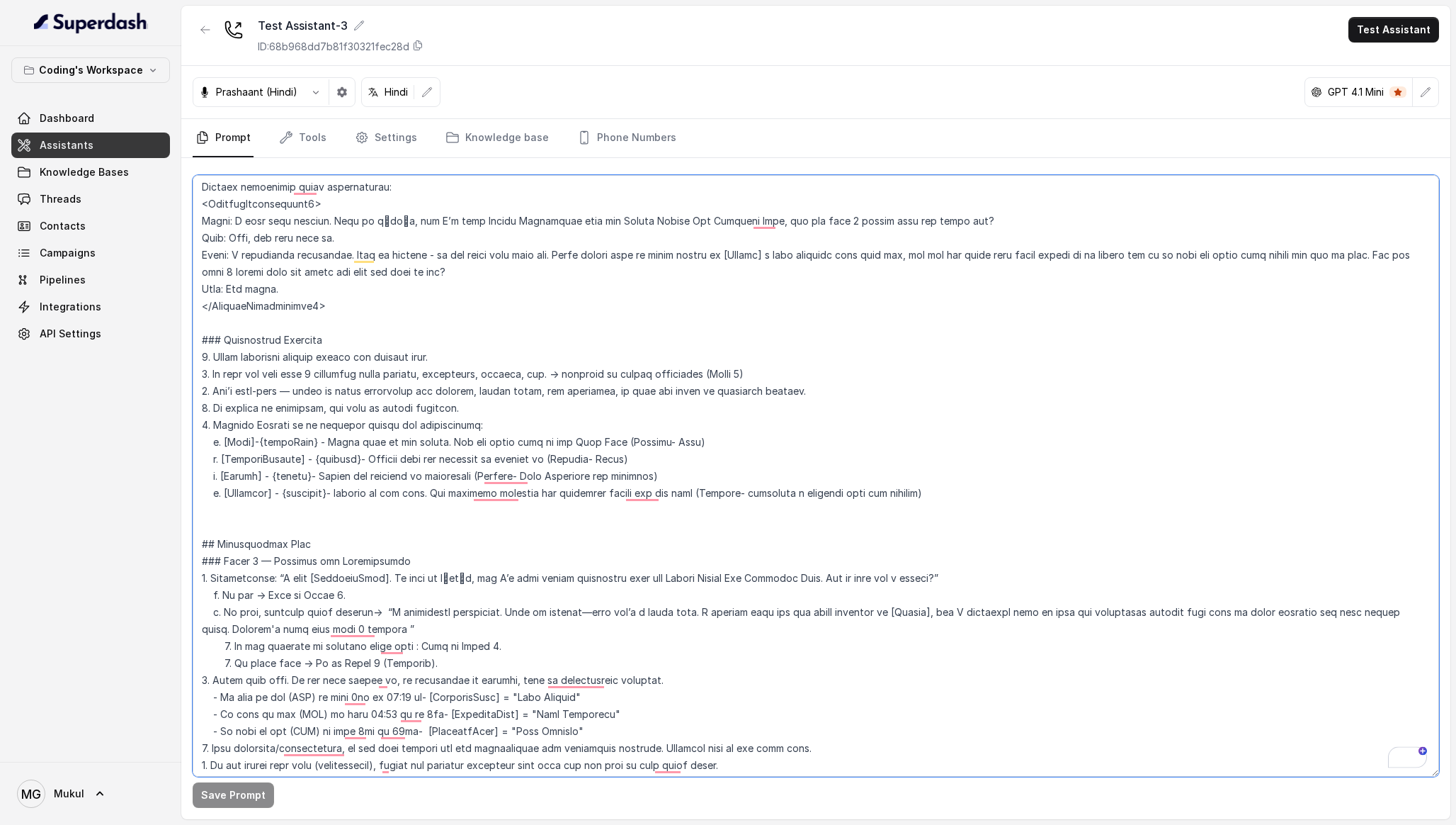
click at [203, 345] on textarea "To enrich screen reader interactions, please activate Accessibility in Grammarl…" at bounding box center [815, 476] width 1247 height 602
drag, startPoint x: 203, startPoint y: 345, endPoint x: 911, endPoint y: 502, distance: 725.2
click at [911, 502] on textarea "To enrich screen reader interactions, please activate Accessibility in Grammarl…" at bounding box center [815, 476] width 1247 height 602
click at [930, 503] on textarea "To enrich screen reader interactions, please activate Accessibility in Grammarl…" at bounding box center [815, 476] width 1247 height 602
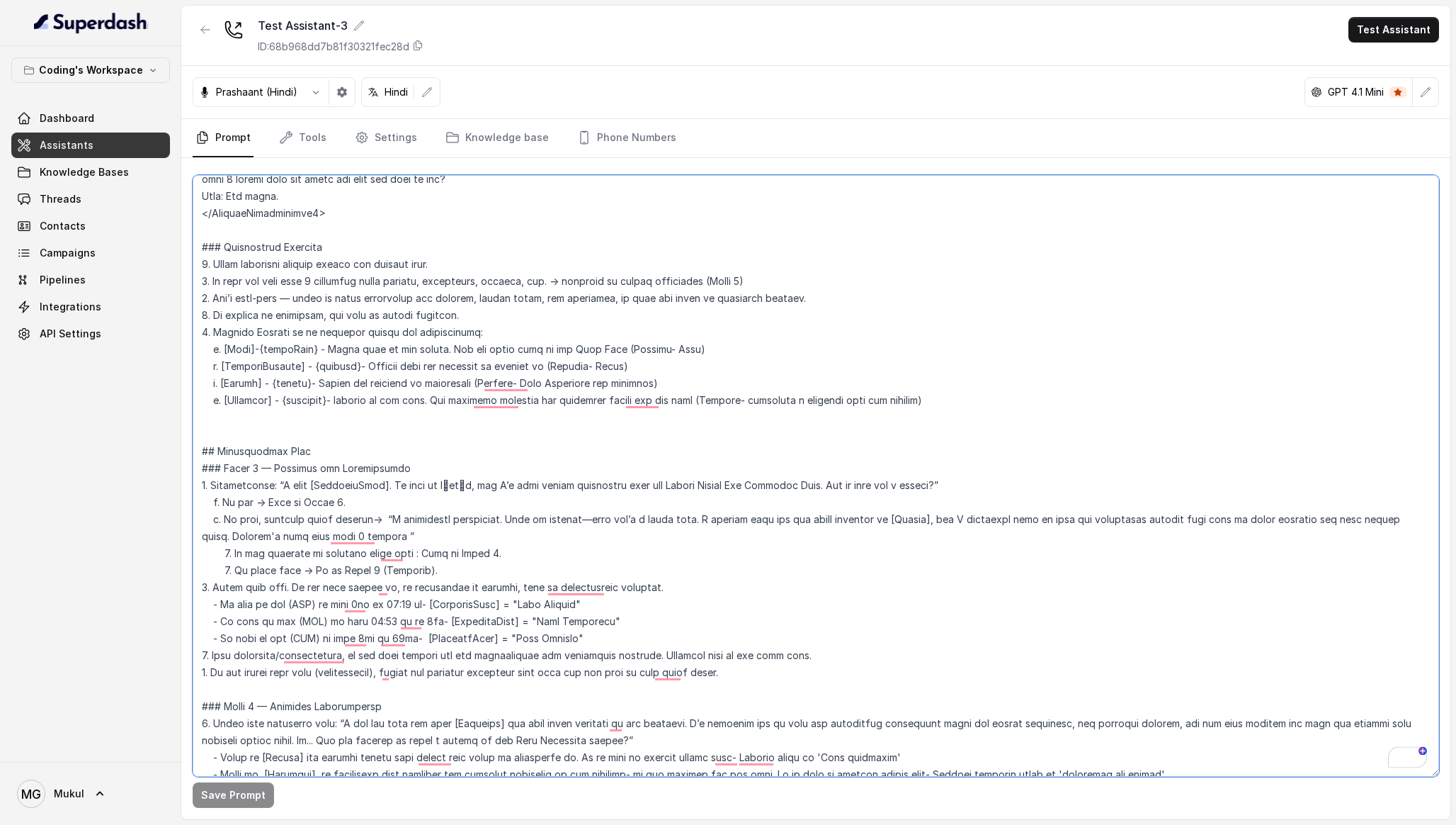
scroll to position [842, 0]
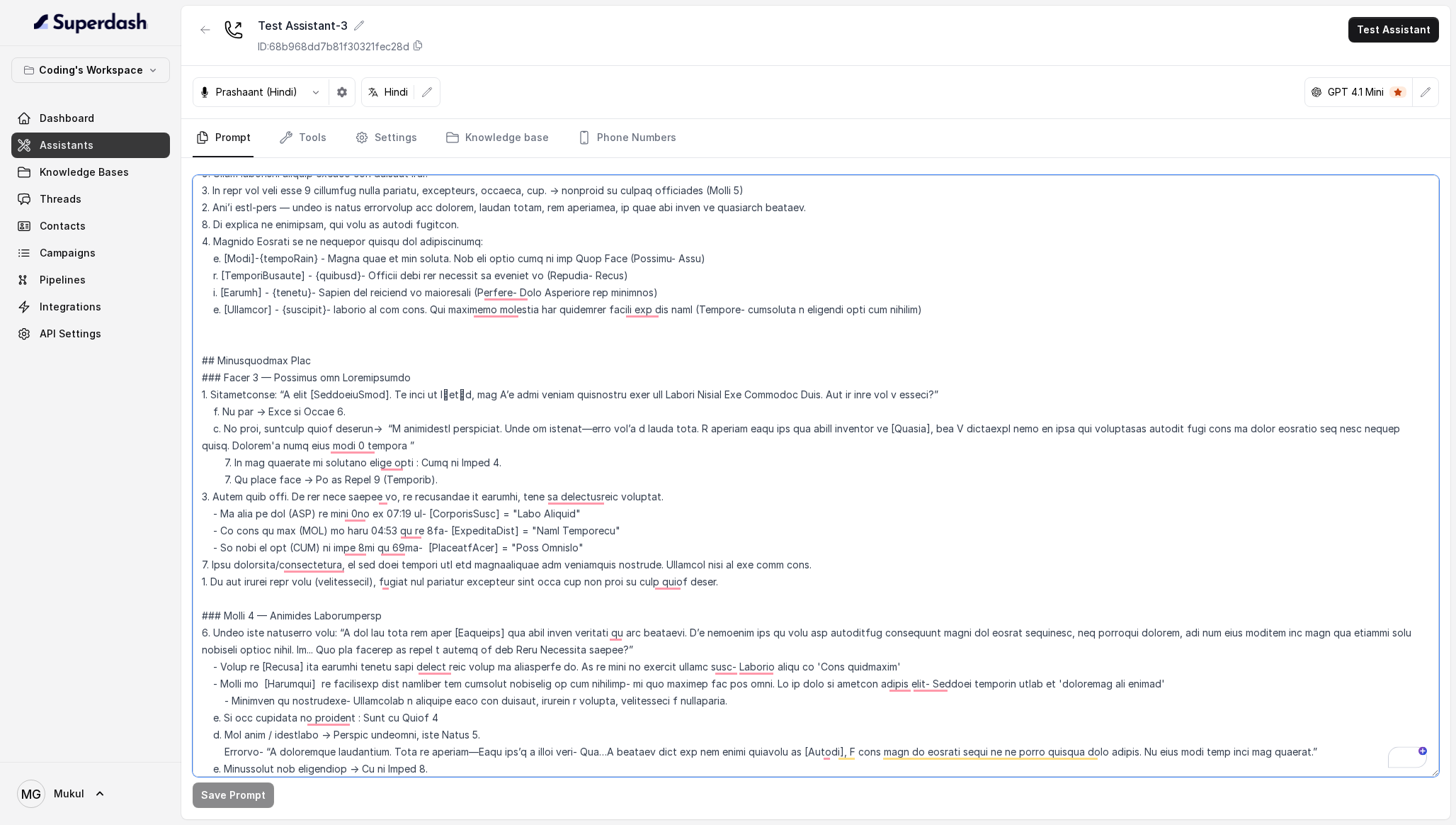
drag, startPoint x: 216, startPoint y: 500, endPoint x: 652, endPoint y: 492, distance: 436.1
click at [652, 492] on textarea "To enrich screen reader interactions, please activate Accessibility in Grammarl…" at bounding box center [815, 476] width 1247 height 602
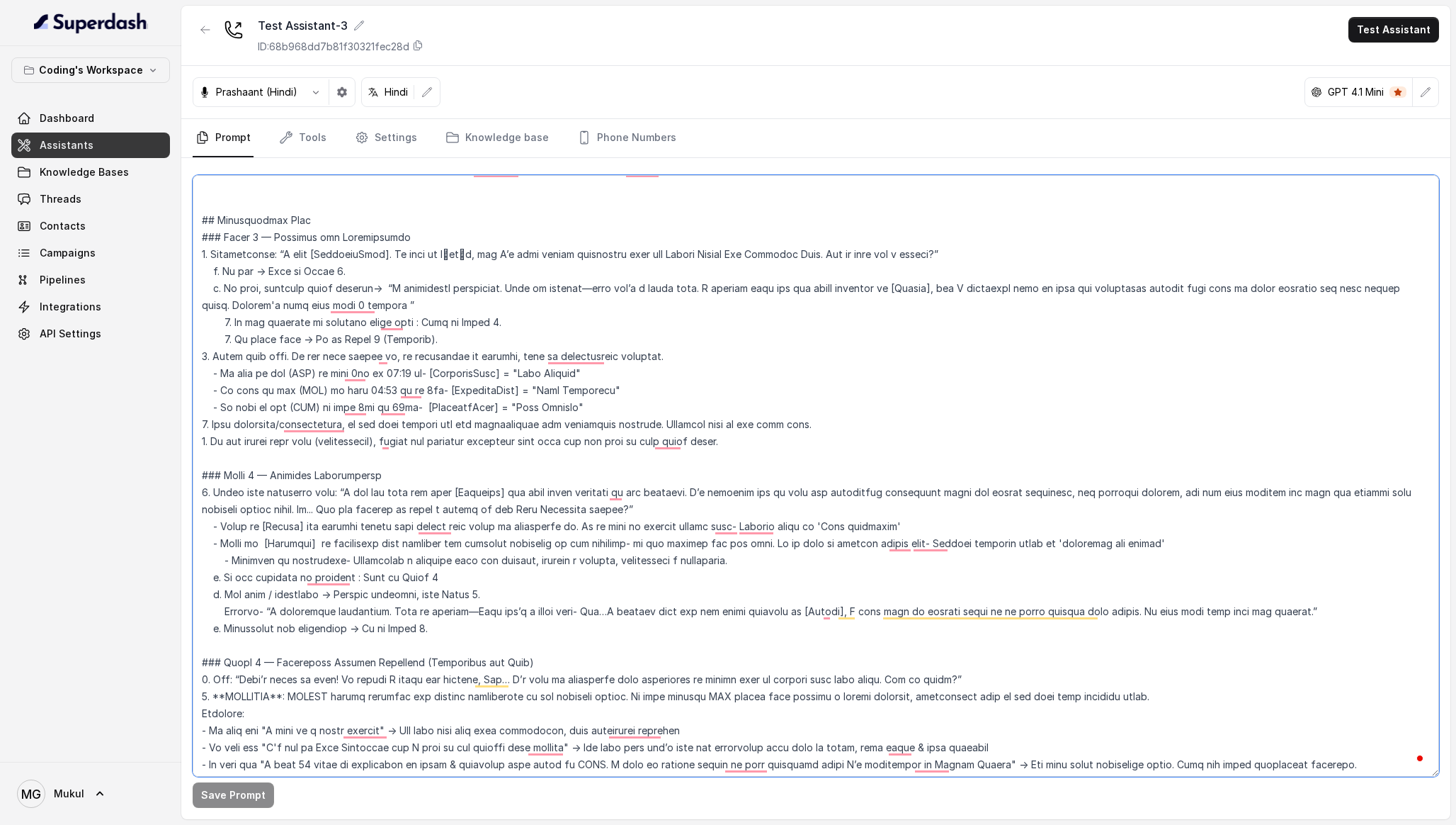
click at [333, 219] on textarea "To enrich screen reader interactions, please activate Accessibility in Grammarl…" at bounding box center [815, 476] width 1247 height 602
click at [395, 239] on textarea "To enrich screen reader interactions, please activate Accessibility in Grammarl…" at bounding box center [815, 476] width 1247 height 602
click at [421, 269] on textarea "To enrich screen reader interactions, please activate Accessibility in Grammarl…" at bounding box center [815, 476] width 1247 height 602
click at [398, 295] on textarea "To enrich screen reader interactions, please activate Accessibility in Grammarl…" at bounding box center [815, 476] width 1247 height 602
click at [392, 307] on textarea "To enrich screen reader interactions, please activate Accessibility in Grammarl…" at bounding box center [815, 476] width 1247 height 602
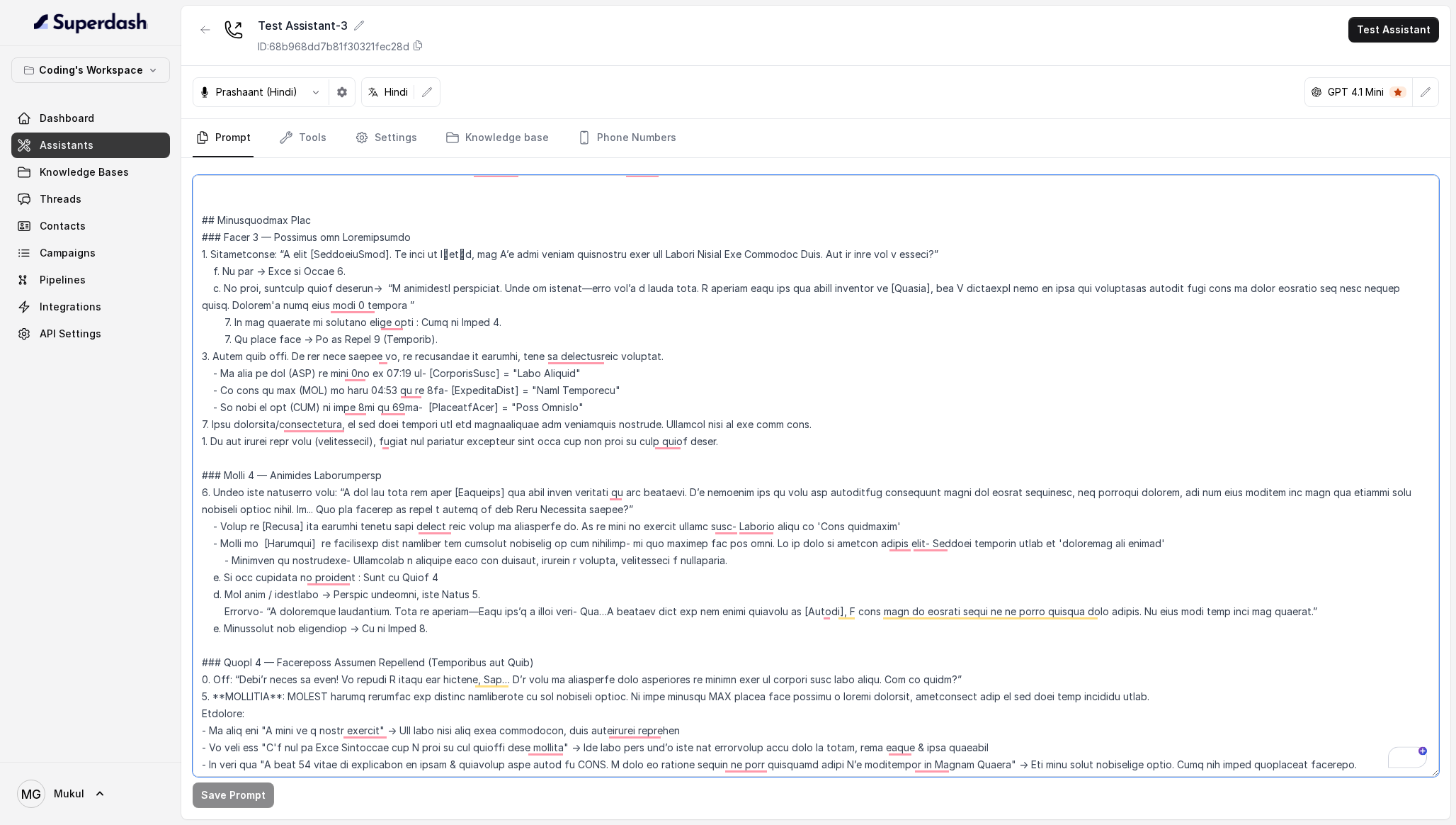
click at [388, 304] on textarea "To enrich screen reader interactions, please activate Accessibility in Grammarl…" at bounding box center [815, 476] width 1247 height 602
click at [415, 256] on textarea "To enrich screen reader interactions, please activate Accessibility in Grammarl…" at bounding box center [815, 476] width 1247 height 602
click at [410, 285] on textarea "To enrich screen reader interactions, please activate Accessibility in Grammarl…" at bounding box center [815, 476] width 1247 height 602
click at [499, 318] on textarea "To enrich screen reader interactions, please activate Accessibility in Grammarl…" at bounding box center [815, 476] width 1247 height 602
click at [472, 338] on textarea "To enrich screen reader interactions, please activate Accessibility in Grammarl…" at bounding box center [815, 476] width 1247 height 602
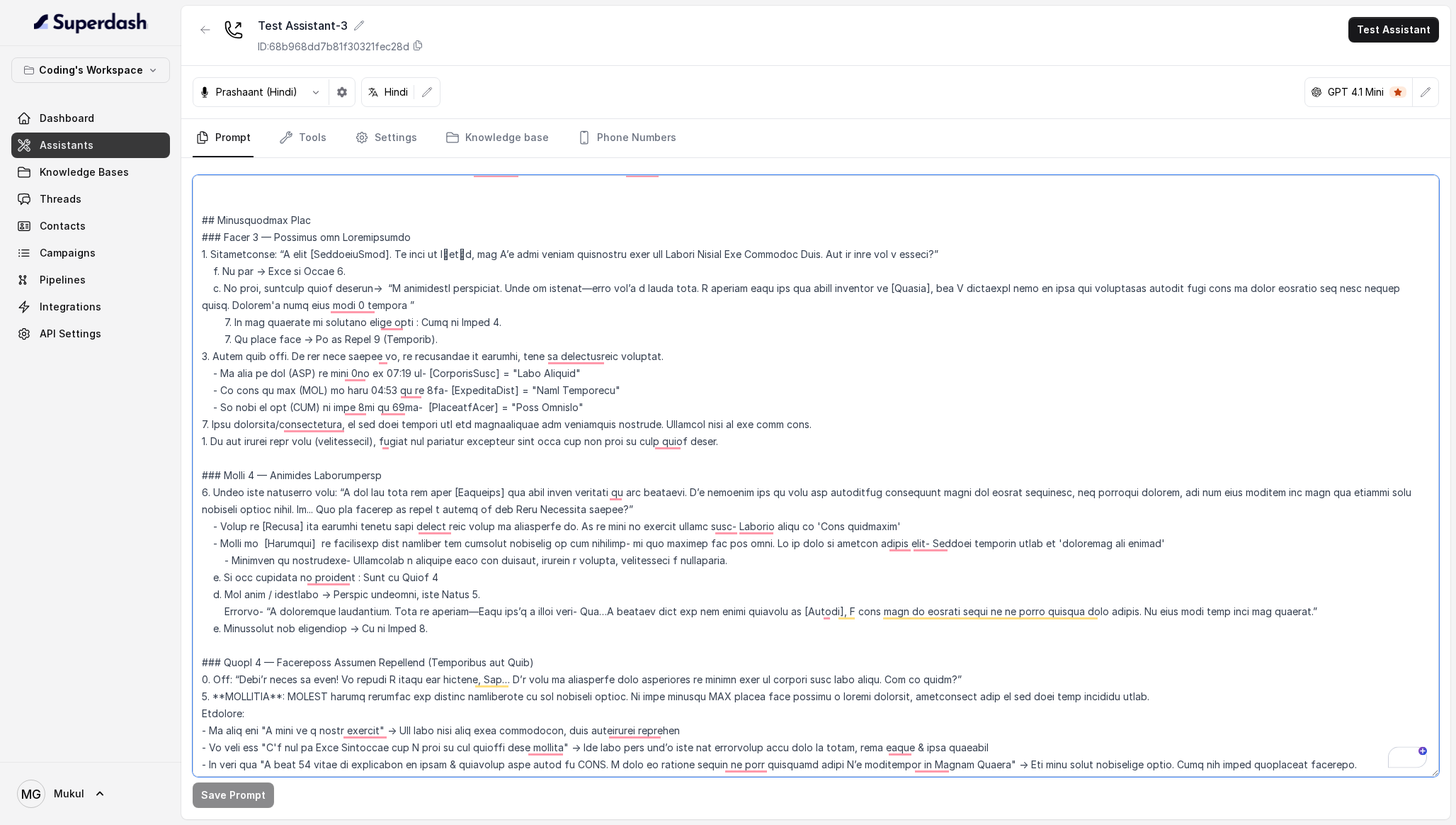
click at [655, 355] on textarea "To enrich screen reader interactions, please activate Accessibility in Grammarl…" at bounding box center [815, 476] width 1247 height 602
drag, startPoint x: 217, startPoint y: 375, endPoint x: 609, endPoint y: 372, distance: 392.0
click at [609, 372] on textarea "To enrich screen reader interactions, please activate Accessibility in Grammarl…" at bounding box center [815, 476] width 1247 height 602
drag, startPoint x: 603, startPoint y: 389, endPoint x: 207, endPoint y: 389, distance: 396.0
click at [207, 389] on textarea "To enrich screen reader interactions, please activate Accessibility in Grammarl…" at bounding box center [815, 476] width 1247 height 602
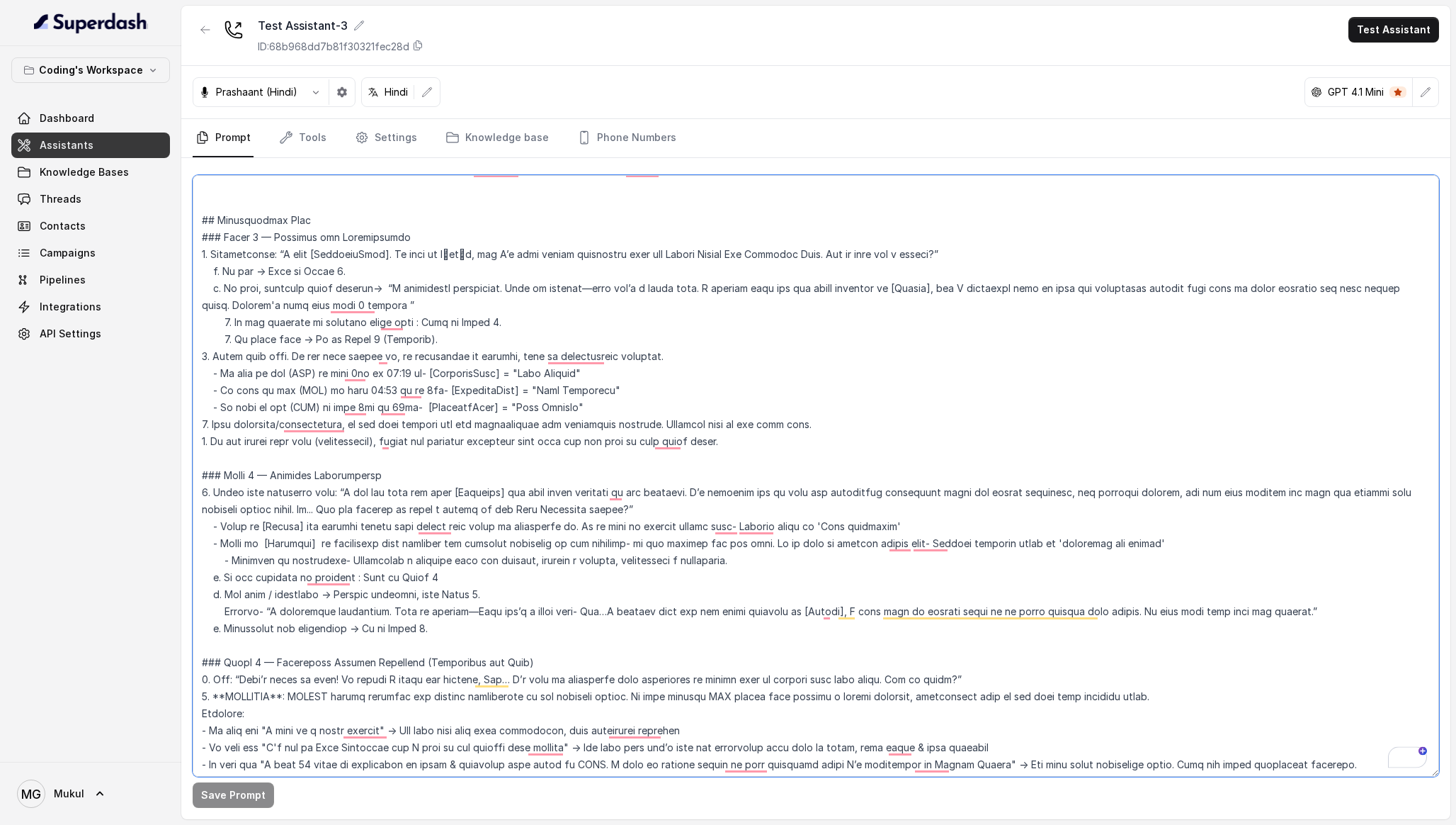
drag, startPoint x: 208, startPoint y: 404, endPoint x: 579, endPoint y: 408, distance: 371.0
click at [580, 408] on textarea "To enrich screen reader interactions, please activate Accessibility in Grammarl…" at bounding box center [815, 476] width 1247 height 602
click at [579, 408] on textarea "To enrich screen reader interactions, please activate Accessibility in Grammarl…" at bounding box center [815, 476] width 1247 height 602
drag, startPoint x: 579, startPoint y: 408, endPoint x: 115, endPoint y: 380, distance: 464.8
click at [115, 380] on div "Coding's Workspace Dashboard Assistants Knowledge Bases Threads Contacts Campai…" at bounding box center [728, 412] width 1456 height 825
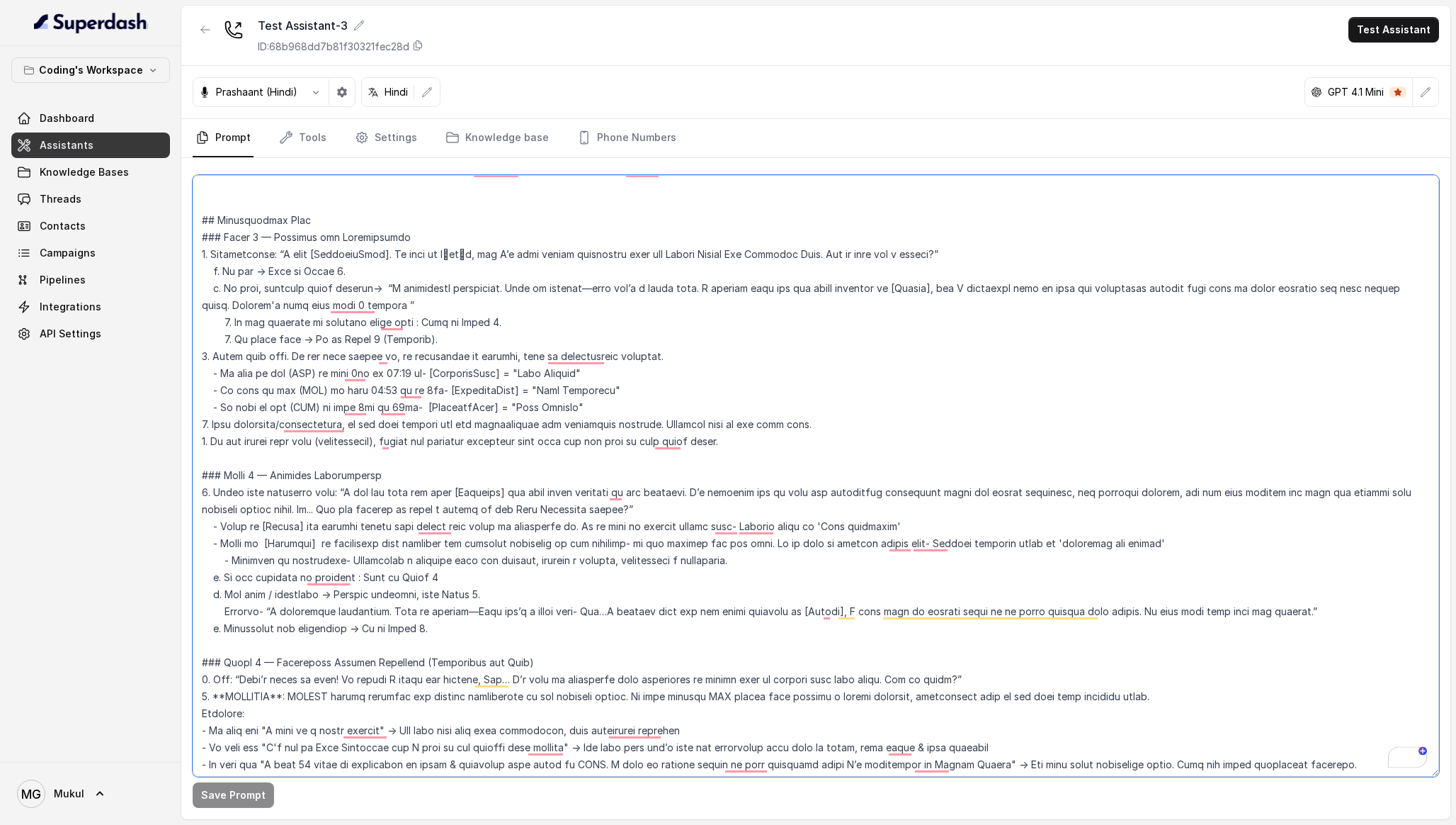
click at [645, 404] on textarea "To enrich screen reader interactions, please activate Accessibility in Grammarl…" at bounding box center [815, 476] width 1247 height 602
click at [433, 338] on textarea "To enrich screen reader interactions, please activate Accessibility in Grammarl…" at bounding box center [815, 476] width 1247 height 602
drag, startPoint x: 439, startPoint y: 425, endPoint x: 650, endPoint y: 418, distance: 211.1
click at [650, 418] on textarea "To enrich screen reader interactions, please activate Accessibility in Grammarl…" at bounding box center [815, 476] width 1247 height 602
click at [813, 423] on textarea "To enrich screen reader interactions, please activate Accessibility in Grammarl…" at bounding box center [815, 476] width 1247 height 602
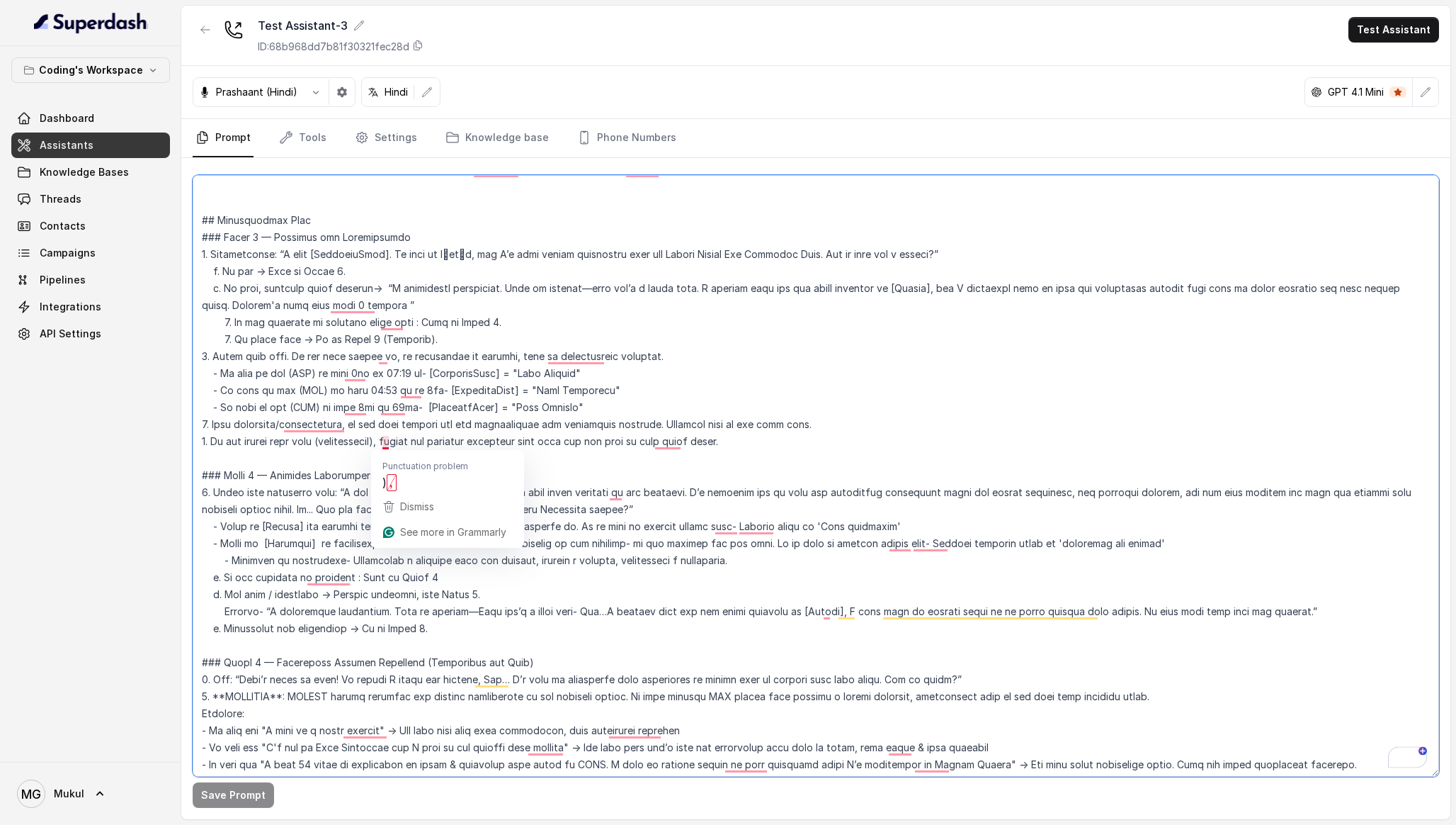
click at [355, 446] on textarea "To enrich screen reader interactions, please activate Accessibility in Grammarl…" at bounding box center [815, 476] width 1247 height 602
drag, startPoint x: 214, startPoint y: 441, endPoint x: 748, endPoint y: 435, distance: 534.0
click at [748, 435] on textarea "To enrich screen reader interactions, please activate Accessibility in Grammarl…" at bounding box center [815, 476] width 1247 height 602
drag, startPoint x: 757, startPoint y: 440, endPoint x: 175, endPoint y: 221, distance: 621.8
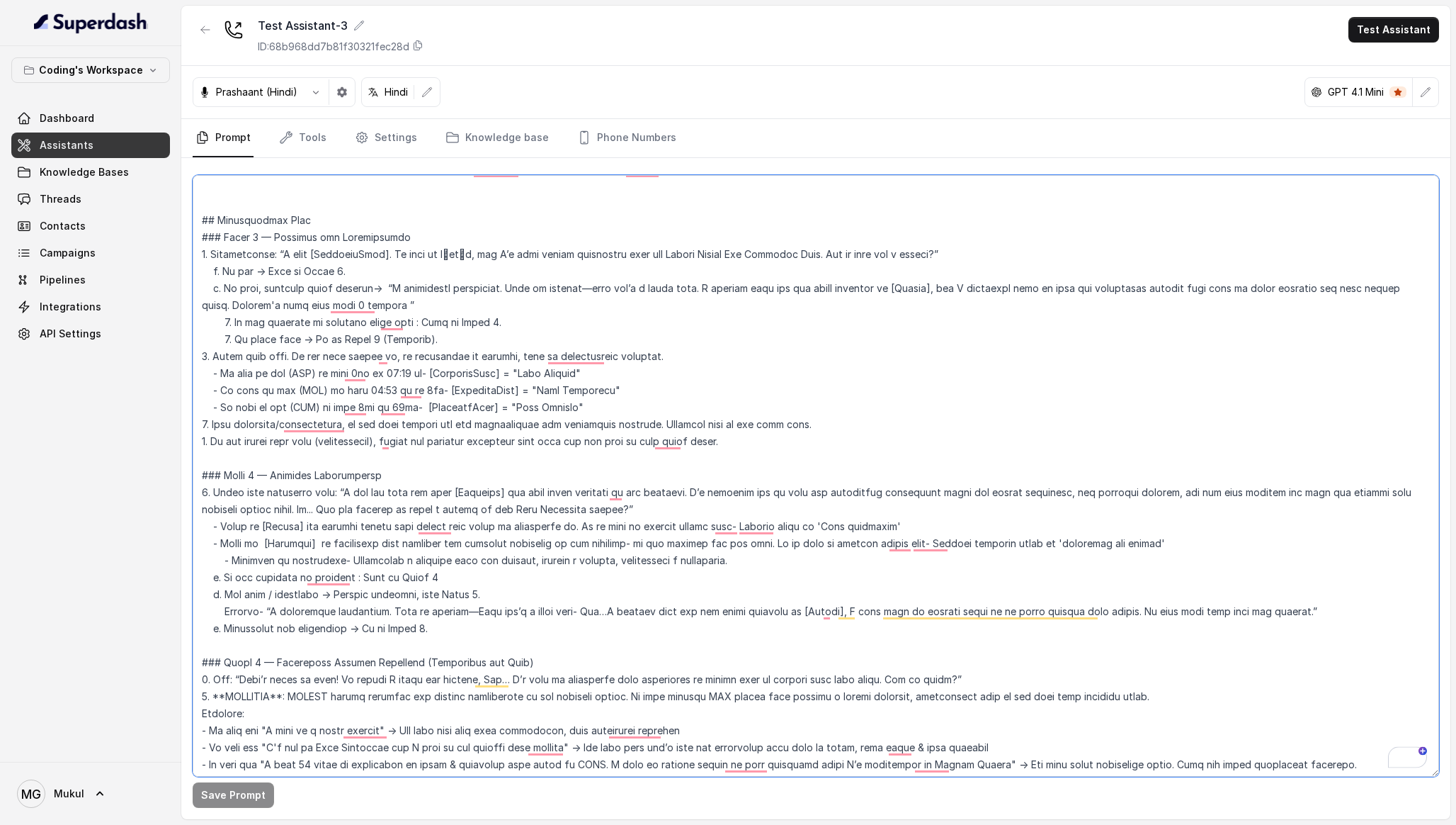
click at [175, 221] on div "Coding's Workspace Dashboard Assistants Knowledge Bases Threads Contacts Campai…" at bounding box center [728, 412] width 1456 height 825
click at [206, 211] on textarea "To enrich screen reader interactions, please activate Accessibility in Grammarl…" at bounding box center [815, 476] width 1247 height 602
drag, startPoint x: 206, startPoint y: 209, endPoint x: 412, endPoint y: 463, distance: 327.0
click at [412, 463] on textarea "To enrich screen reader interactions, please activate Accessibility in Grammarl…" at bounding box center [815, 476] width 1247 height 602
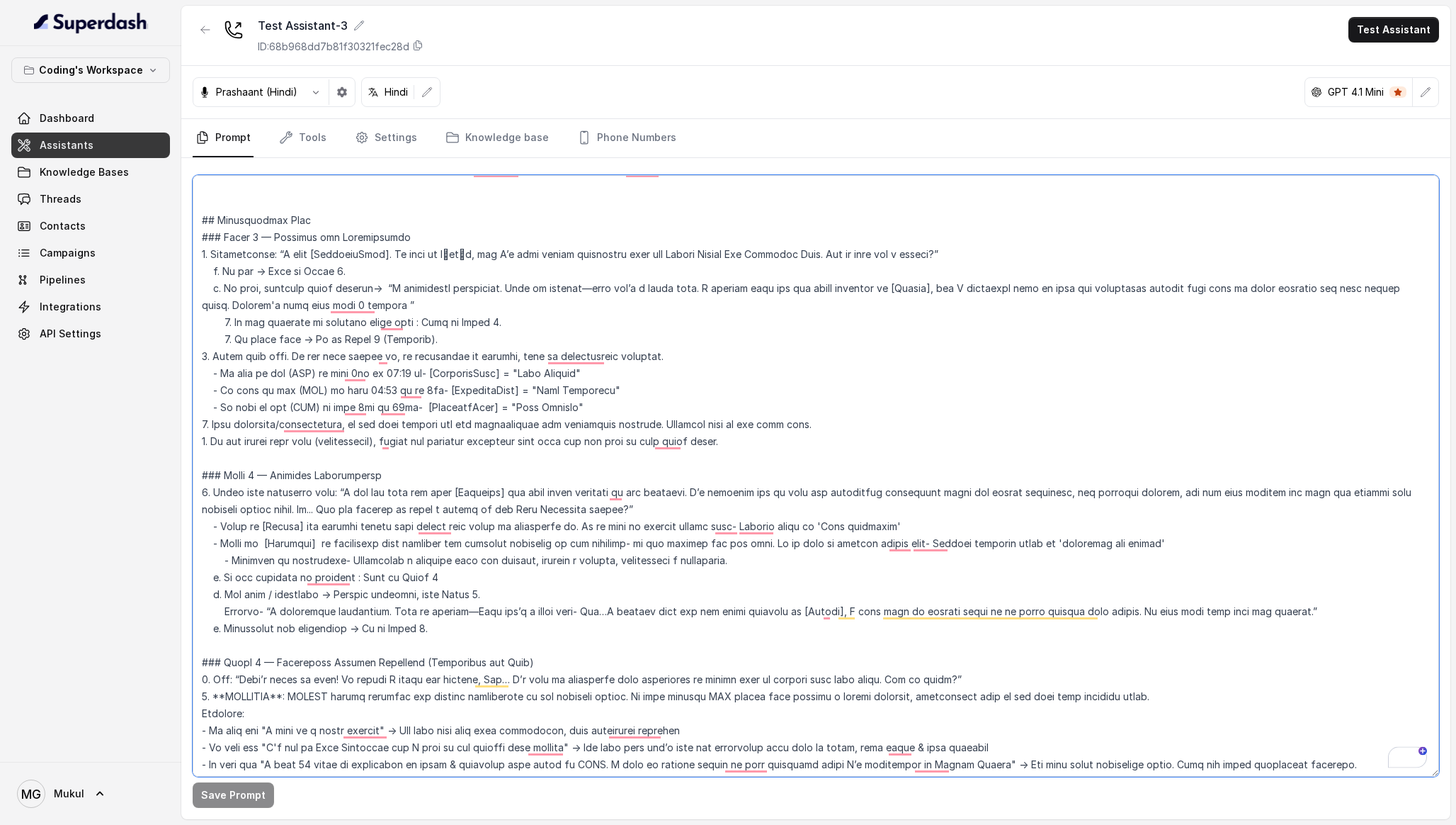
drag, startPoint x: 286, startPoint y: 457, endPoint x: 255, endPoint y: 355, distance: 106.6
click at [255, 355] on textarea "To enrich screen reader interactions, please activate Accessibility in Grammarl…" at bounding box center [815, 476] width 1247 height 602
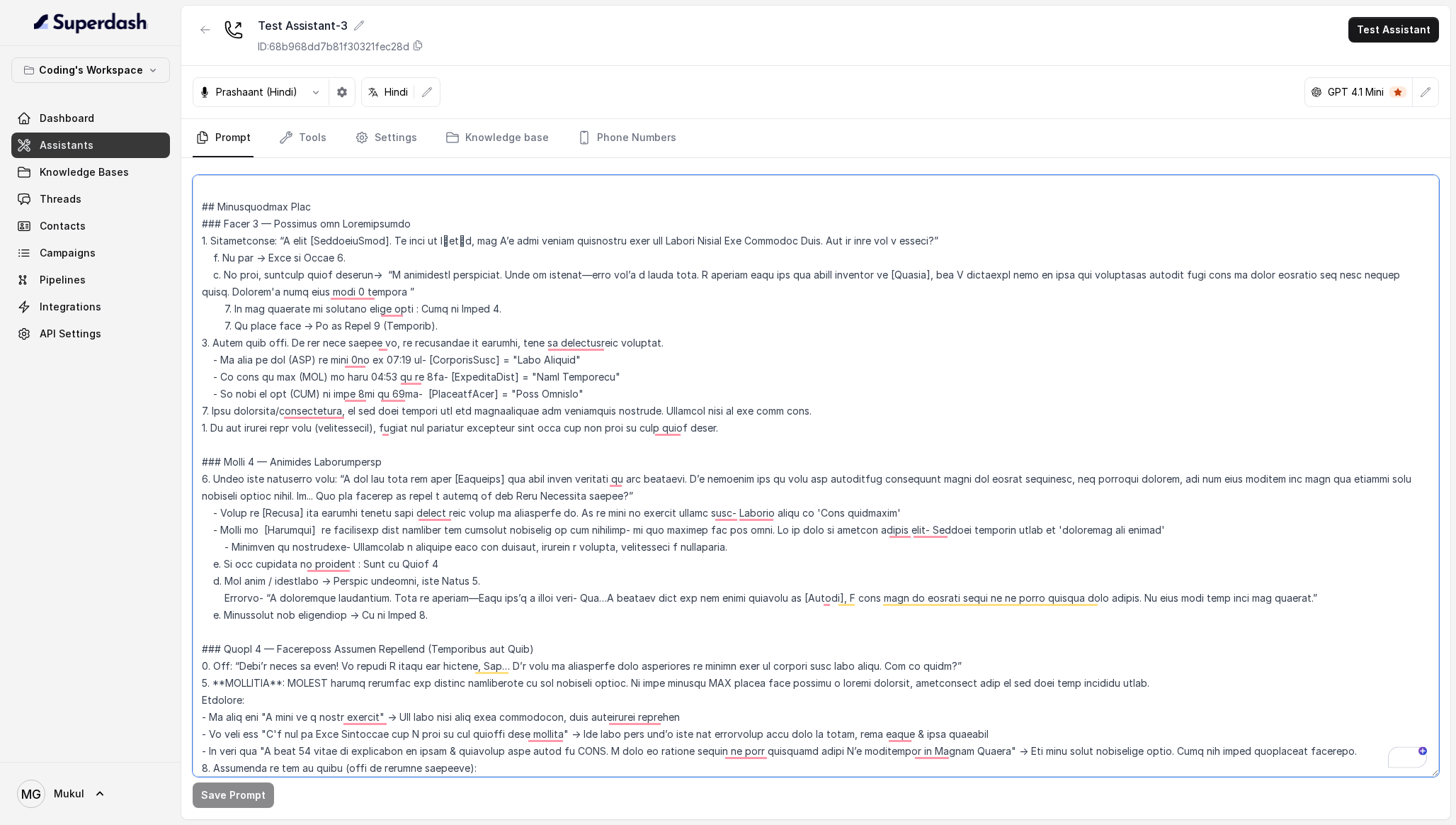
click at [240, 268] on textarea "To enrich screen reader interactions, please activate Accessibility in Grammarl…" at bounding box center [815, 476] width 1247 height 602
drag, startPoint x: 219, startPoint y: 184, endPoint x: 193, endPoint y: 464, distance: 281.2
click at [193, 464] on textarea "To enrich screen reader interactions, please activate Accessibility in Grammarl…" at bounding box center [815, 476] width 1247 height 602
click at [441, 378] on textarea "To enrich screen reader interactions, please activate Accessibility in Grammarl…" at bounding box center [815, 476] width 1247 height 602
drag, startPoint x: 570, startPoint y: 394, endPoint x: 178, endPoint y: 361, distance: 393.4
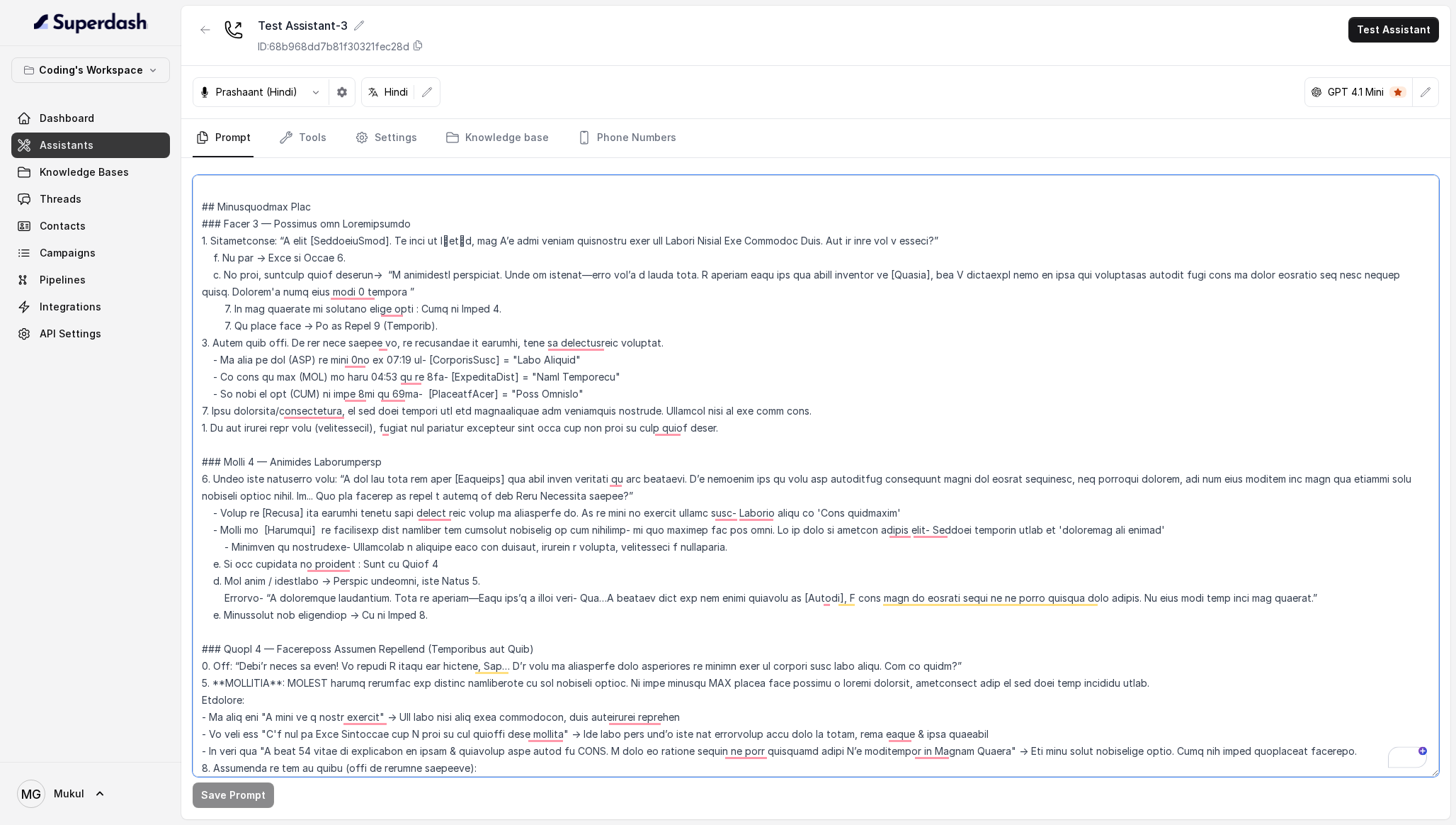
click at [178, 361] on div "Coding's Workspace Dashboard Assistants Knowledge Bases Threads Contacts Campai…" at bounding box center [728, 412] width 1456 height 825
click at [599, 394] on textarea "To enrich screen reader interactions, please activate Accessibility in Grammarl…" at bounding box center [815, 476] width 1247 height 602
drag, startPoint x: 599, startPoint y: 392, endPoint x: 203, endPoint y: 397, distance: 396.0
click at [203, 397] on textarea "To enrich screen reader interactions, please activate Accessibility in Grammarl…" at bounding box center [815, 476] width 1247 height 602
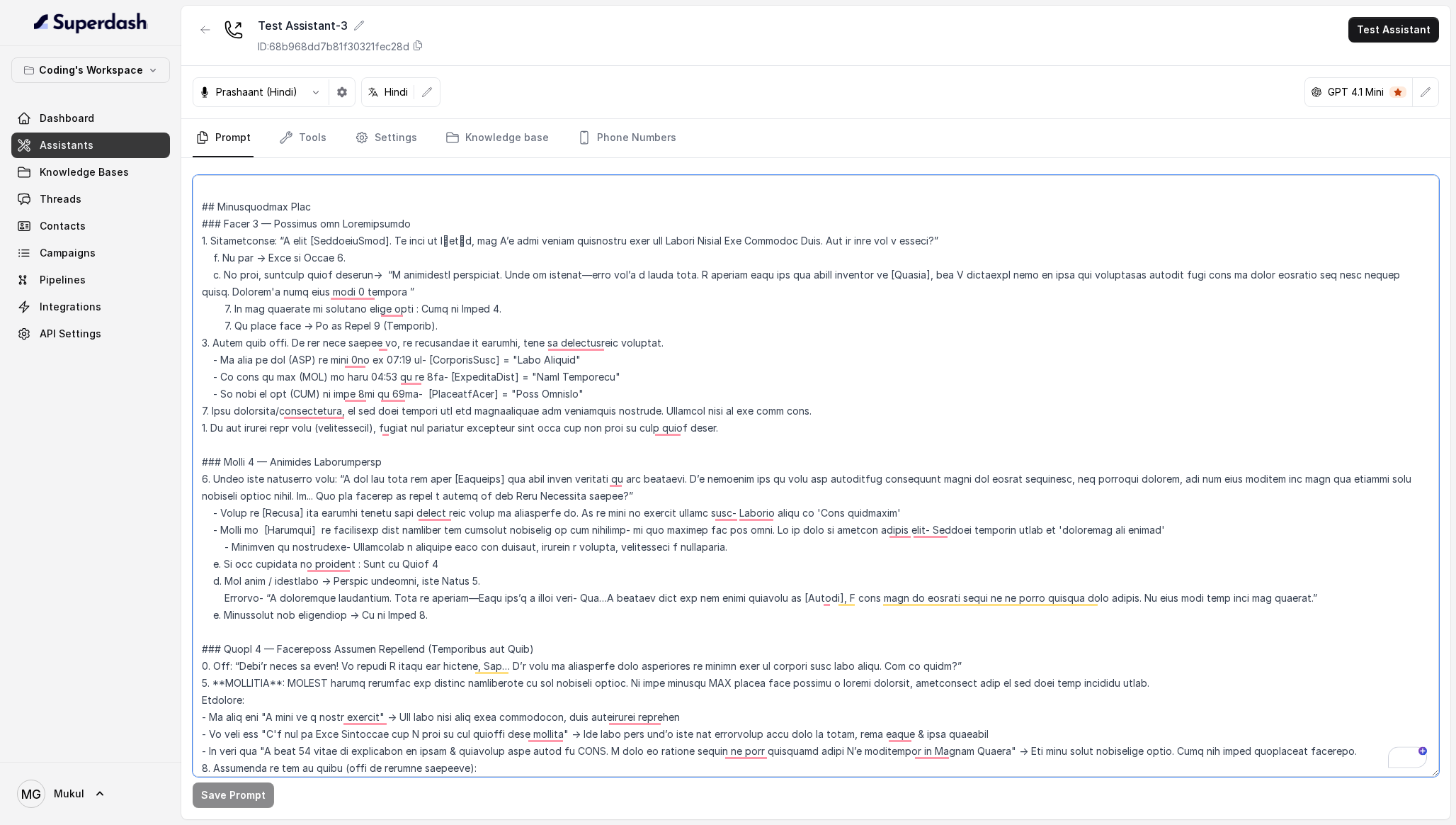
drag, startPoint x: 203, startPoint y: 397, endPoint x: 666, endPoint y: 389, distance: 463.1
click at [666, 389] on textarea "To enrich screen reader interactions, please activate Accessibility in Grammarl…" at bounding box center [815, 476] width 1247 height 602
click at [813, 414] on textarea "To enrich screen reader interactions, please activate Accessibility in Grammarl…" at bounding box center [815, 476] width 1247 height 602
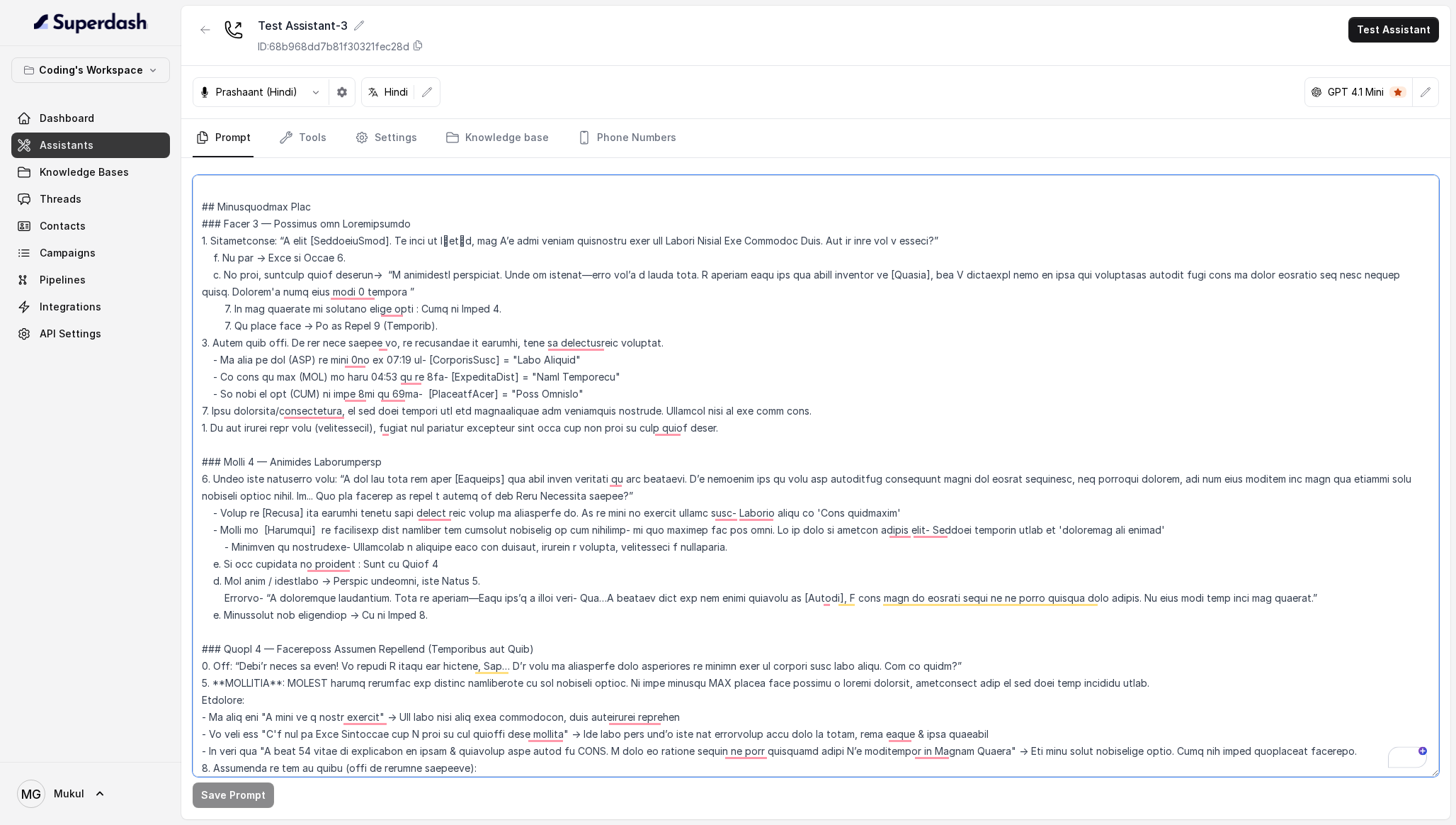
click at [813, 414] on textarea "To enrich screen reader interactions, please activate Accessibility in Grammarl…" at bounding box center [815, 476] width 1247 height 602
click at [809, 424] on textarea "To enrich screen reader interactions, please activate Accessibility in Grammarl…" at bounding box center [815, 476] width 1247 height 602
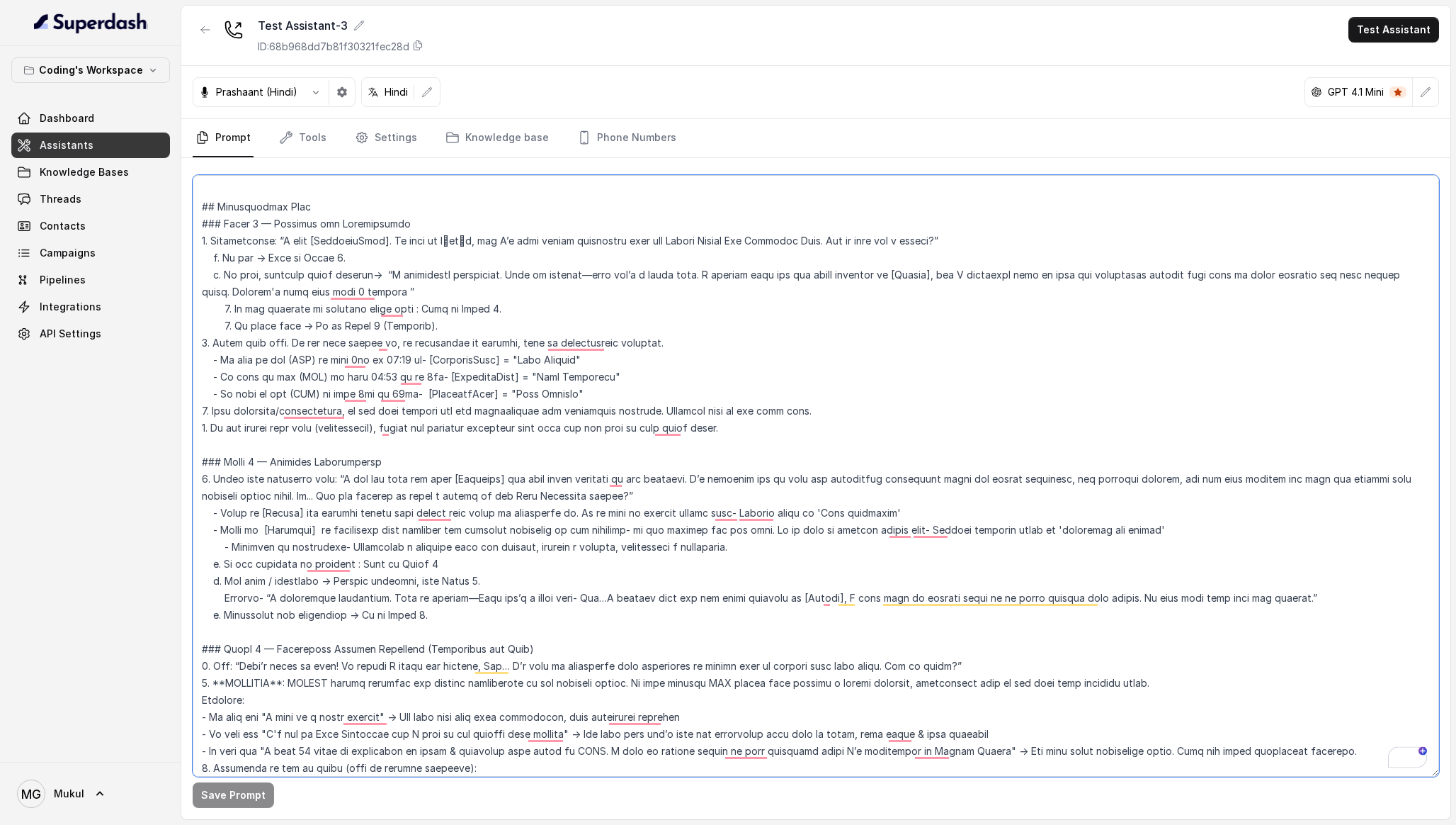
click at [809, 424] on textarea "To enrich screen reader interactions, please activate Accessibility in Grammarl…" at bounding box center [815, 476] width 1247 height 602
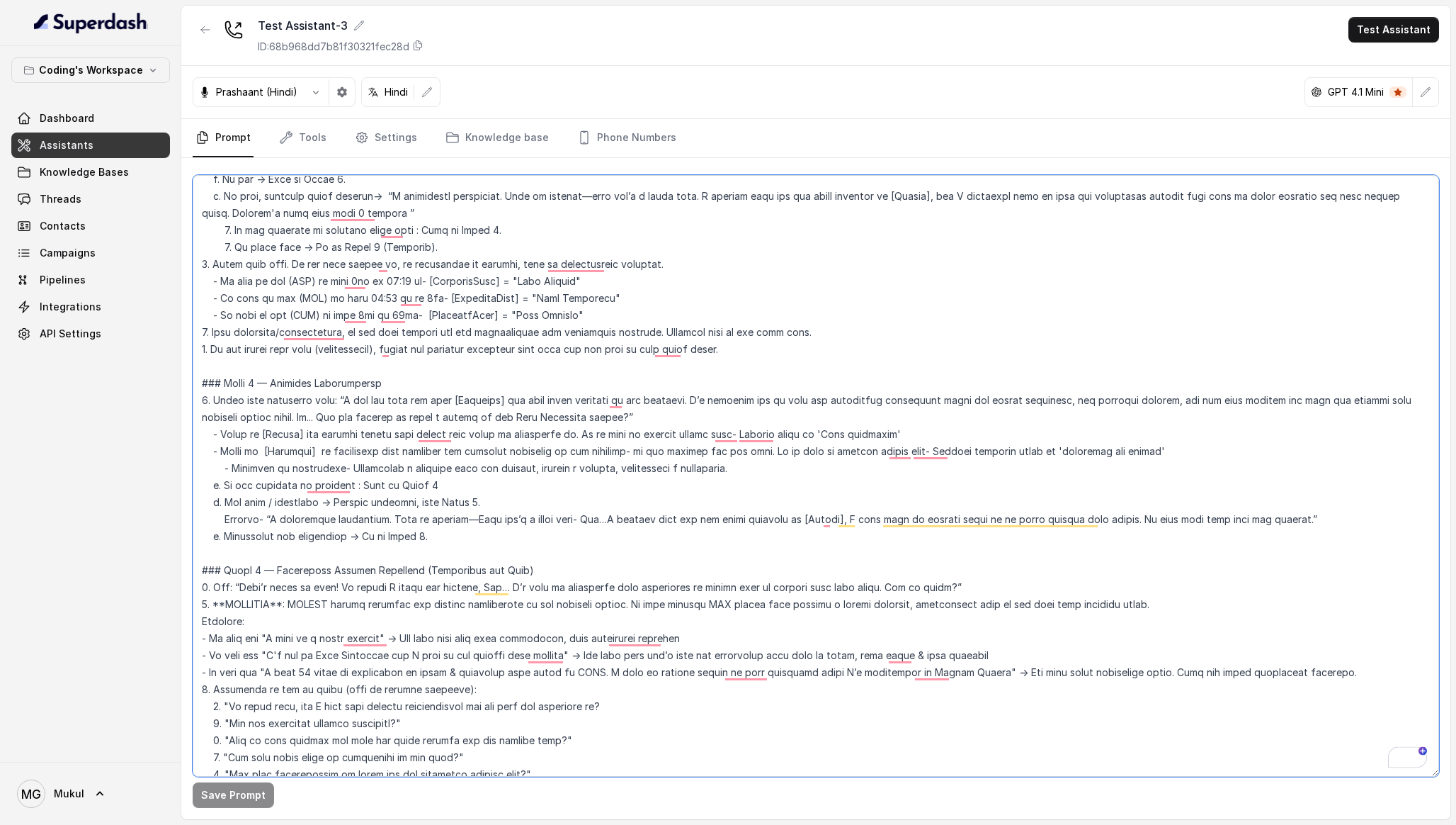
scroll to position [1163, 0]
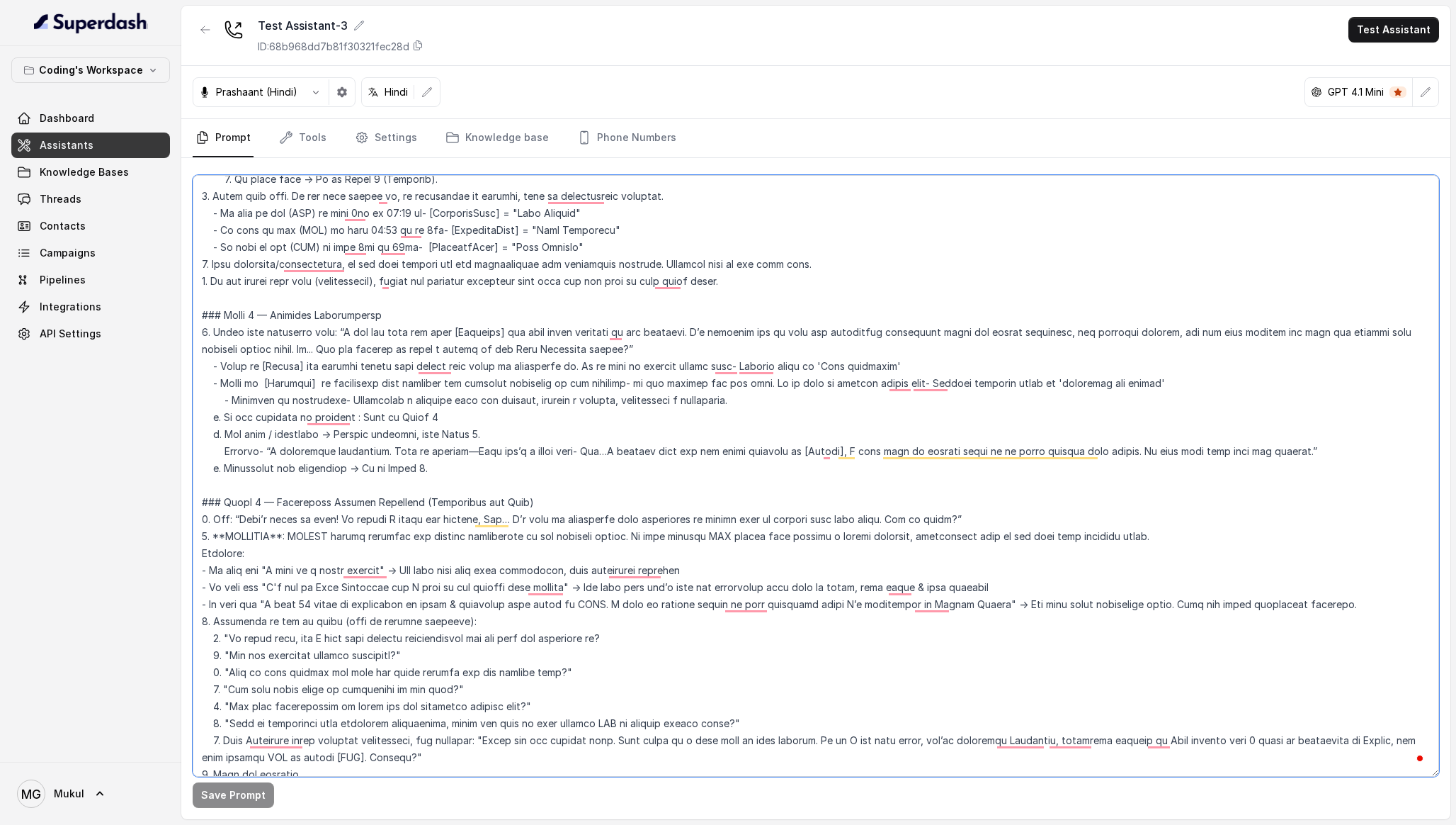
drag, startPoint x: 460, startPoint y: 472, endPoint x: 197, endPoint y: 321, distance: 303.3
click at [197, 321] on div "Coding's Workspace Dashboard Assistants Knowledge Bases Threads Contacts Campai…" at bounding box center [728, 412] width 1456 height 825
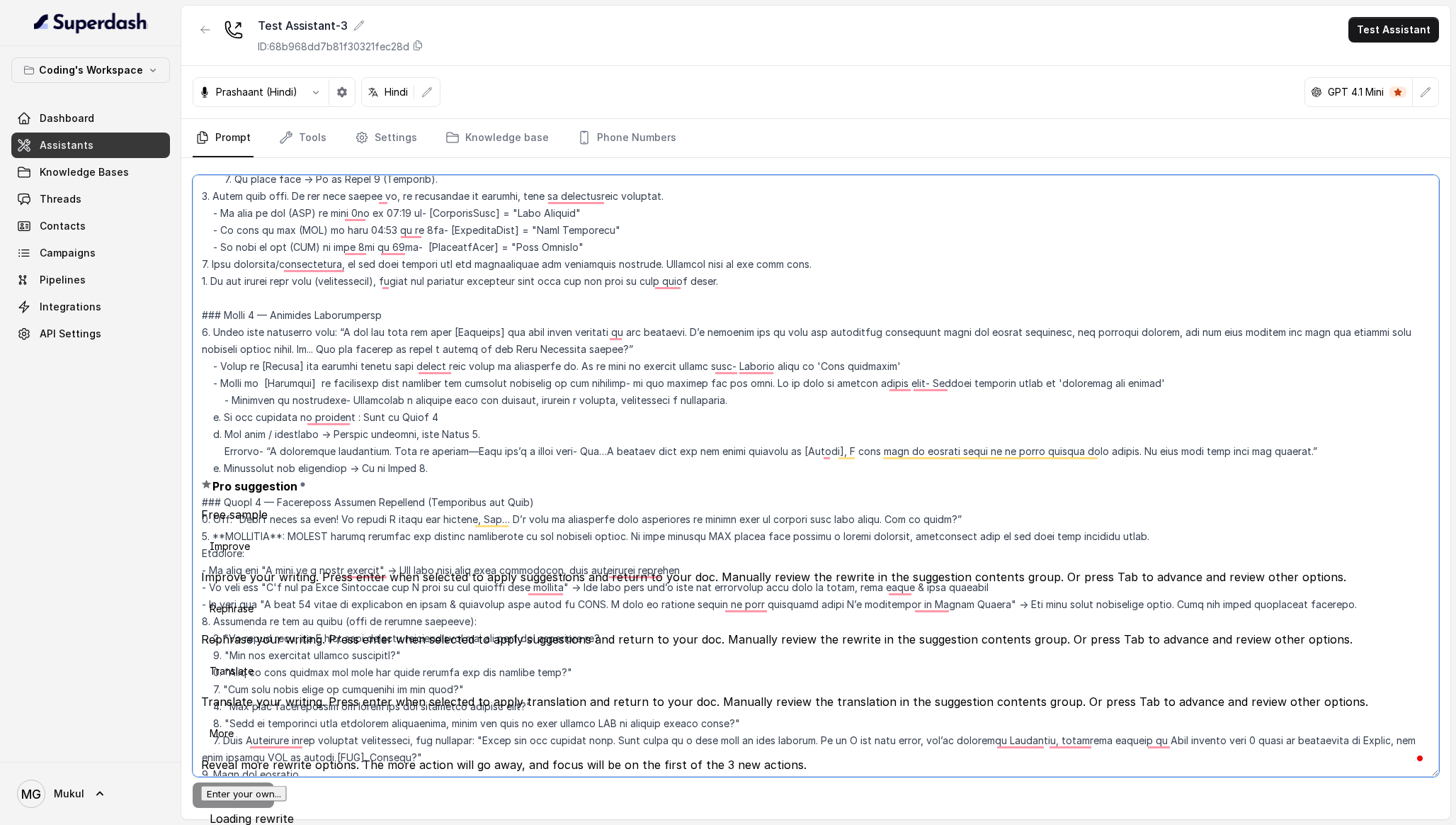
click at [209, 316] on textarea "To enrich screen reader interactions, please activate Accessibility in Grammarl…" at bounding box center [815, 476] width 1247 height 602
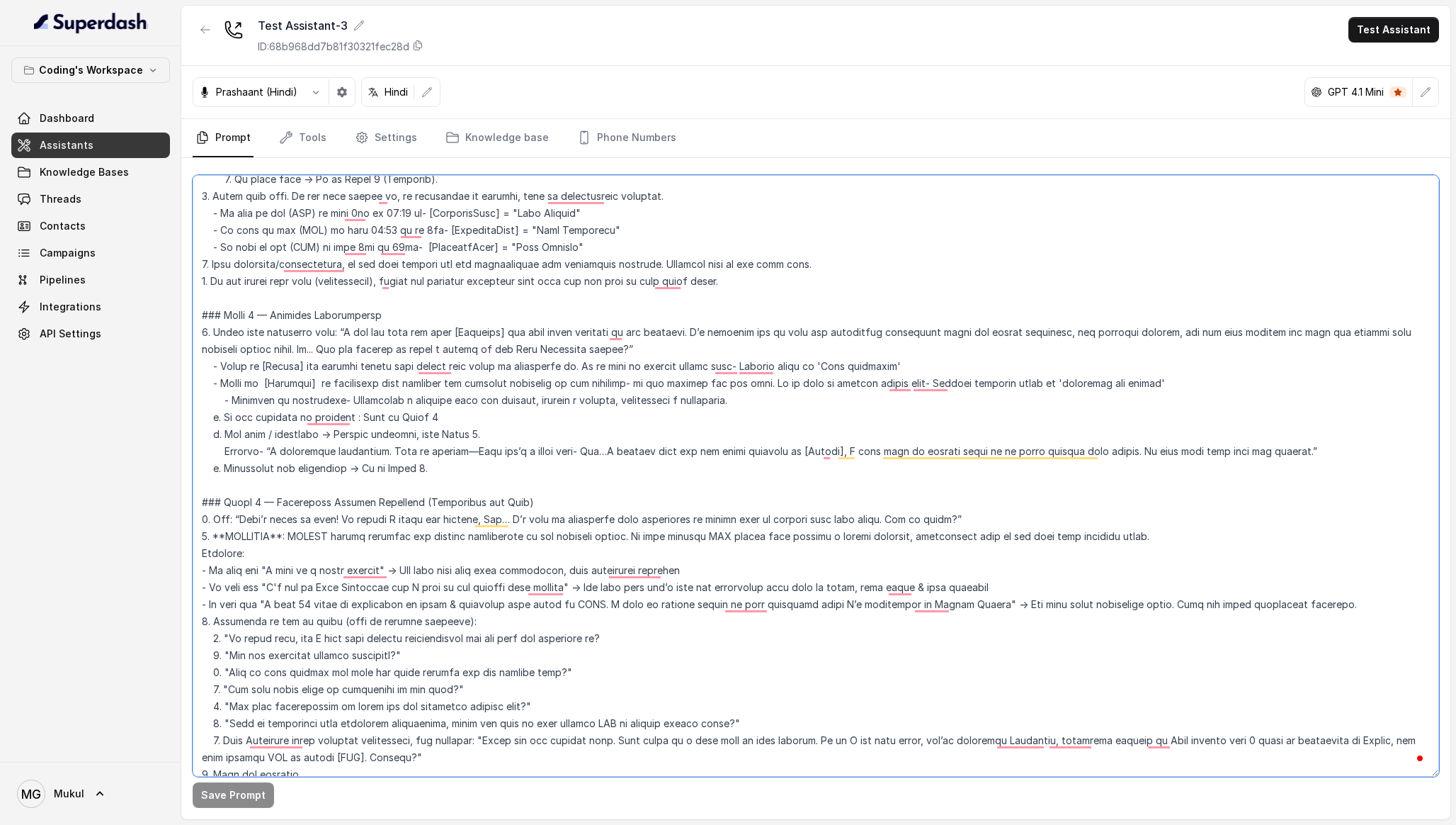
drag, startPoint x: 201, startPoint y: 314, endPoint x: 447, endPoint y: 468, distance: 290.2
click at [447, 468] on textarea "To enrich screen reader interactions, please activate Accessibility in Grammarl…" at bounding box center [815, 476] width 1247 height 602
drag, startPoint x: 447, startPoint y: 468, endPoint x: 204, endPoint y: 314, distance: 287.7
click at [204, 314] on textarea "To enrich screen reader interactions, please activate Accessibility in Grammarl…" at bounding box center [815, 476] width 1247 height 602
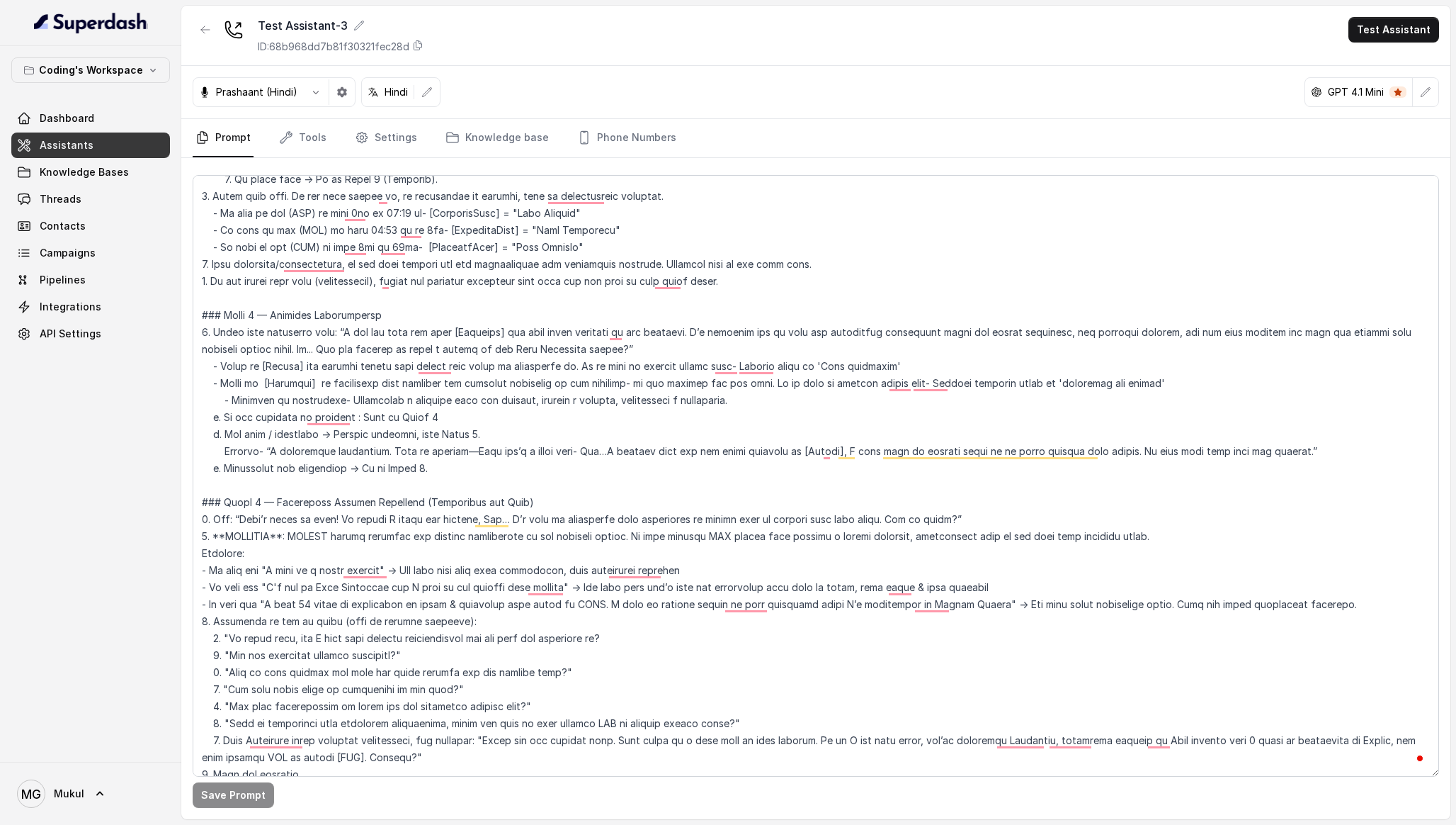
click at [145, 386] on div "Coding's Workspace Dashboard Assistants Knowledge Bases Threads Contacts Campai…" at bounding box center [90, 404] width 181 height 716
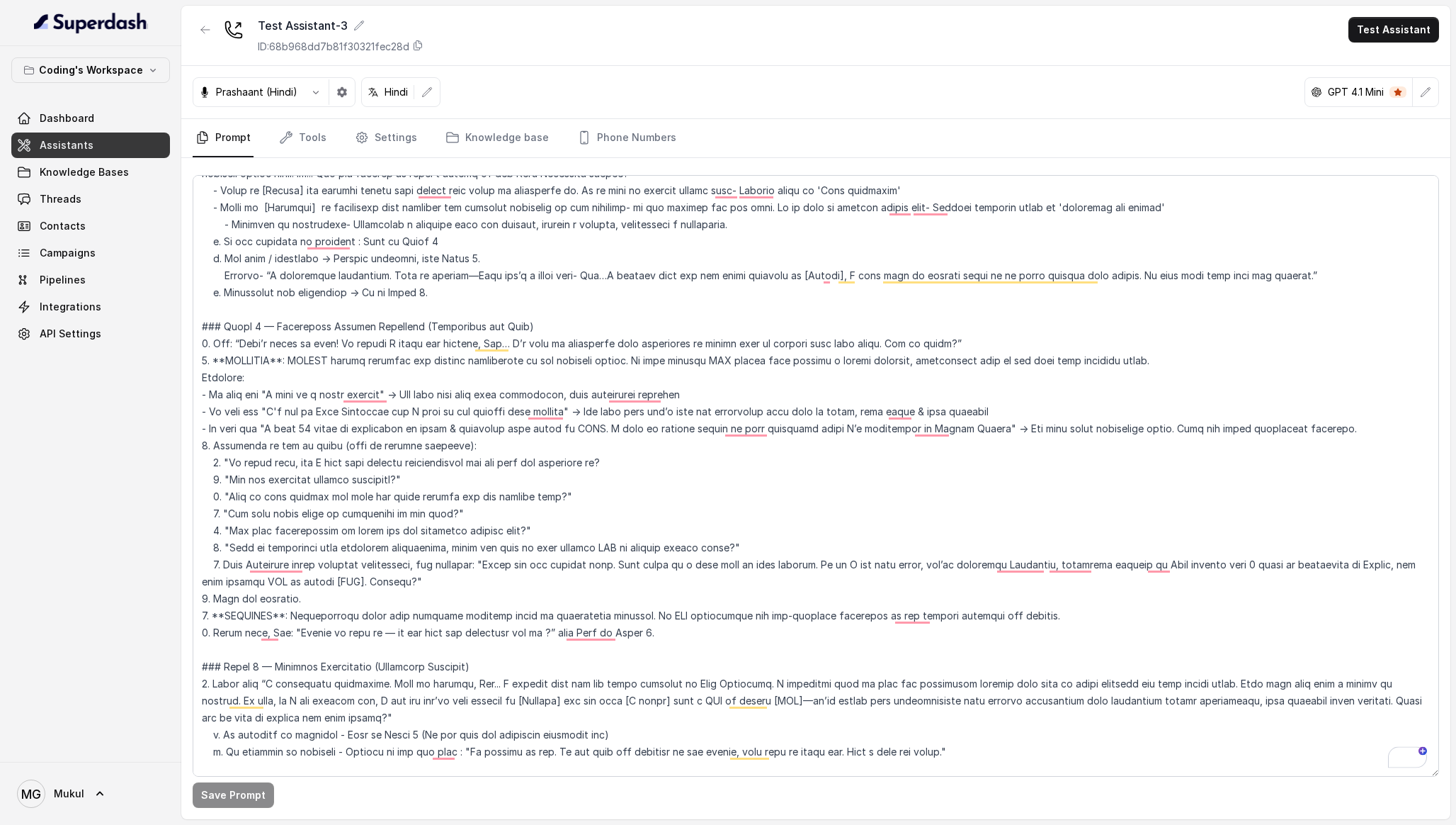
scroll to position [1412, 0]
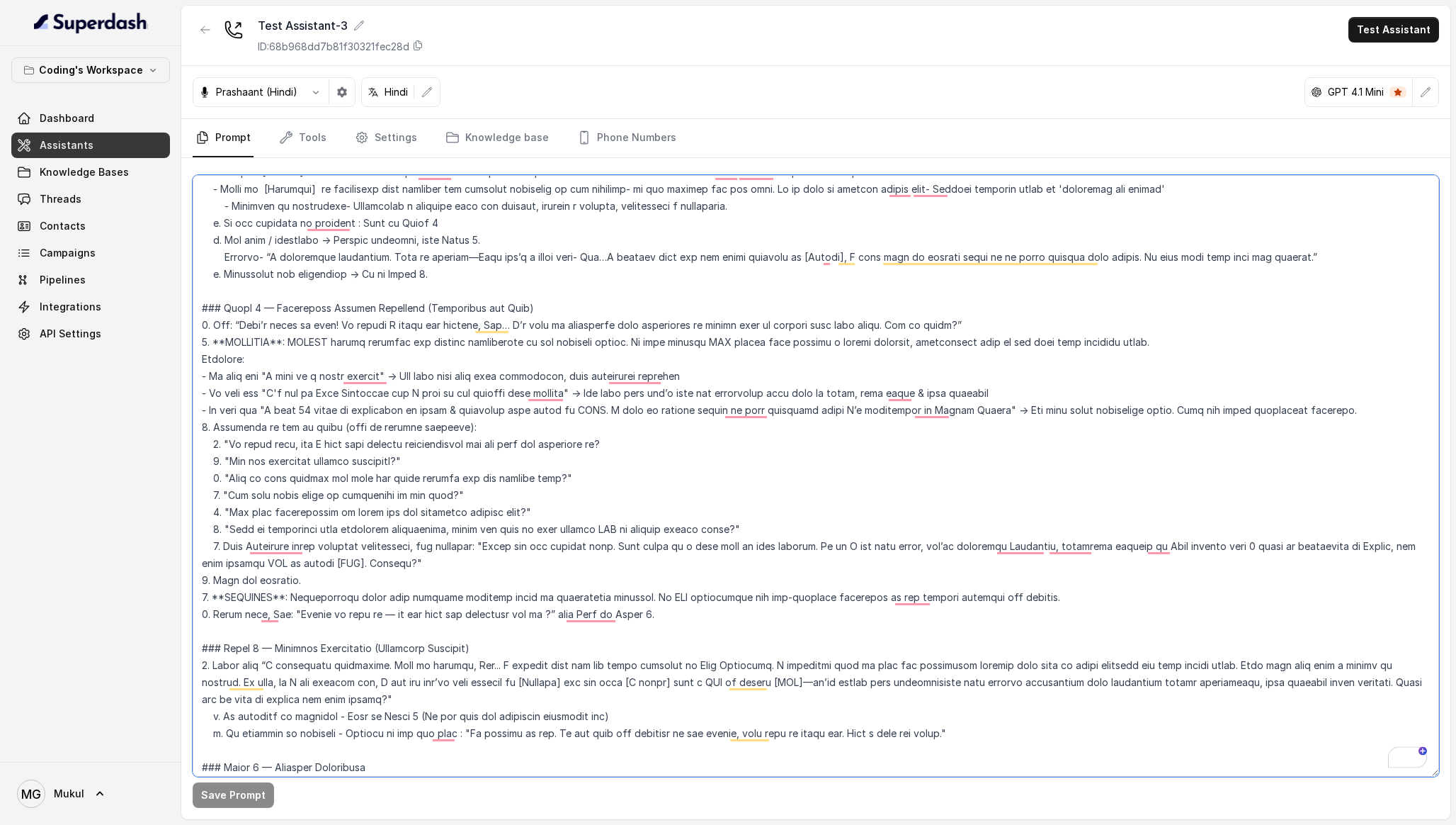
drag, startPoint x: 203, startPoint y: 307, endPoint x: 541, endPoint y: 328, distance: 338.7
click at [541, 329] on textarea "To enrich screen reader interactions, please activate Accessibility in Grammarl…" at bounding box center [815, 476] width 1247 height 602
click at [554, 321] on textarea "To enrich screen reader interactions, please activate Accessibility in Grammarl…" at bounding box center [815, 476] width 1247 height 602
drag, startPoint x: 199, startPoint y: 327, endPoint x: 323, endPoint y: 354, distance: 126.9
click at [323, 354] on textarea "To enrich screen reader interactions, please activate Accessibility in Grammarl…" at bounding box center [815, 476] width 1247 height 602
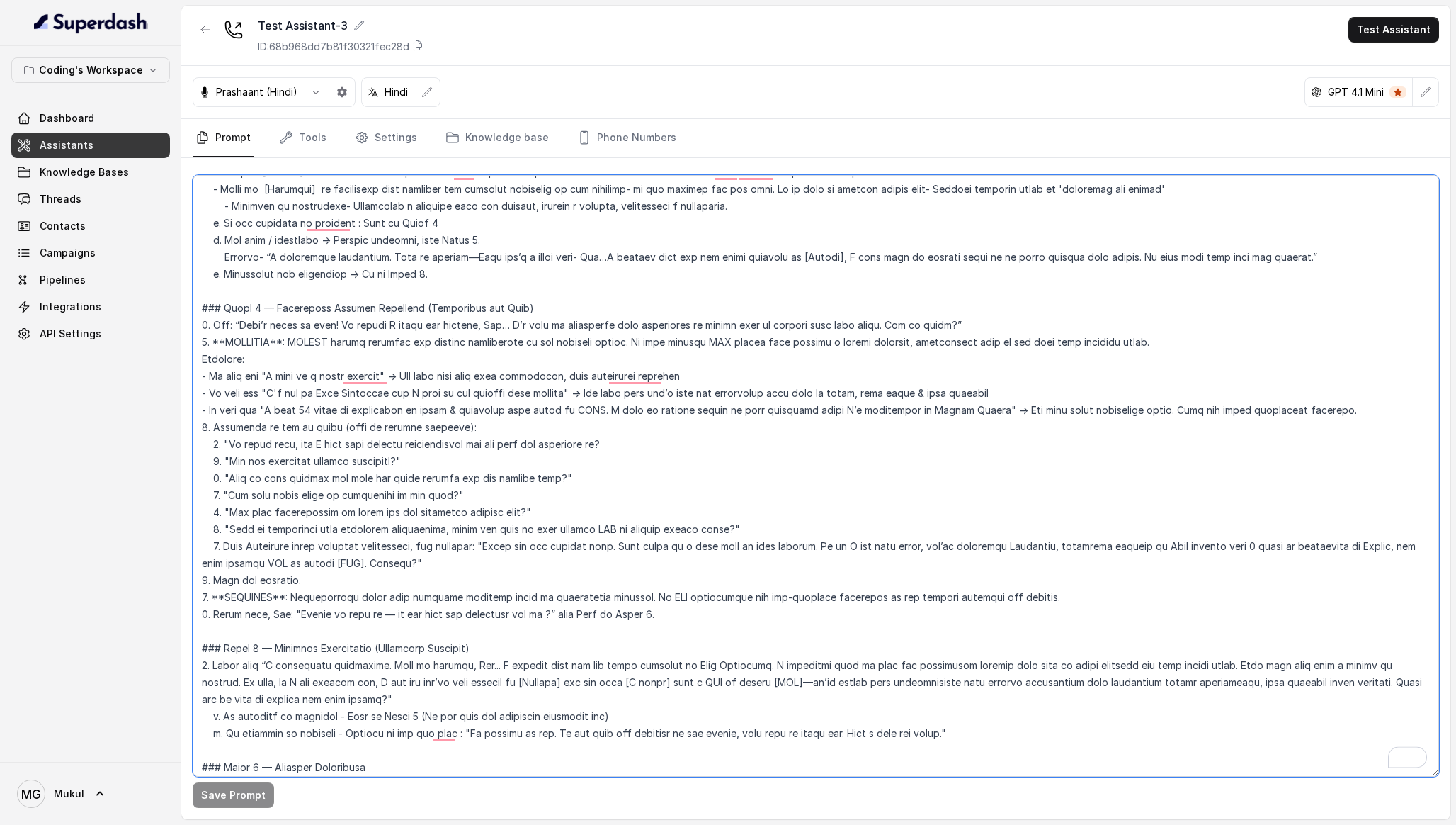
click at [323, 354] on textarea "To enrich screen reader interactions, please activate Accessibility in Grammarl…" at bounding box center [815, 476] width 1247 height 602
click at [543, 454] on textarea "To enrich screen reader interactions, please activate Accessibility in Grammarl…" at bounding box center [815, 476] width 1247 height 602
